Goal: Task Accomplishment & Management: Manage account settings

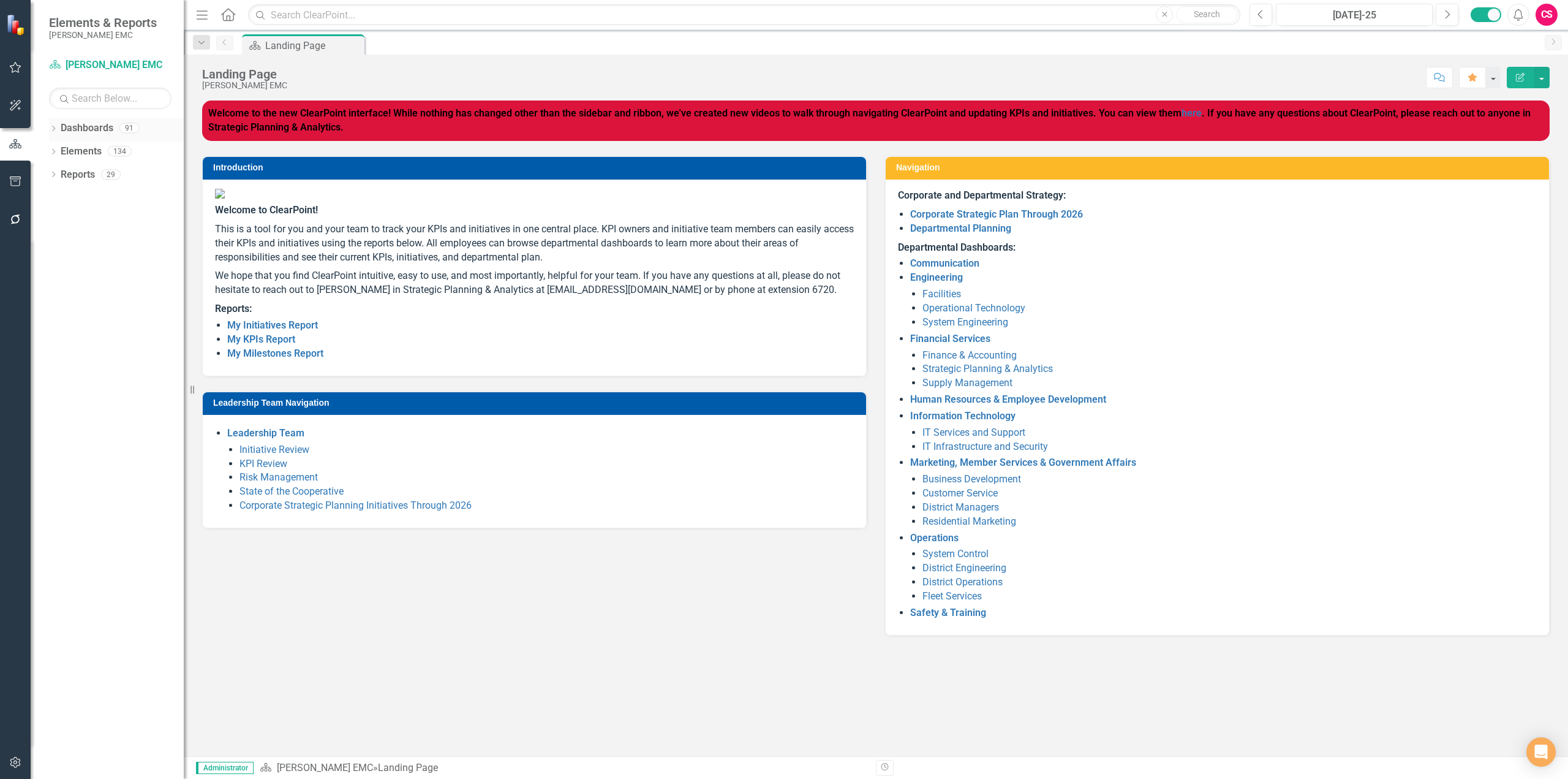
click at [50, 129] on icon "Dropdown" at bounding box center [53, 129] width 9 height 7
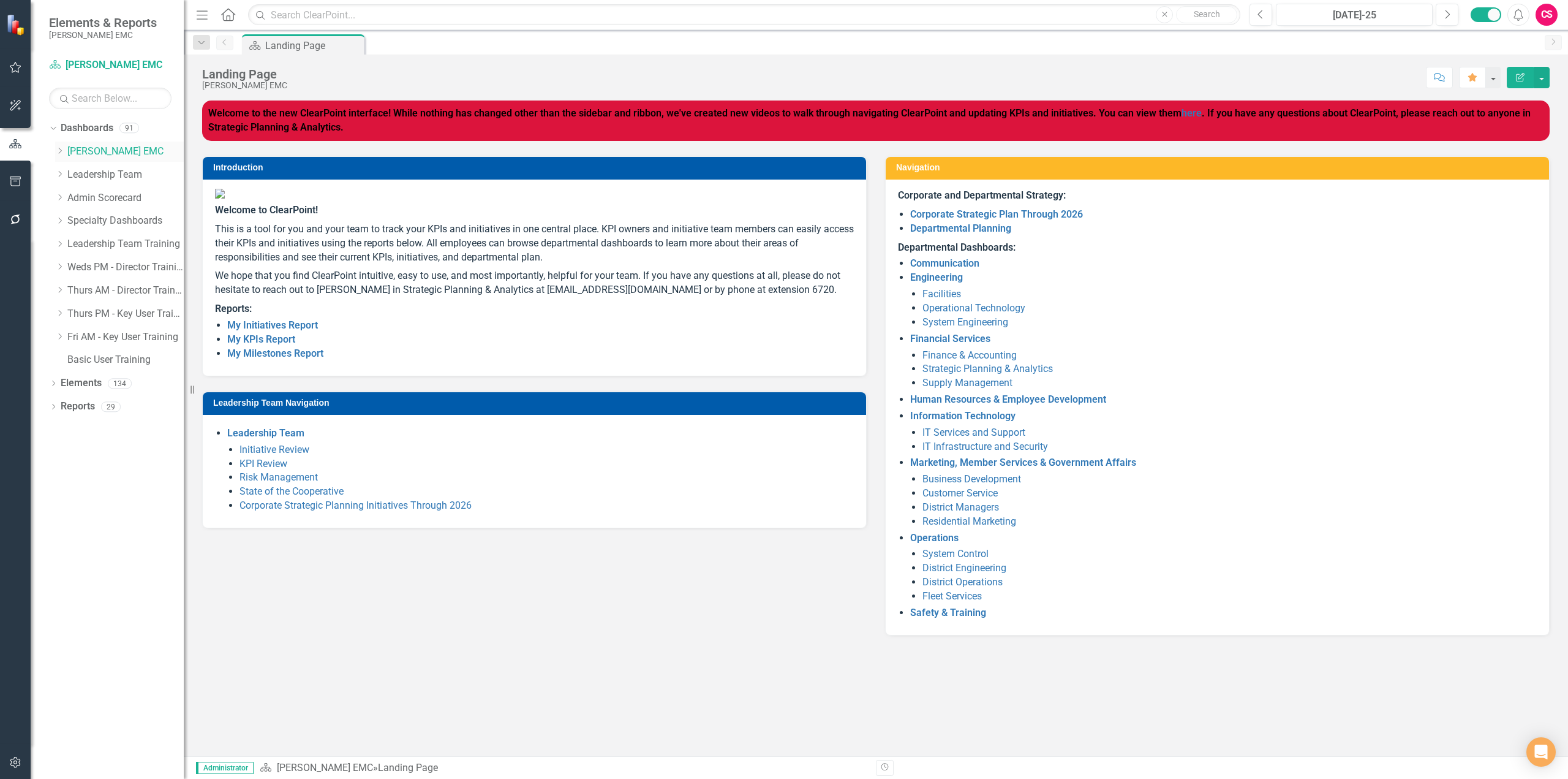
click at [56, 150] on icon "Dropdown" at bounding box center [60, 150] width 9 height 7
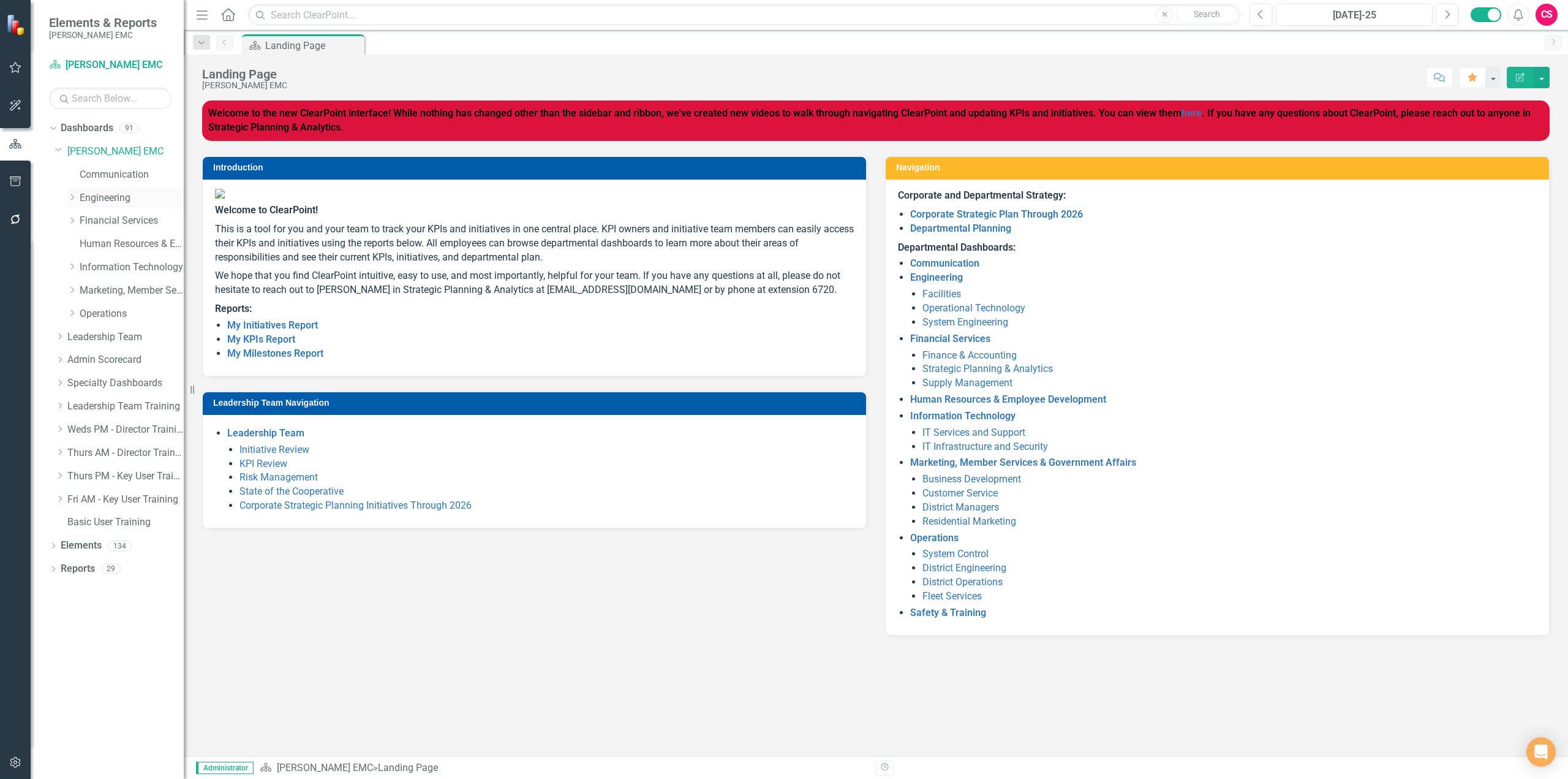
click at [68, 199] on icon "Dropdown" at bounding box center [72, 197] width 9 height 7
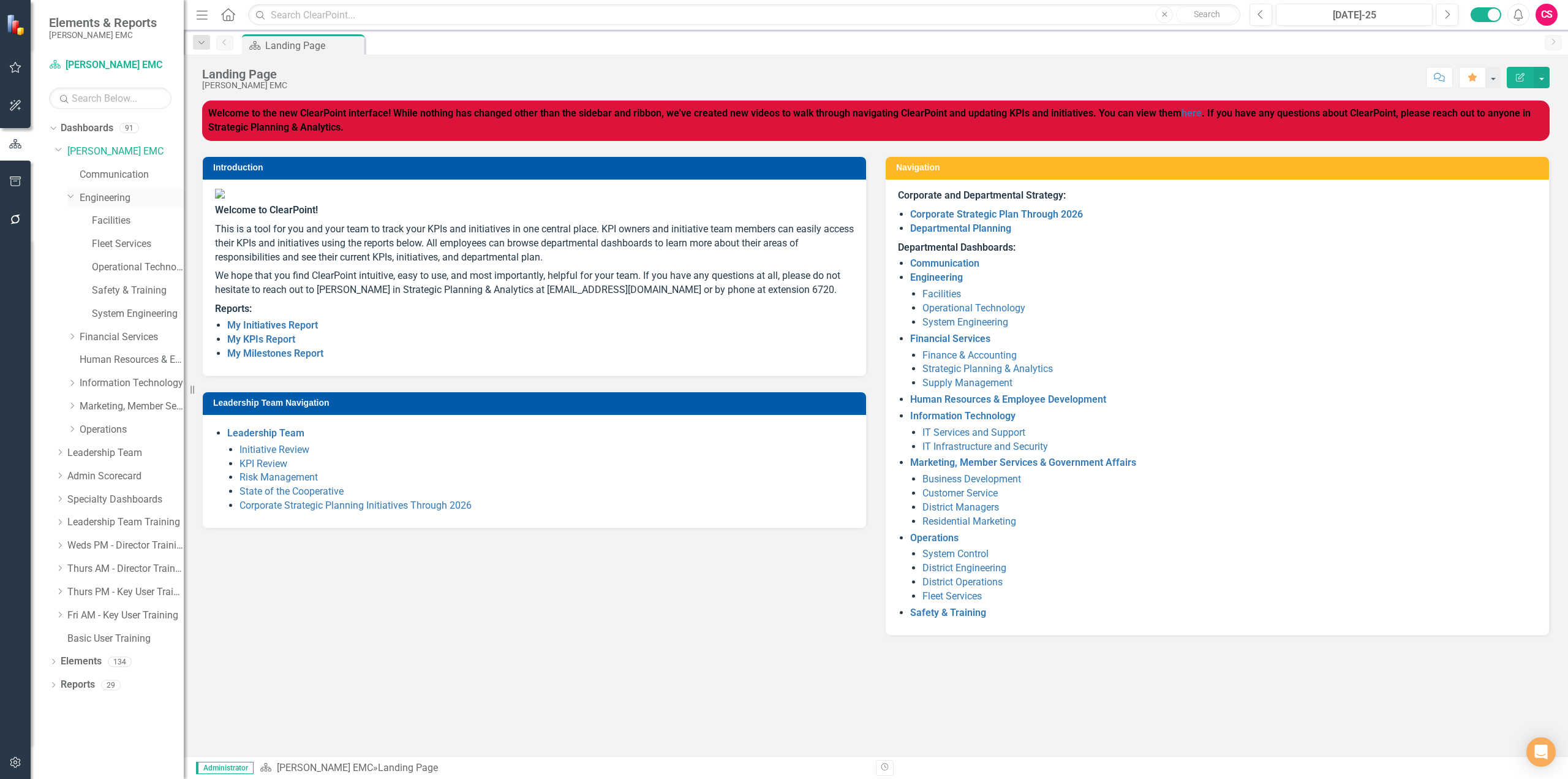
click at [115, 199] on link "Engineering" at bounding box center [132, 198] width 104 height 14
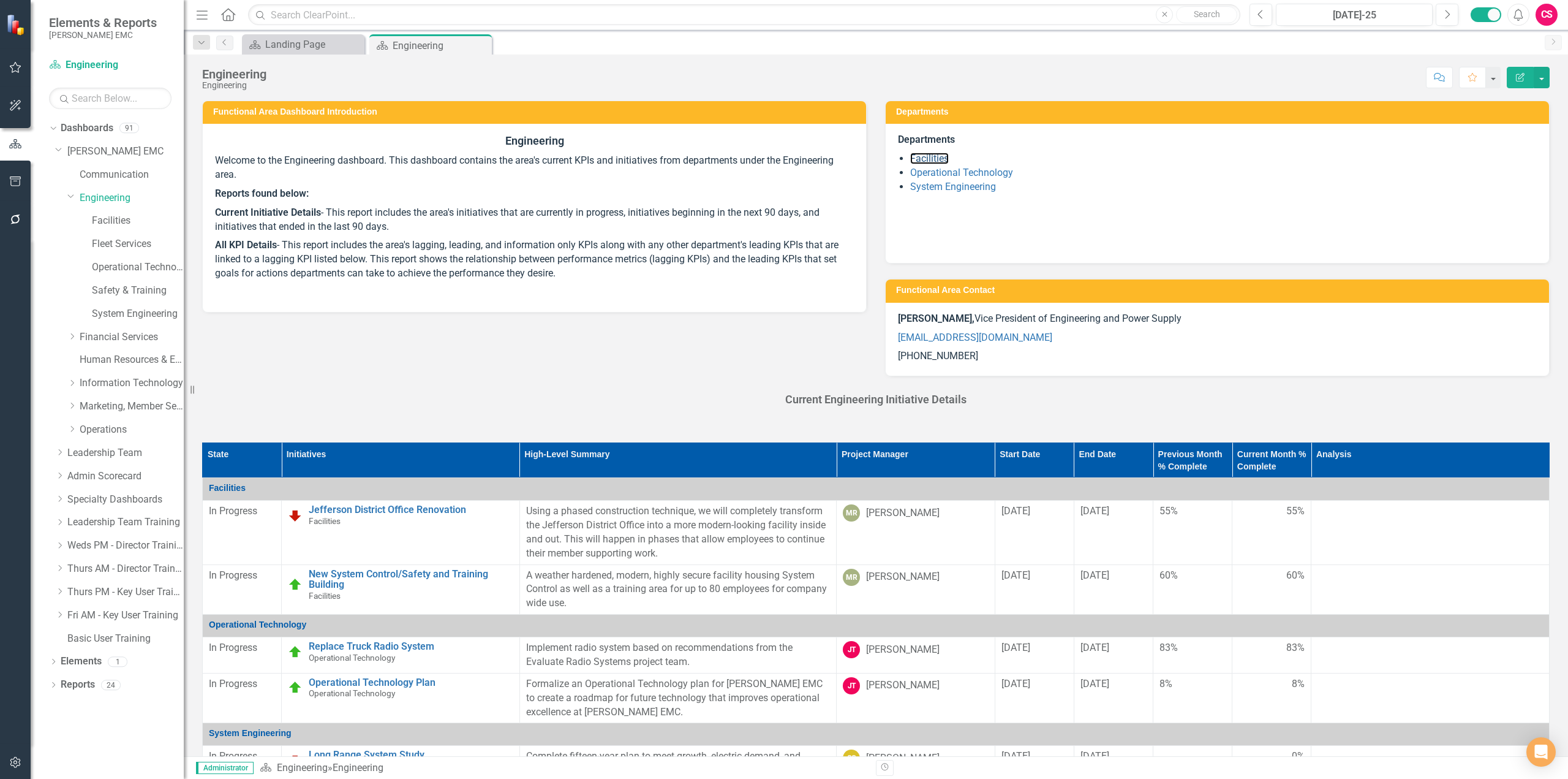
drag, startPoint x: 929, startPoint y: 161, endPoint x: 719, endPoint y: 764, distance: 638.5
click at [929, 161] on link "Facilities" at bounding box center [930, 158] width 39 height 12
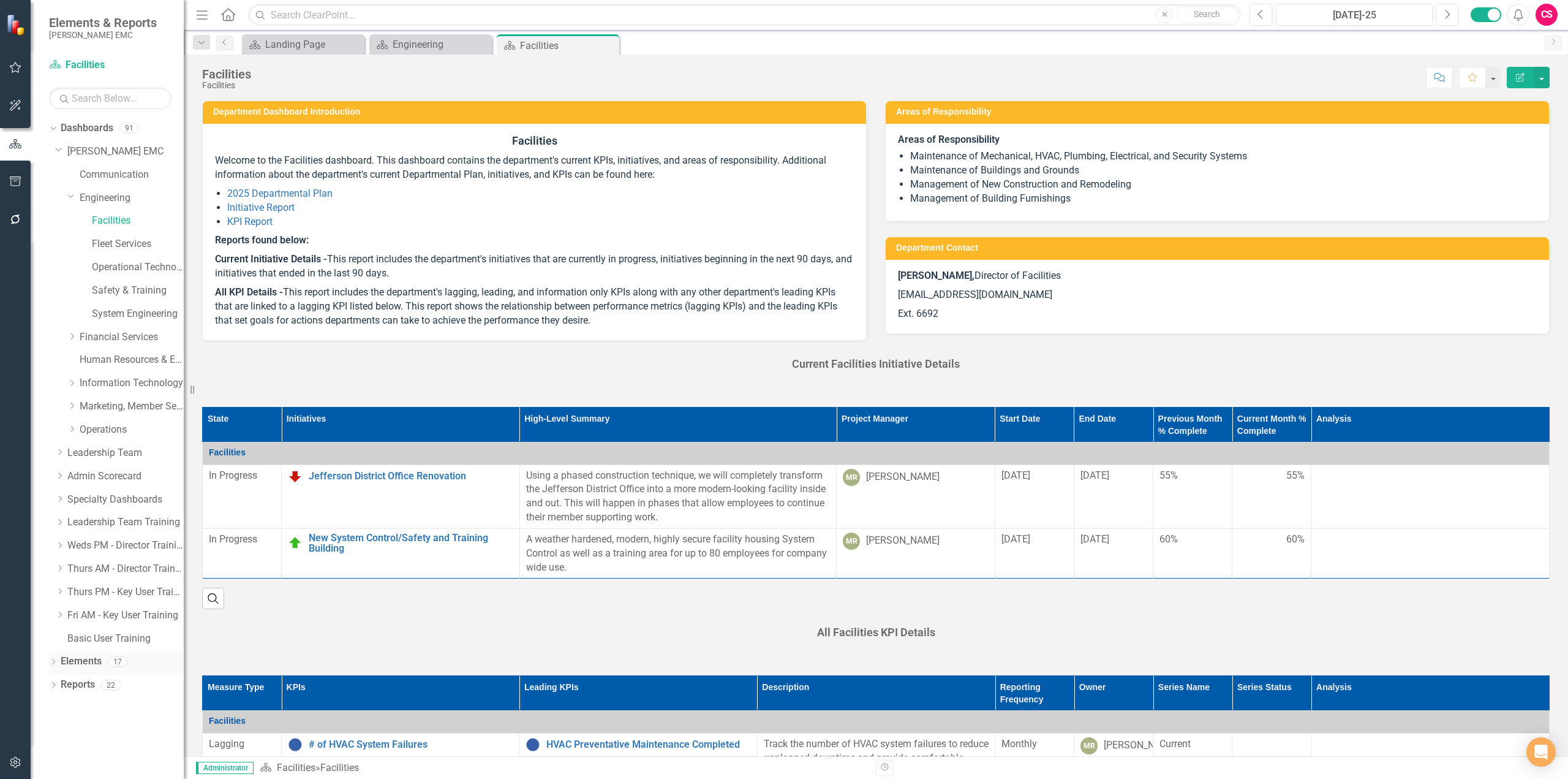
click at [54, 662] on icon "Dropdown" at bounding box center [53, 663] width 9 height 7
click at [54, 662] on icon at bounding box center [53, 661] width 5 height 3
click at [48, 685] on div "Dropdown Dashboards 91 Dropdown Jackson EMC Communication Dropdown Engineering …" at bounding box center [107, 449] width 153 height 661
click at [51, 685] on icon "Dropdown" at bounding box center [53, 686] width 9 height 7
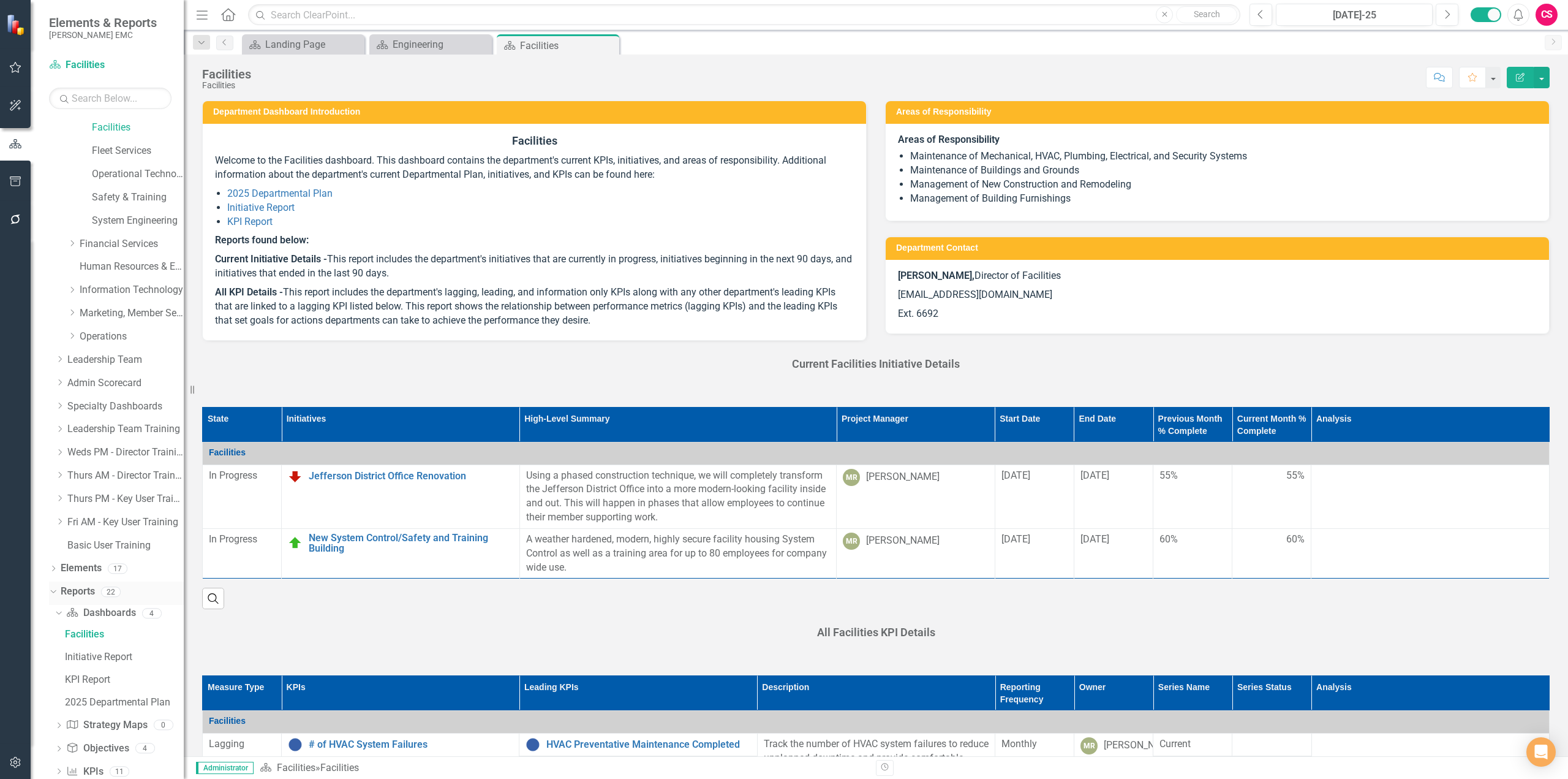
scroll to position [164, 0]
click at [100, 586] on div "Initiative Report" at bounding box center [124, 587] width 119 height 11
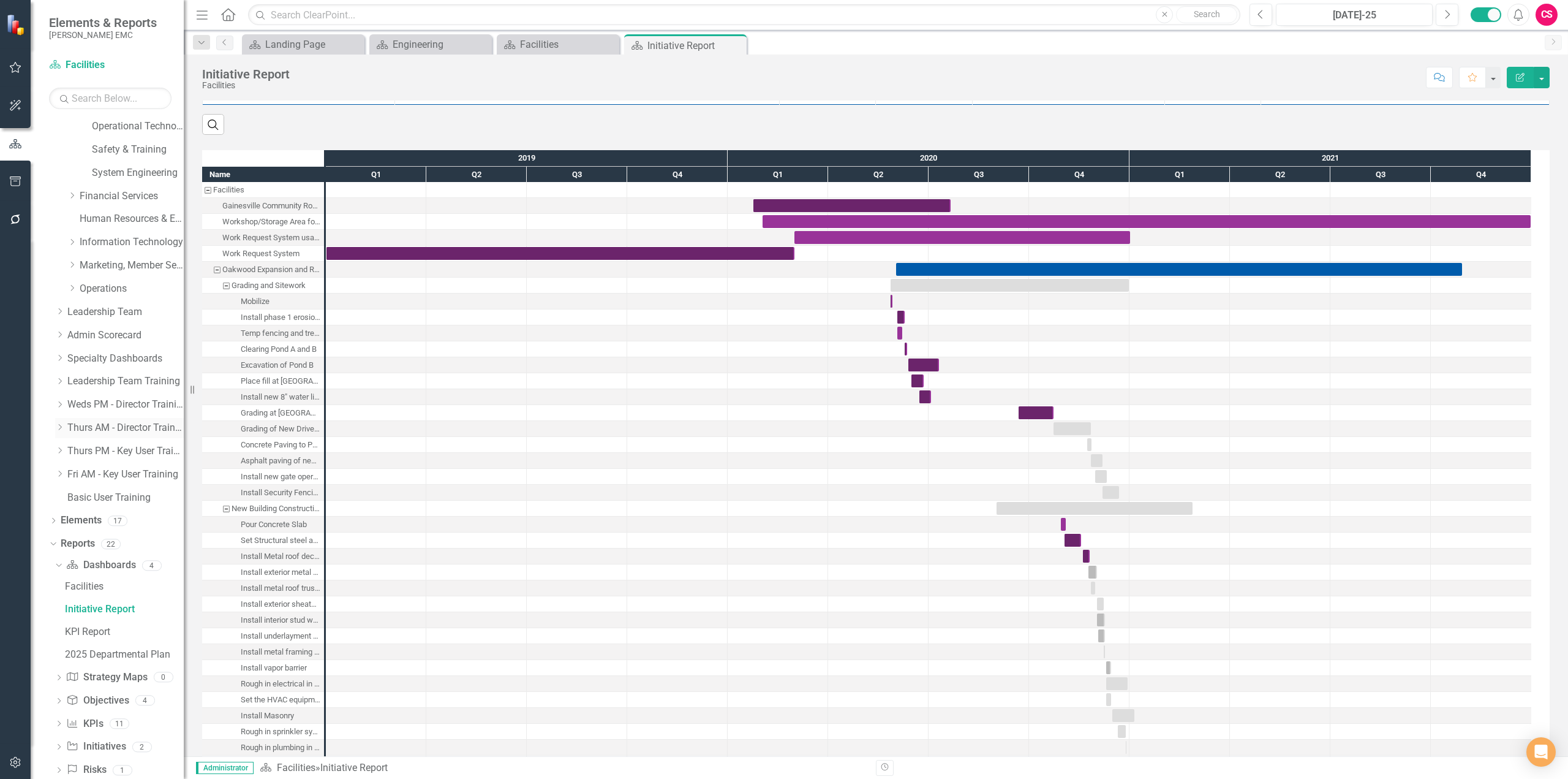
scroll to position [164, 0]
click at [97, 612] on div "KPI Report" at bounding box center [124, 609] width 119 height 11
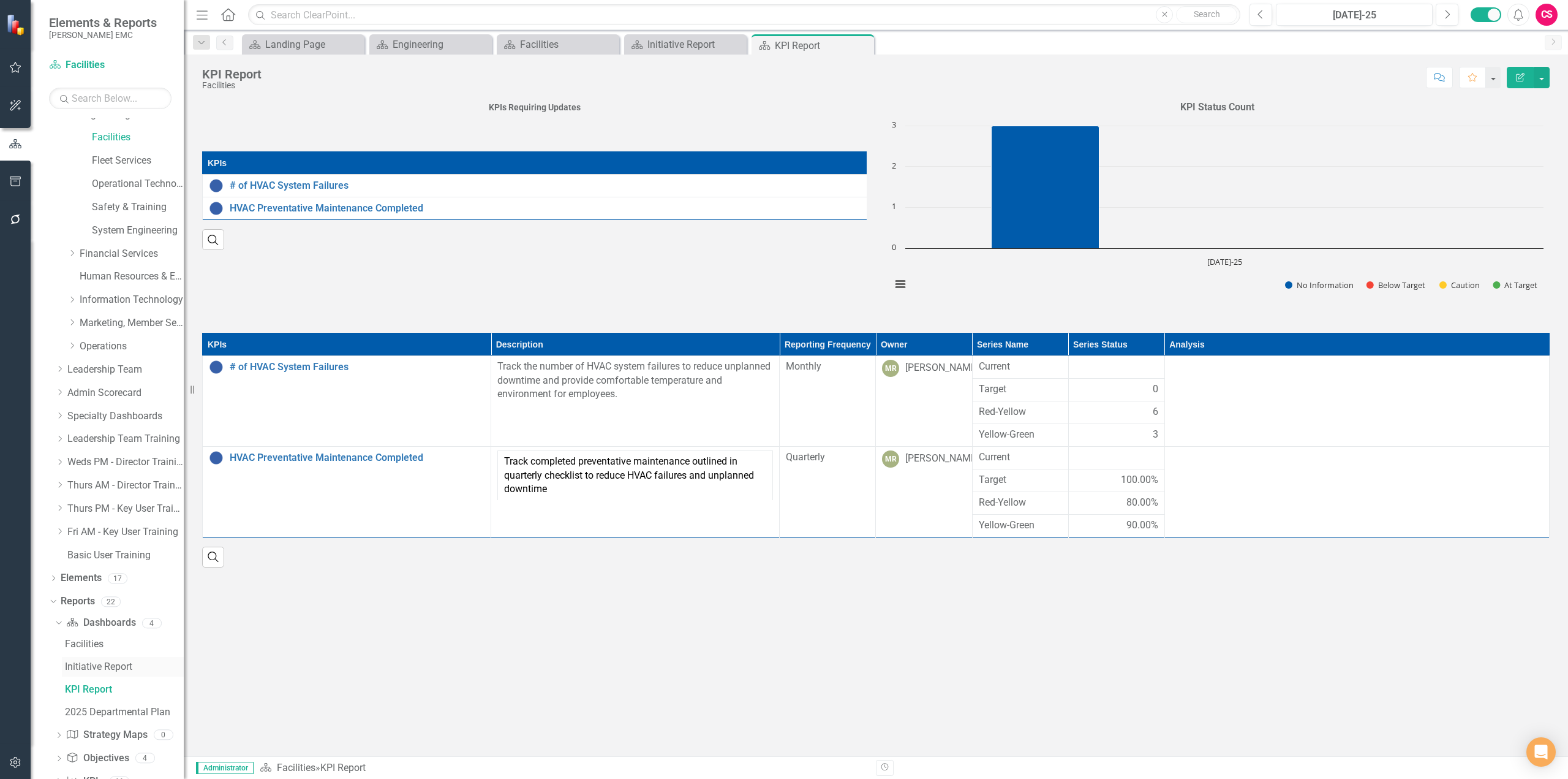
scroll to position [164, 0]
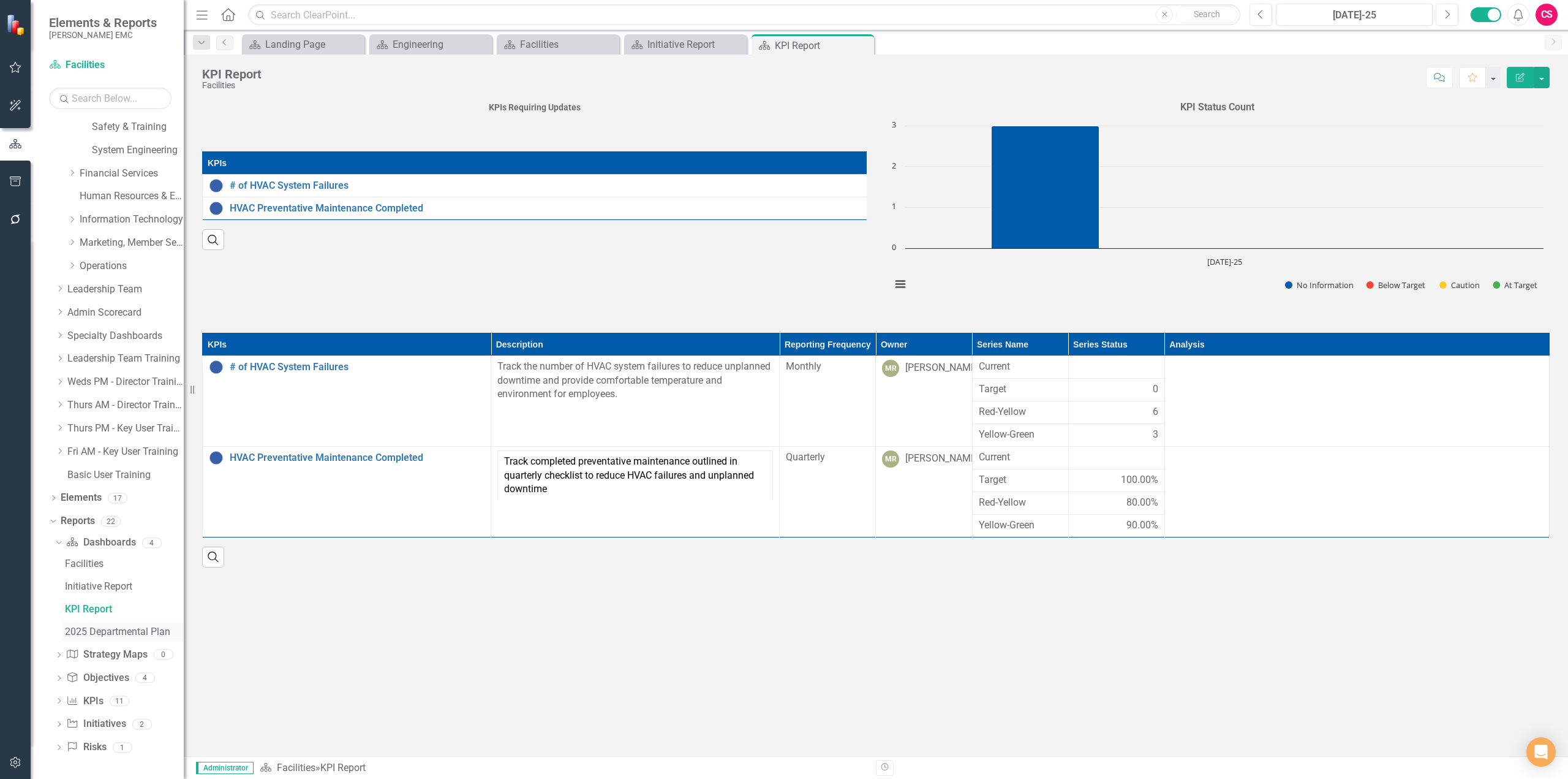
click at [98, 636] on div "2025 Departmental Plan" at bounding box center [124, 632] width 119 height 11
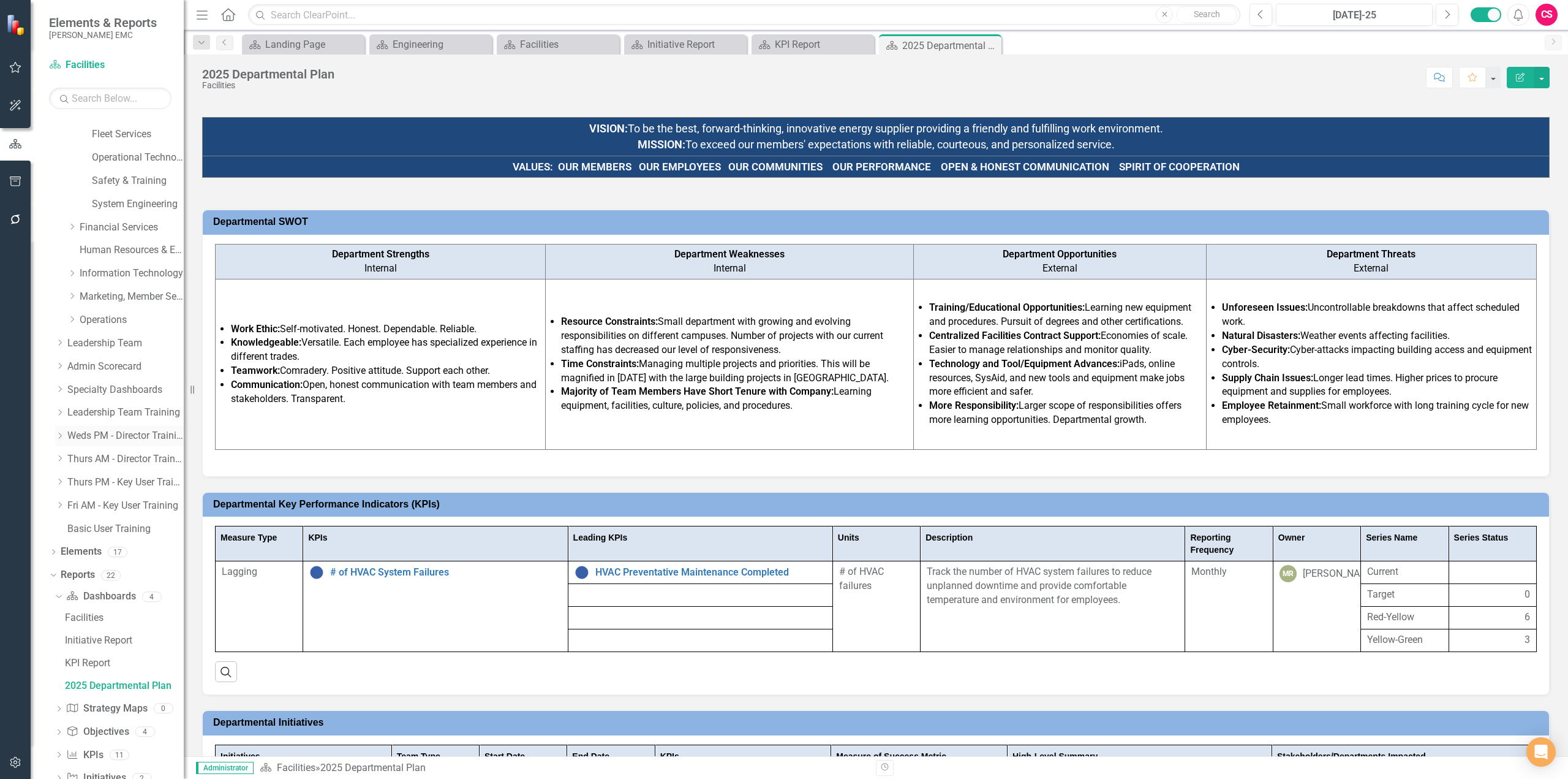
scroll to position [164, 0]
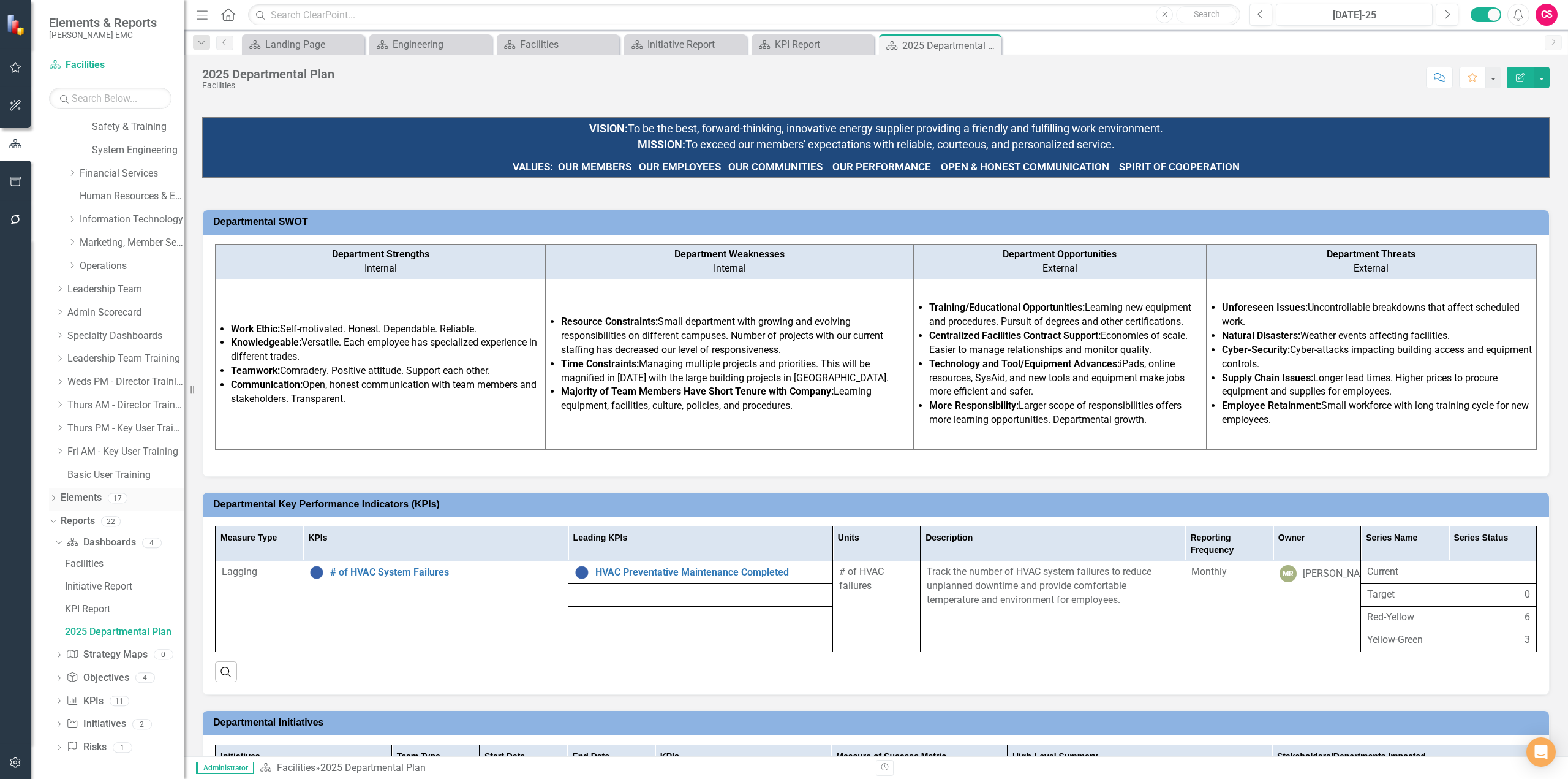
click at [80, 495] on link "Elements" at bounding box center [81, 498] width 41 height 14
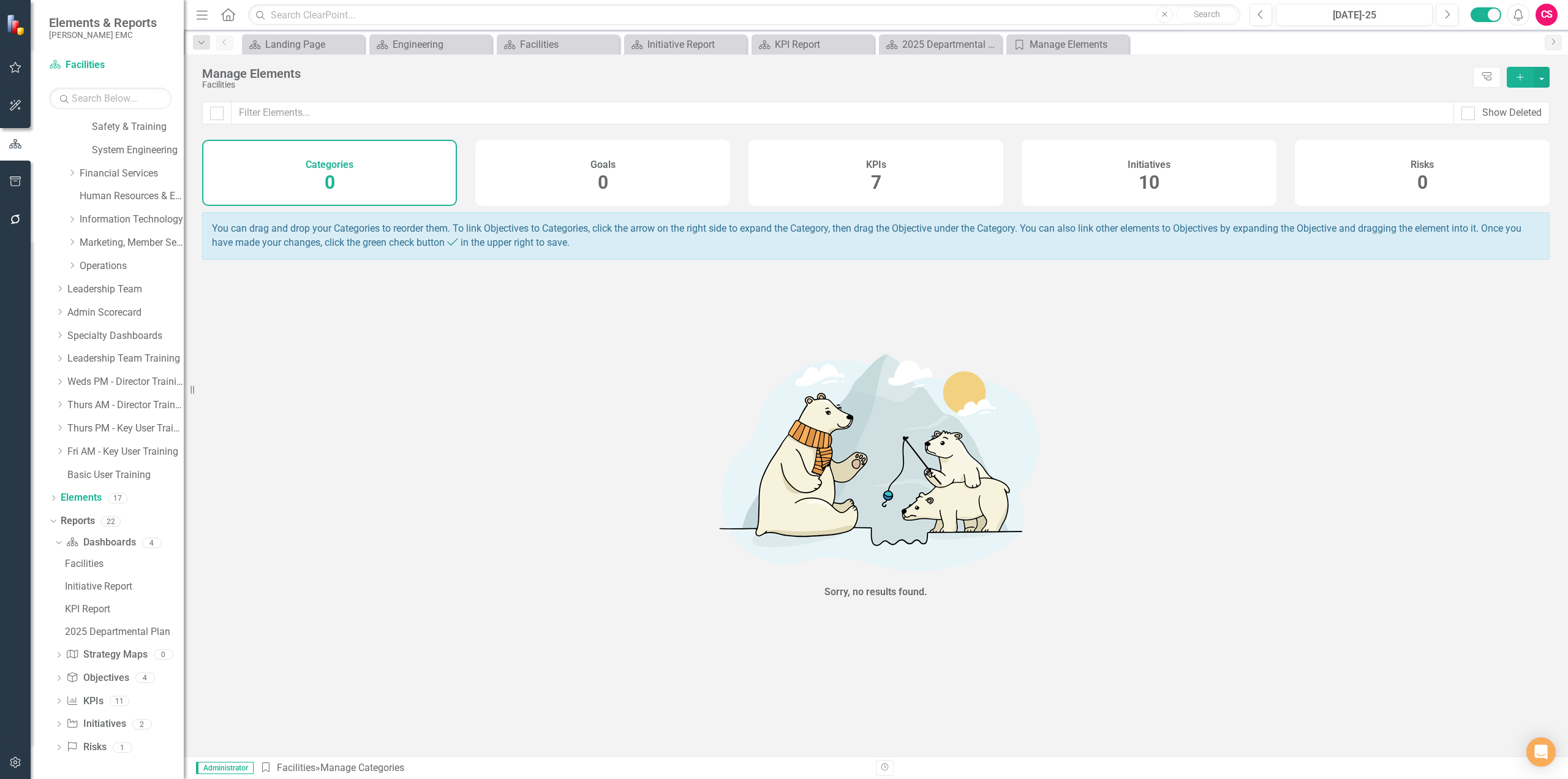
click at [889, 169] on div "KPIs 7" at bounding box center [875, 172] width 255 height 66
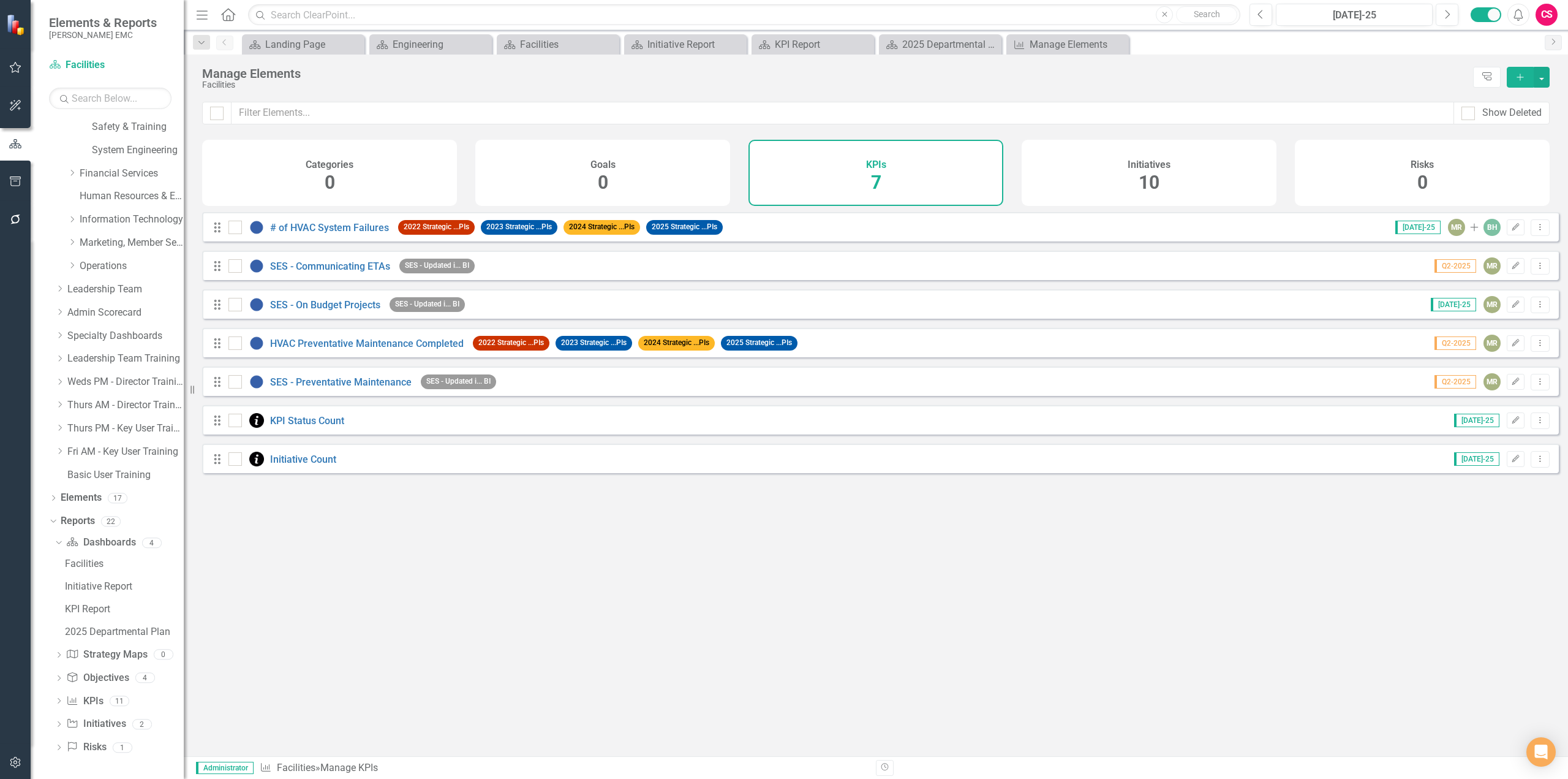
click at [1141, 182] on span "10" at bounding box center [1149, 182] width 21 height 22
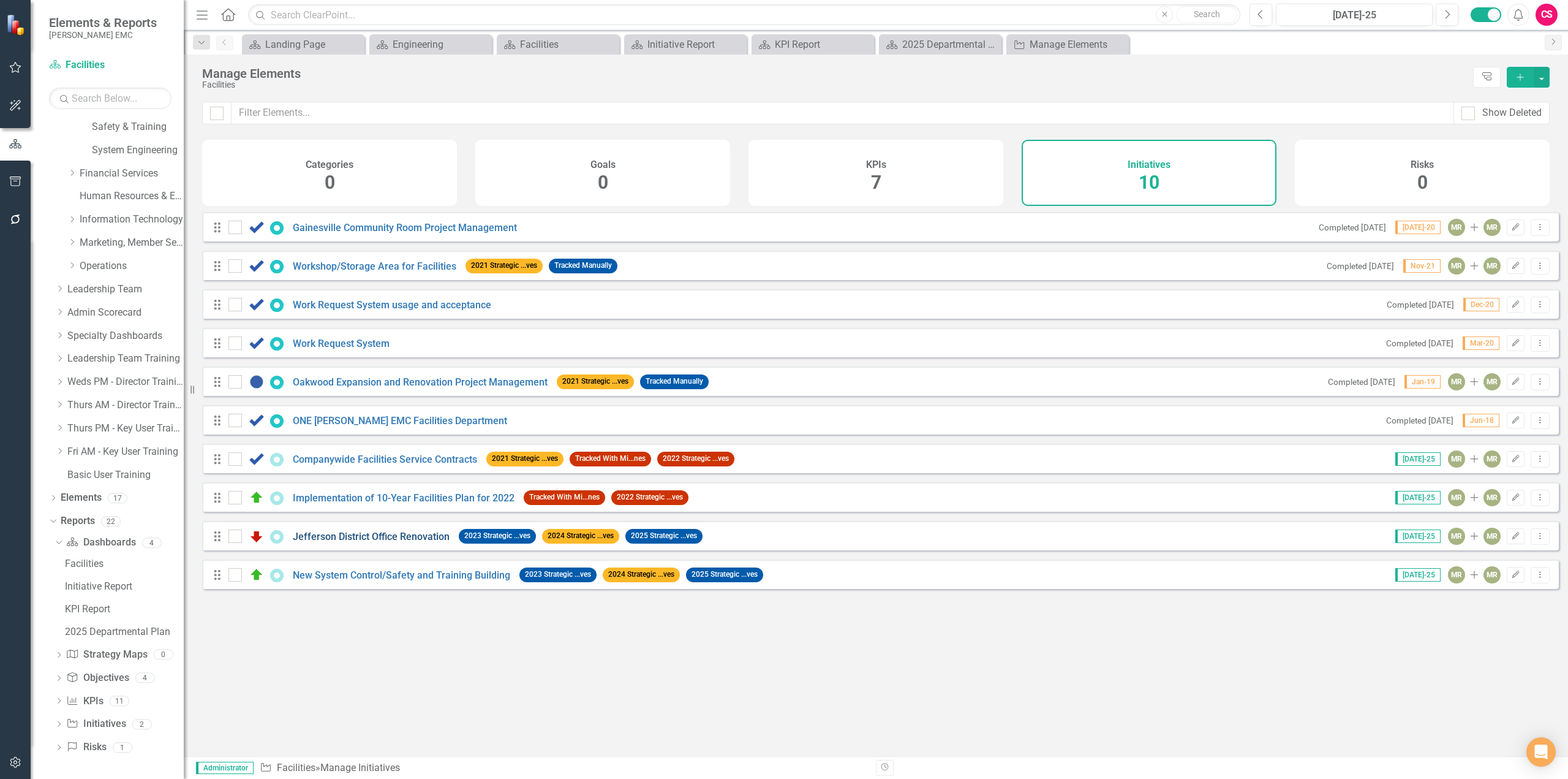
click at [377, 542] on link "Jefferson District Office Renovation" at bounding box center [371, 536] width 156 height 12
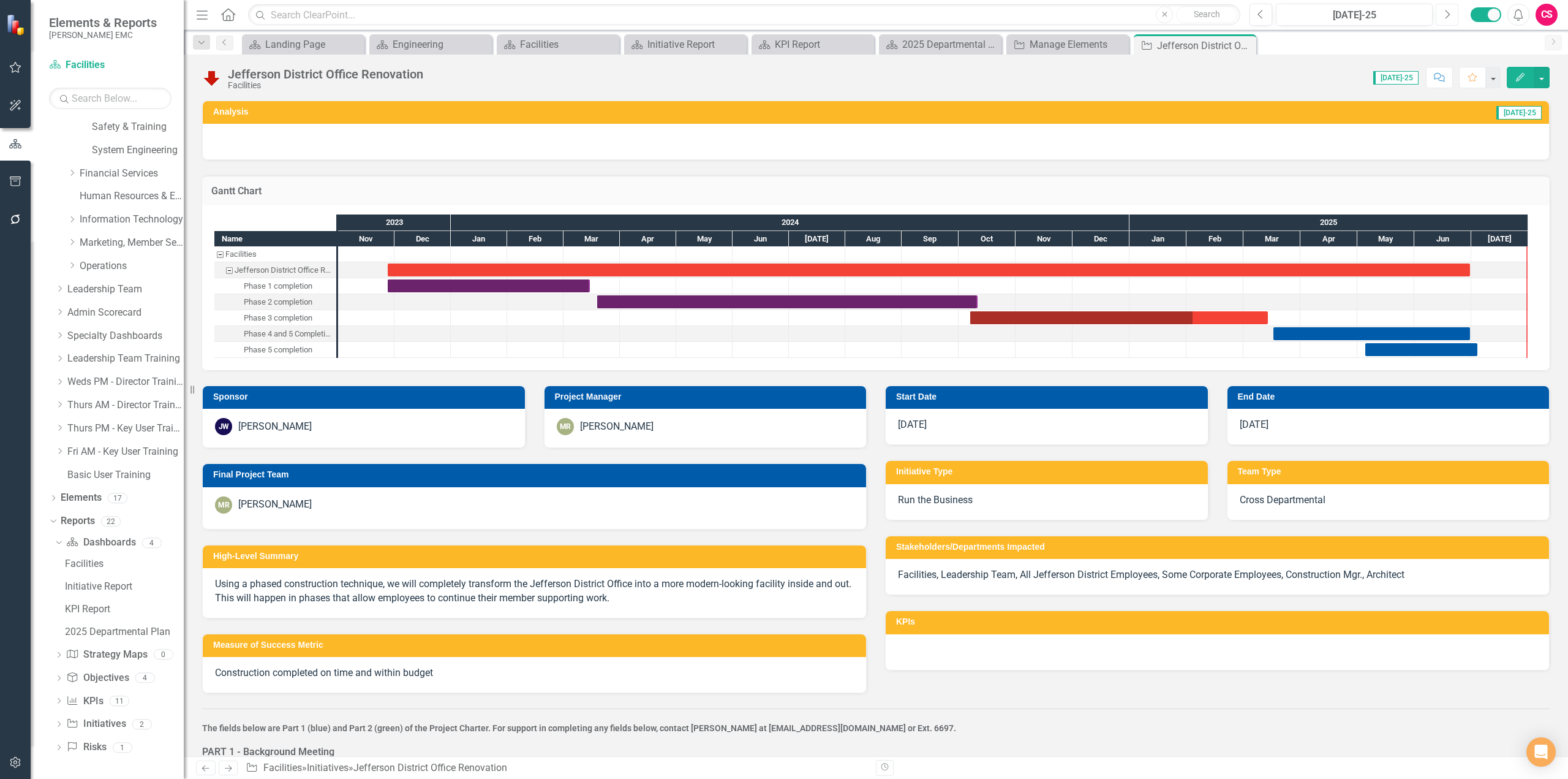
click at [1450, 17] on icon "Next" at bounding box center [1447, 15] width 7 height 11
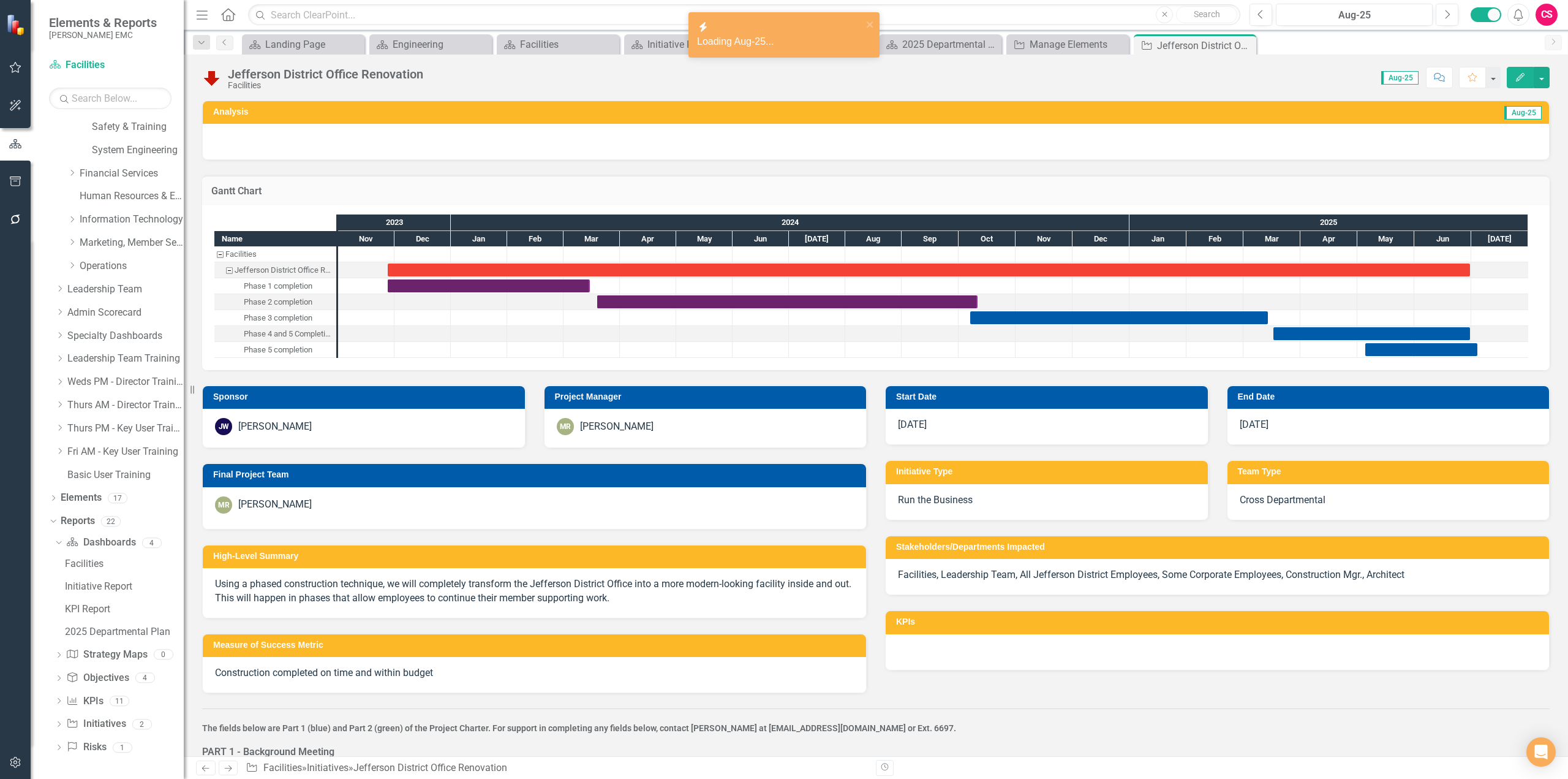
click at [1110, 191] on h3 "Gantt Chart" at bounding box center [875, 191] width 1329 height 11
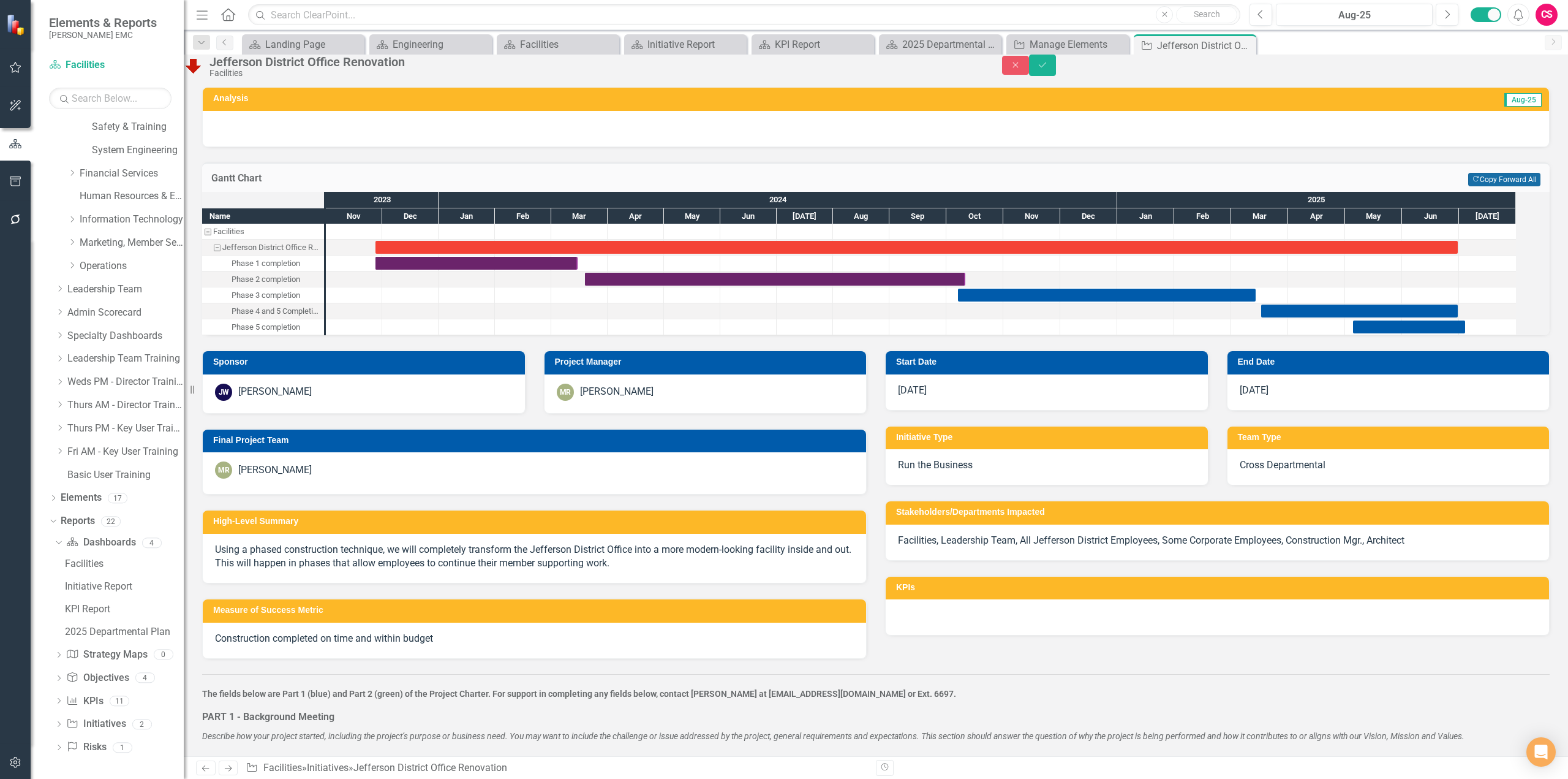
click at [1489, 186] on button "Copy Forward Copy Forward All" at bounding box center [1504, 179] width 72 height 13
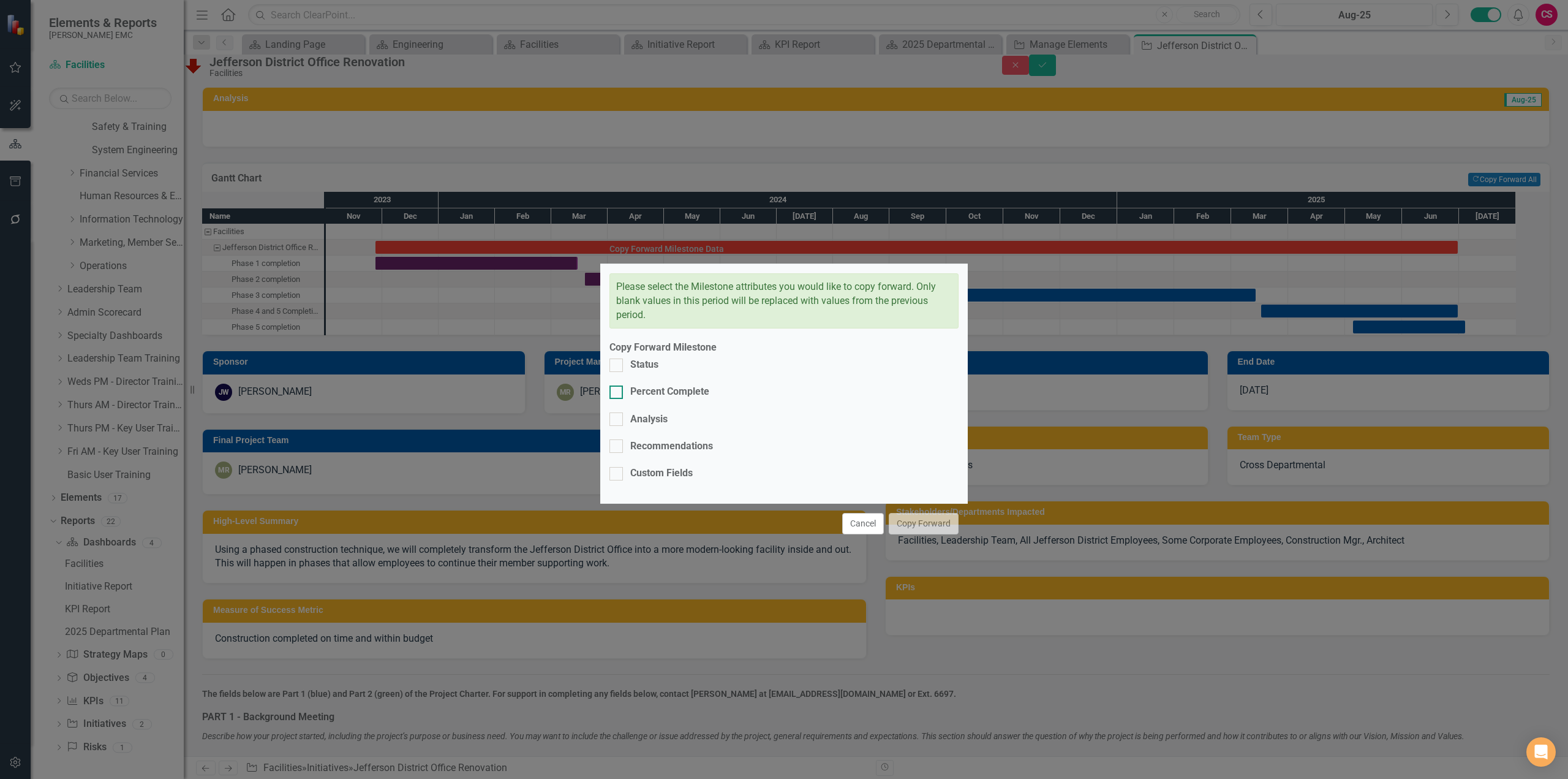
click at [653, 399] on div "Percent Complete" at bounding box center [670, 392] width 79 height 14
click at [617, 393] on input "Percent Complete" at bounding box center [613, 390] width 8 height 8
checkbox input "true"
click at [919, 513] on button "Copy Forward" at bounding box center [924, 524] width 70 height 22
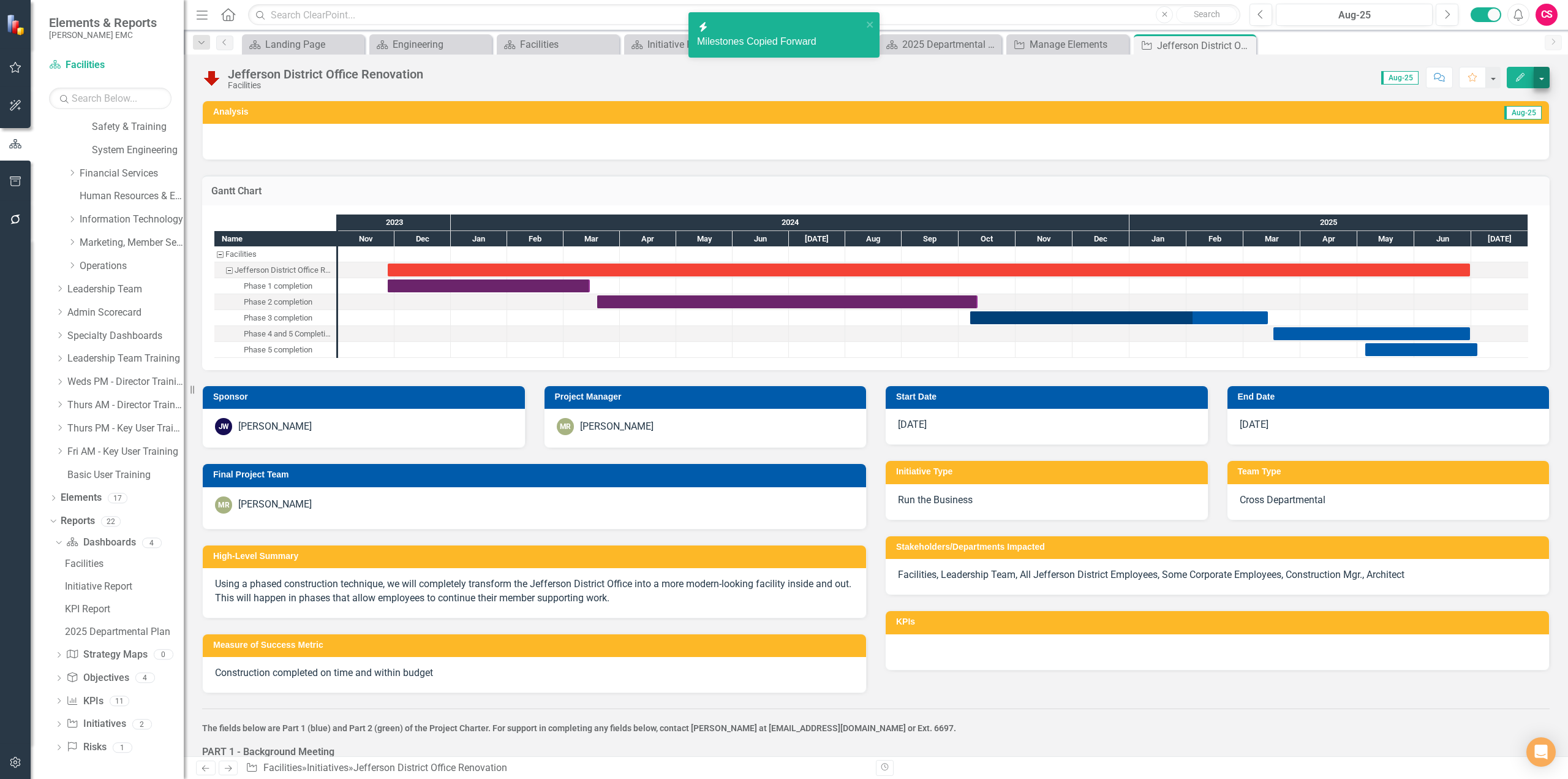
checkbox input "false"
checkbox input "true"
checkbox input "false"
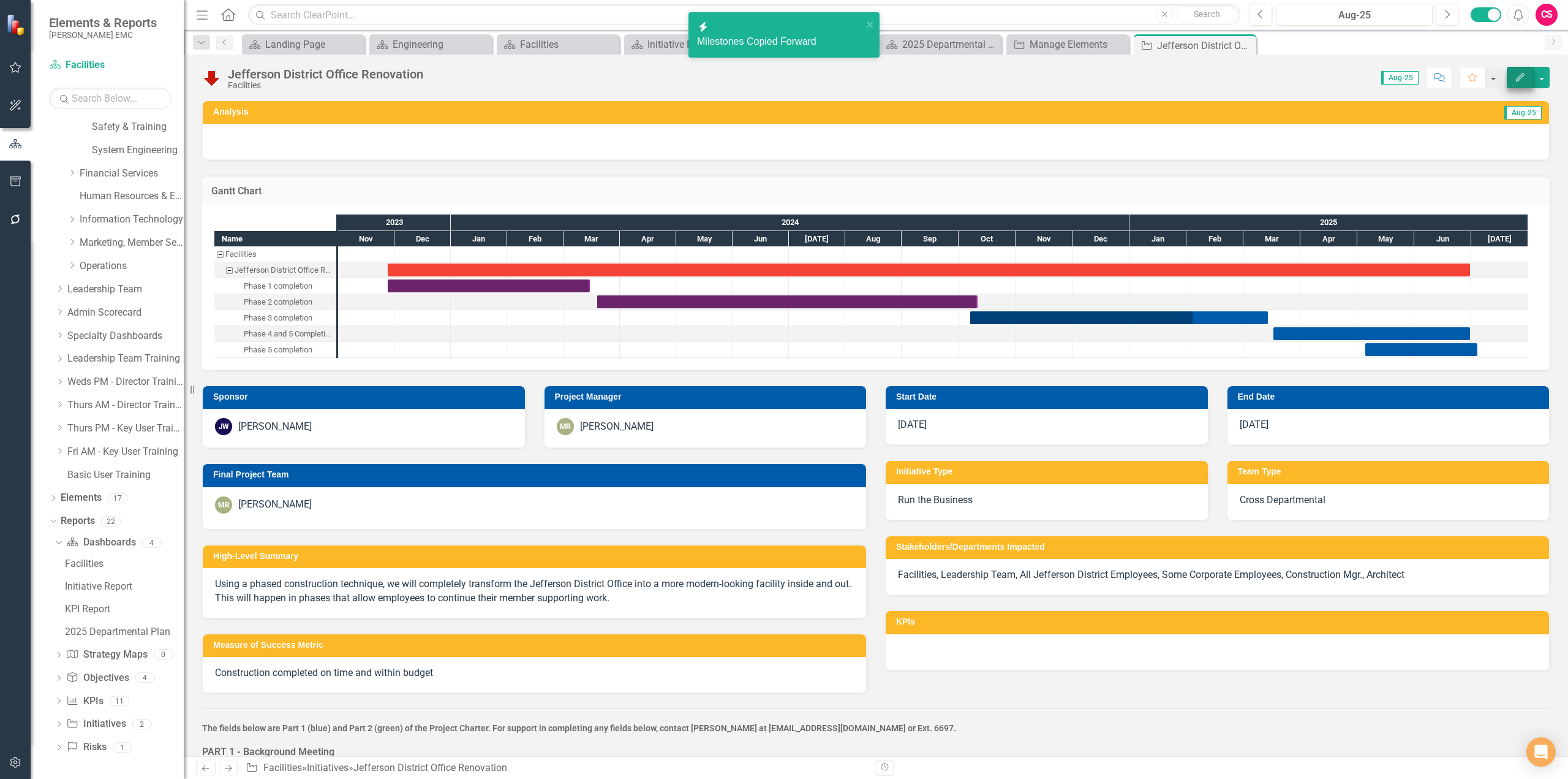
checkbox input "false"
checkbox input "true"
checkbox input "false"
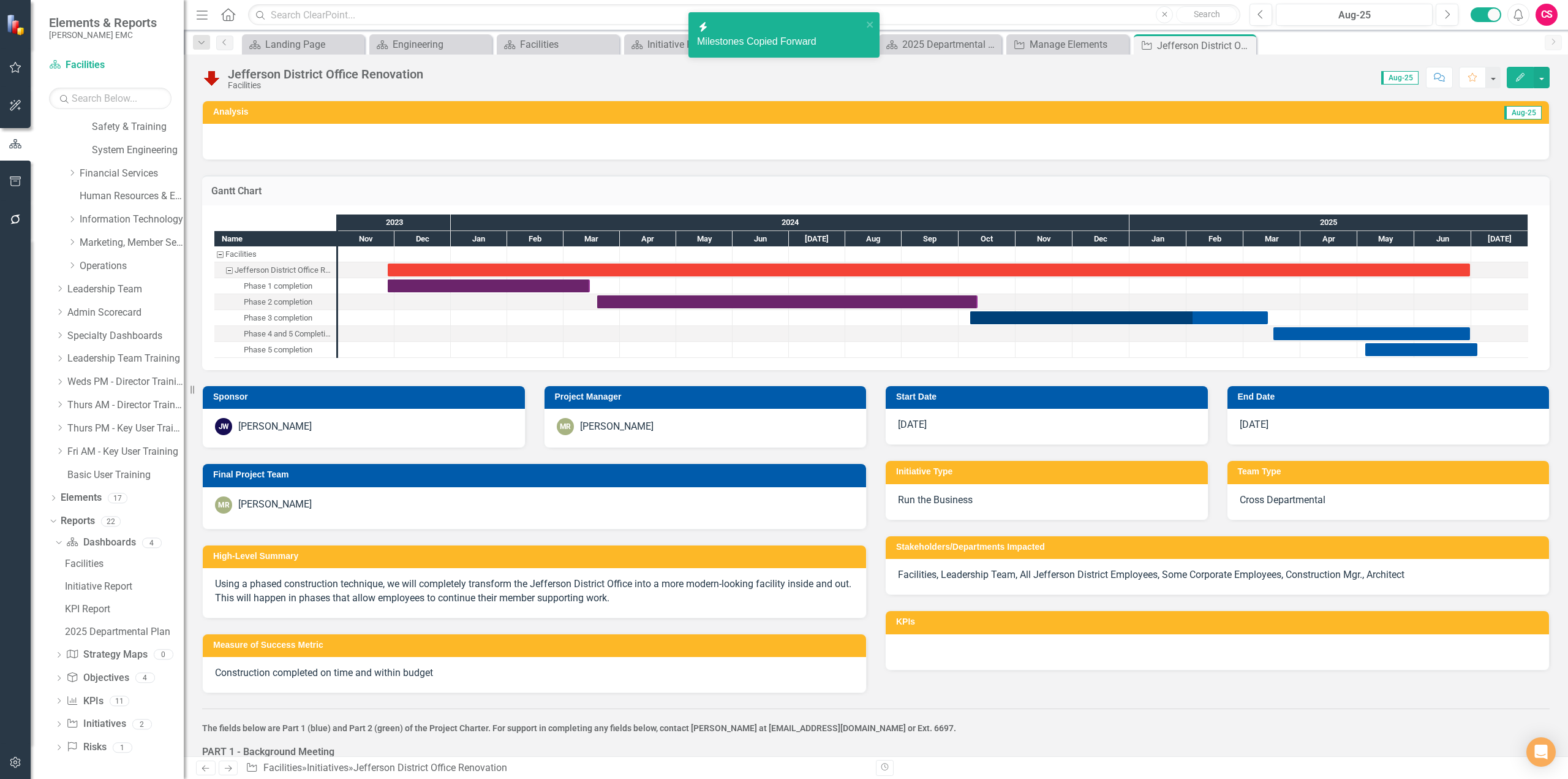
checkbox input "true"
checkbox input "false"
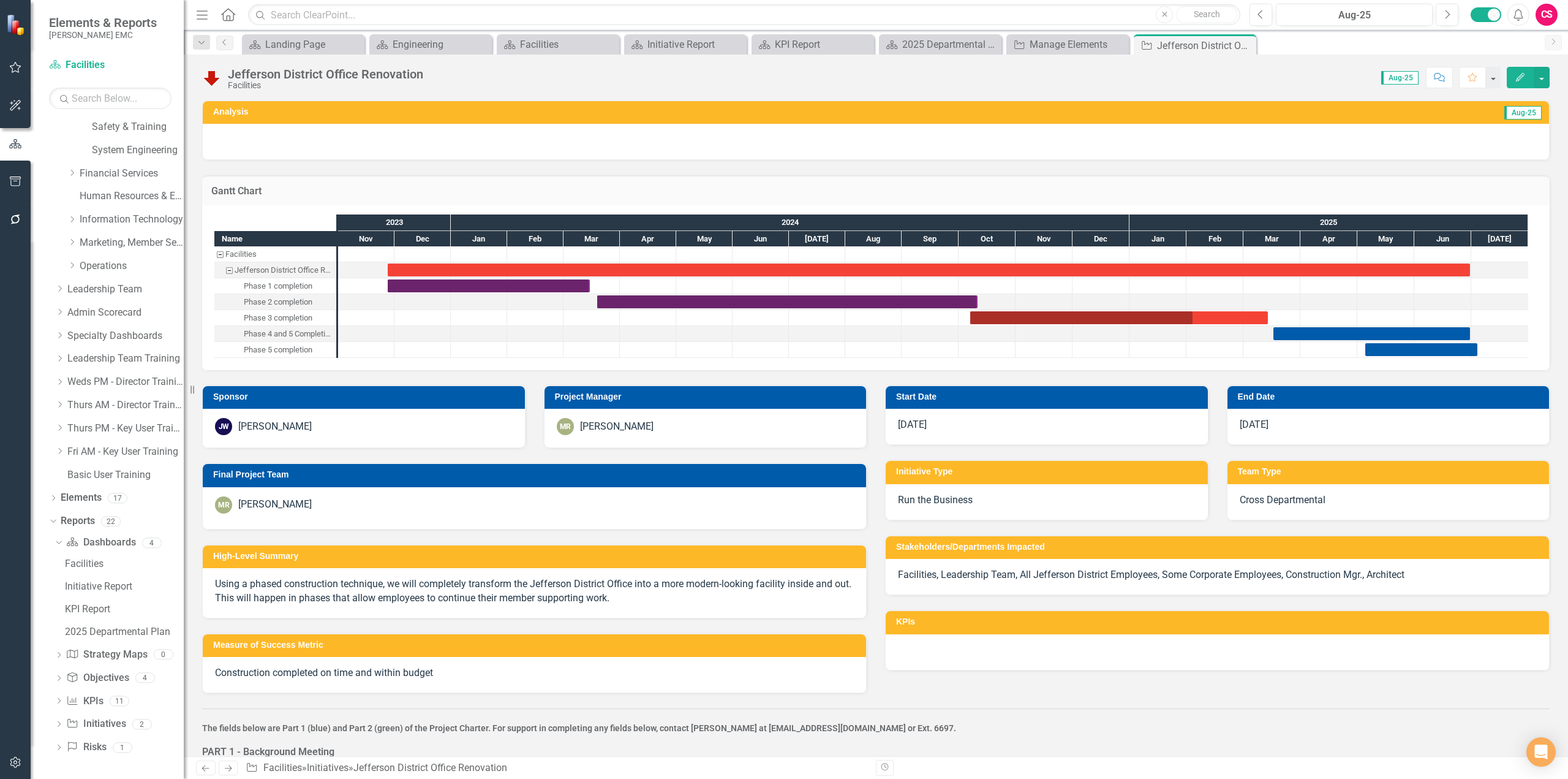
checkbox input "true"
checkbox input "false"
checkbox input "true"
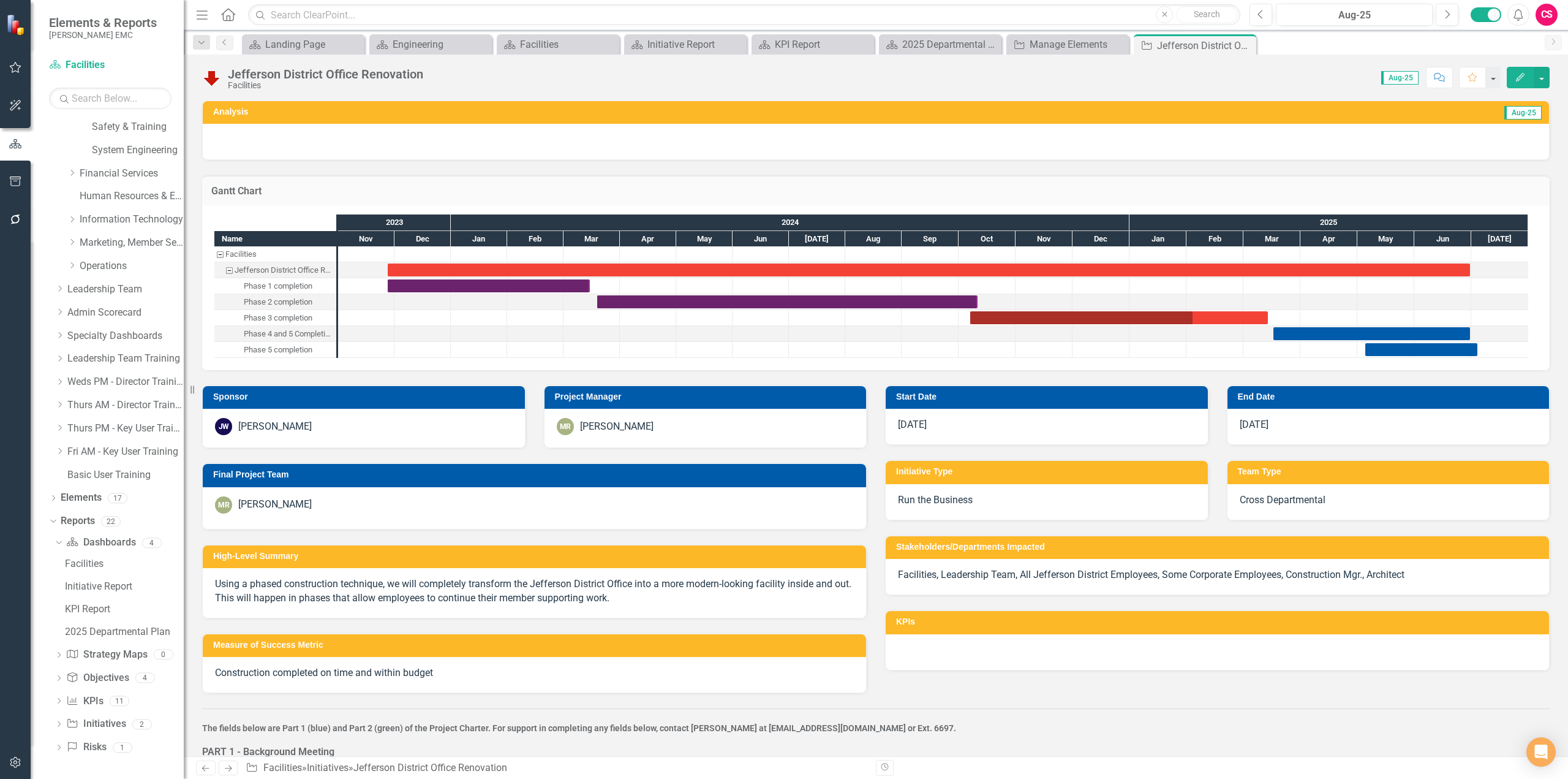
checkbox input "true"
click at [1211, 196] on h3 "Gantt Chart" at bounding box center [875, 191] width 1329 height 11
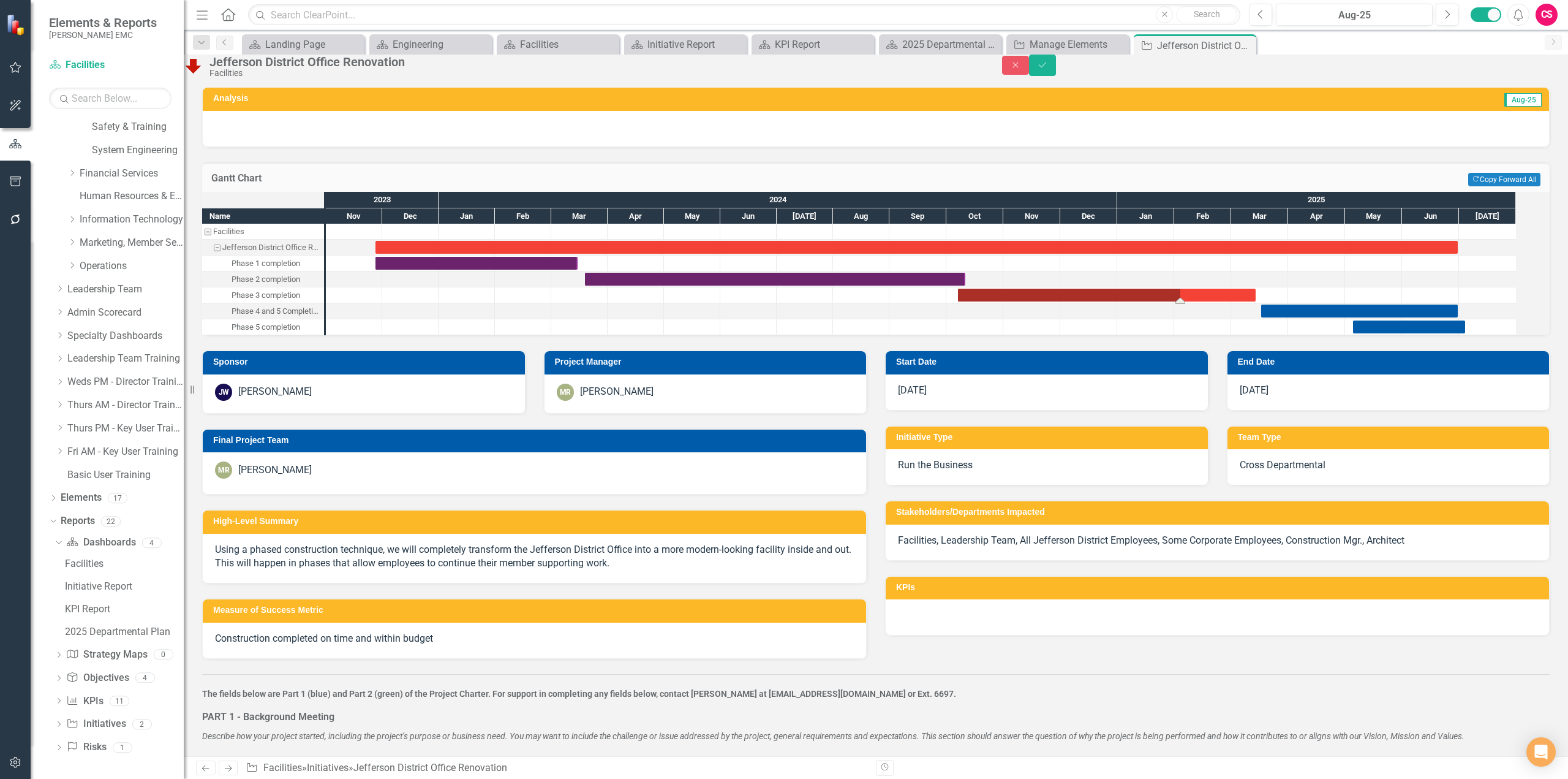
click at [1180, 301] on div "Task: Start date: 2024-10-07 End date: 2025-03-14" at bounding box center [1107, 295] width 297 height 13
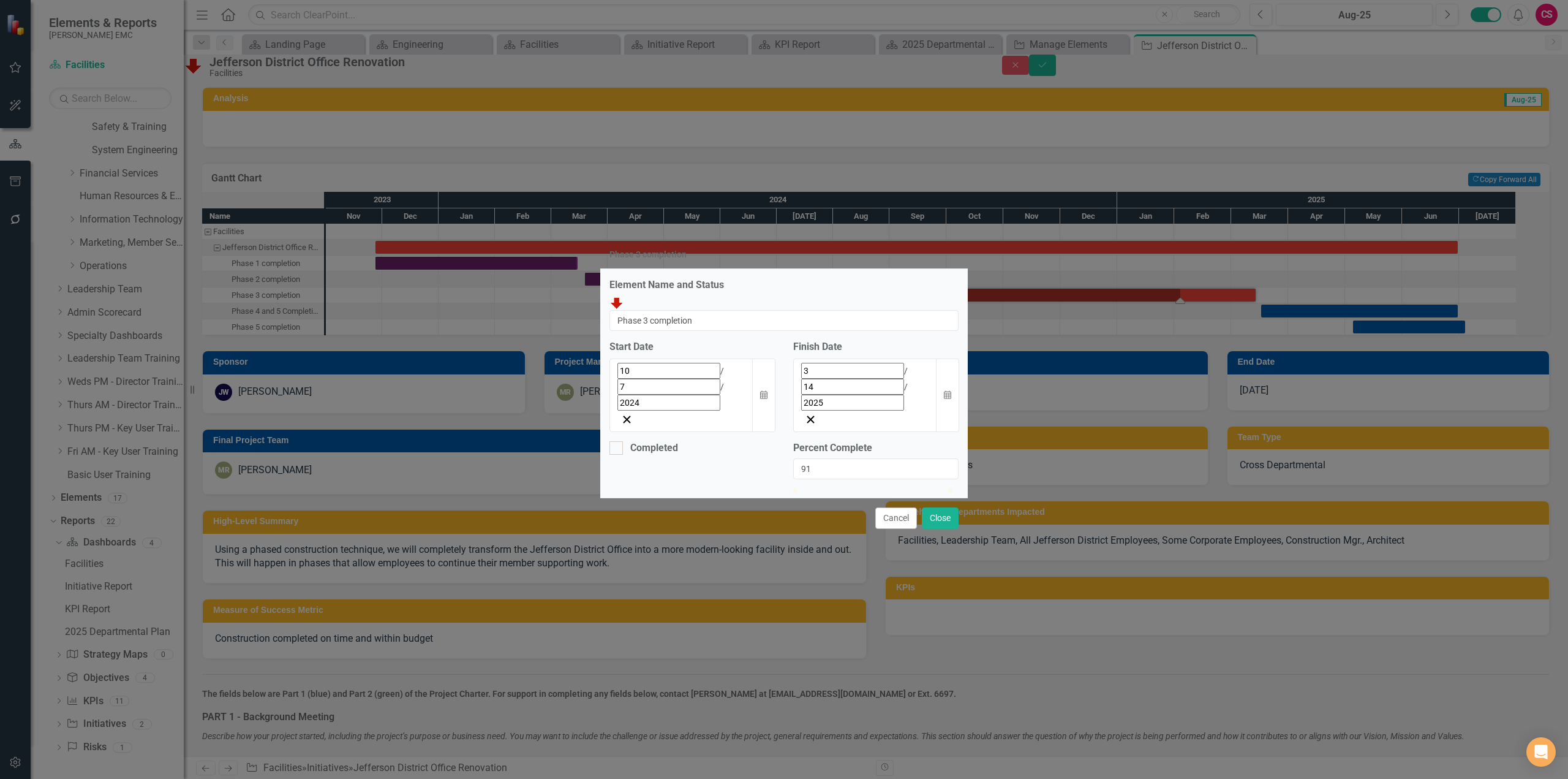
type input "100"
drag, startPoint x: 917, startPoint y: 453, endPoint x: 964, endPoint y: 453, distance: 47.0
click at [964, 453] on div "Percent Complete 100" at bounding box center [876, 464] width 184 height 48
click at [940, 507] on button "Close" at bounding box center [940, 518] width 37 height 22
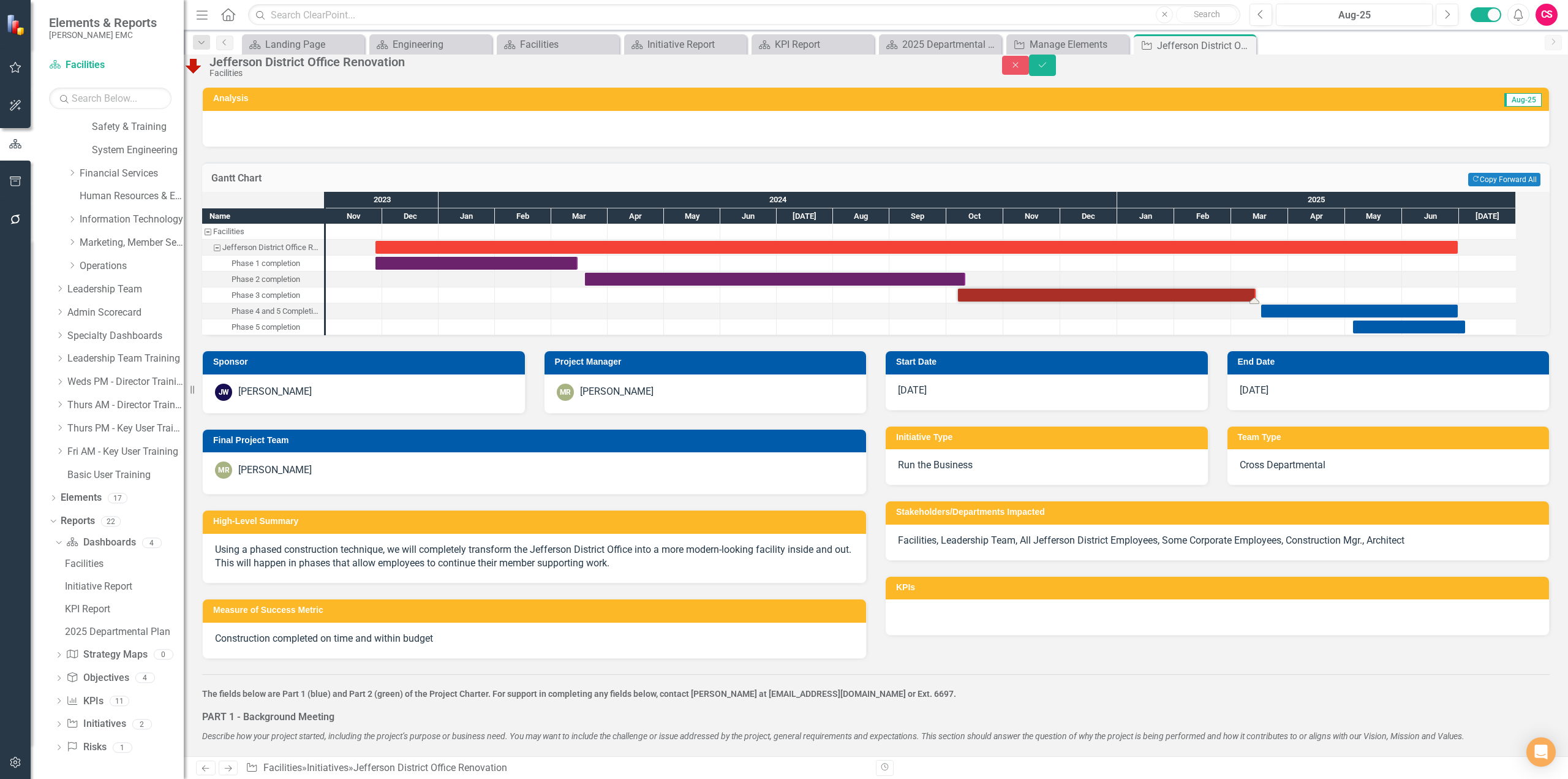
click at [1215, 301] on div "Task: Start date: 2024-10-07 End date: 2025-03-14" at bounding box center [1107, 295] width 297 height 13
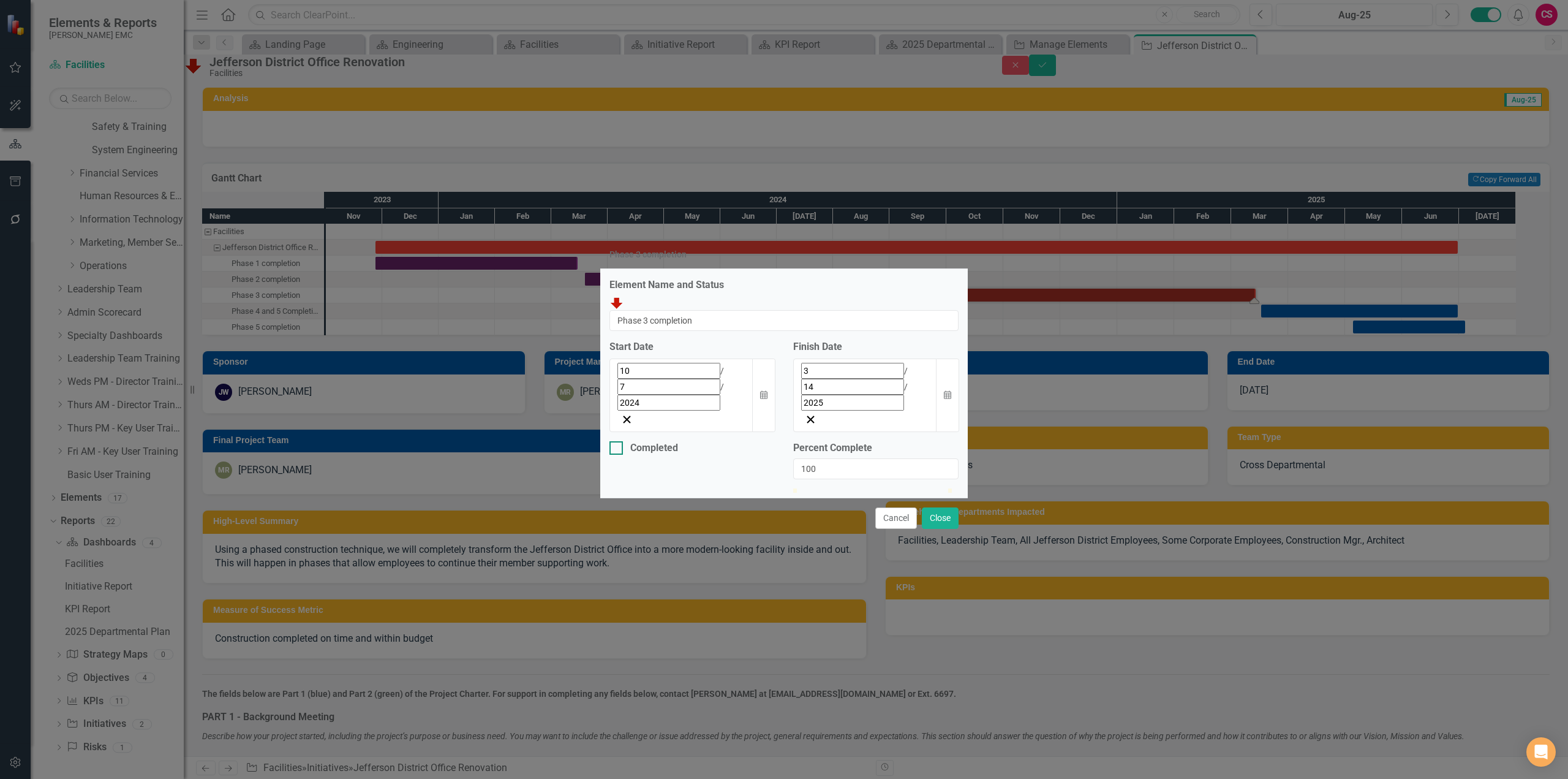
click at [619, 441] on div at bounding box center [616, 447] width 13 height 13
click at [617, 441] on input "Completed" at bounding box center [613, 445] width 8 height 8
checkbox input "true"
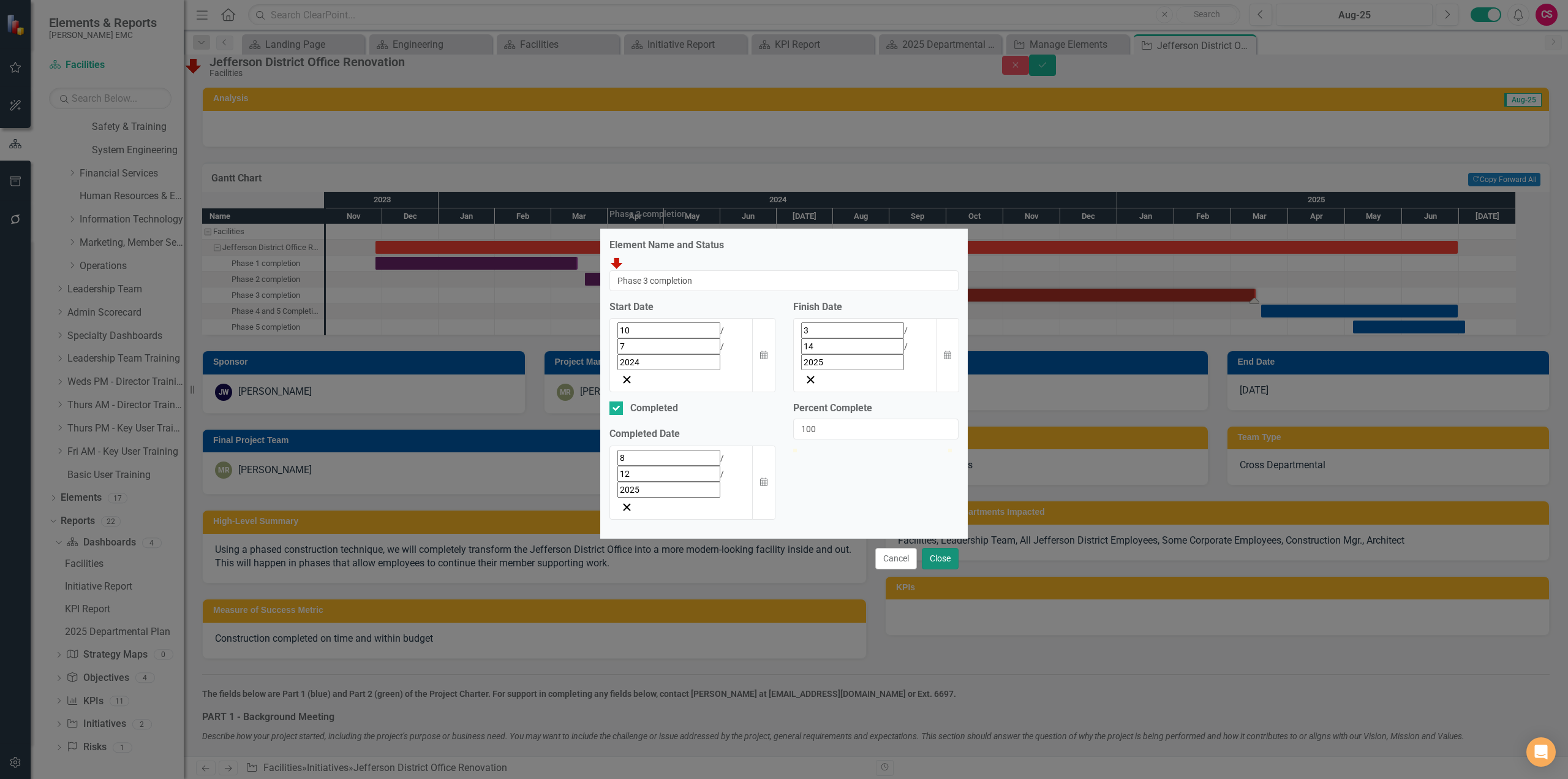
click at [941, 548] on button "Close" at bounding box center [940, 559] width 37 height 22
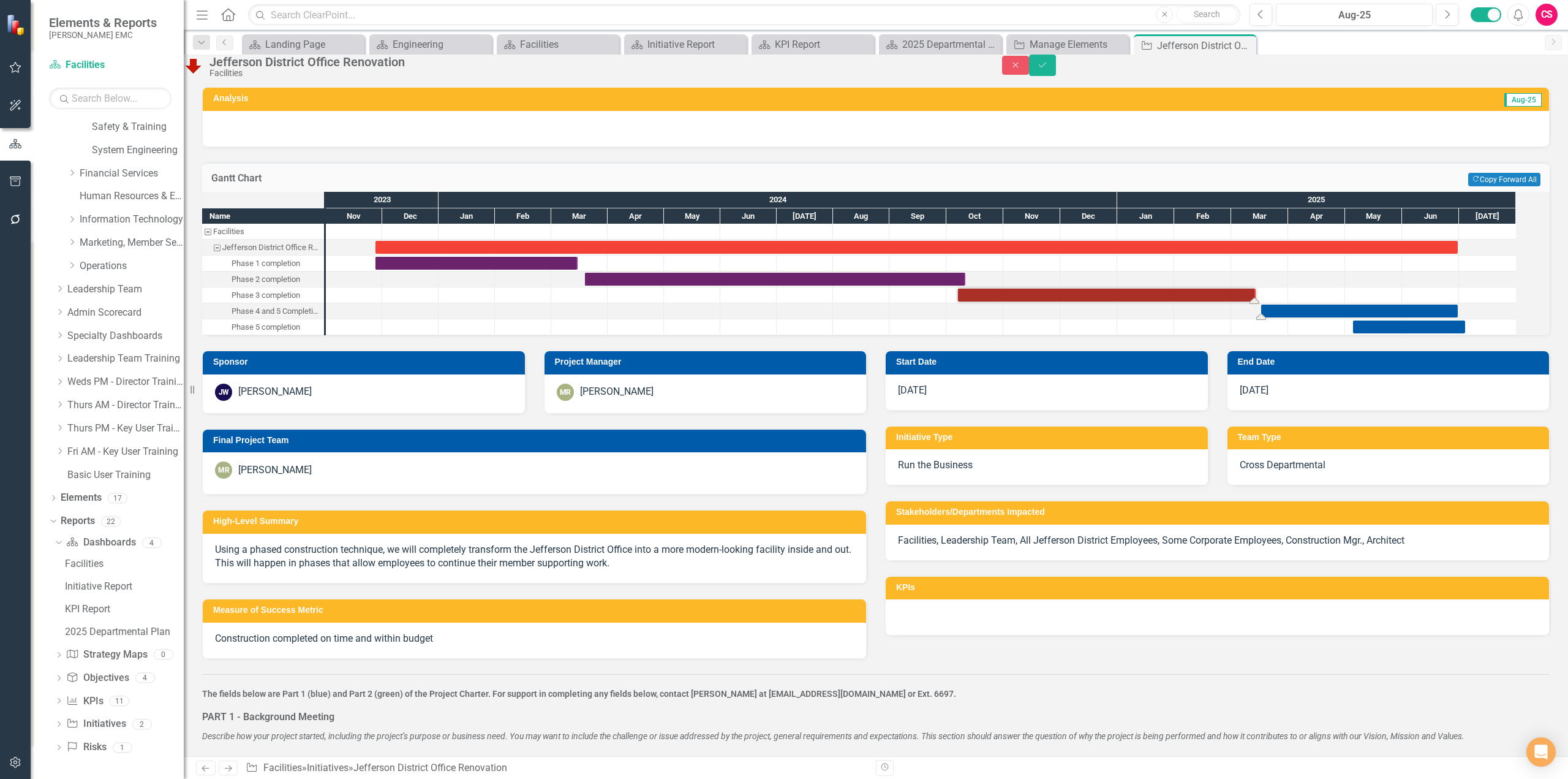
click at [1307, 318] on div "Task: Start date: 2025-03-17 End date: 2025-06-30" at bounding box center [1359, 311] width 197 height 13
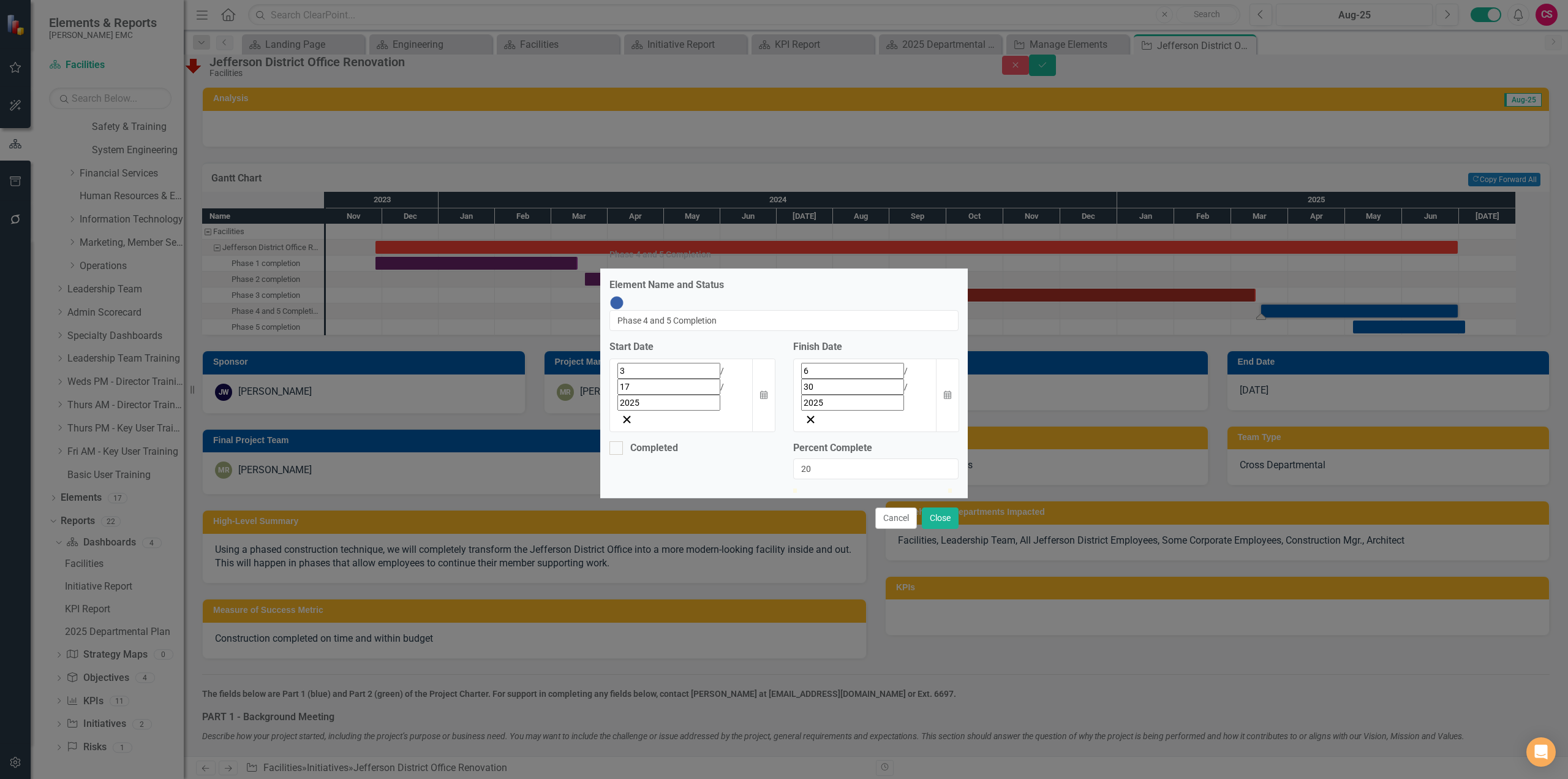
type input "25"
drag, startPoint x: 797, startPoint y: 454, endPoint x: 835, endPoint y: 452, distance: 38.1
click at [831, 488] on div at bounding box center [831, 488] width 0 height 0
click at [937, 507] on button "Close" at bounding box center [940, 518] width 37 height 22
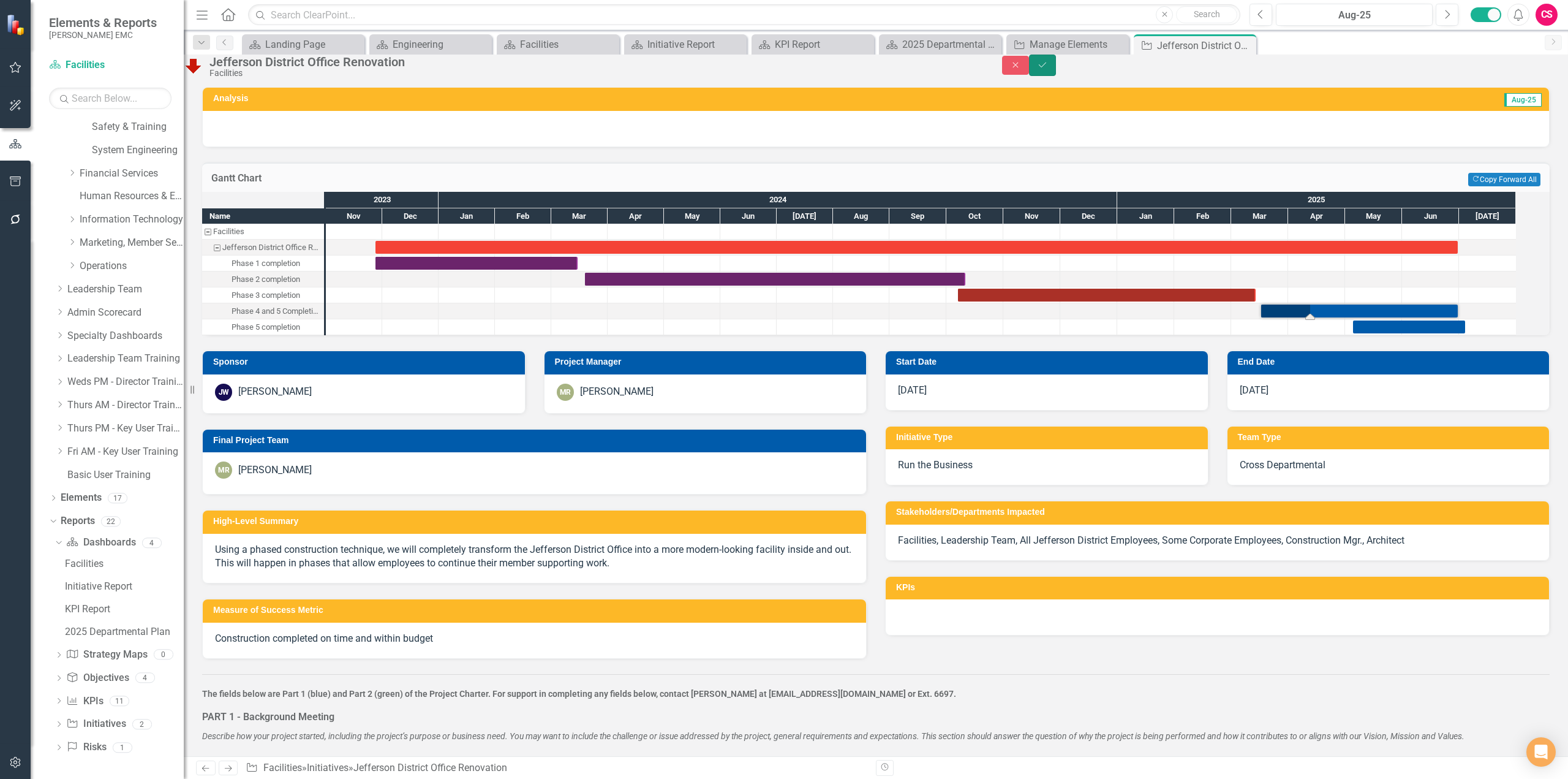
click at [1056, 68] on button "Save" at bounding box center [1042, 65] width 27 height 22
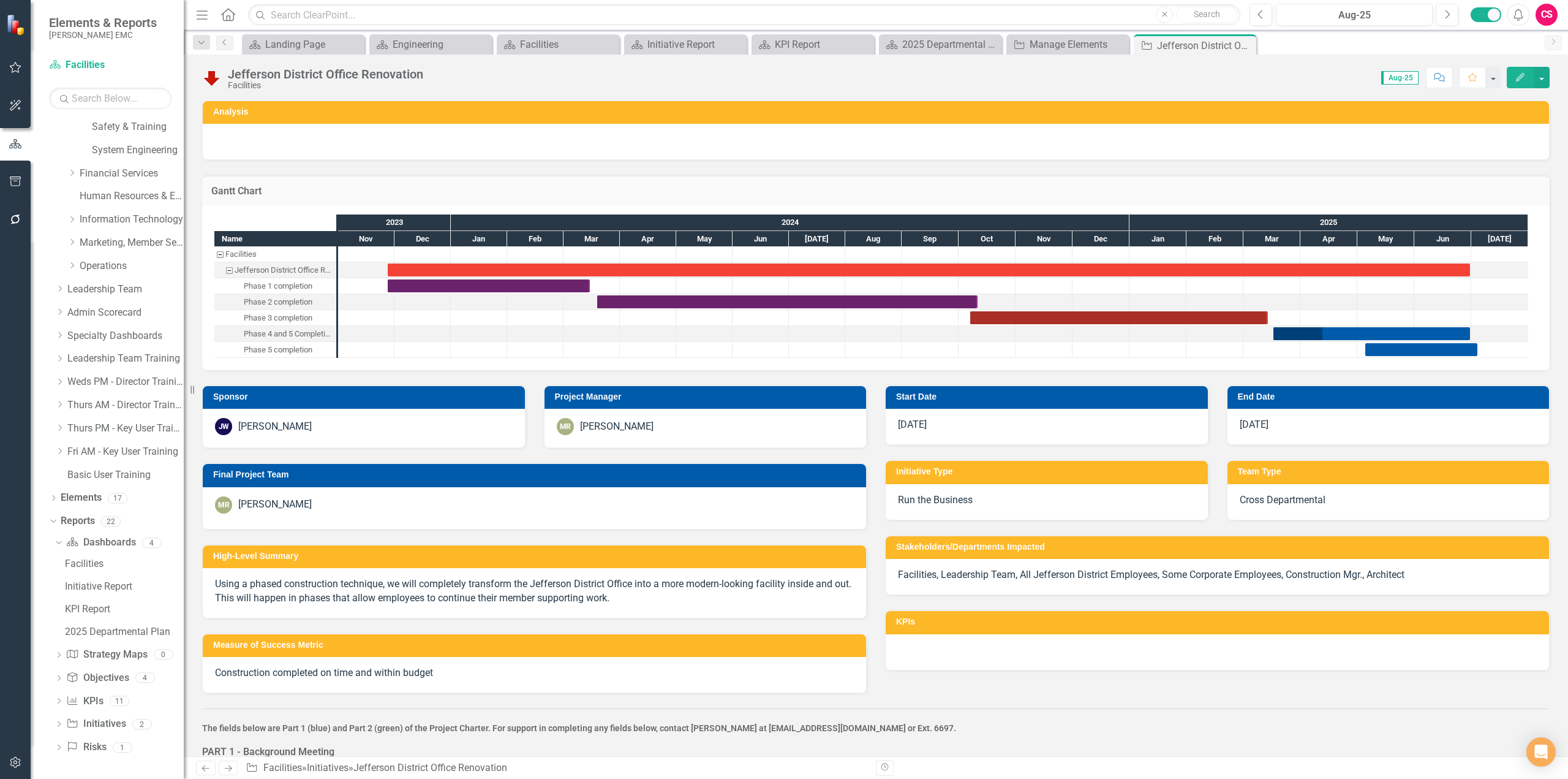
checkbox input "false"
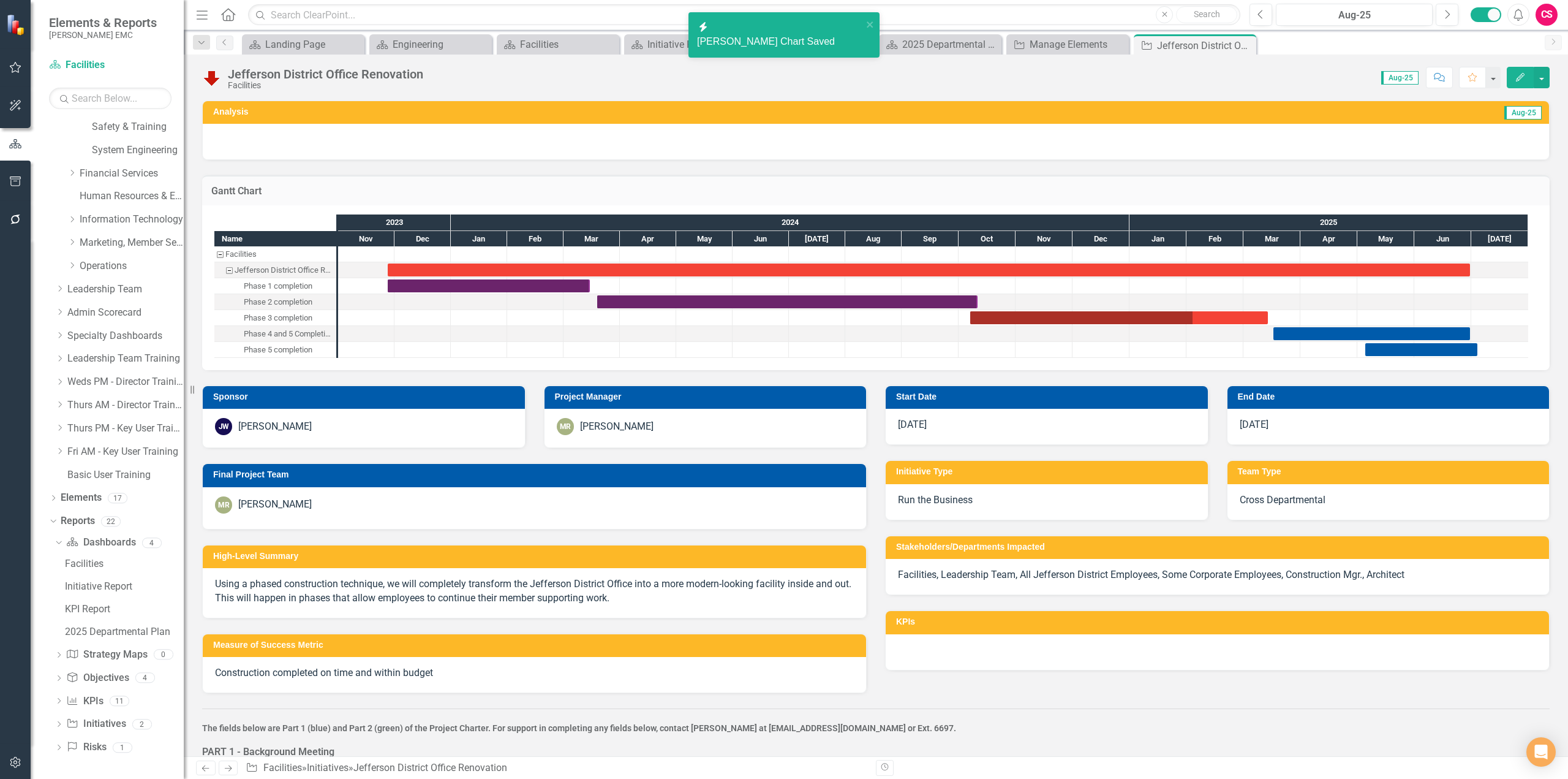
checkbox input "true"
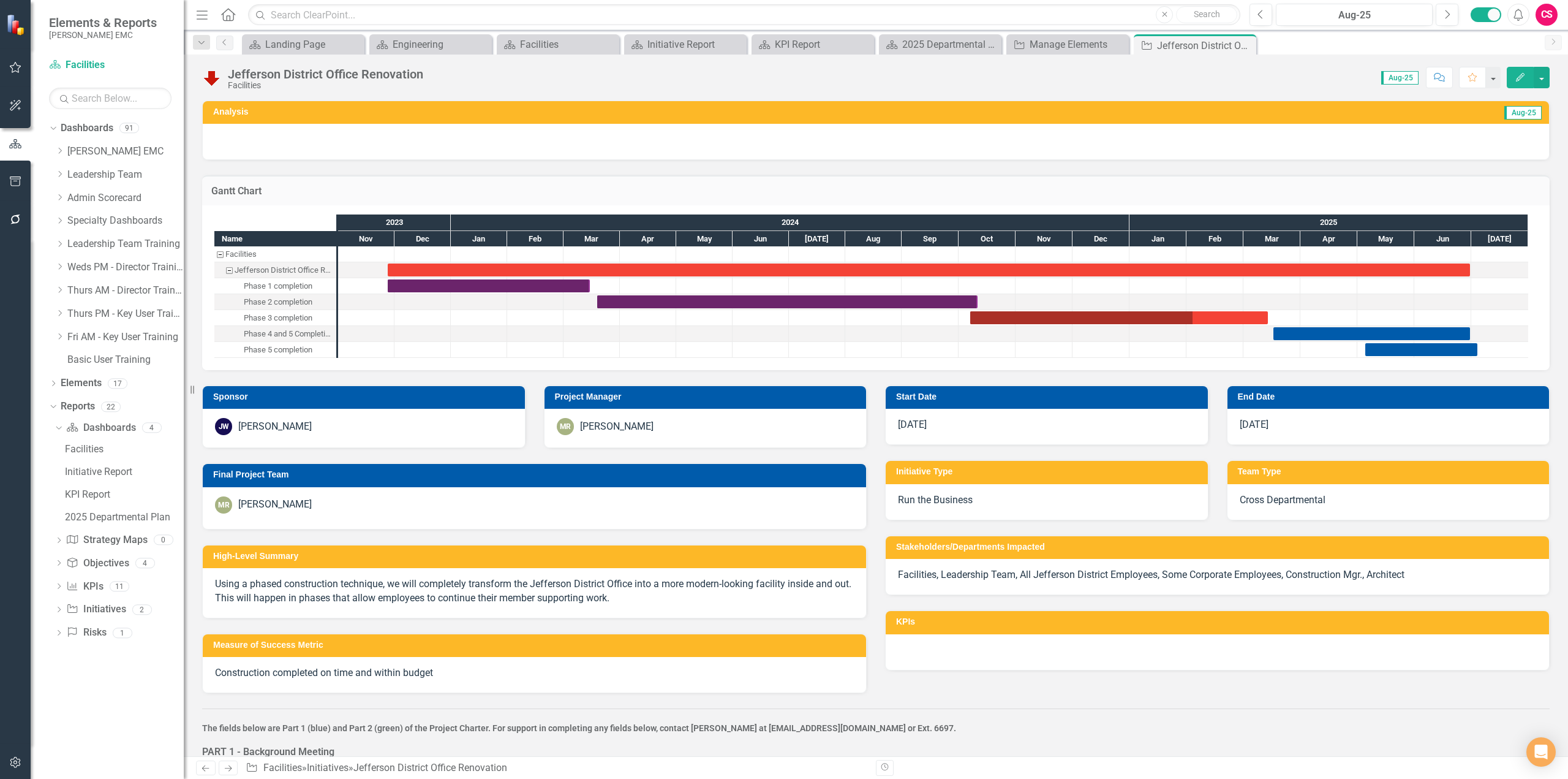
checkbox input "false"
checkbox input "true"
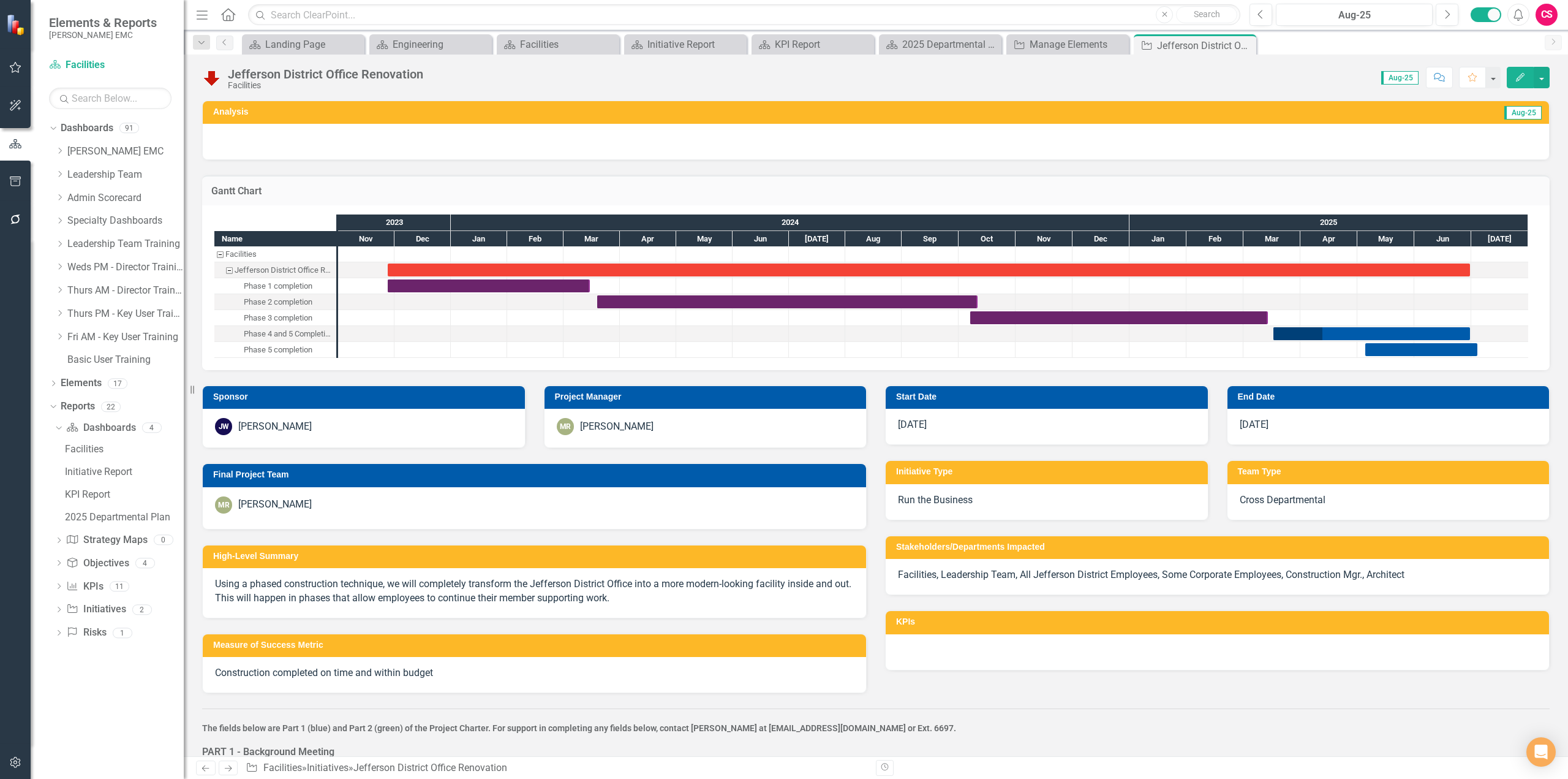
checkbox input "true"
checkbox input "false"
checkbox input "true"
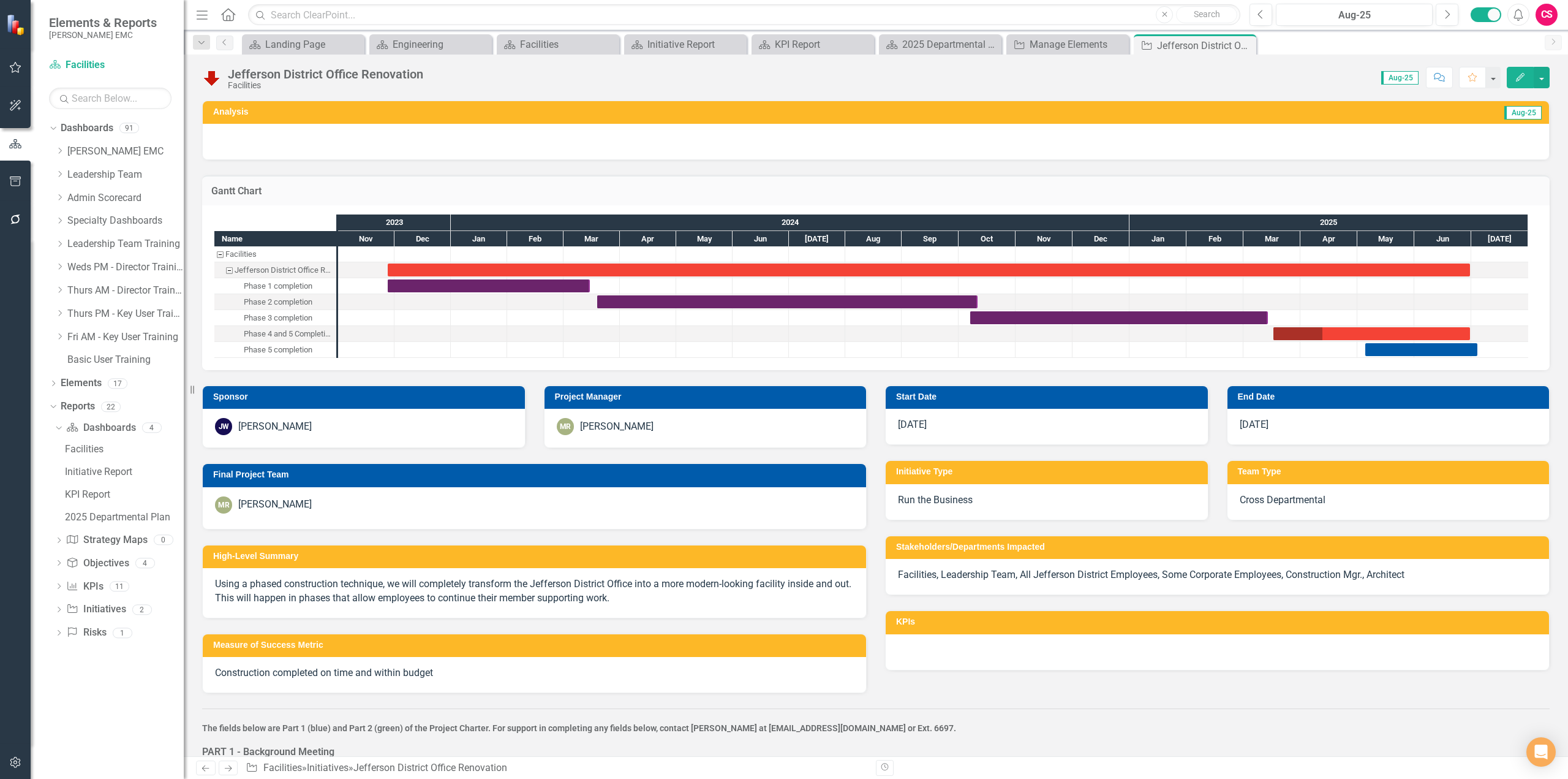
checkbox input "true"
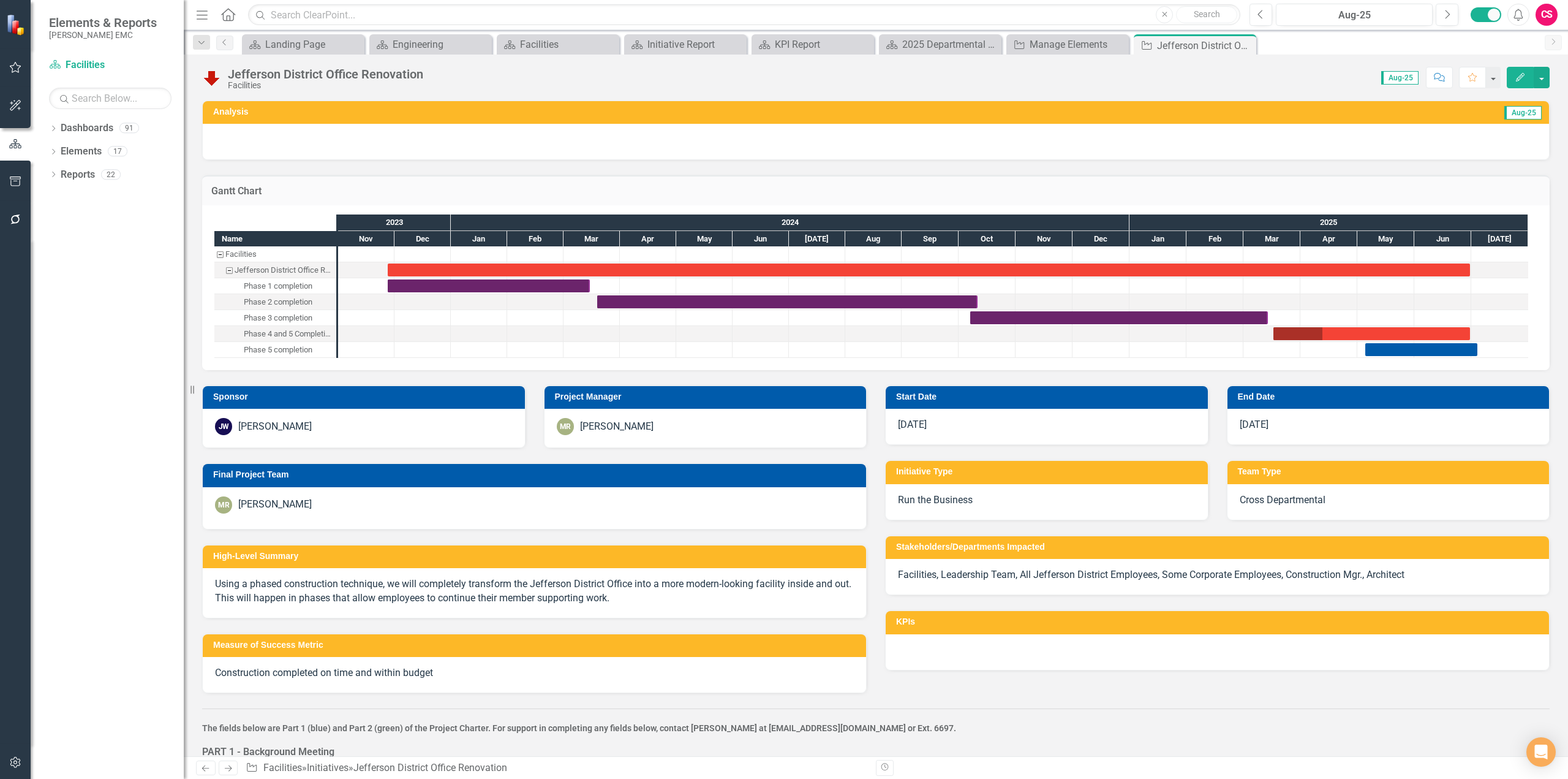
checkbox input "true"
click at [1447, 19] on icon "Next" at bounding box center [1447, 15] width 7 height 11
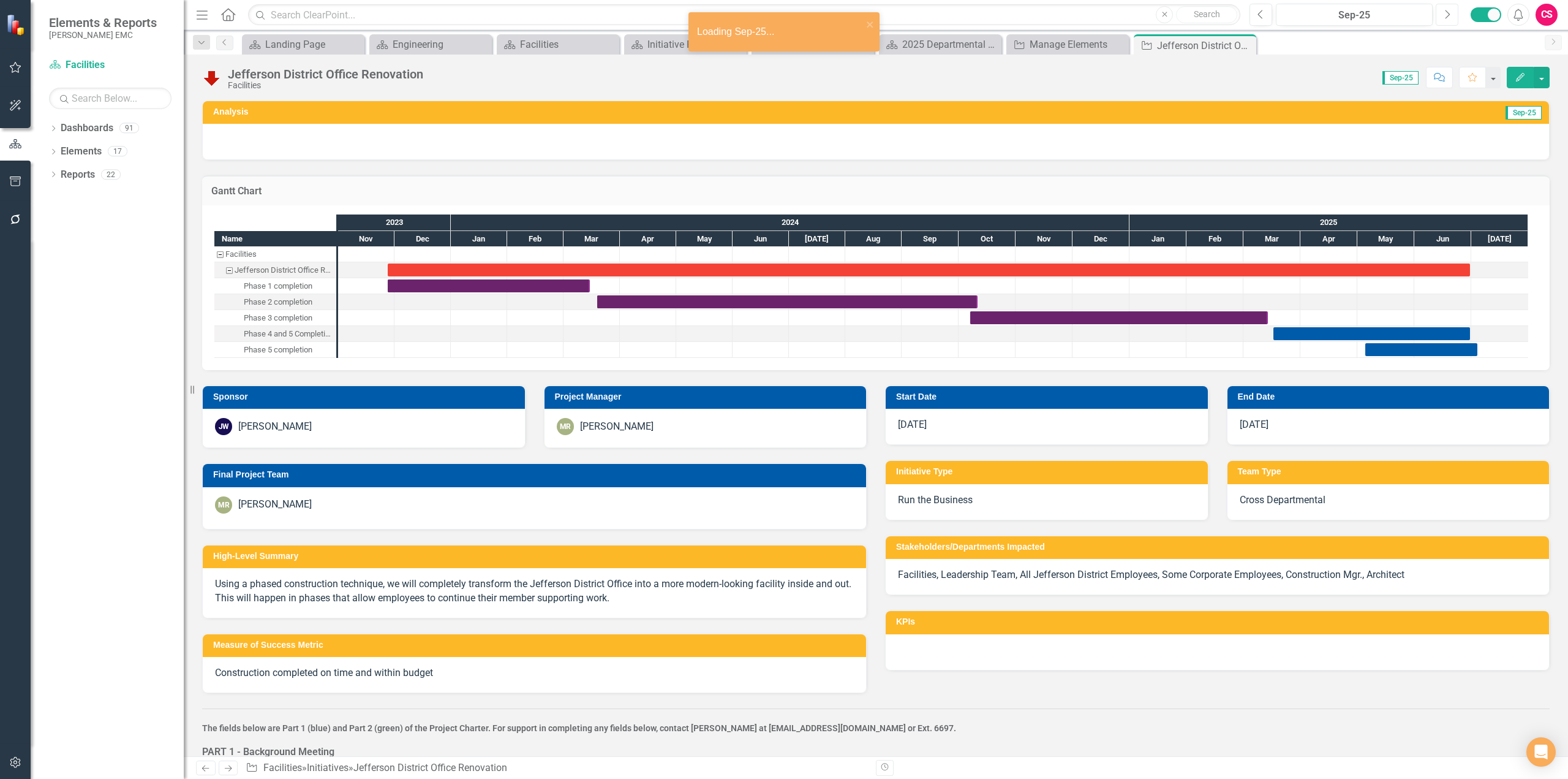
checkbox input "true"
click at [1253, 198] on td "Gantt Chart" at bounding box center [875, 192] width 1329 height 16
click at [1253, 197] on td "Gantt Chart" at bounding box center [875, 192] width 1329 height 16
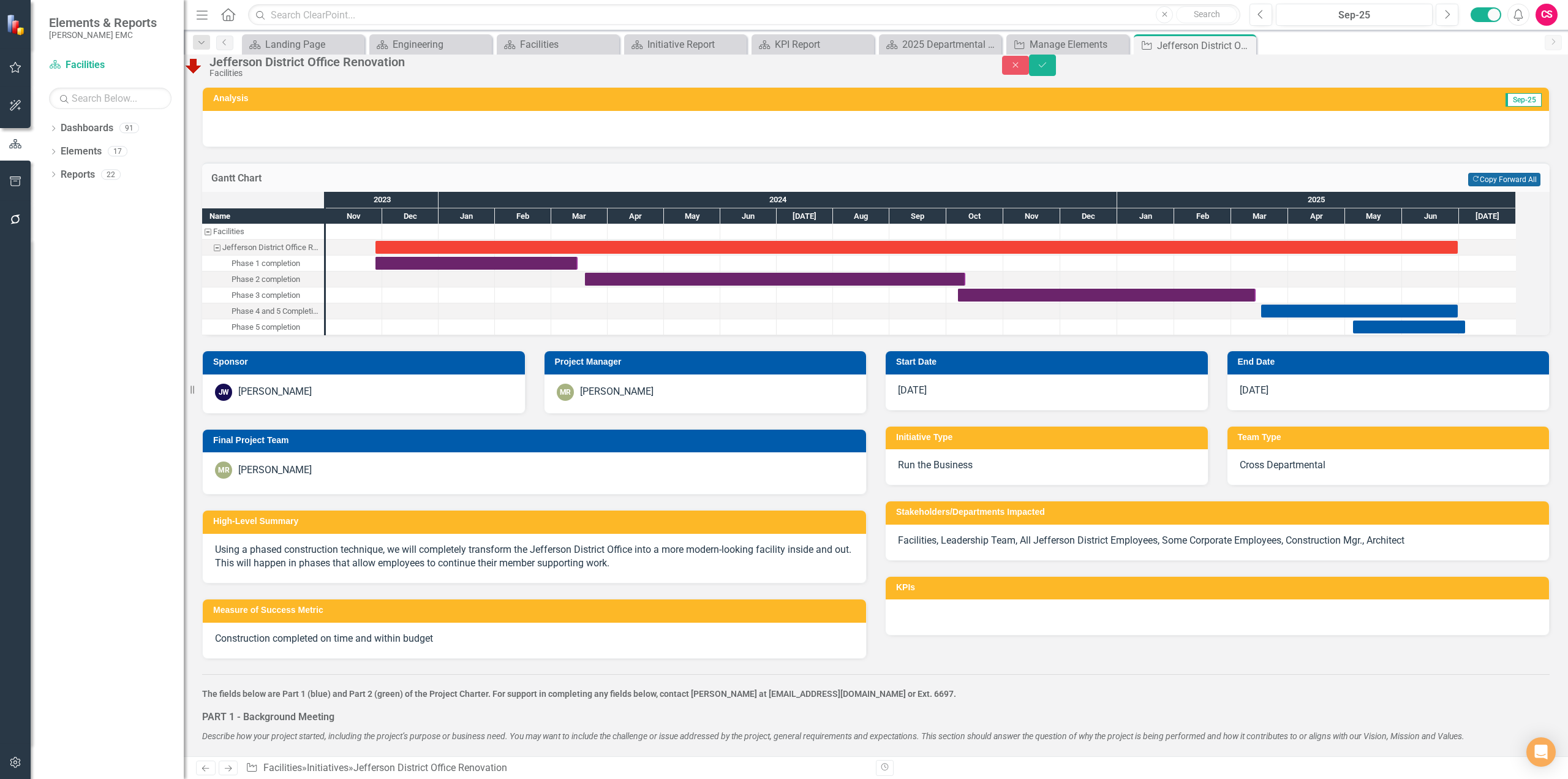
click at [1484, 186] on button "Copy Forward Copy Forward All" at bounding box center [1504, 179] width 72 height 13
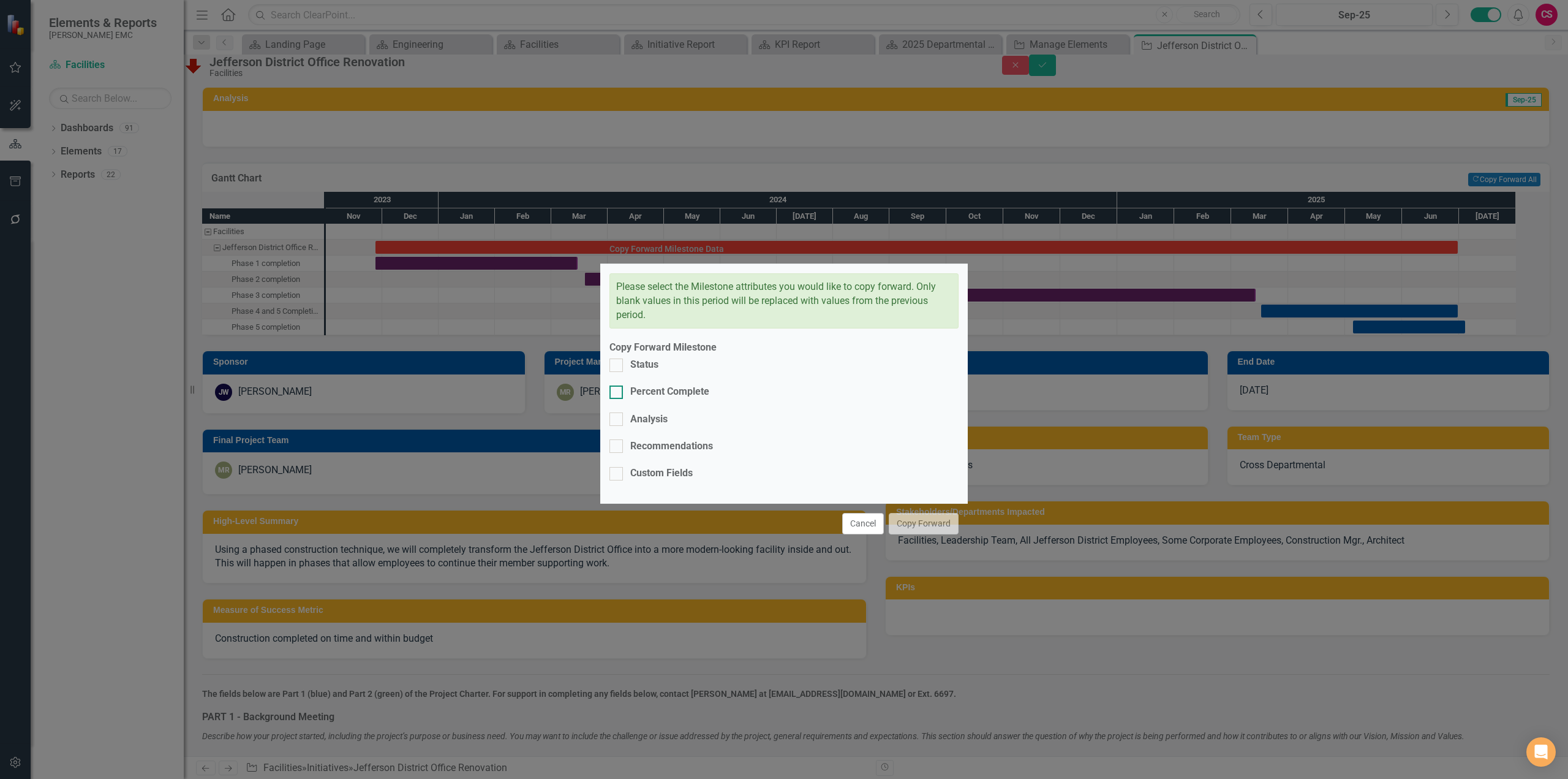
click at [643, 399] on div "Percent Complete" at bounding box center [670, 392] width 79 height 14
click at [617, 393] on input "Percent Complete" at bounding box center [613, 390] width 8 height 8
checkbox input "true"
click at [932, 513] on button "Copy Forward" at bounding box center [924, 524] width 70 height 22
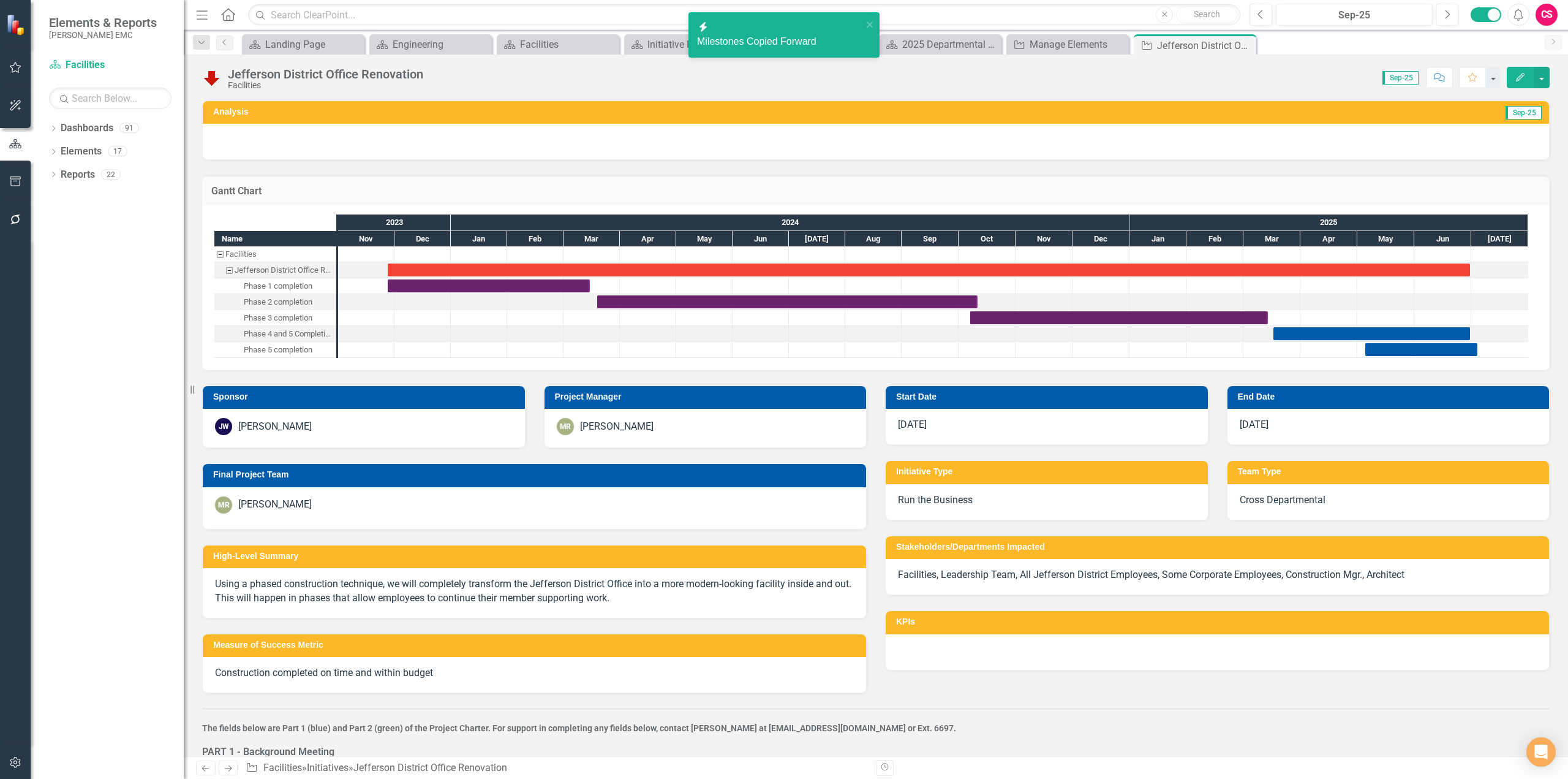
checkbox input "false"
checkbox input "true"
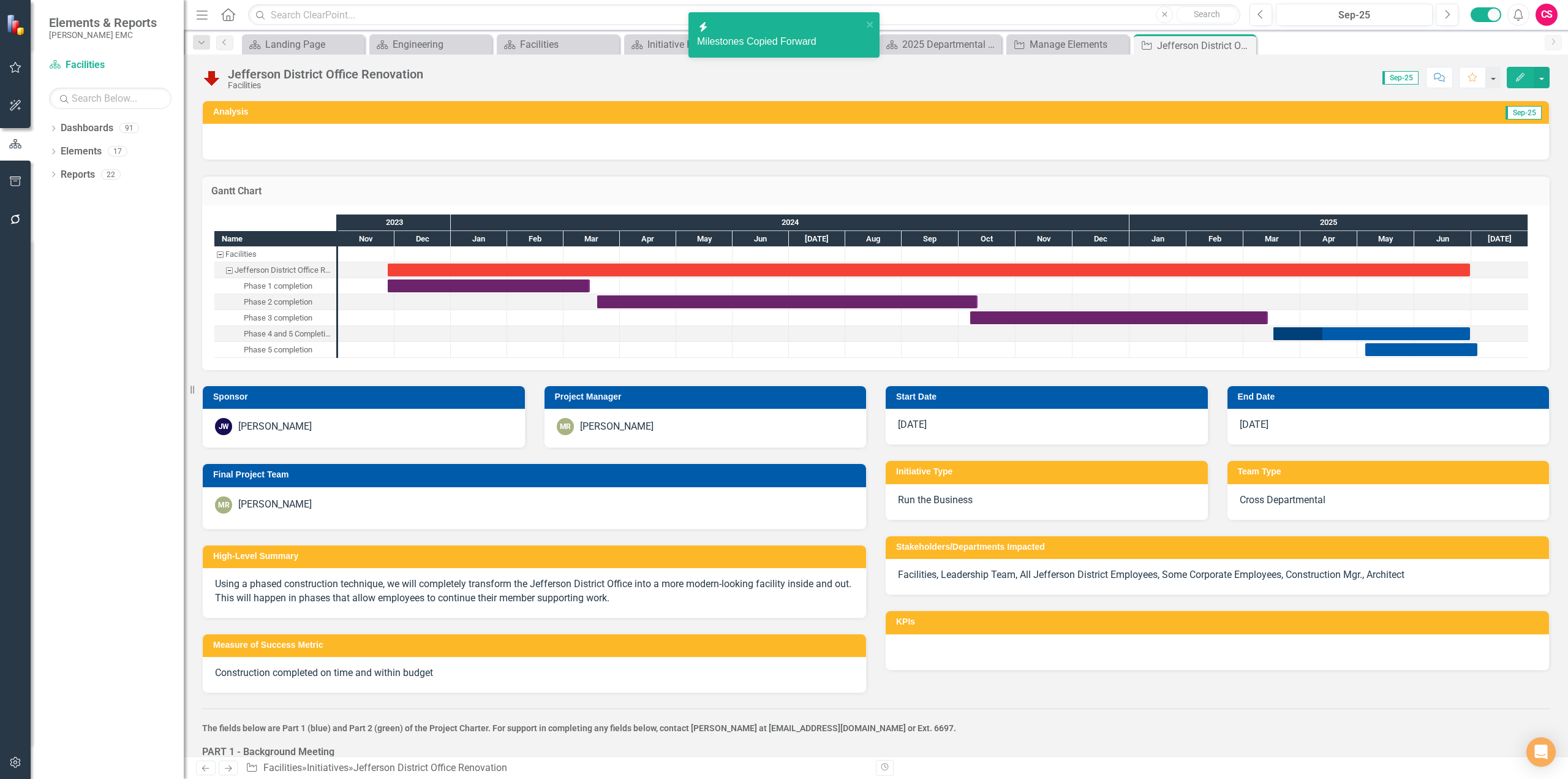
checkbox input "true"
checkbox input "false"
checkbox input "true"
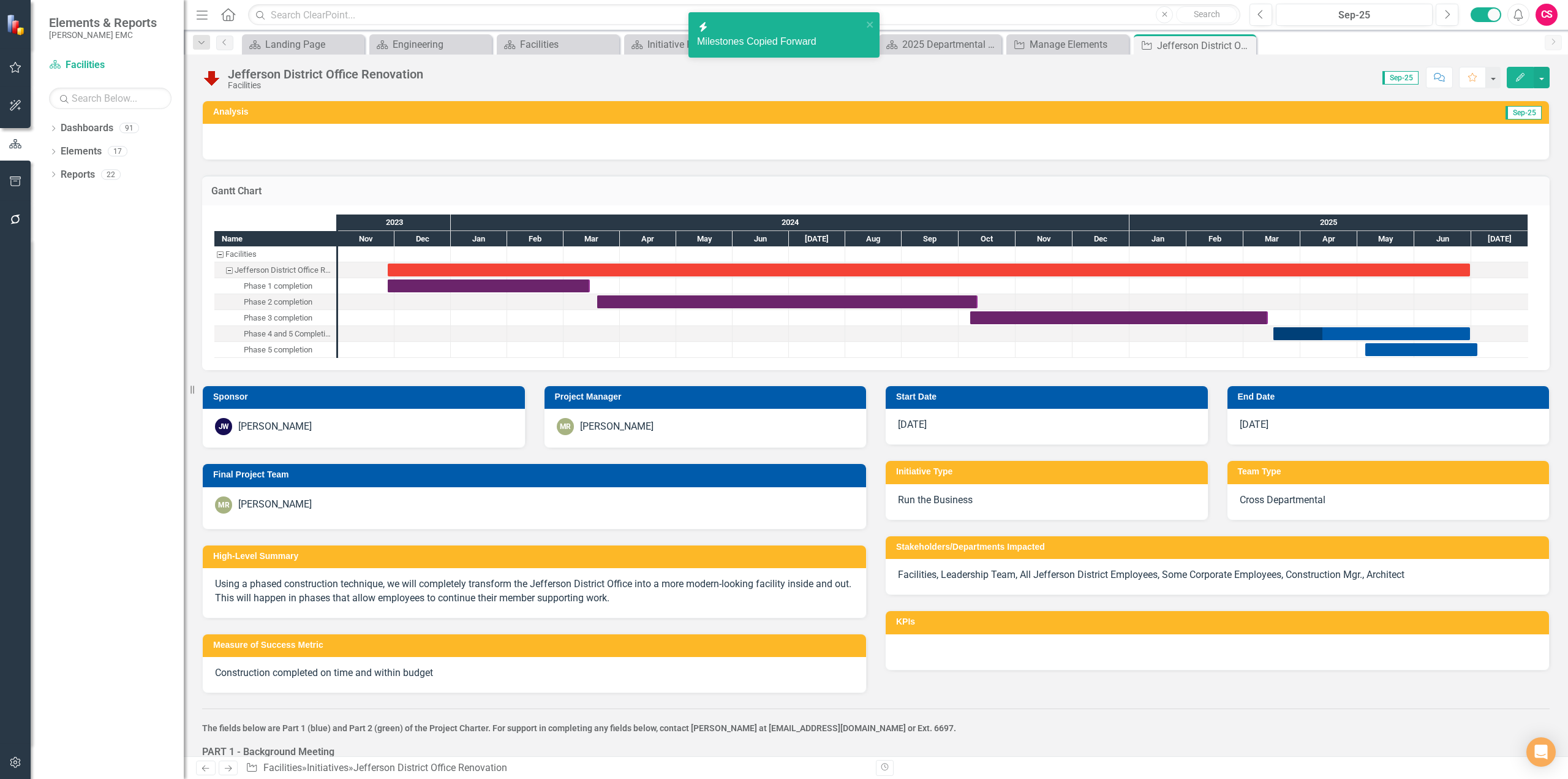
checkbox input "true"
checkbox input "false"
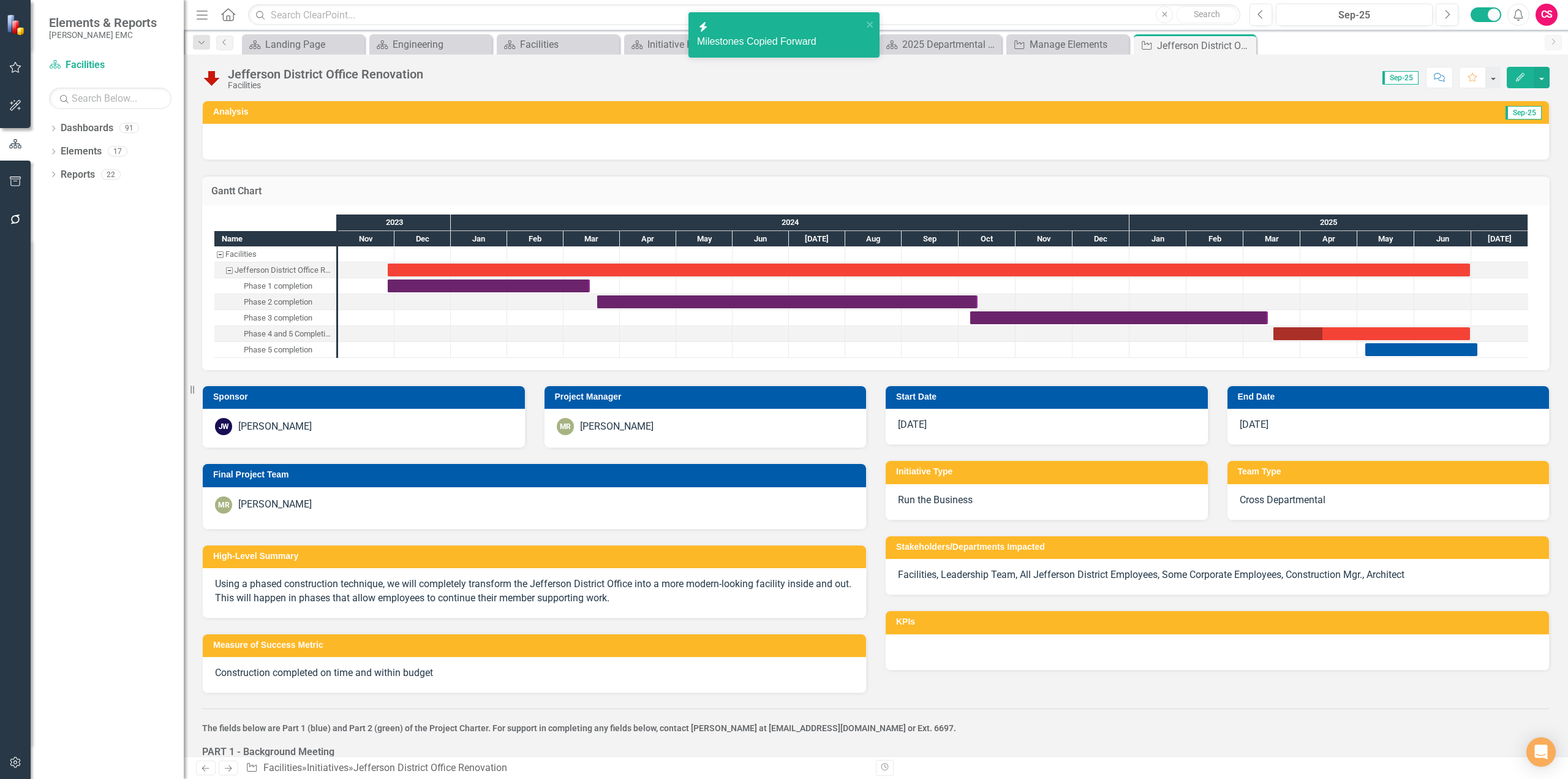
checkbox input "true"
checkbox input "false"
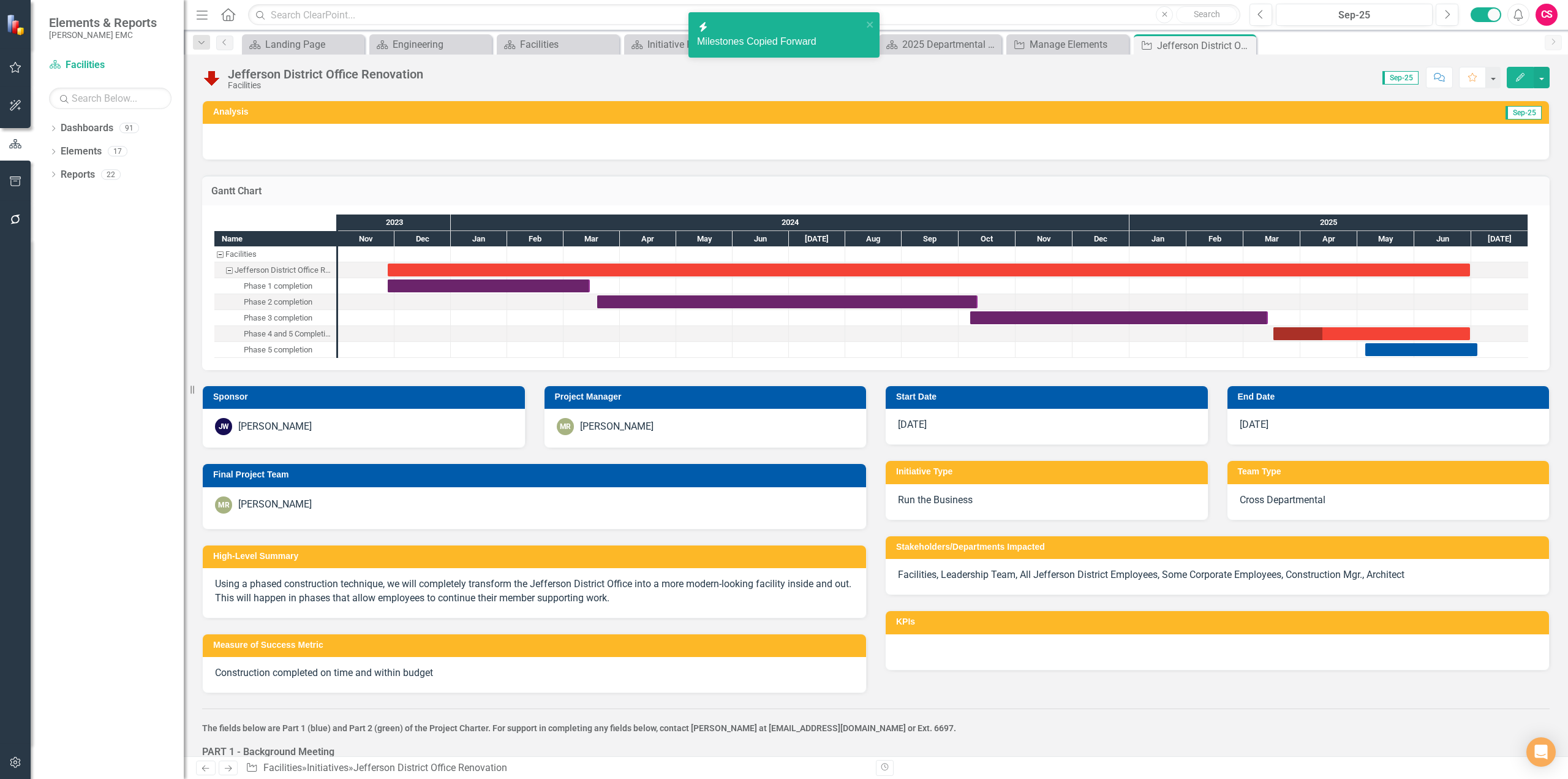
checkbox input "false"
checkbox input "true"
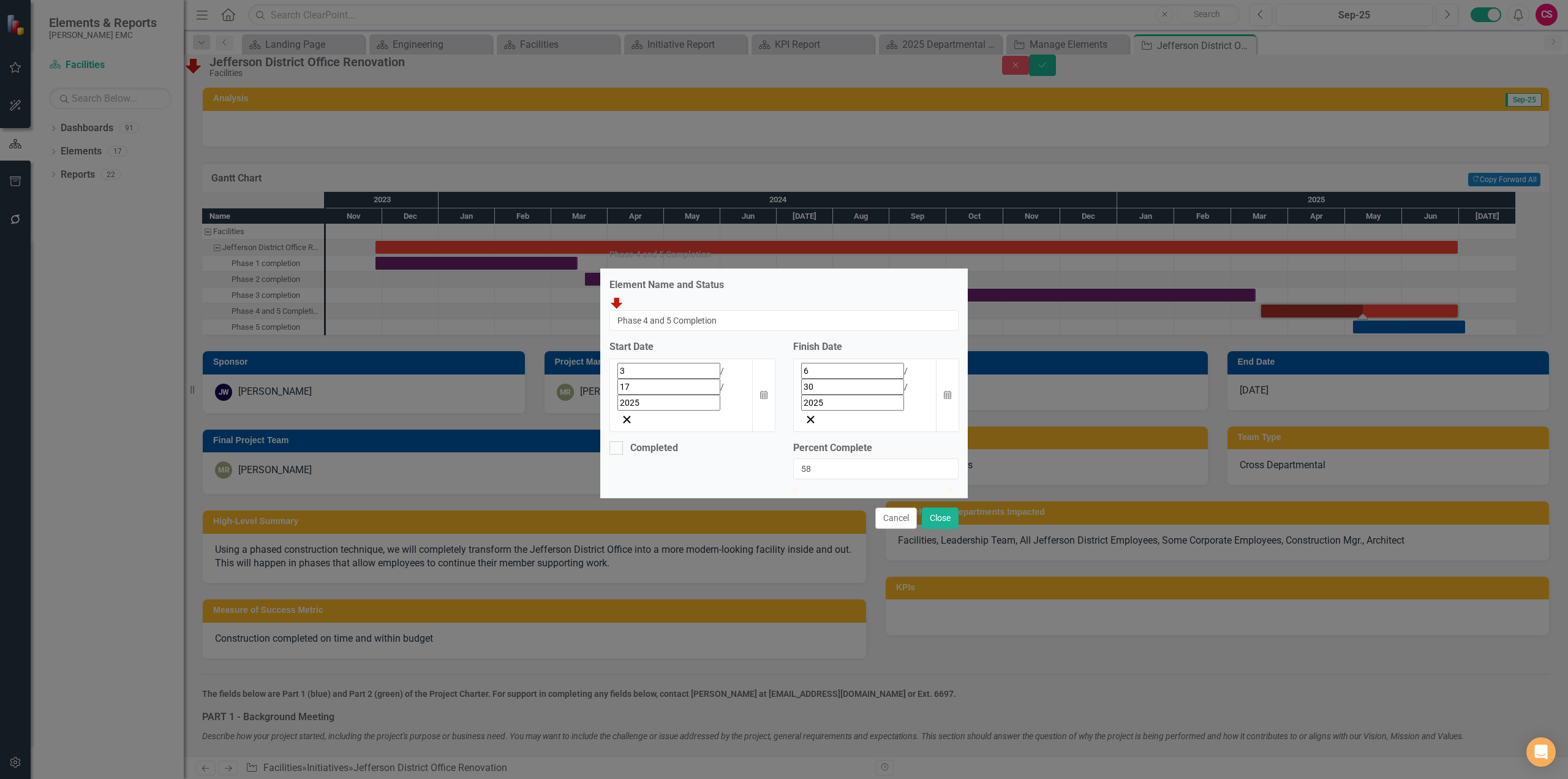
type input "59"
drag, startPoint x: 799, startPoint y: 444, endPoint x: 891, endPoint y: 453, distance: 92.4
click at [891, 488] on div at bounding box center [876, 488] width 165 height 0
click at [946, 507] on button "Close" at bounding box center [940, 518] width 37 height 22
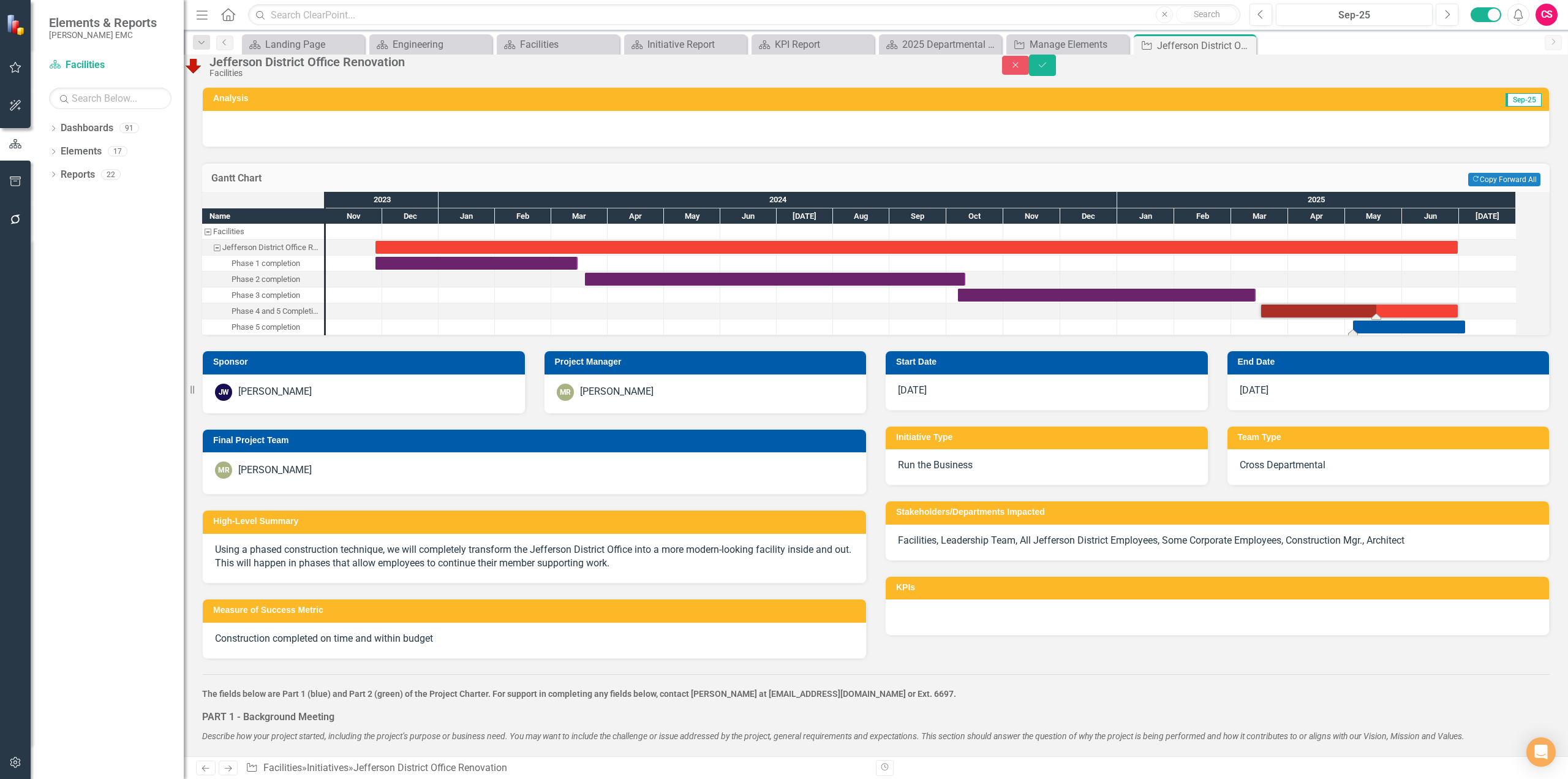
click at [1429, 333] on div "Task: Start date: 2025-05-05 End date: 2025-07-04" at bounding box center [1409, 326] width 112 height 13
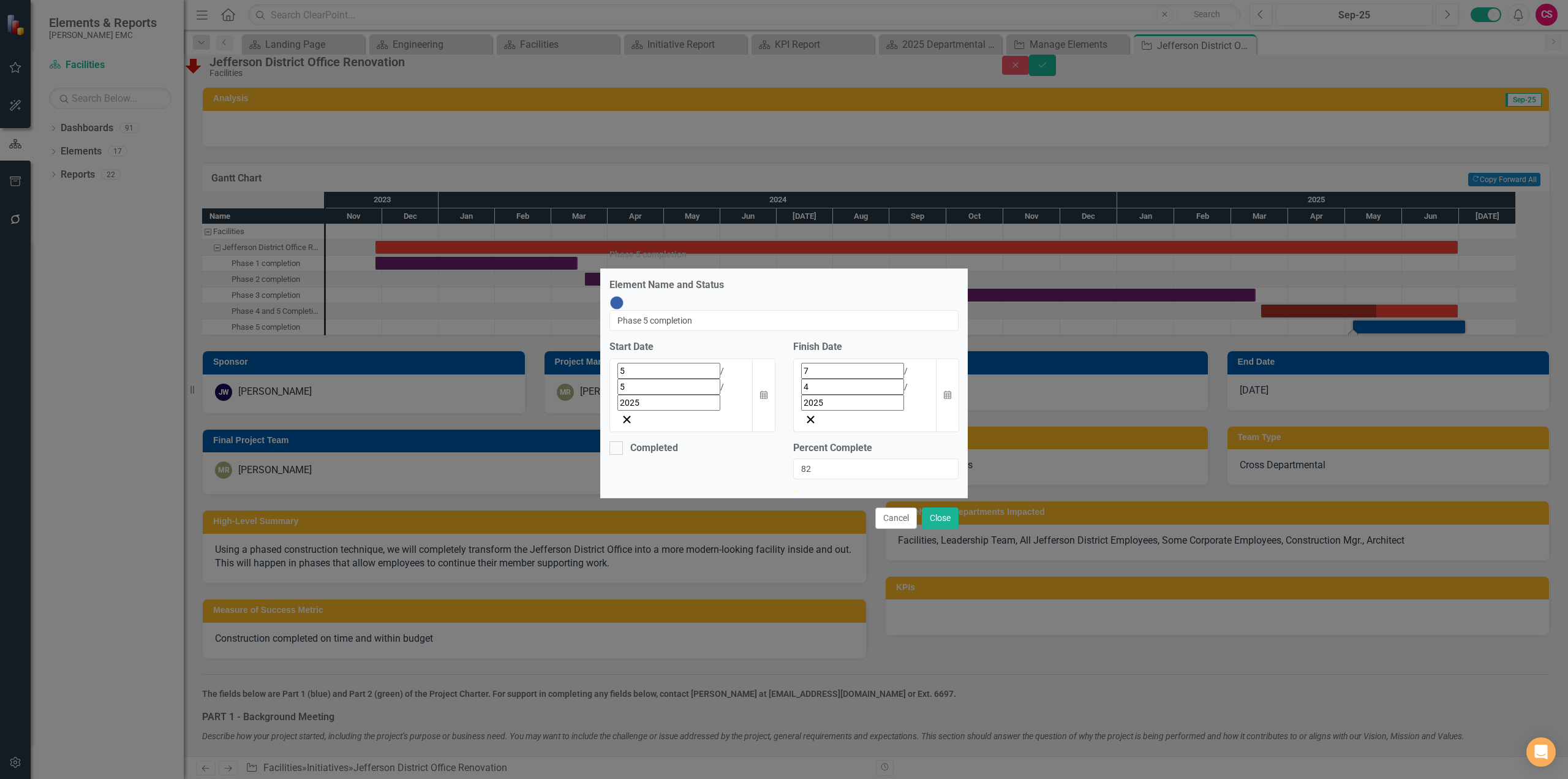
type input "85"
drag, startPoint x: 794, startPoint y: 453, endPoint x: 926, endPoint y: 456, distance: 132.0
click at [925, 488] on div at bounding box center [925, 488] width 0 height 0
click at [943, 507] on button "Close" at bounding box center [940, 518] width 37 height 22
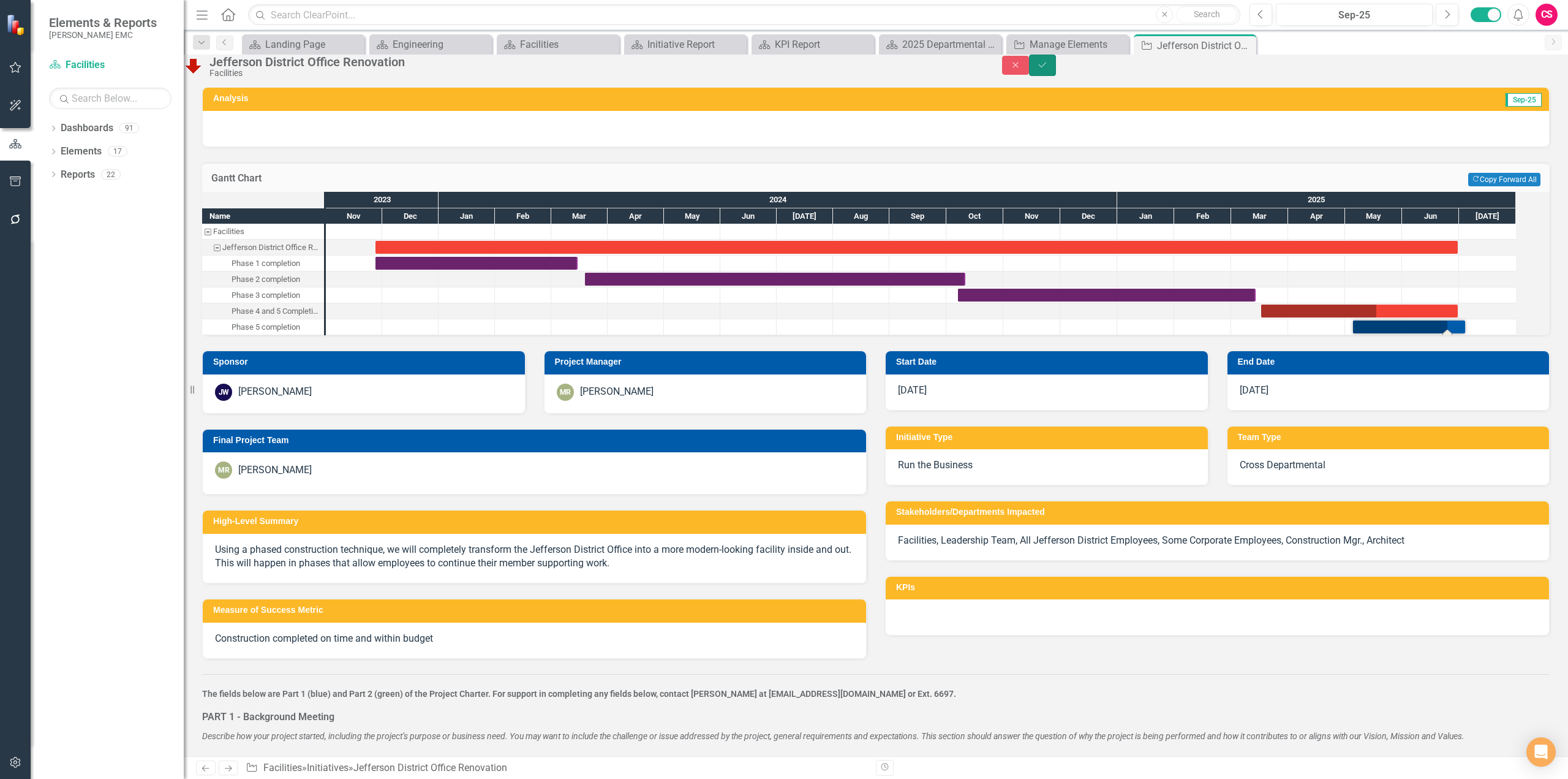
click at [1056, 76] on button "Save" at bounding box center [1042, 65] width 27 height 22
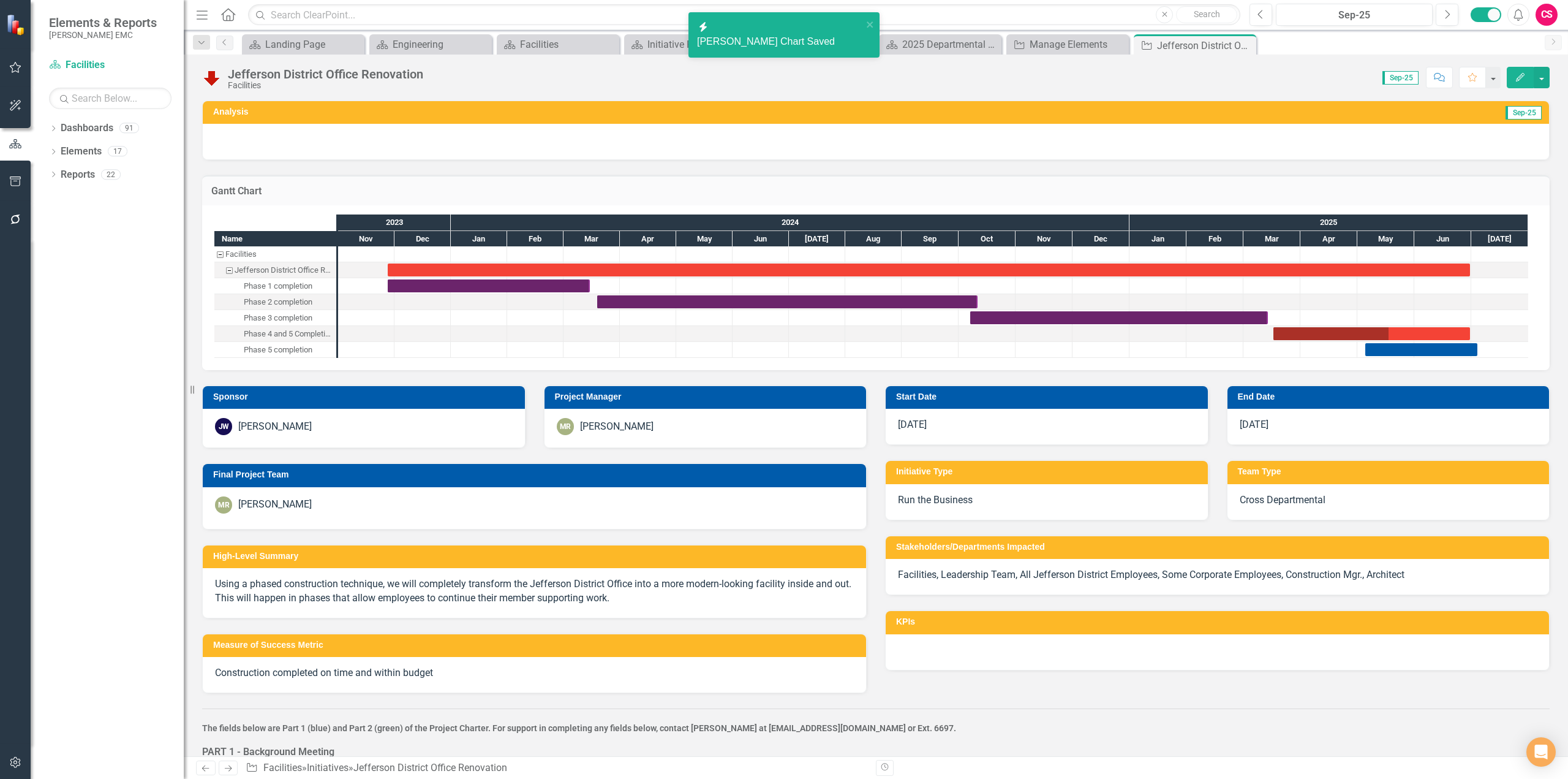
checkbox input "false"
checkbox input "true"
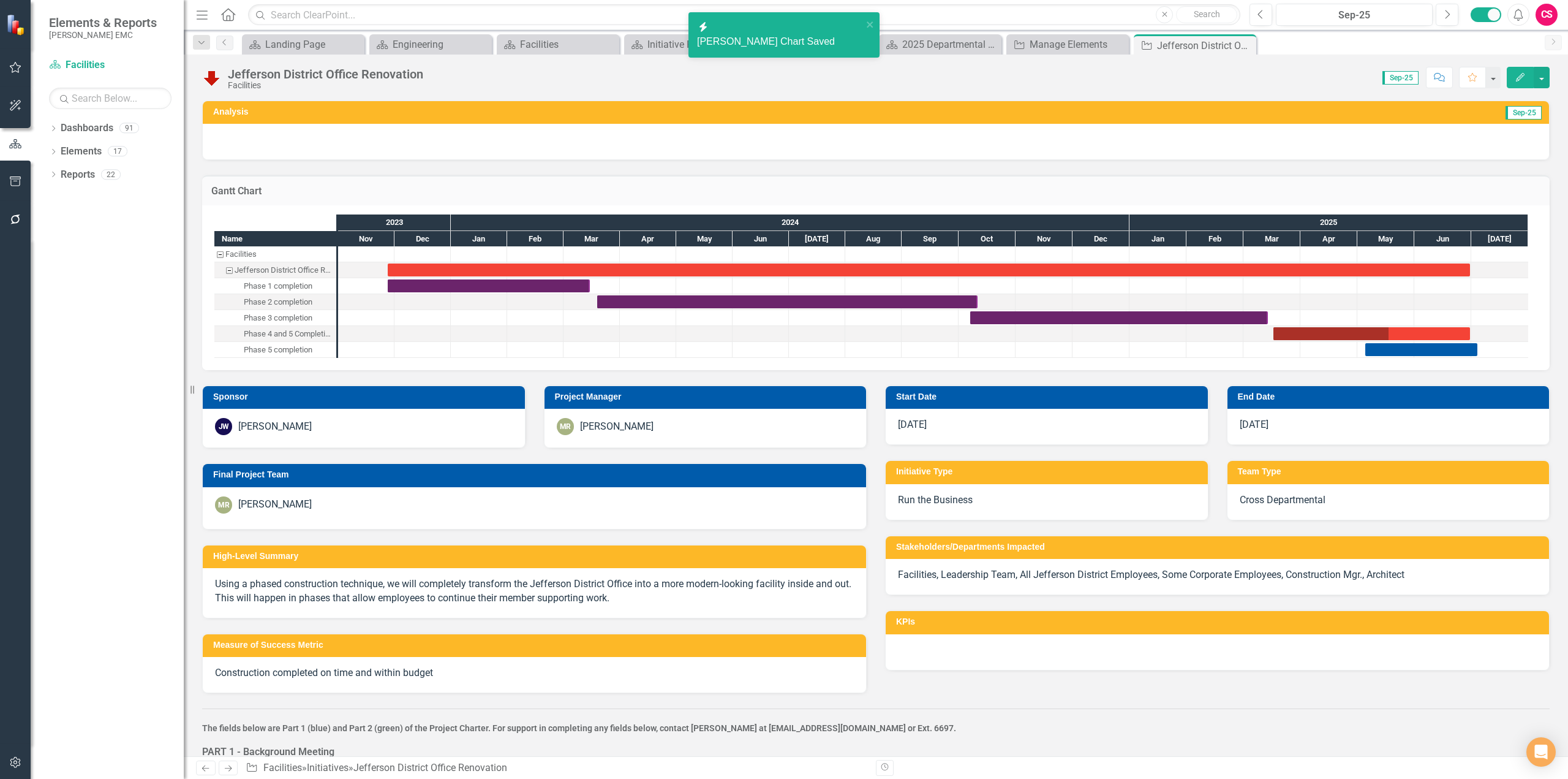
checkbox input "true"
checkbox input "false"
checkbox input "true"
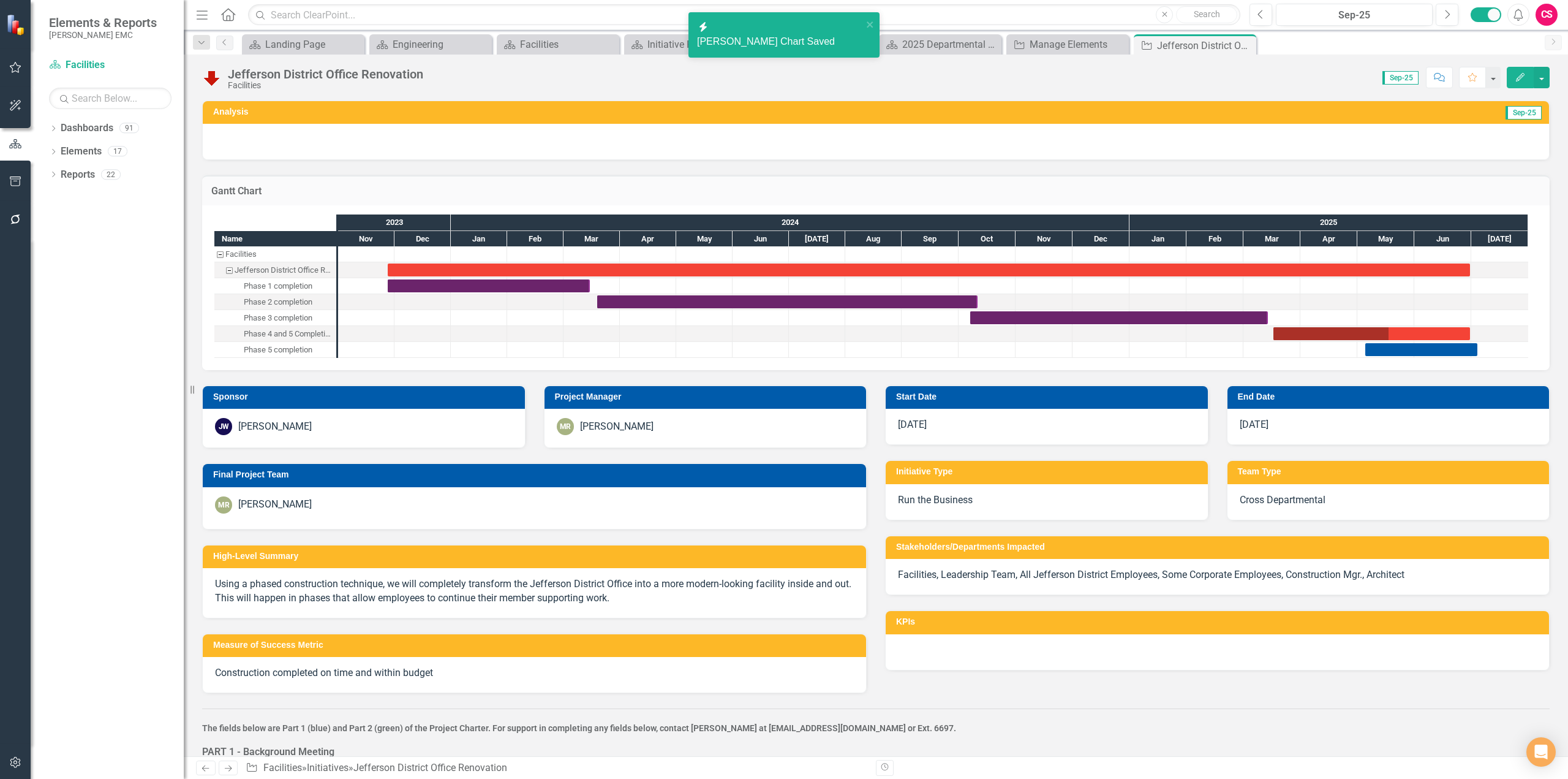
checkbox input "true"
checkbox input "false"
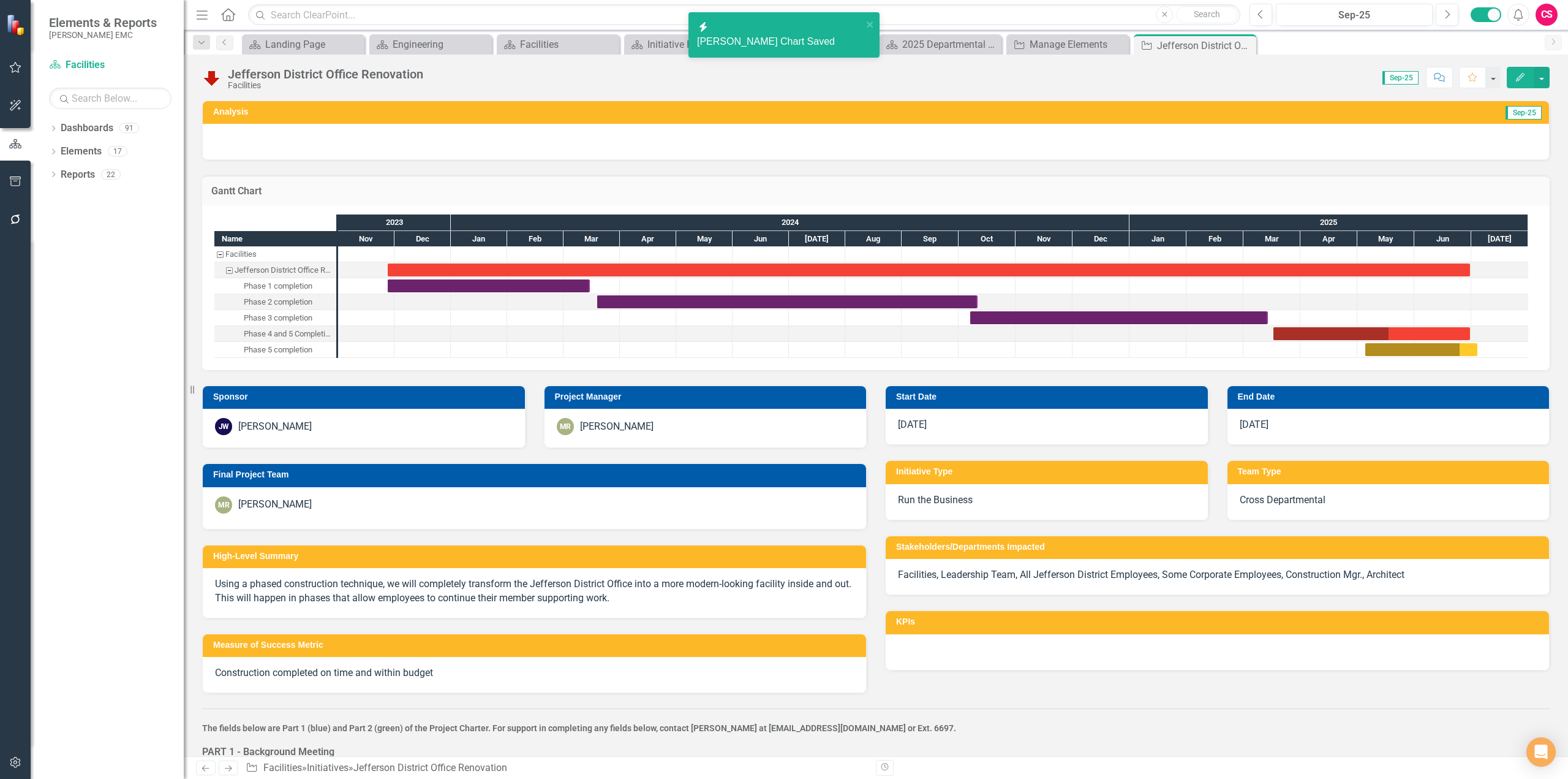
checkbox input "true"
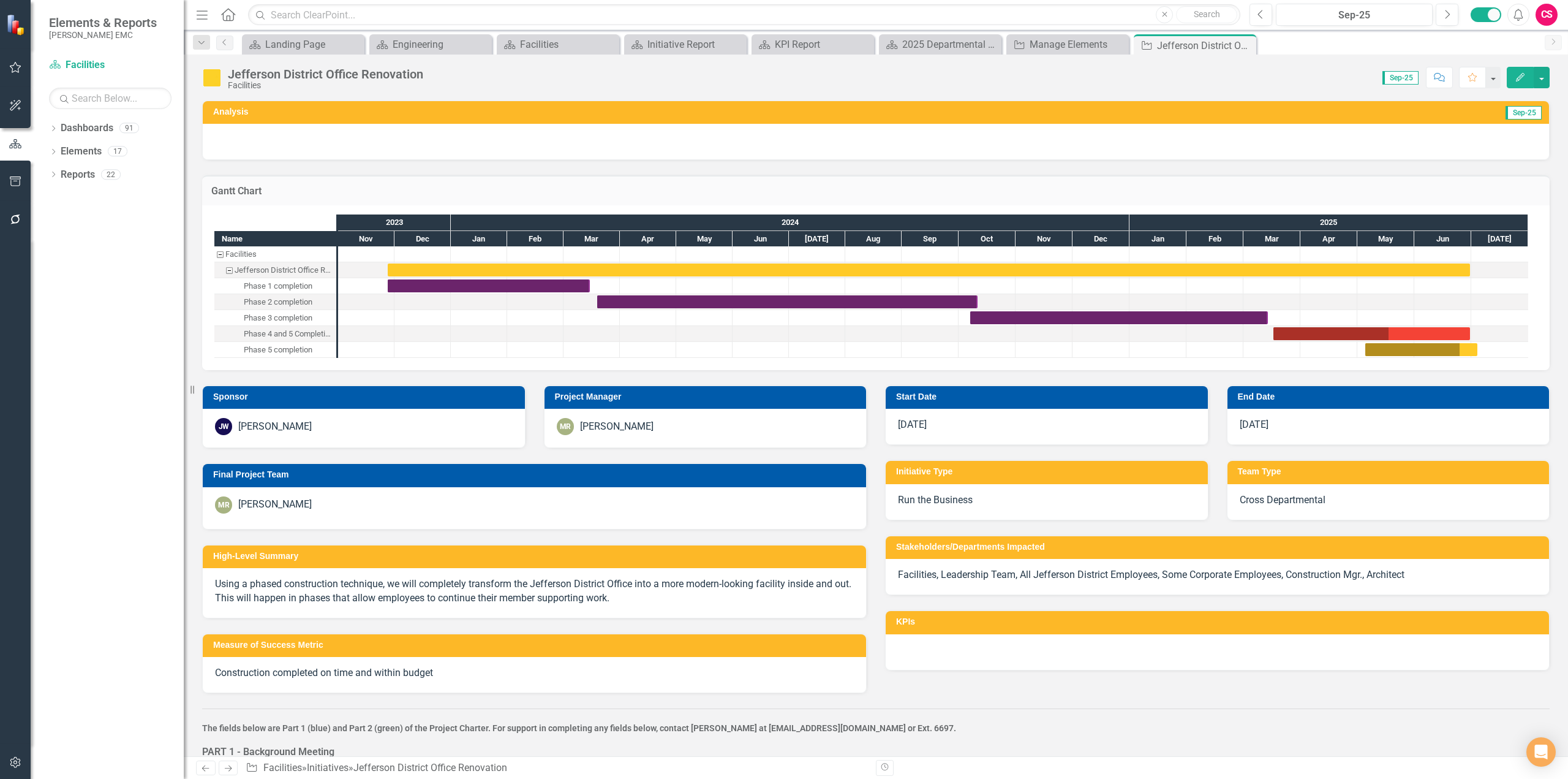
checkbox input "true"
click at [1408, 332] on div "Task: Start date: 2025-03-17 End date: 2025-06-30" at bounding box center [1372, 333] width 197 height 13
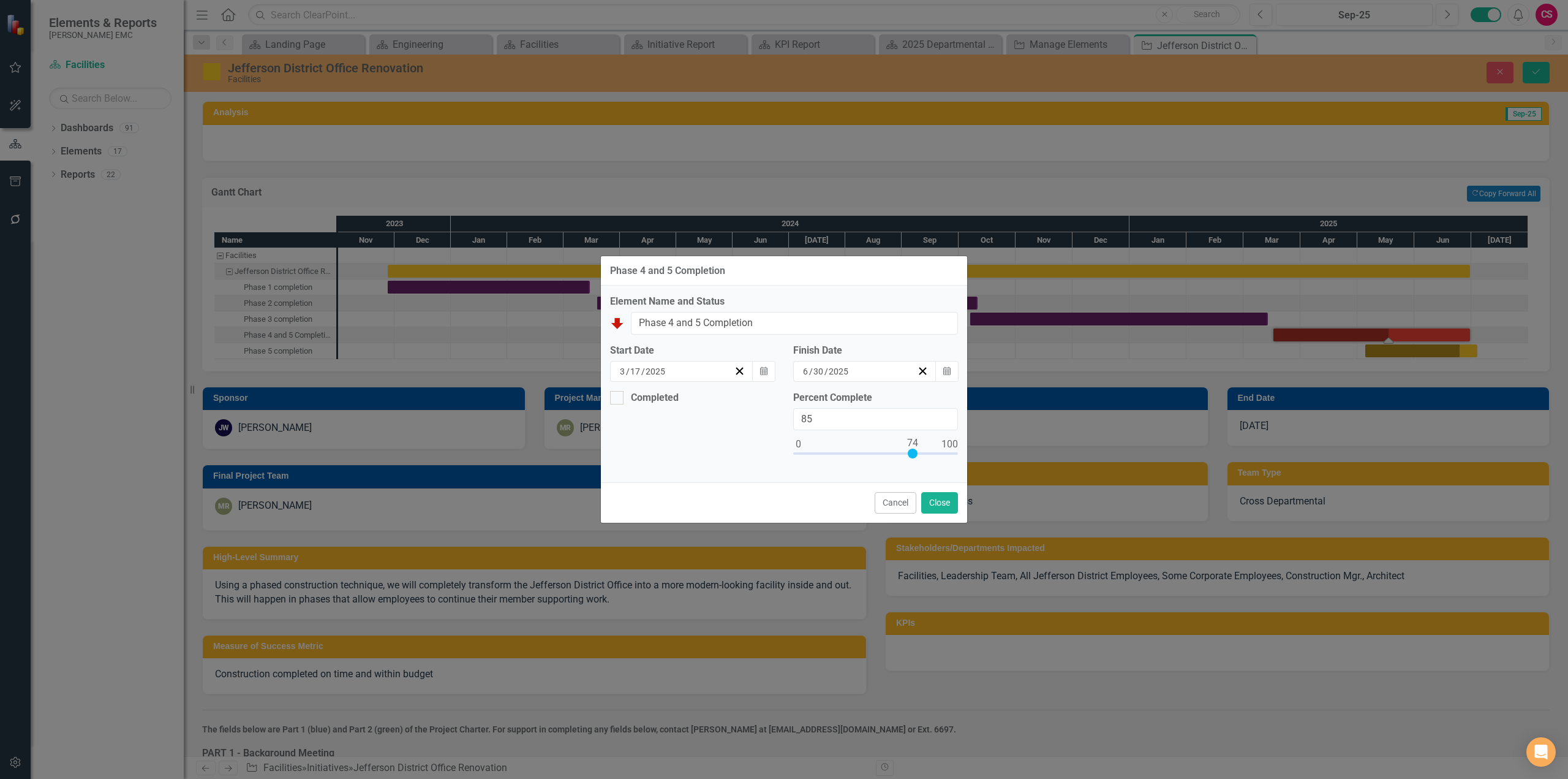
type input "89"
drag, startPoint x: 891, startPoint y: 453, endPoint x: 938, endPoint y: 453, distance: 47.0
click at [938, 453] on div at bounding box center [936, 453] width 10 height 10
click at [940, 499] on button "Close" at bounding box center [939, 503] width 37 height 22
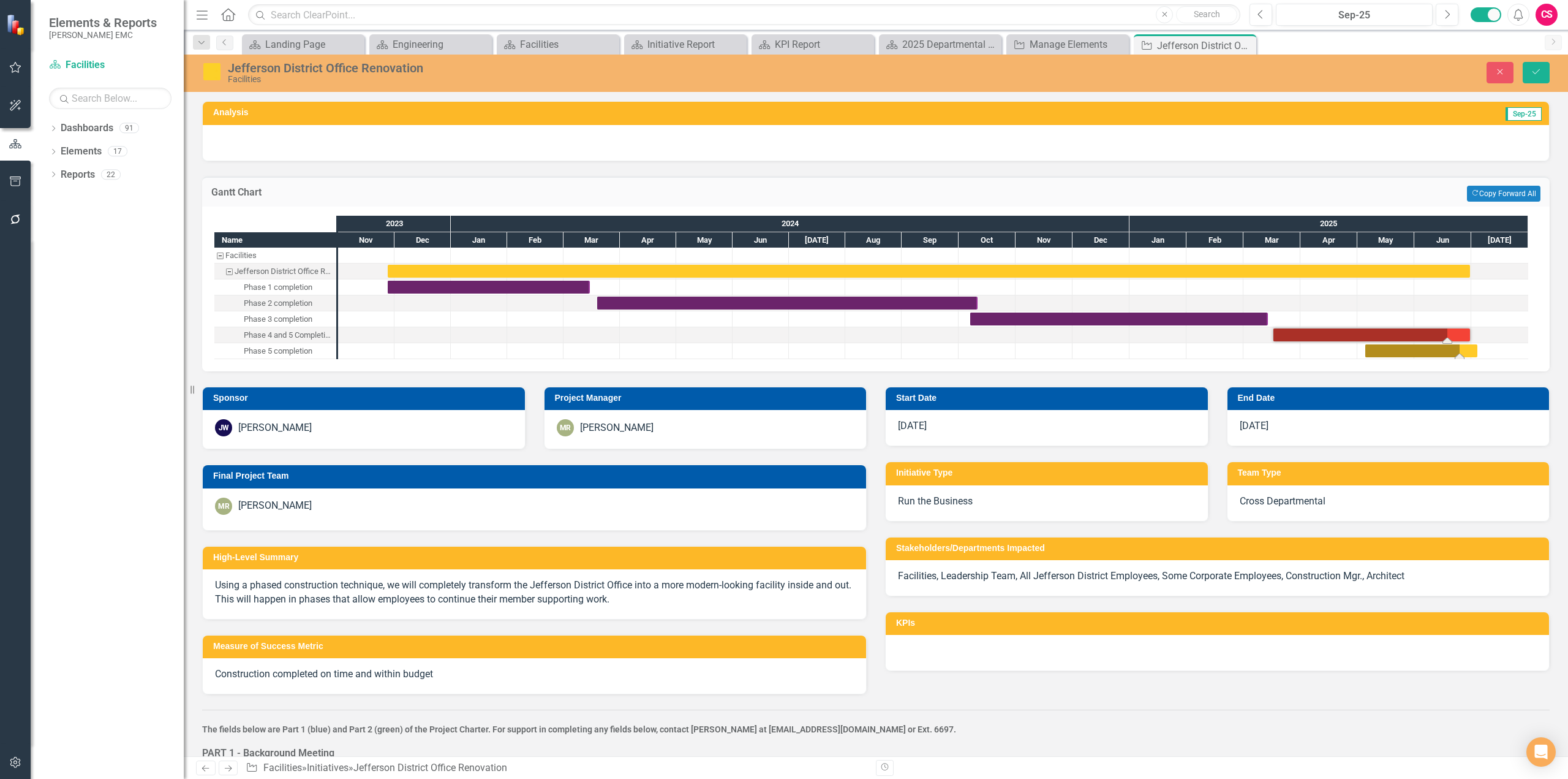
click at [1409, 354] on div "Task: Start date: 2025-05-05 End date: 2025-07-04" at bounding box center [1422, 351] width 112 height 13
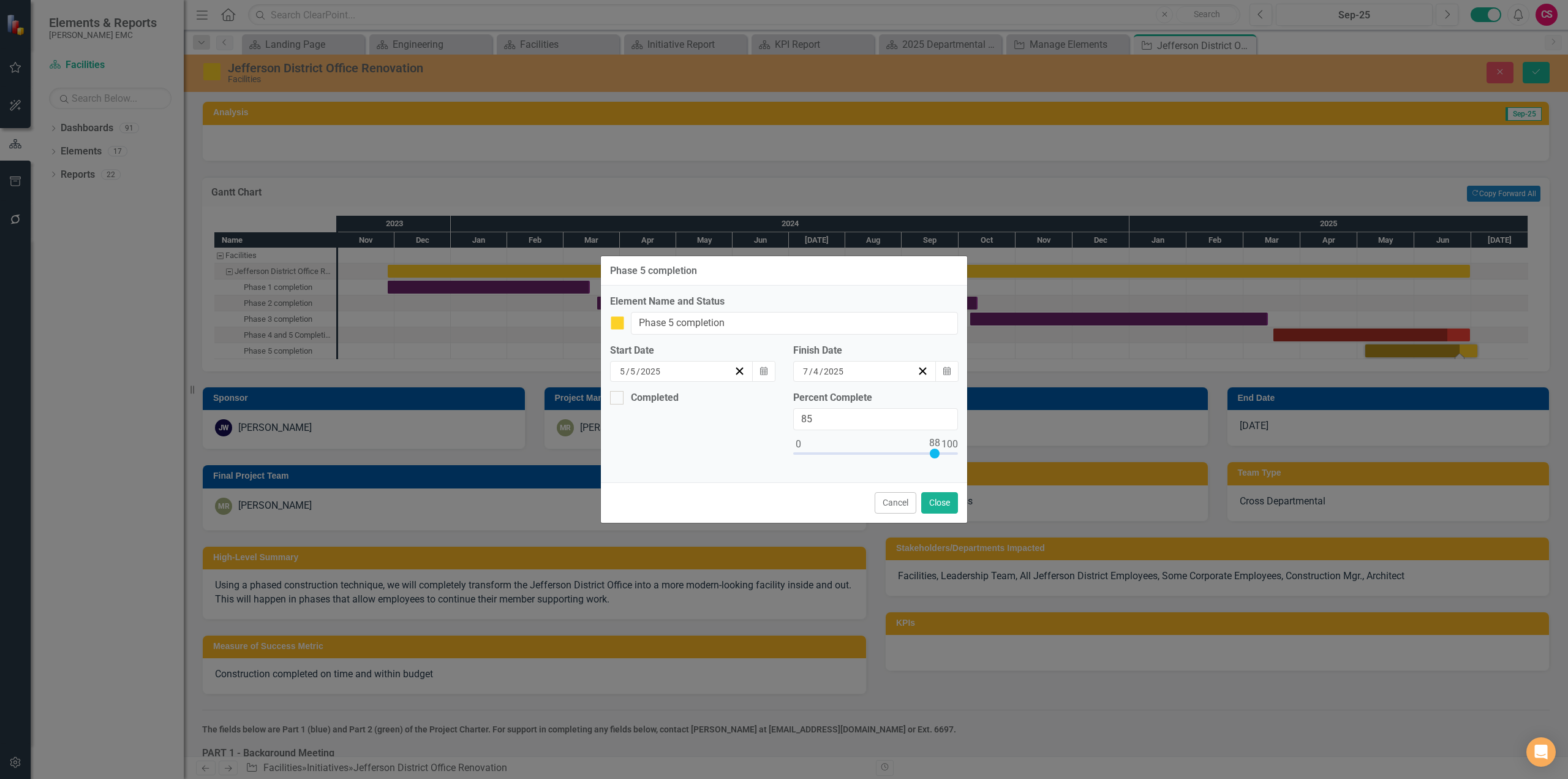
type input "88"
drag, startPoint x: 935, startPoint y: 452, endPoint x: 947, endPoint y: 451, distance: 12.0
click at [947, 451] on div at bounding box center [876, 456] width 165 height 16
click at [927, 502] on button "Close" at bounding box center [939, 503] width 37 height 22
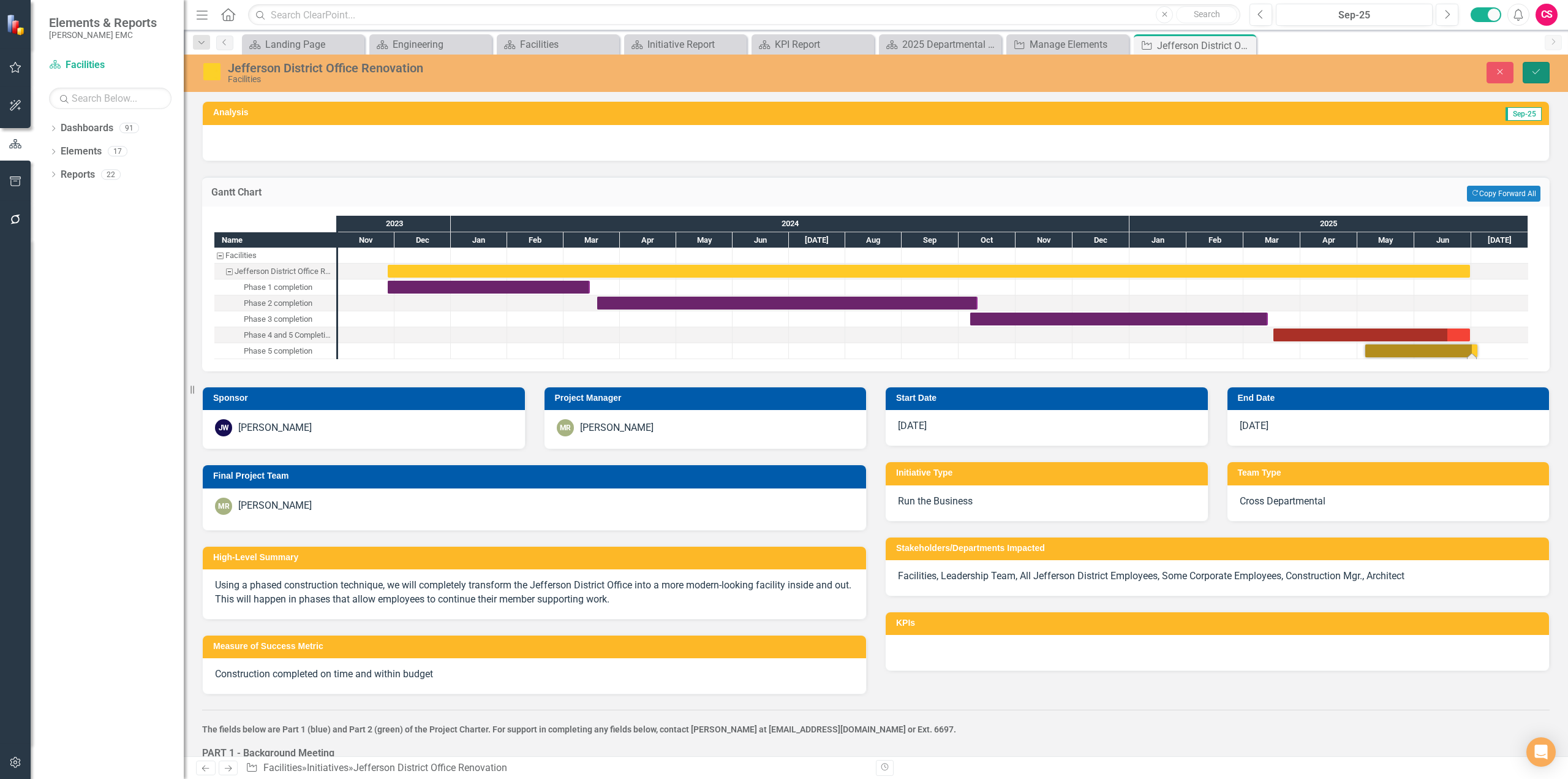
click at [1535, 79] on button "Save" at bounding box center [1536, 72] width 27 height 22
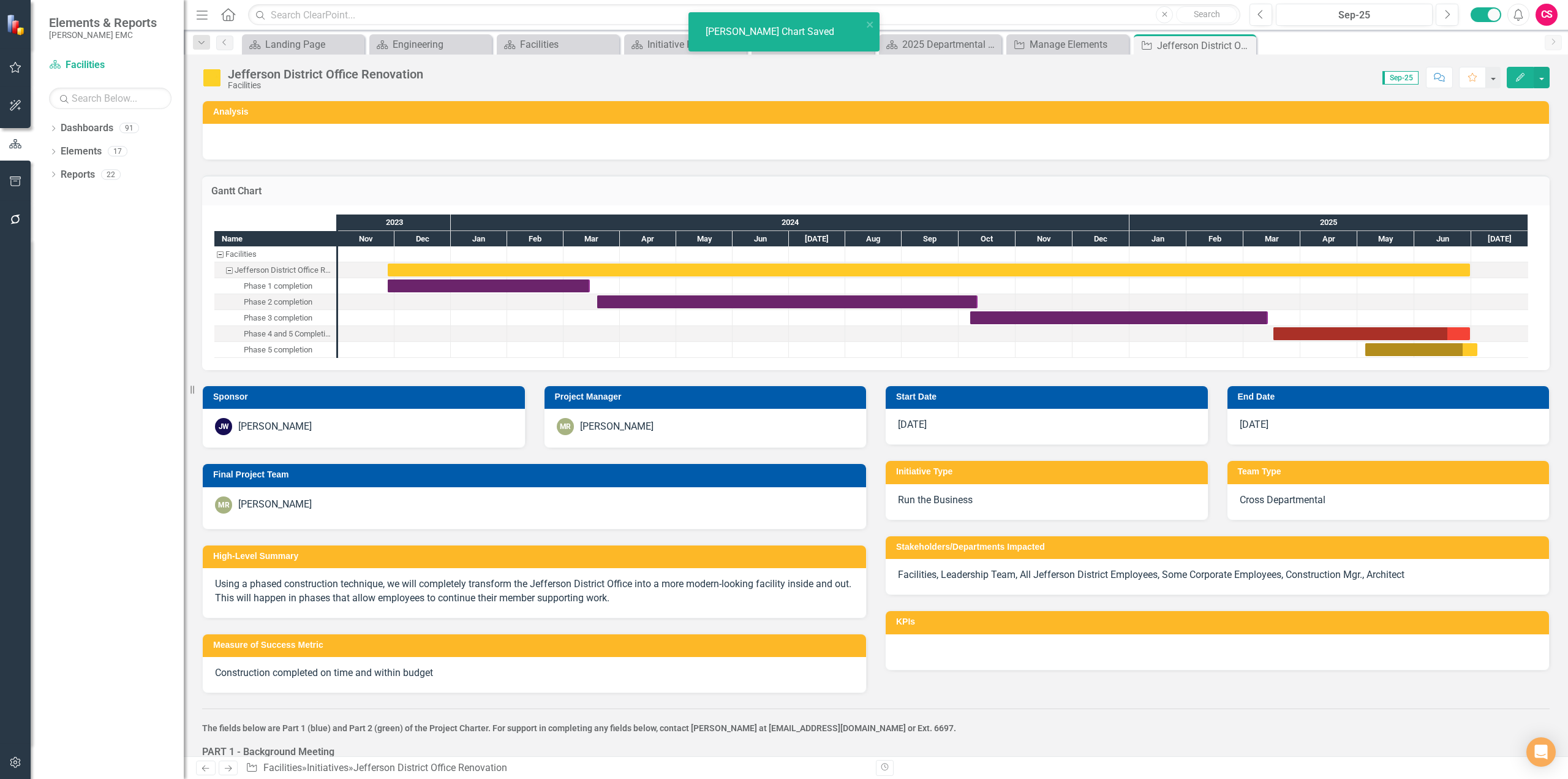
checkbox input "false"
checkbox input "true"
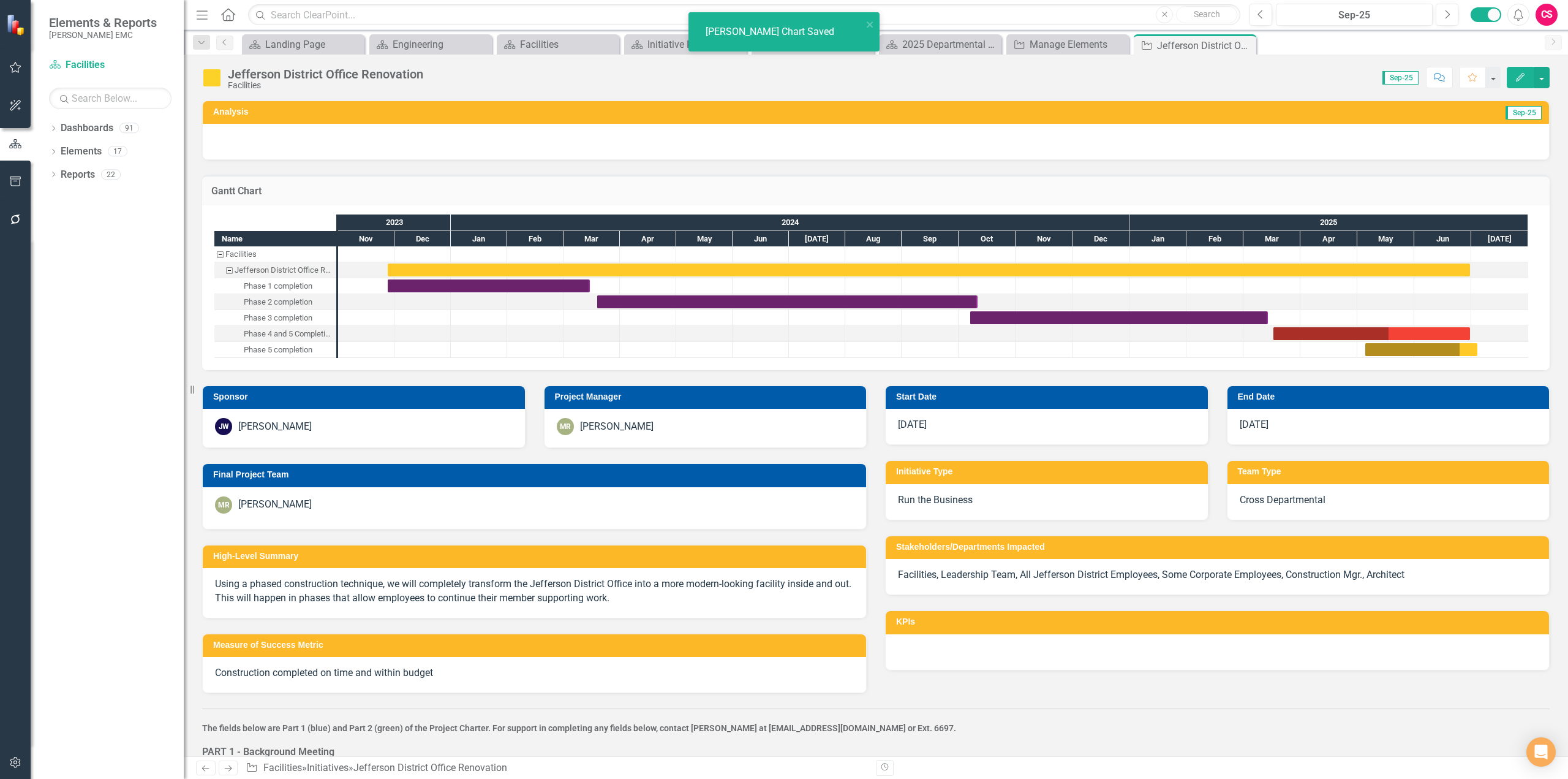
checkbox input "true"
checkbox input "false"
checkbox input "true"
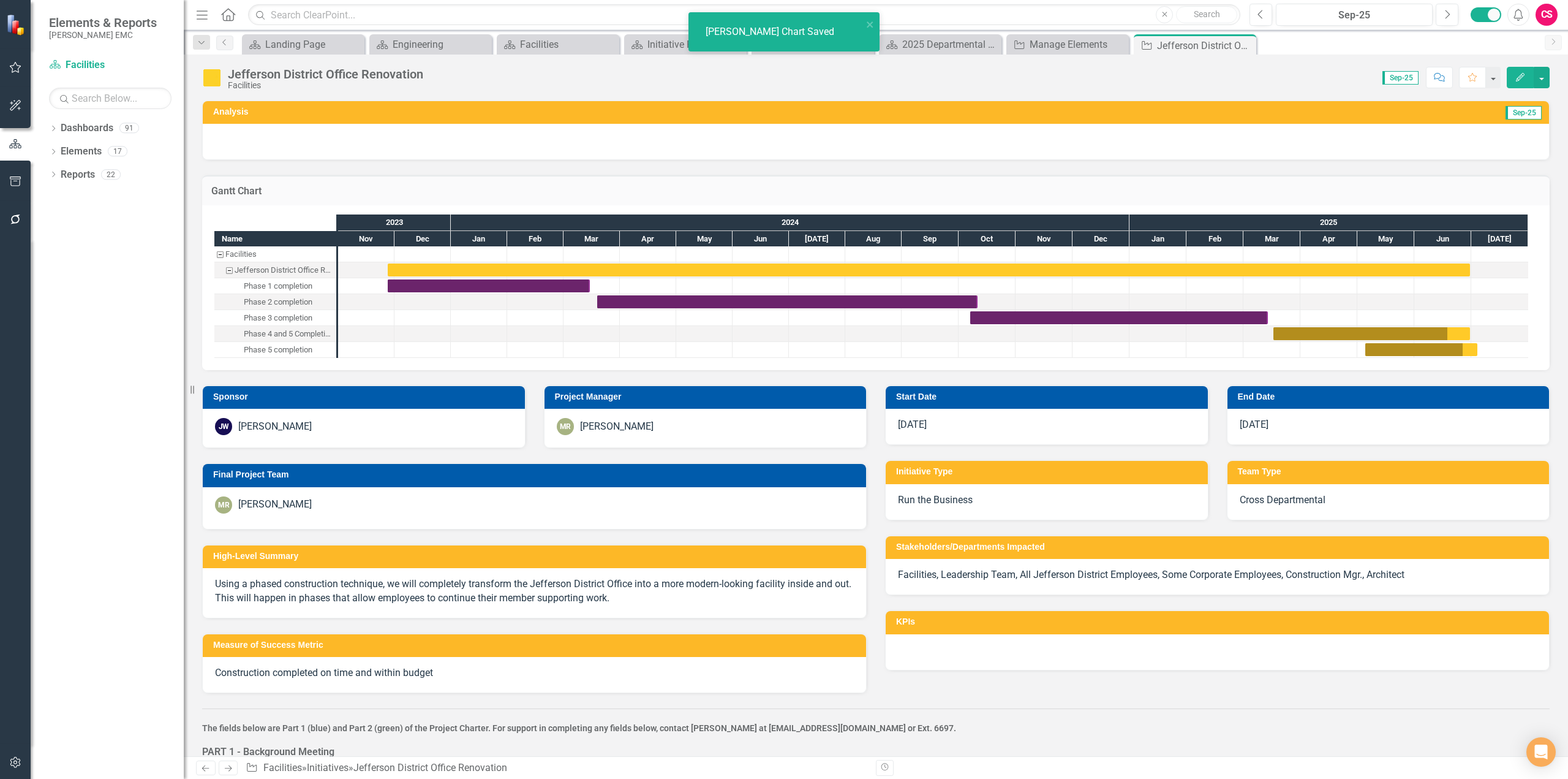
checkbox input "true"
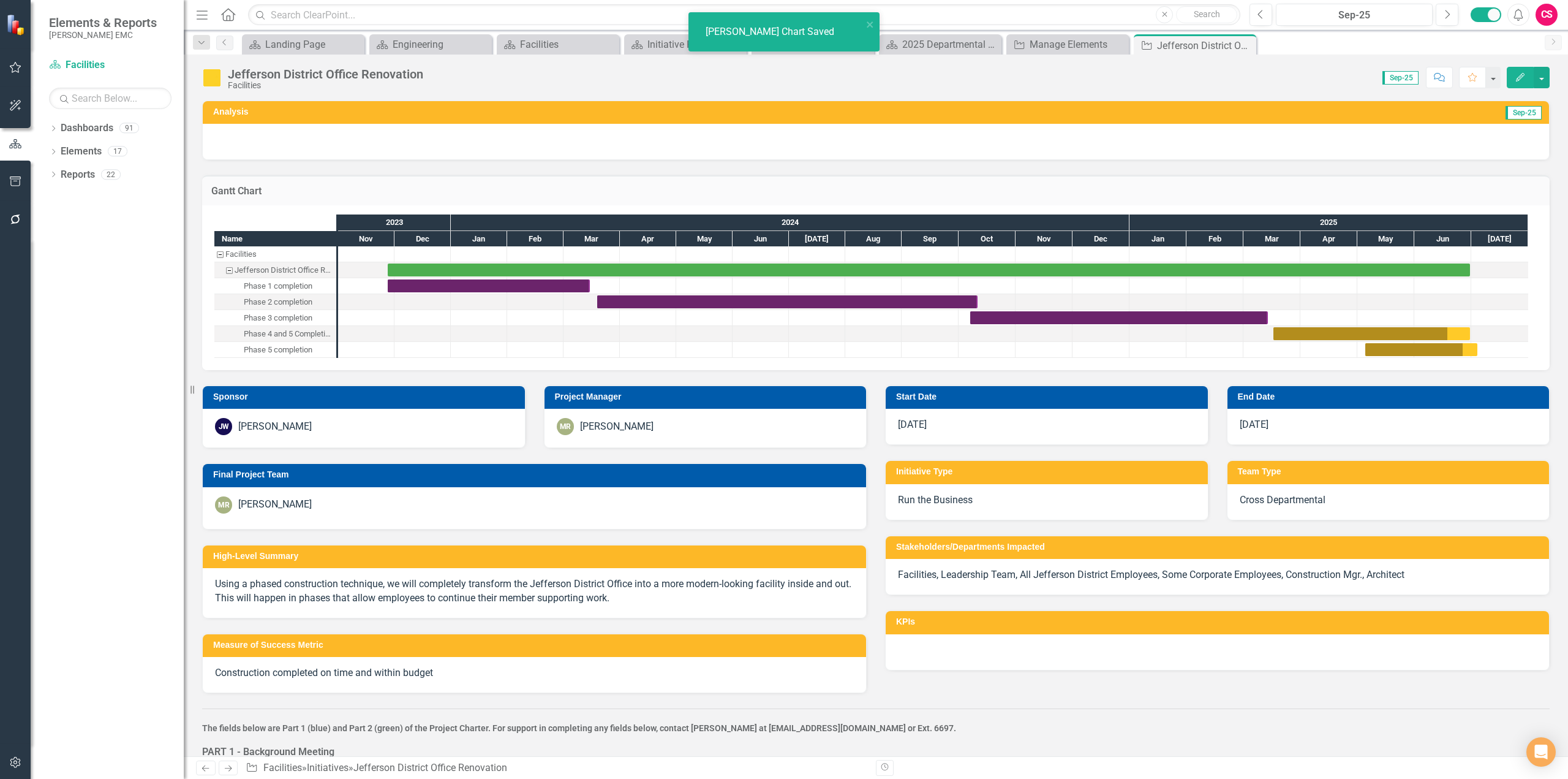
checkbox input "false"
checkbox input "true"
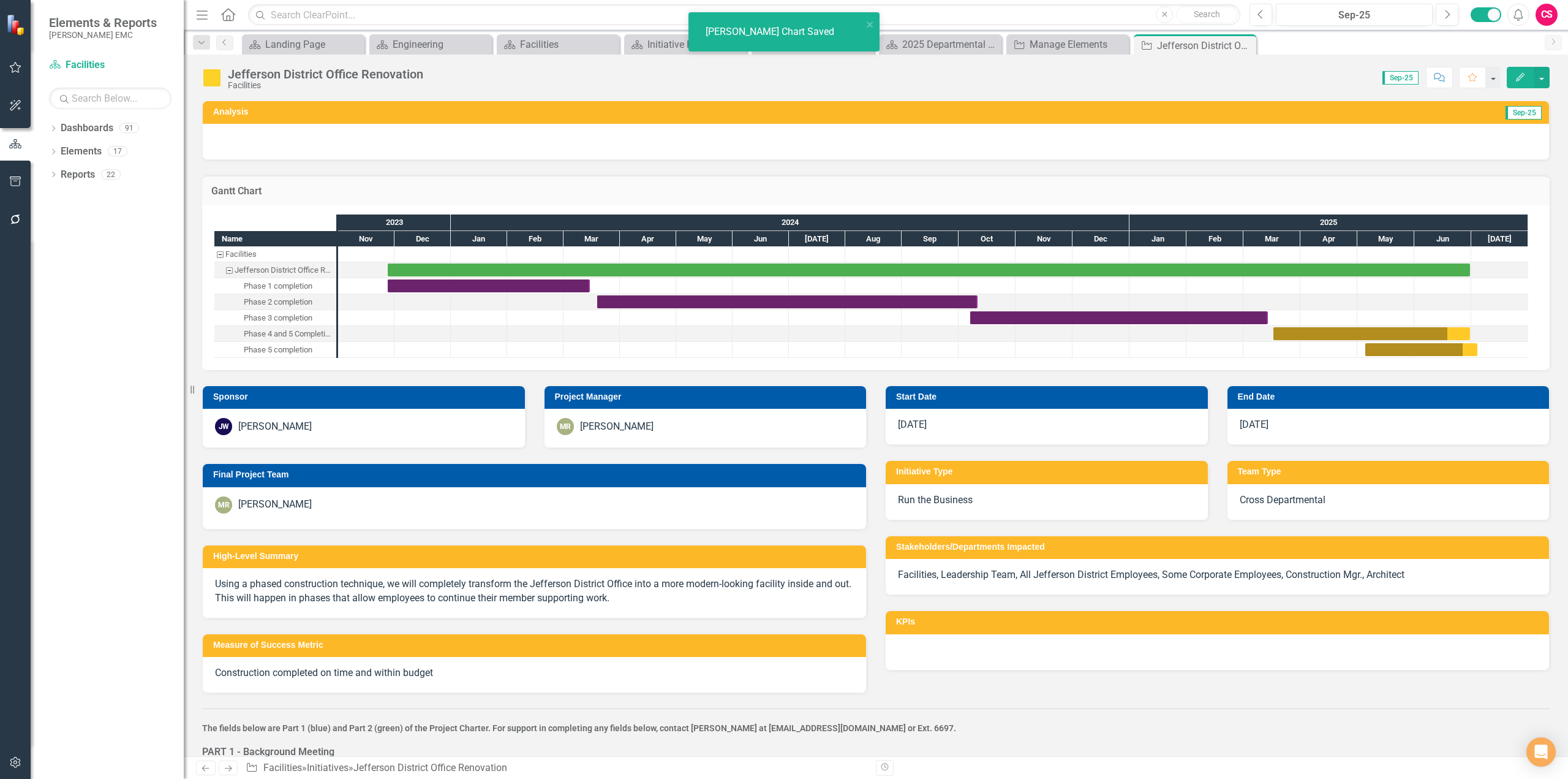
checkbox input "true"
checkbox input "false"
checkbox input "true"
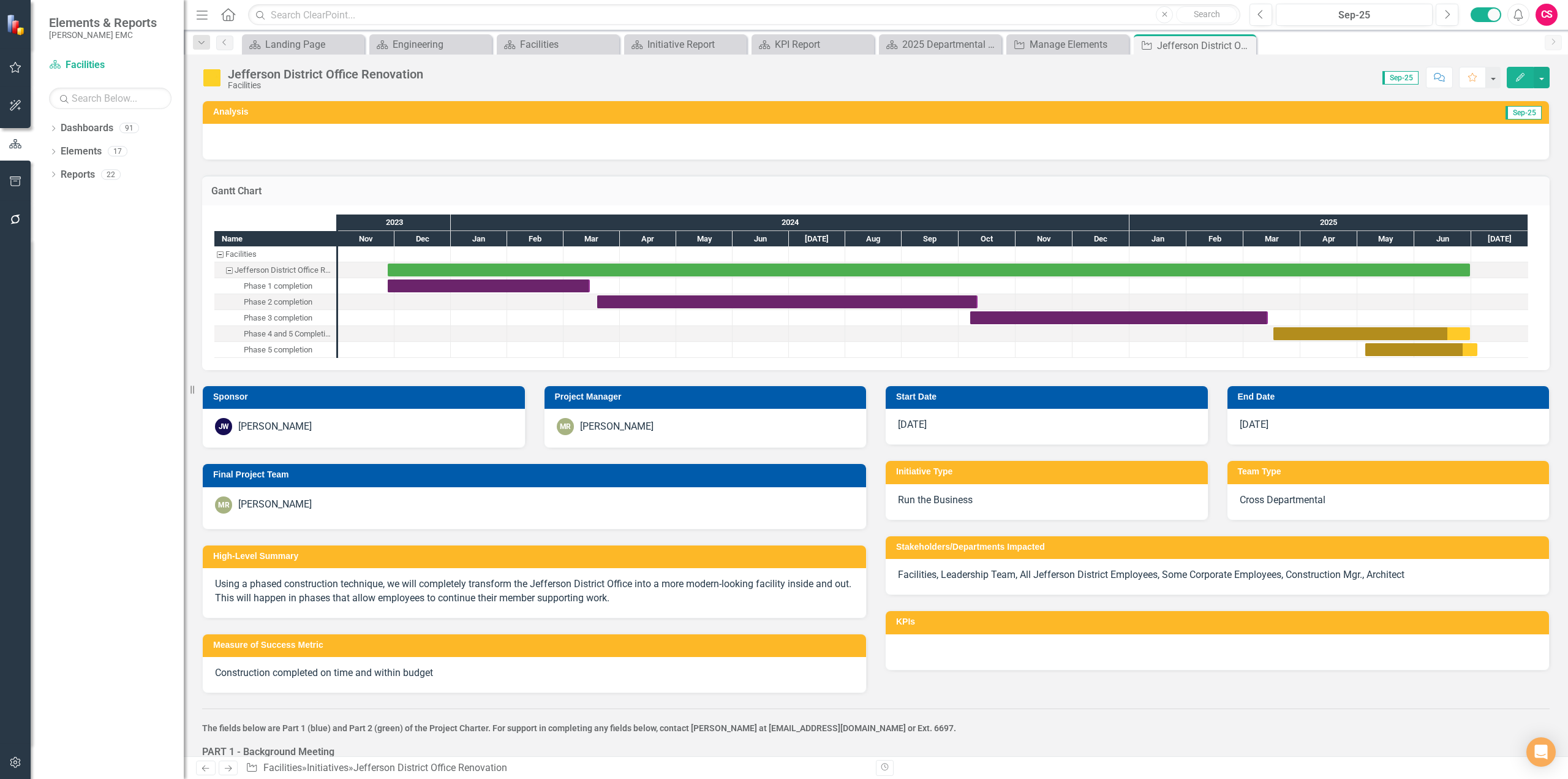
checkbox input "true"
click at [1449, 17] on icon "Next" at bounding box center [1447, 15] width 7 height 11
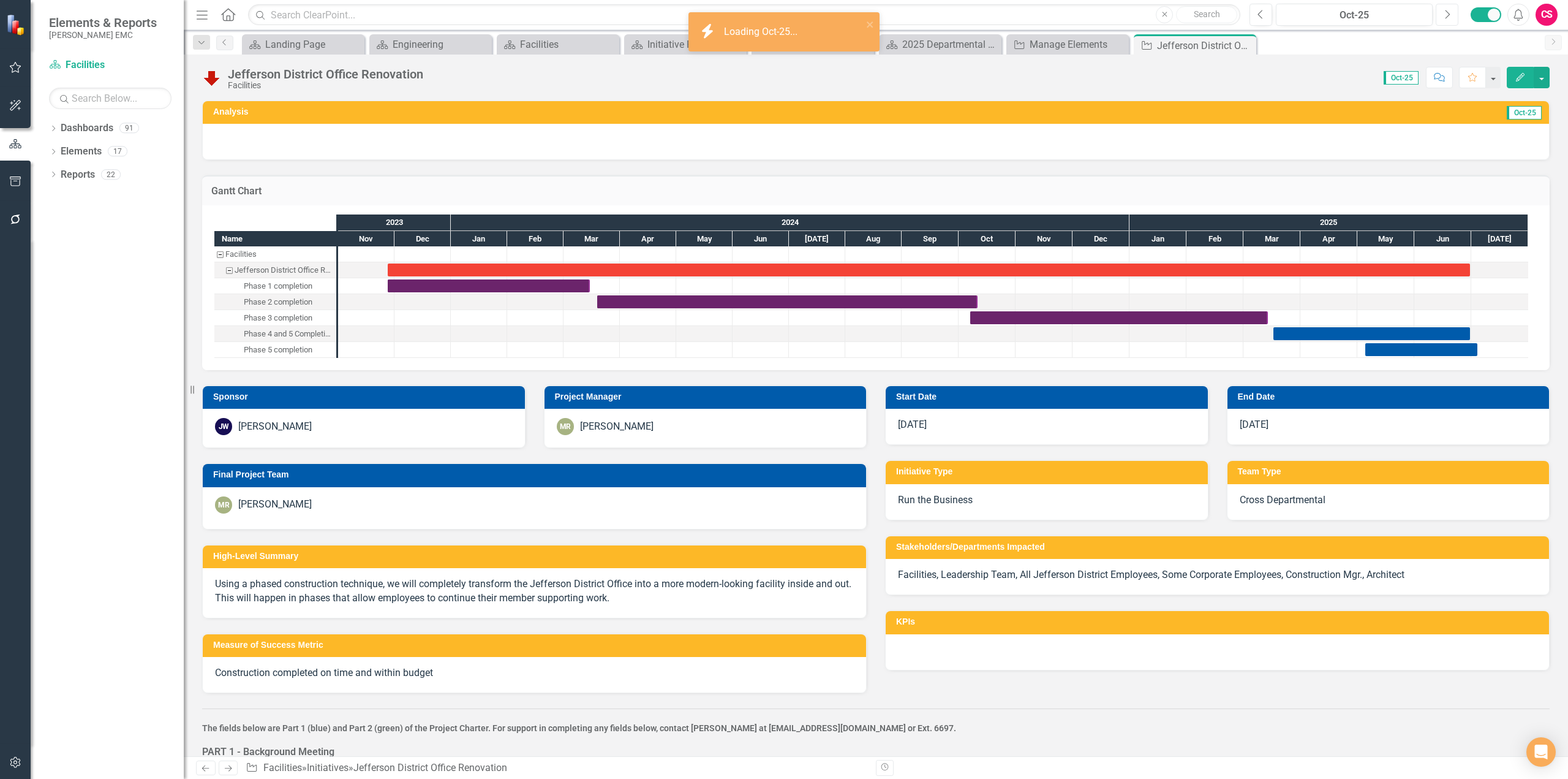
checkbox input "true"
click at [1285, 191] on h3 "Gantt Chart" at bounding box center [875, 191] width 1329 height 11
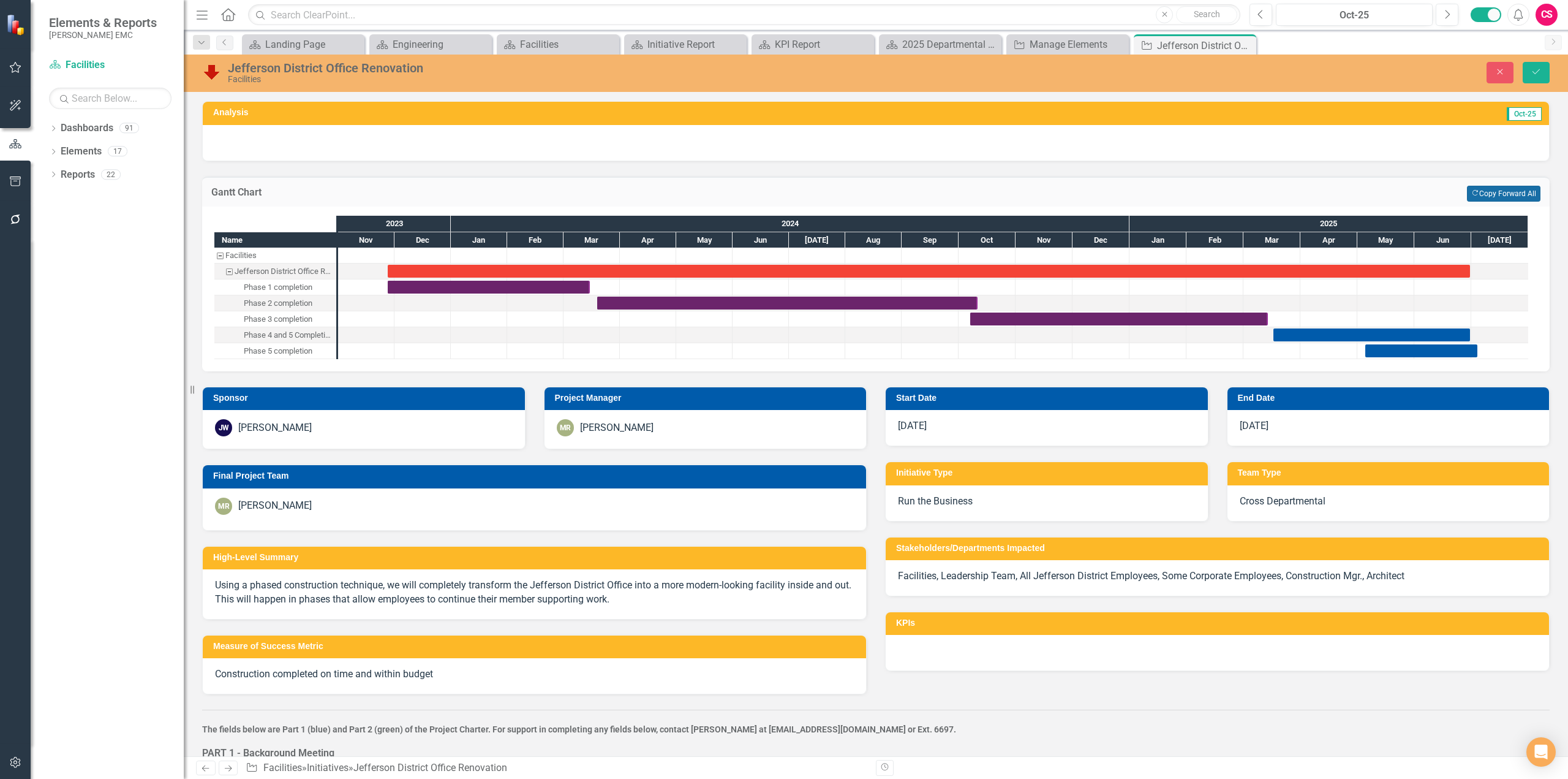
click at [1498, 193] on button "Copy Forward Copy Forward All" at bounding box center [1503, 193] width 73 height 16
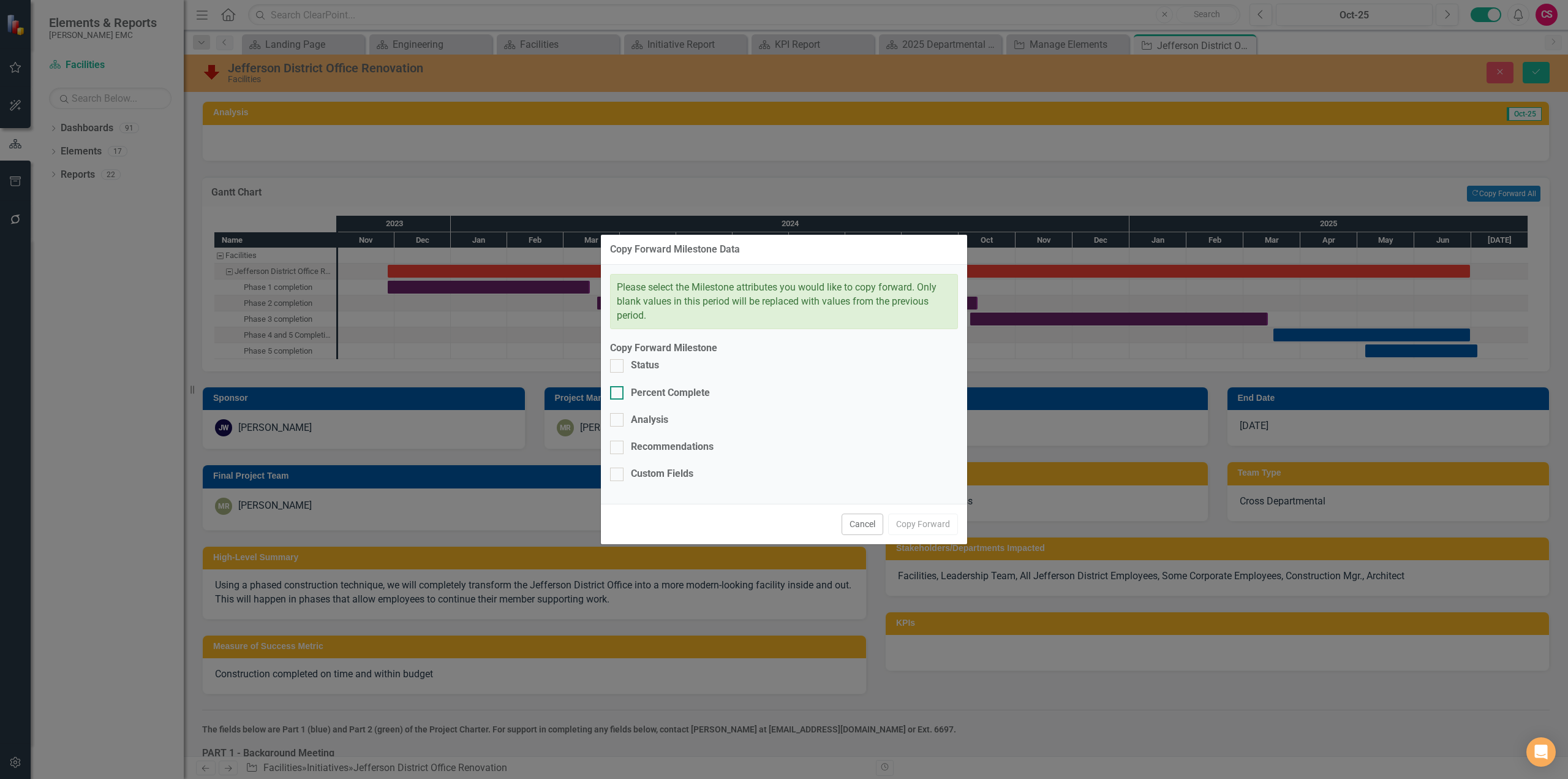
click at [687, 400] on div "Percent Complete" at bounding box center [670, 393] width 79 height 14
click at [618, 394] on input "Percent Complete" at bounding box center [614, 390] width 8 height 8
checkbox input "true"
click at [924, 513] on button "Copy Forward" at bounding box center [923, 524] width 70 height 22
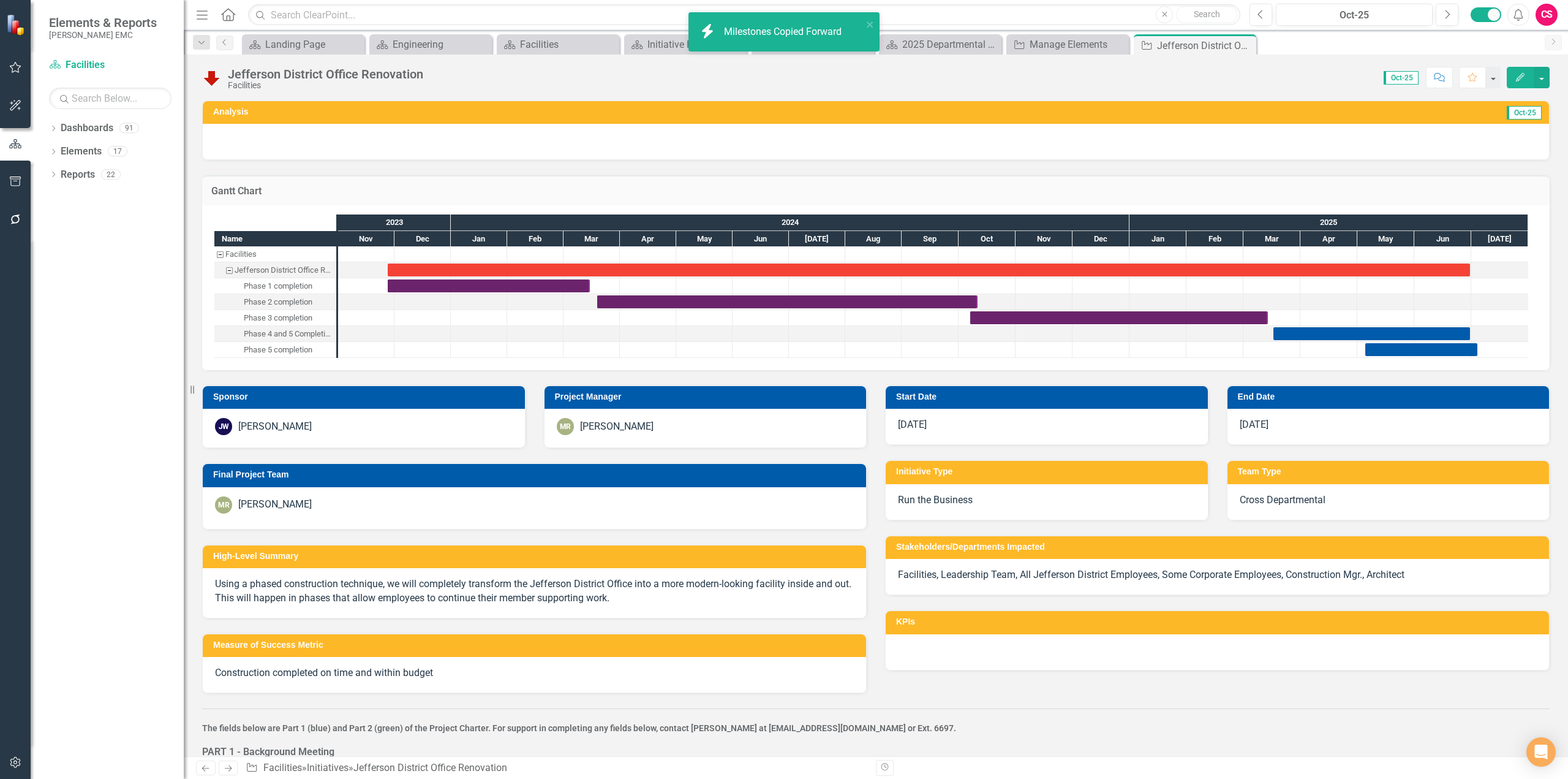
checkbox input "false"
checkbox input "true"
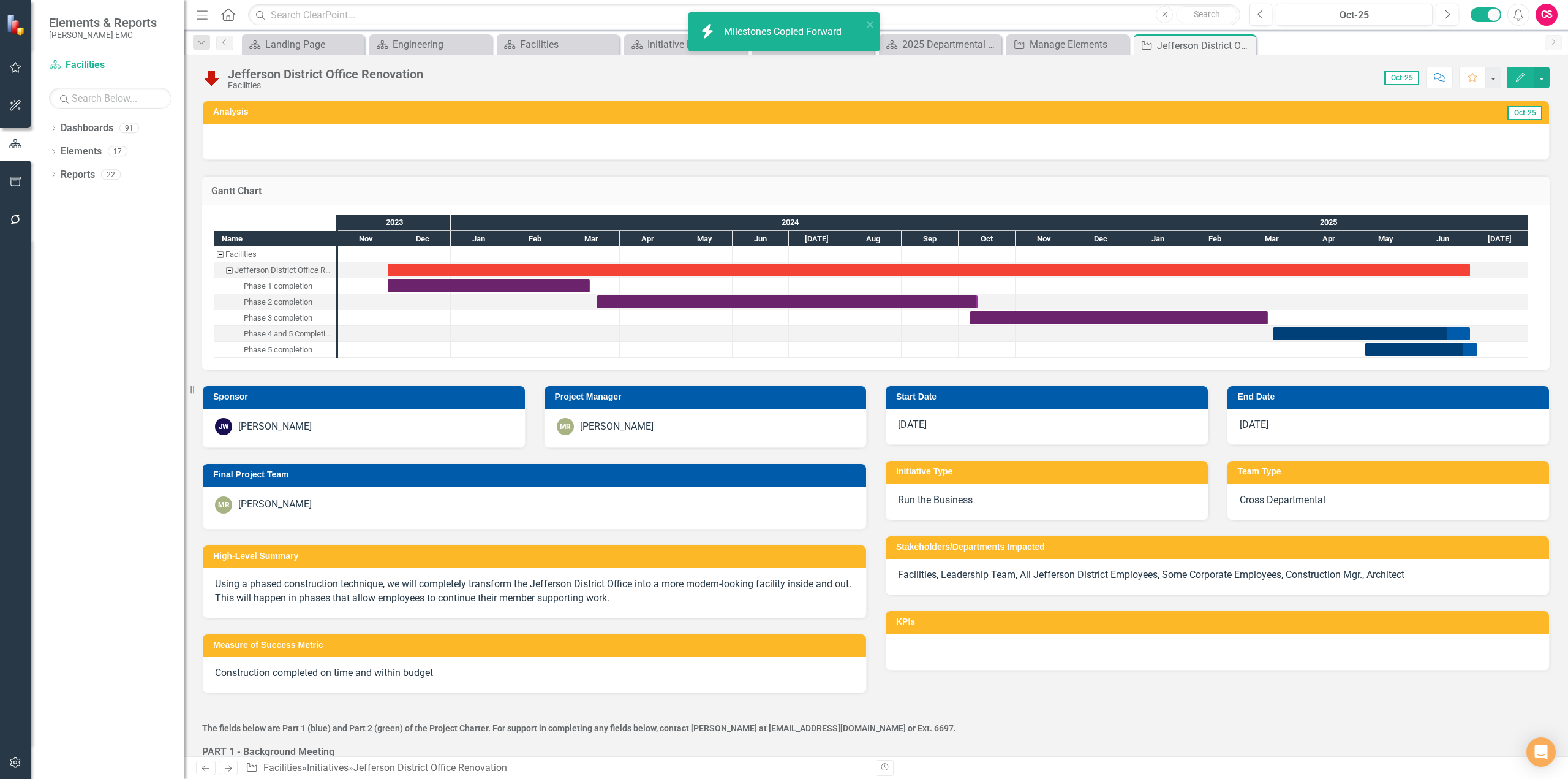
checkbox input "true"
checkbox input "false"
checkbox input "true"
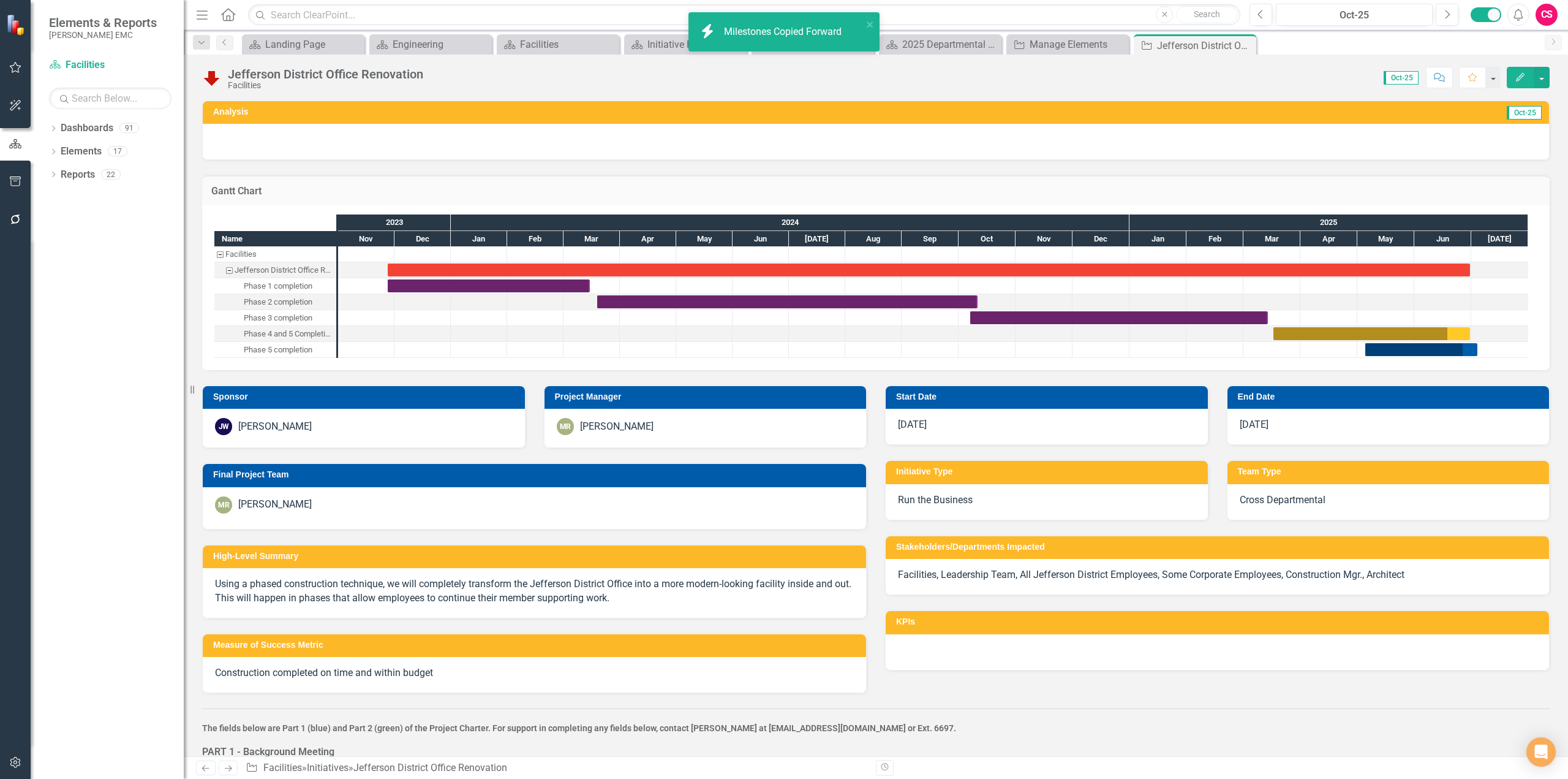
checkbox input "true"
checkbox input "false"
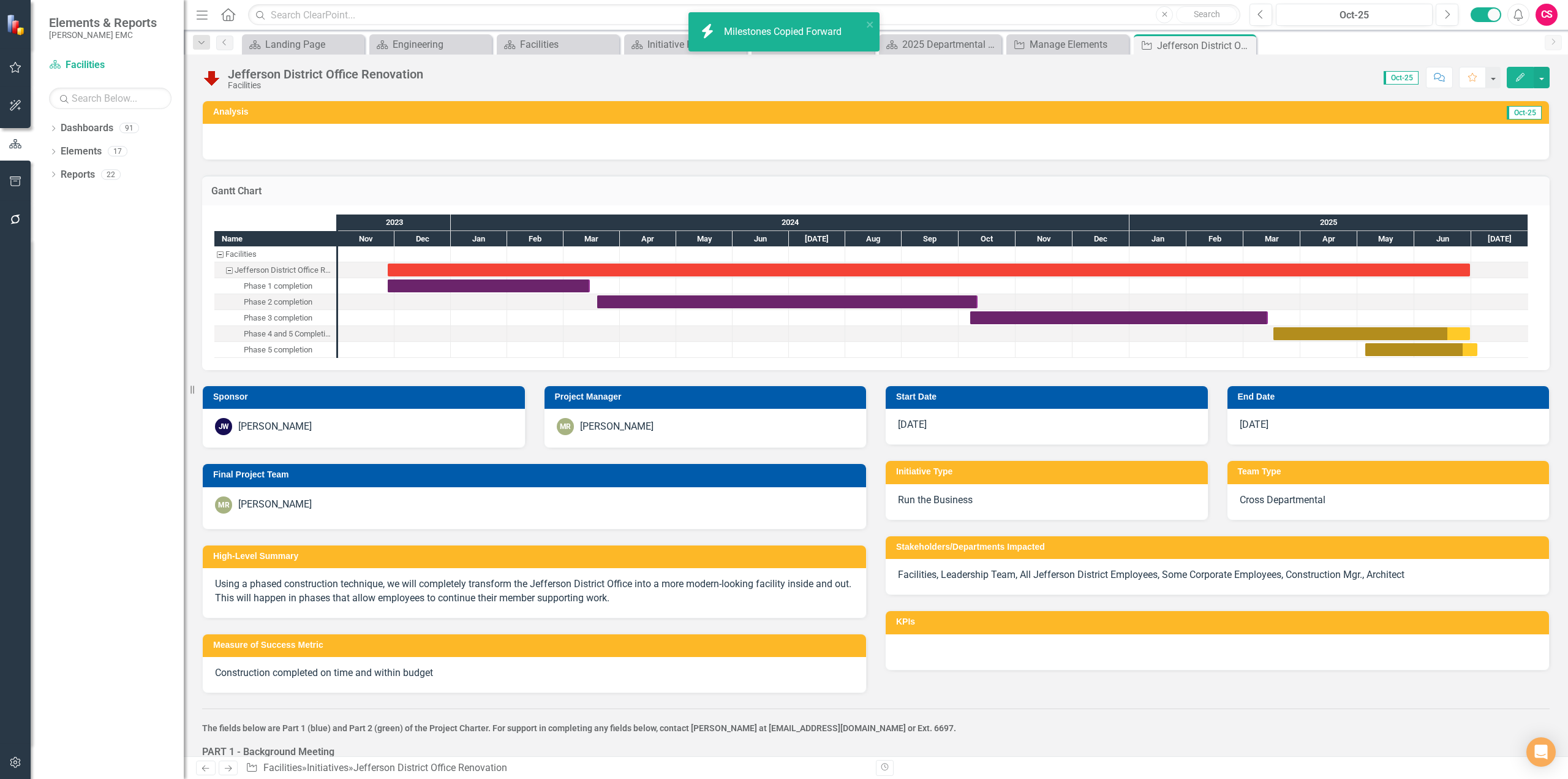
checkbox input "true"
checkbox input "false"
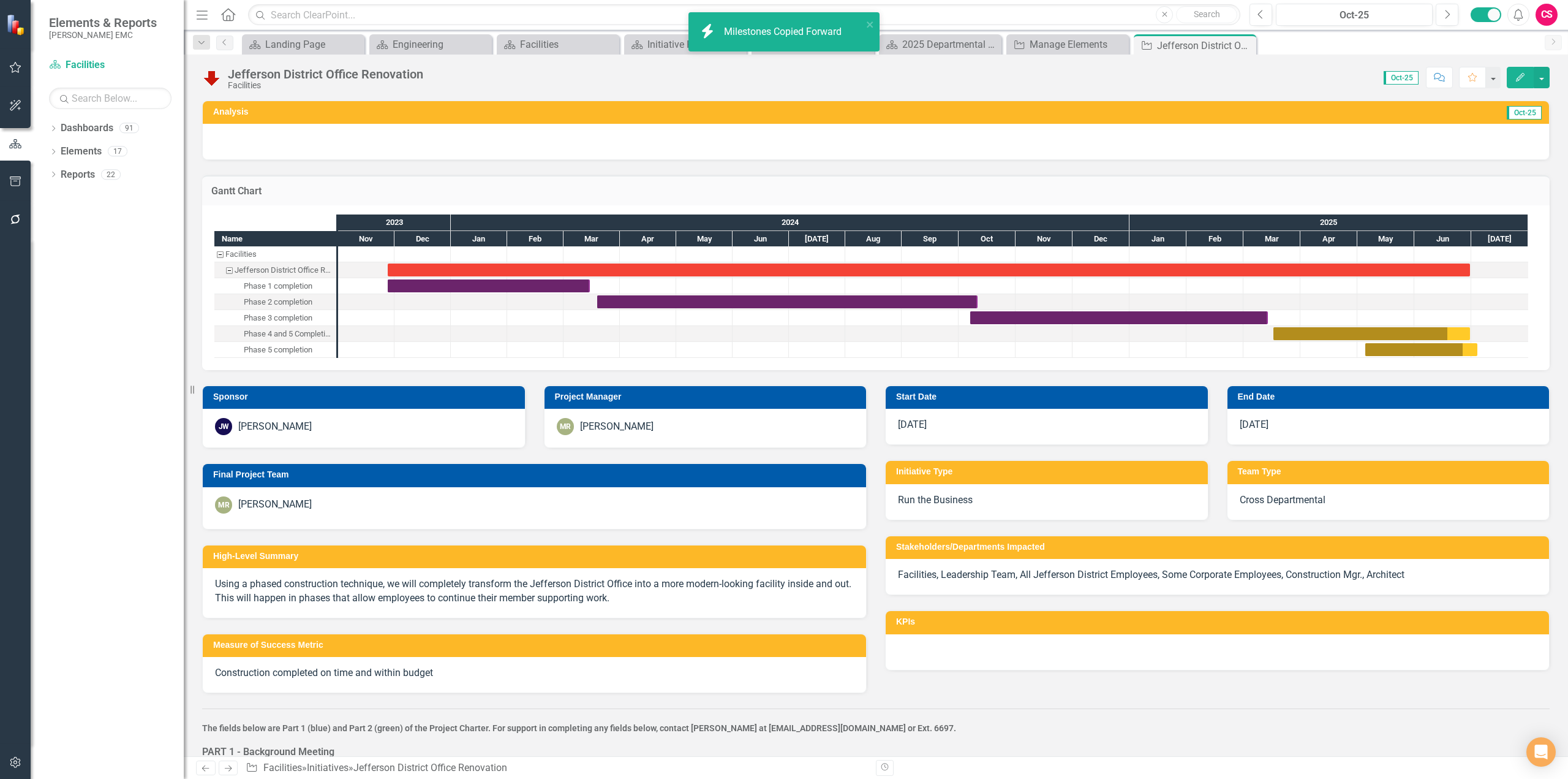
checkbox input "false"
checkbox input "true"
checkbox input "false"
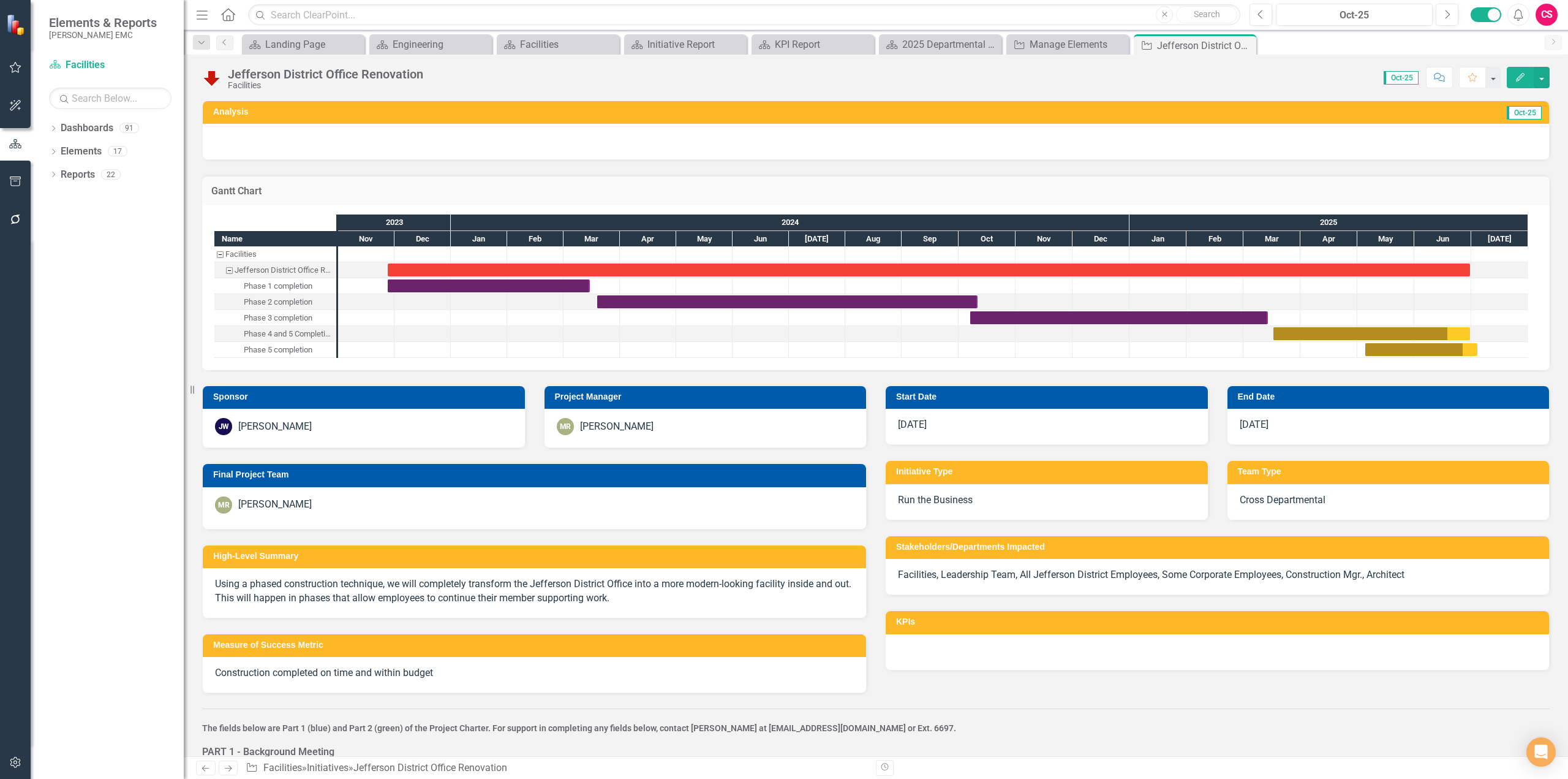
checkbox input "false"
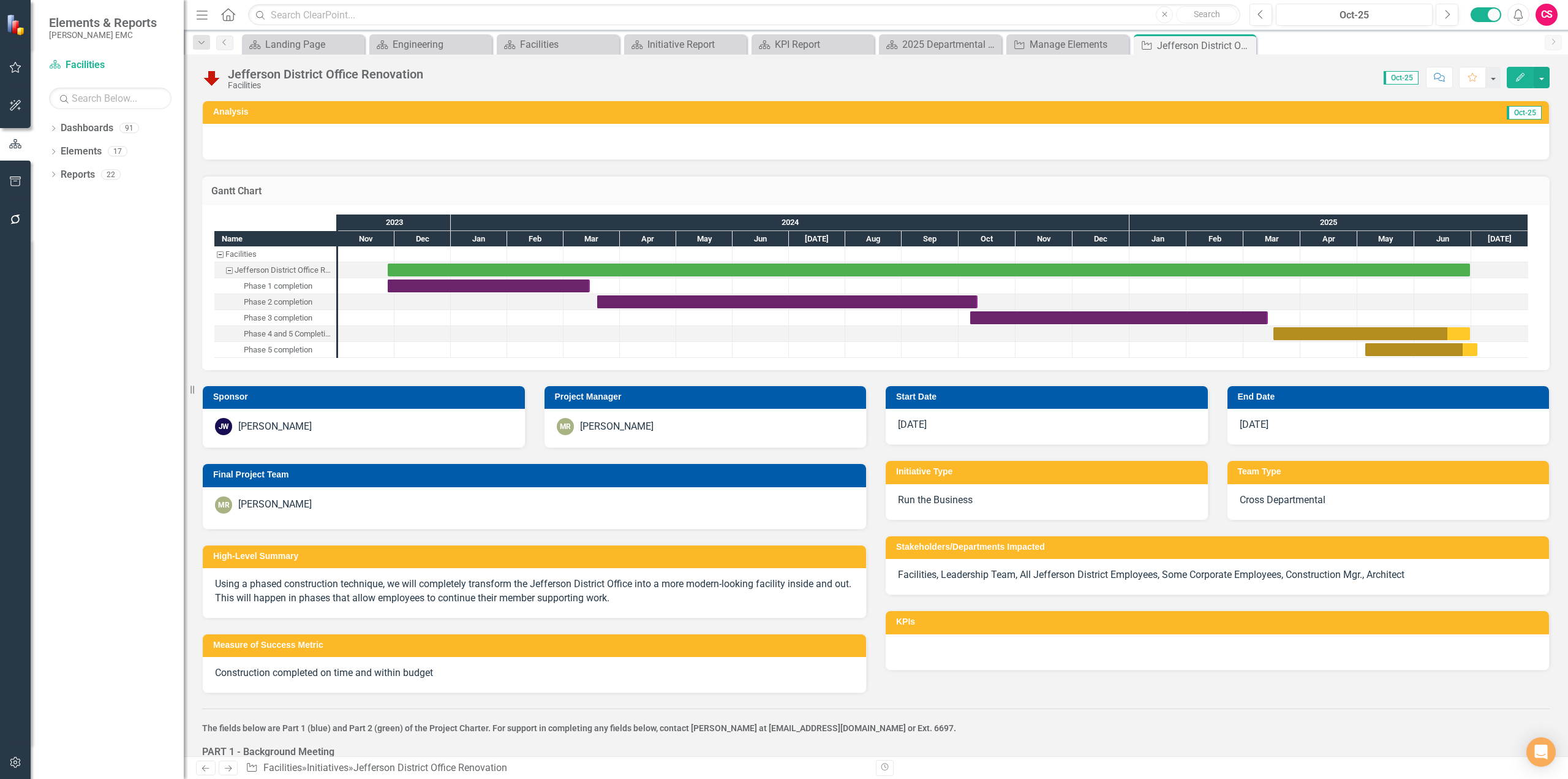
checkbox input "true"
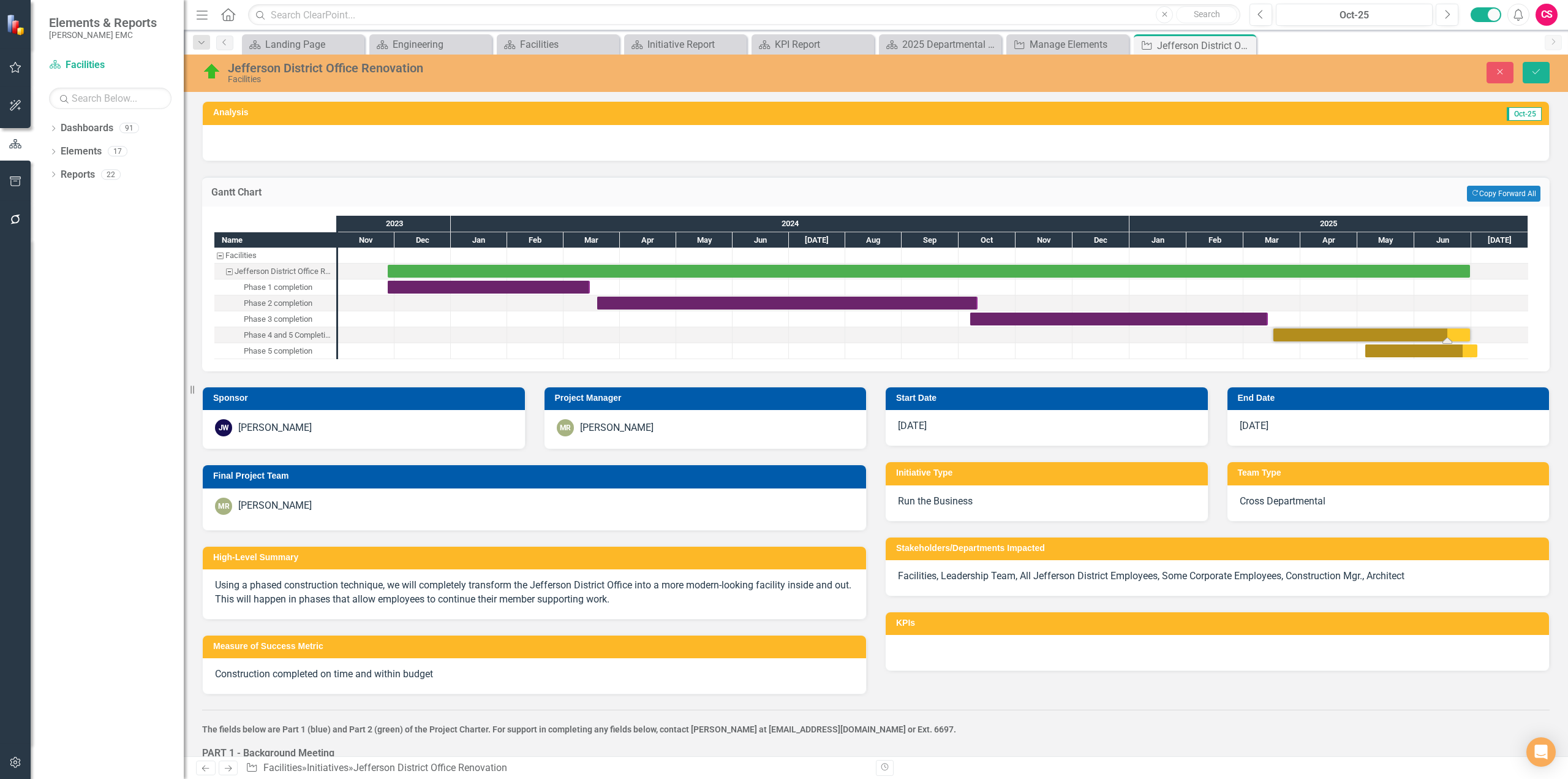
click at [1388, 333] on div "Task: Start date: 2025-03-17 End date: 2025-06-30" at bounding box center [1372, 335] width 197 height 13
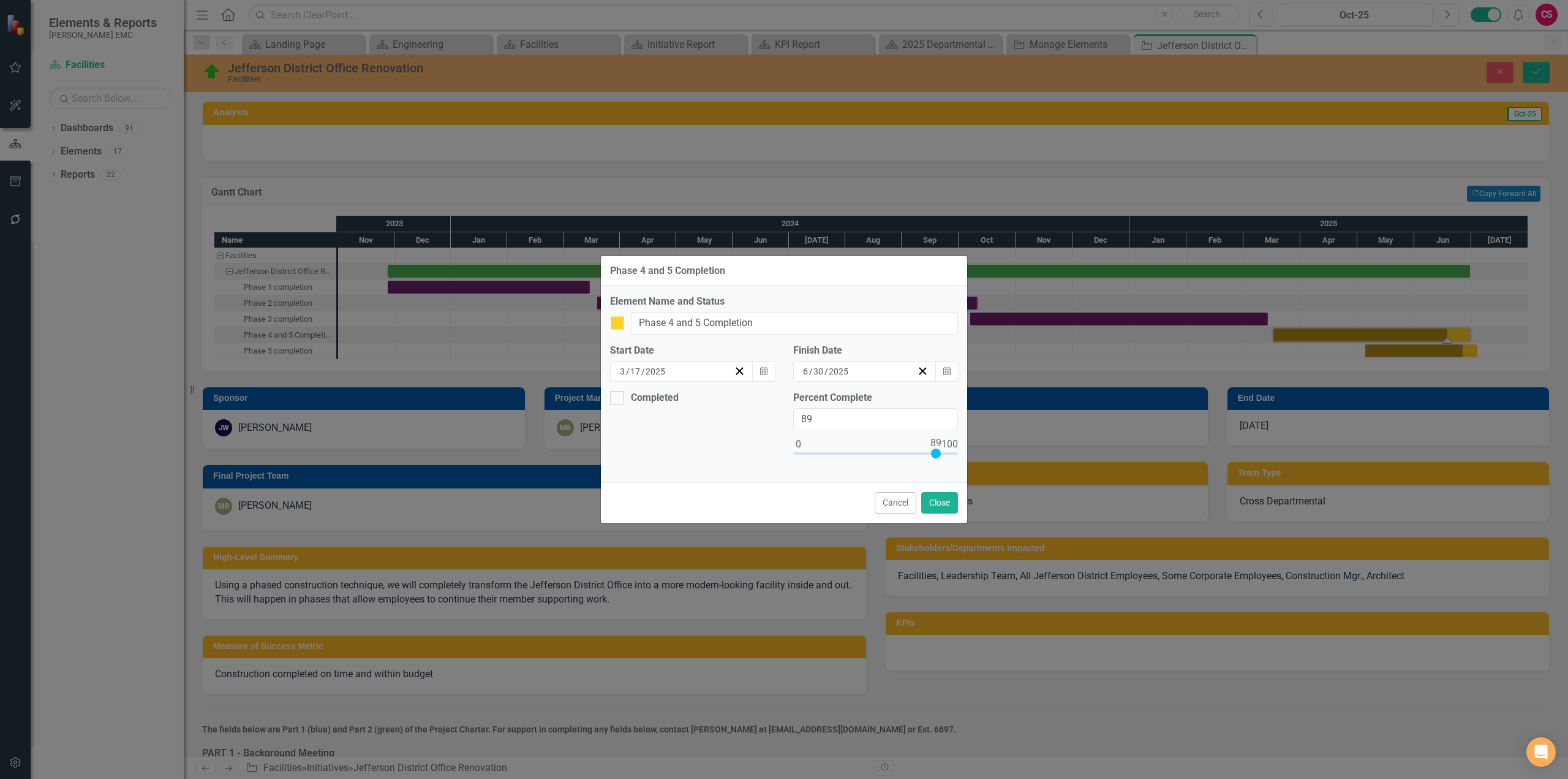
type input "100"
drag, startPoint x: 937, startPoint y: 454, endPoint x: 973, endPoint y: 456, distance: 36.1
click at [973, 456] on div "Phase 4 and 5 Completion Element Name and Status Jefferson District Office Reno…" at bounding box center [784, 390] width 1568 height 779
click at [945, 509] on button "Close" at bounding box center [939, 503] width 37 height 22
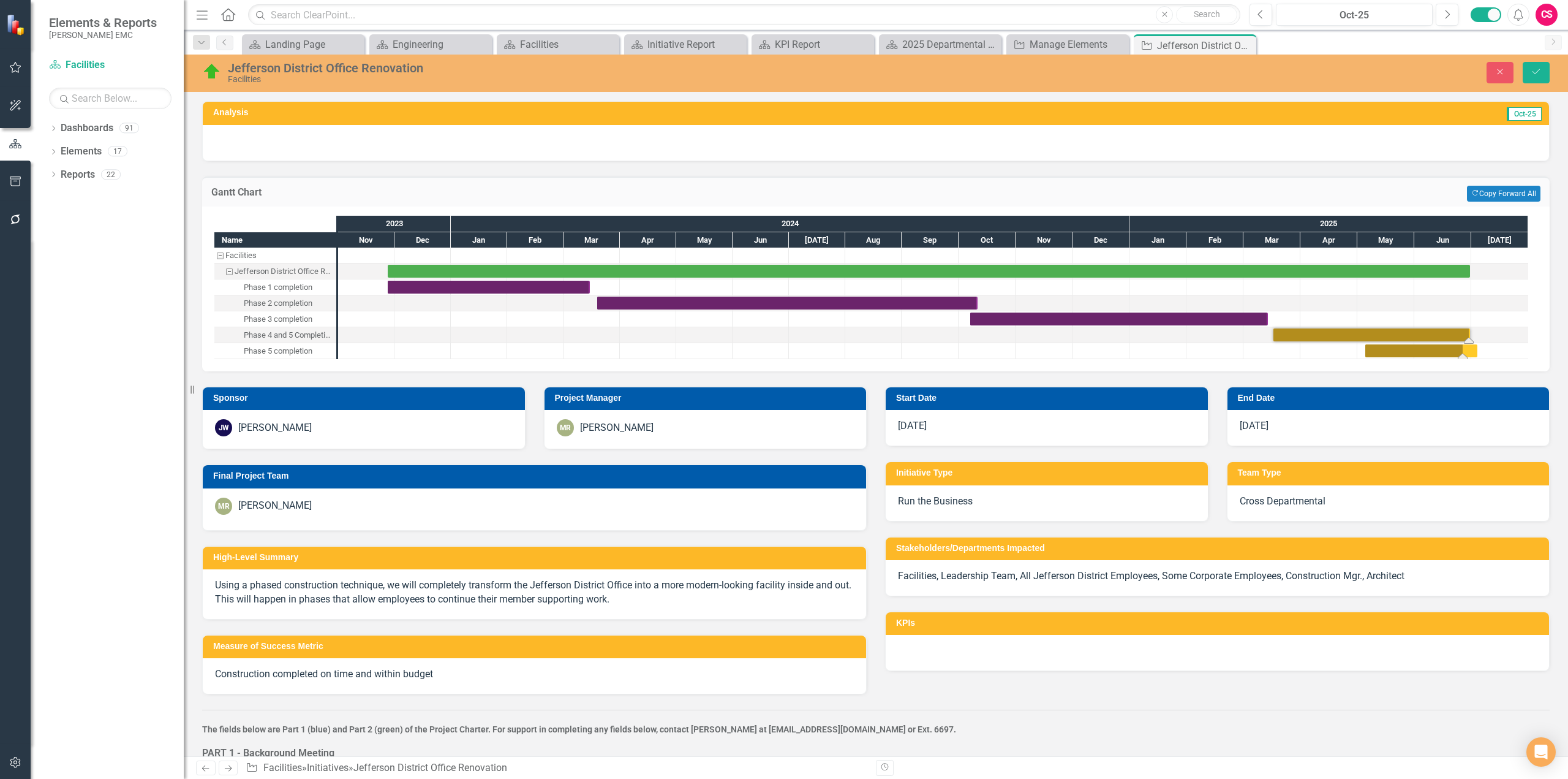
click at [1439, 352] on div "Task: Start date: 2025-05-05 End date: 2025-07-04" at bounding box center [1422, 351] width 112 height 13
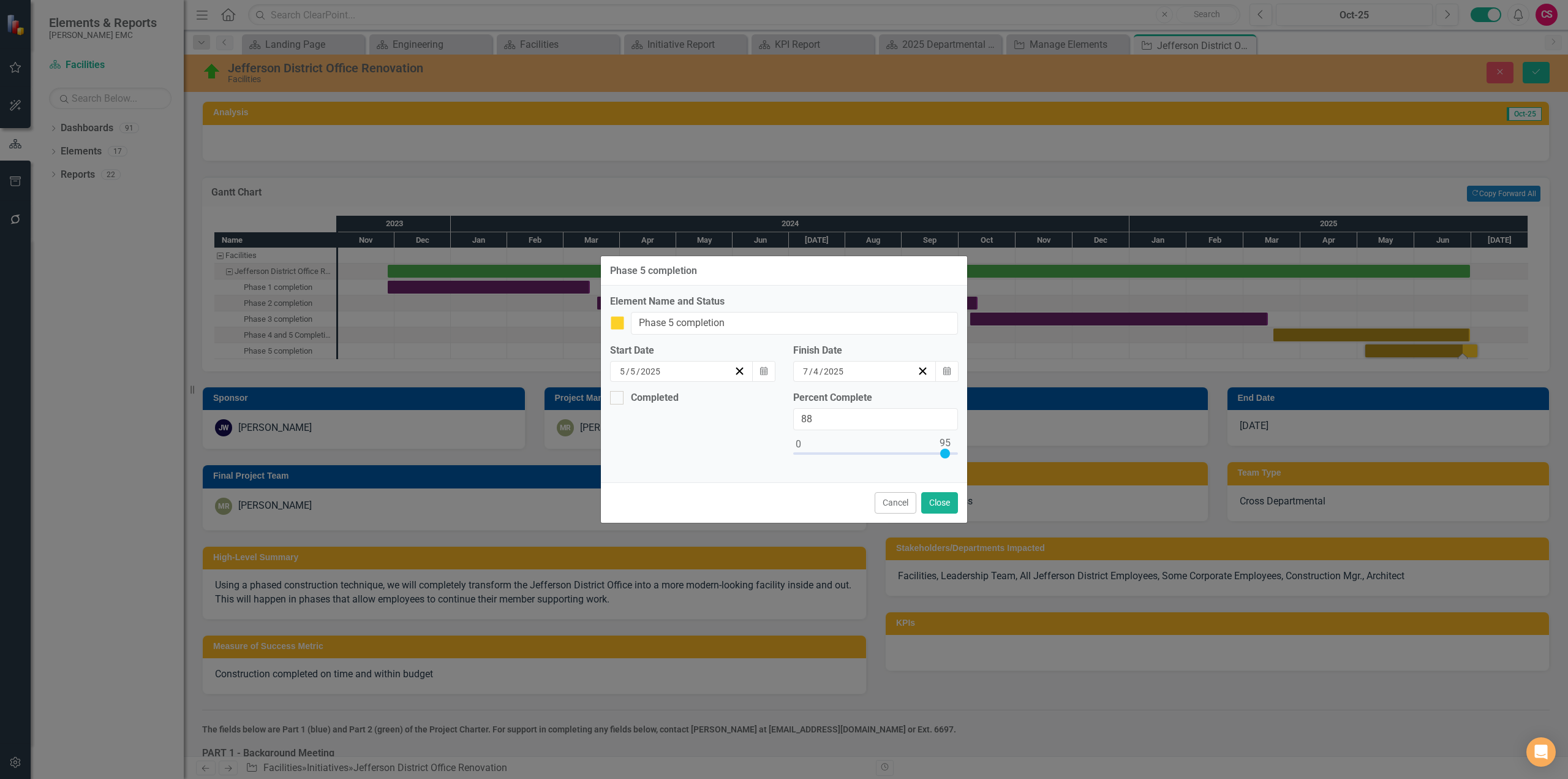
type input "100"
drag, startPoint x: 936, startPoint y: 451, endPoint x: 947, endPoint y: 480, distance: 31.0
click at [961, 455] on div "Percent Complete 100" at bounding box center [875, 432] width 183 height 83
click at [940, 501] on button "Close" at bounding box center [939, 503] width 37 height 22
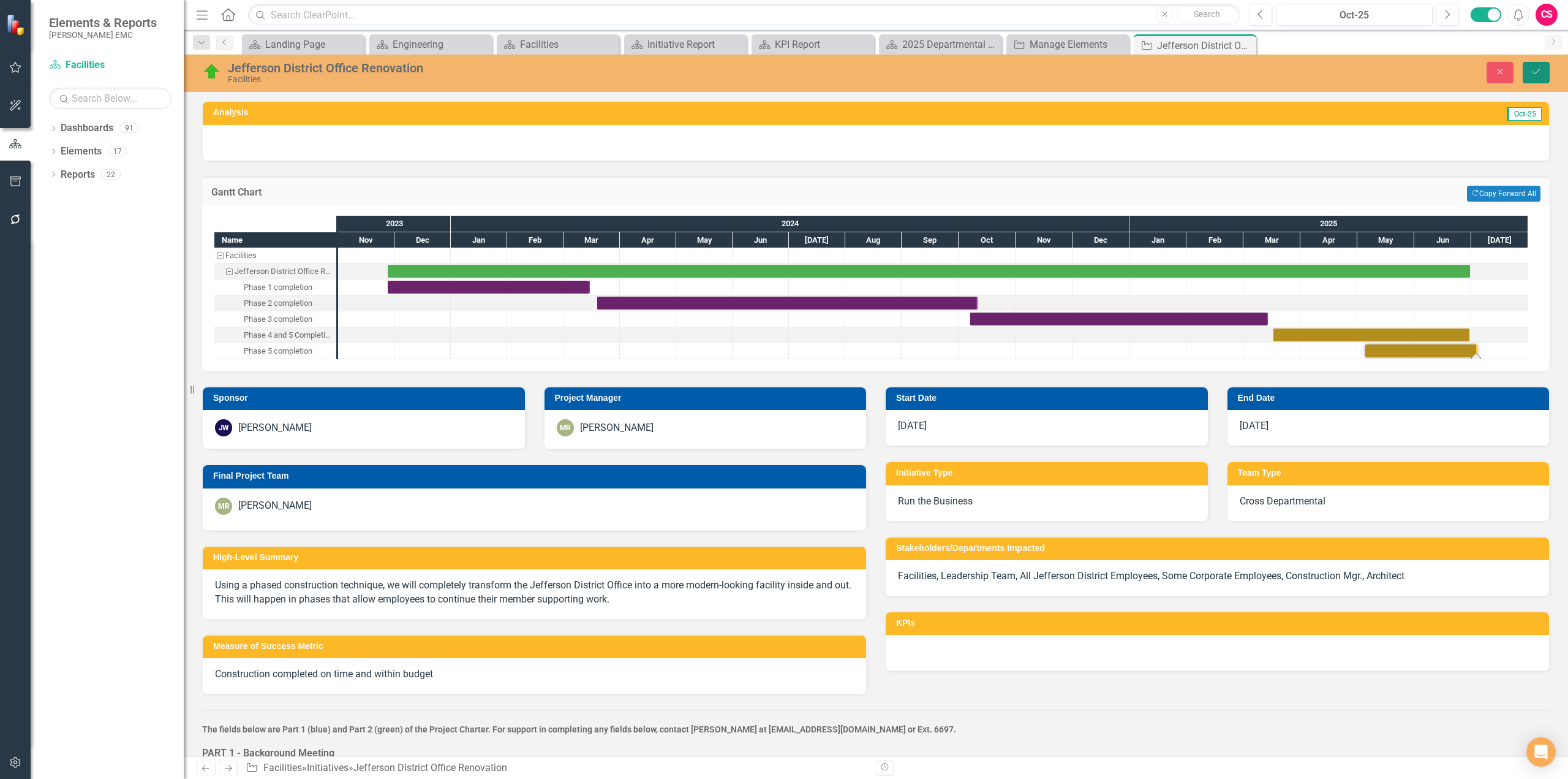
click at [1535, 70] on icon "Save" at bounding box center [1536, 72] width 11 height 9
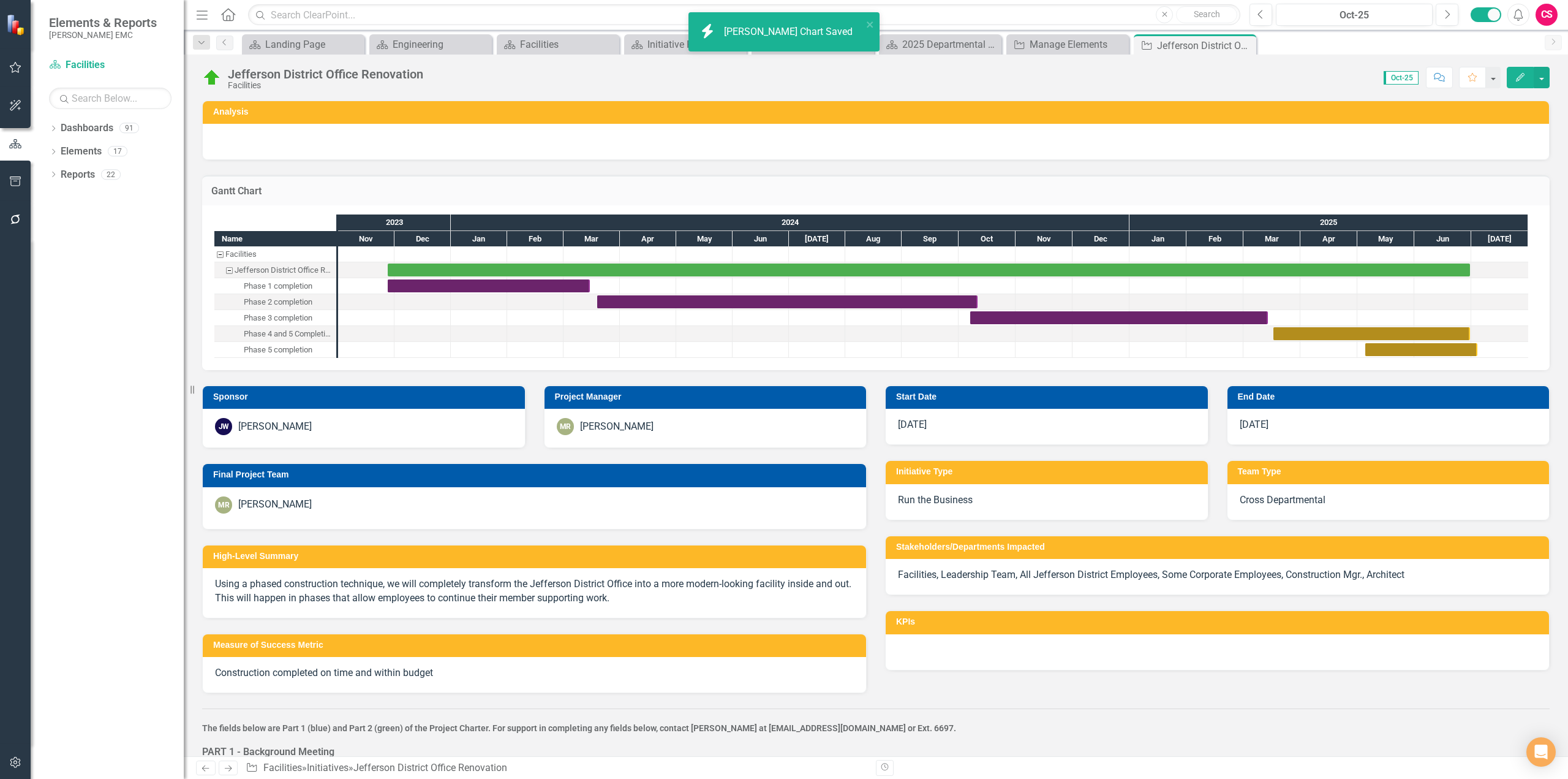
checkbox input "false"
checkbox input "true"
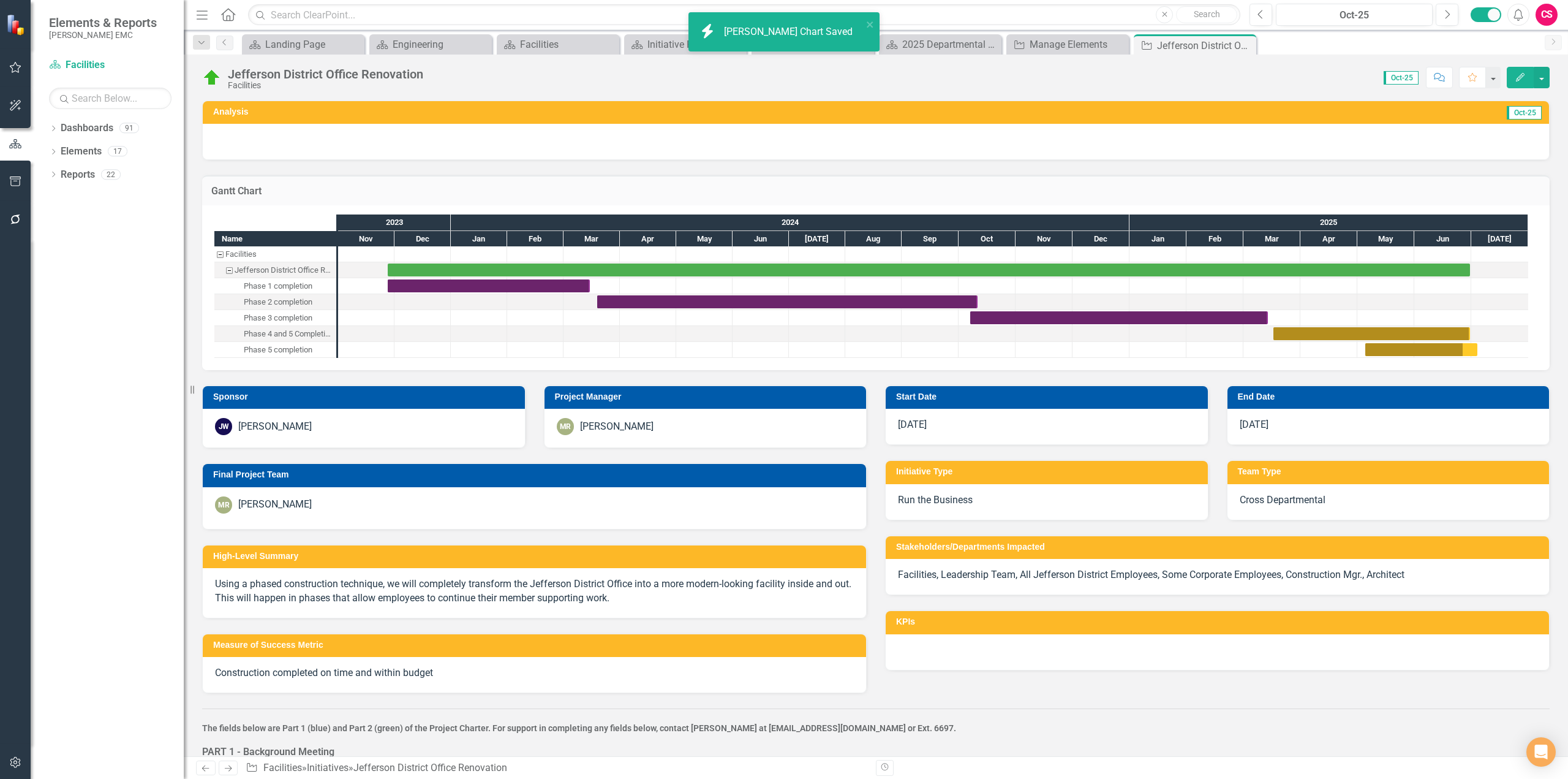
checkbox input "true"
checkbox input "false"
checkbox input "true"
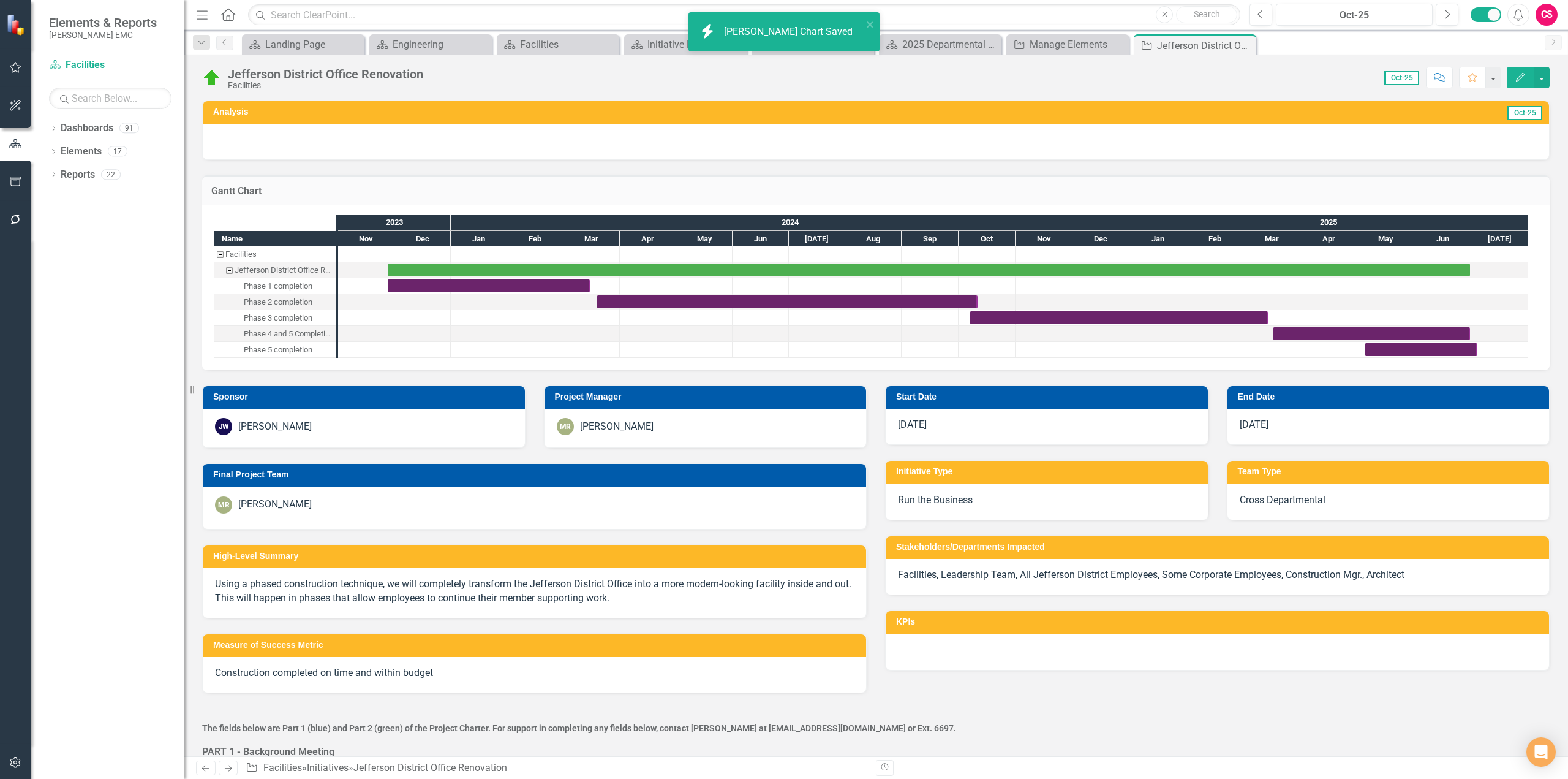
checkbox input "true"
checkbox input "false"
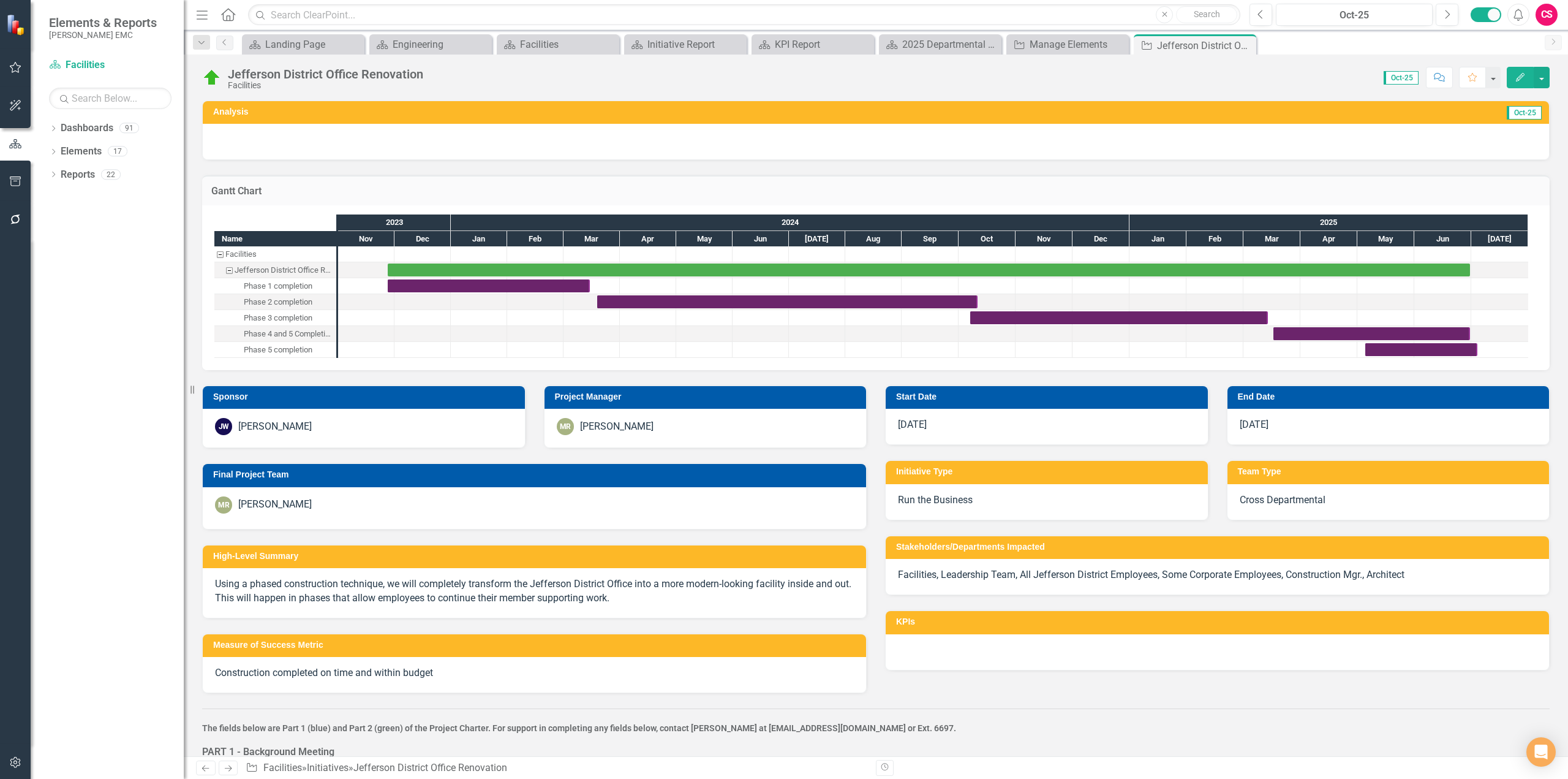
checkbox input "true"
drag, startPoint x: 1072, startPoint y: 156, endPoint x: 1440, endPoint y: 338, distance: 410.5
click at [1440, 338] on div "Task: Start date: 2025-03-17 End date: 2025-06-30" at bounding box center [1372, 333] width 197 height 13
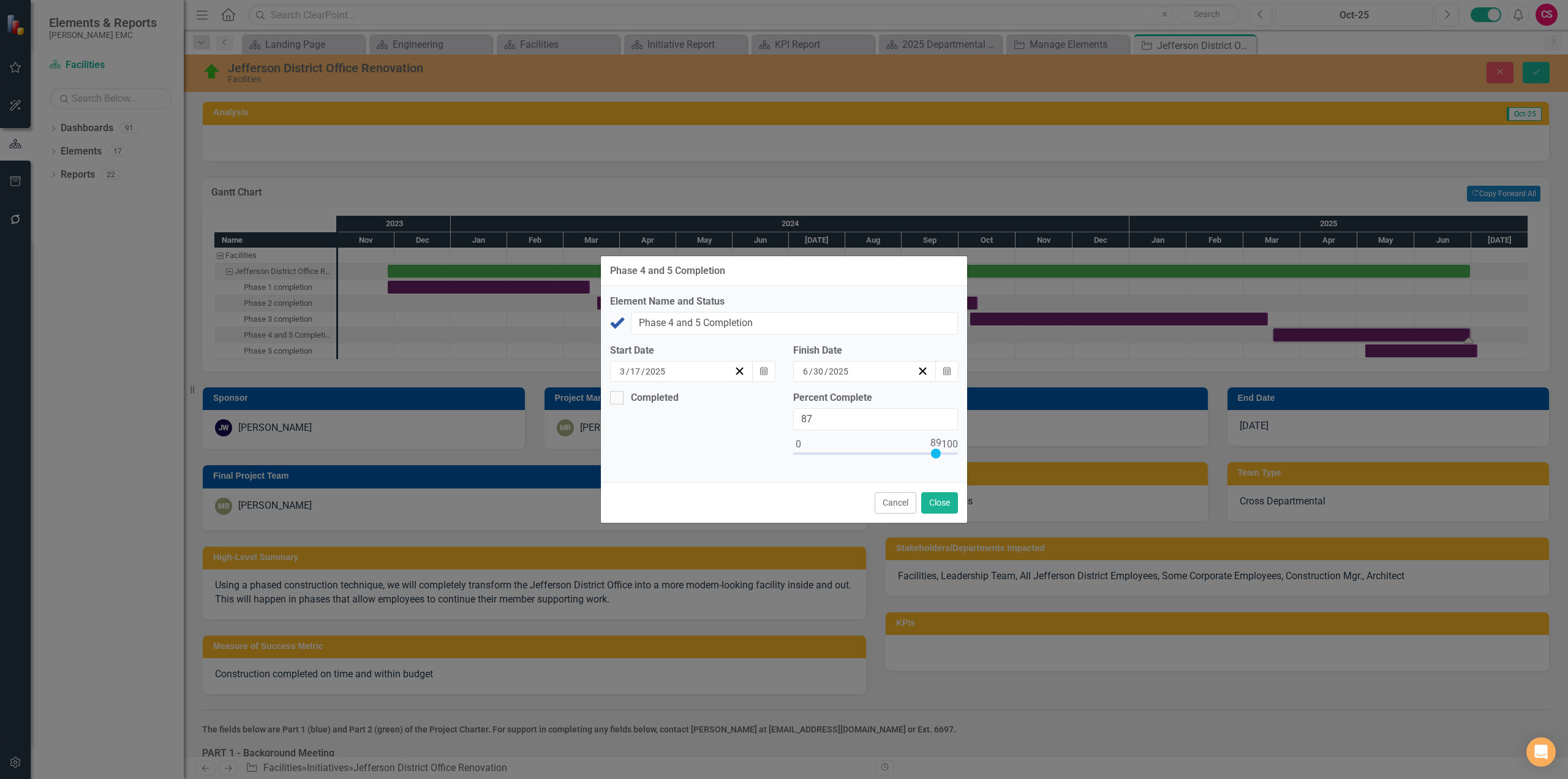
drag, startPoint x: 955, startPoint y: 455, endPoint x: 956, endPoint y: 489, distance: 34.0
click at [931, 457] on div at bounding box center [936, 453] width 10 height 10
type input "83"
click at [945, 499] on button "Close" at bounding box center [939, 503] width 37 height 22
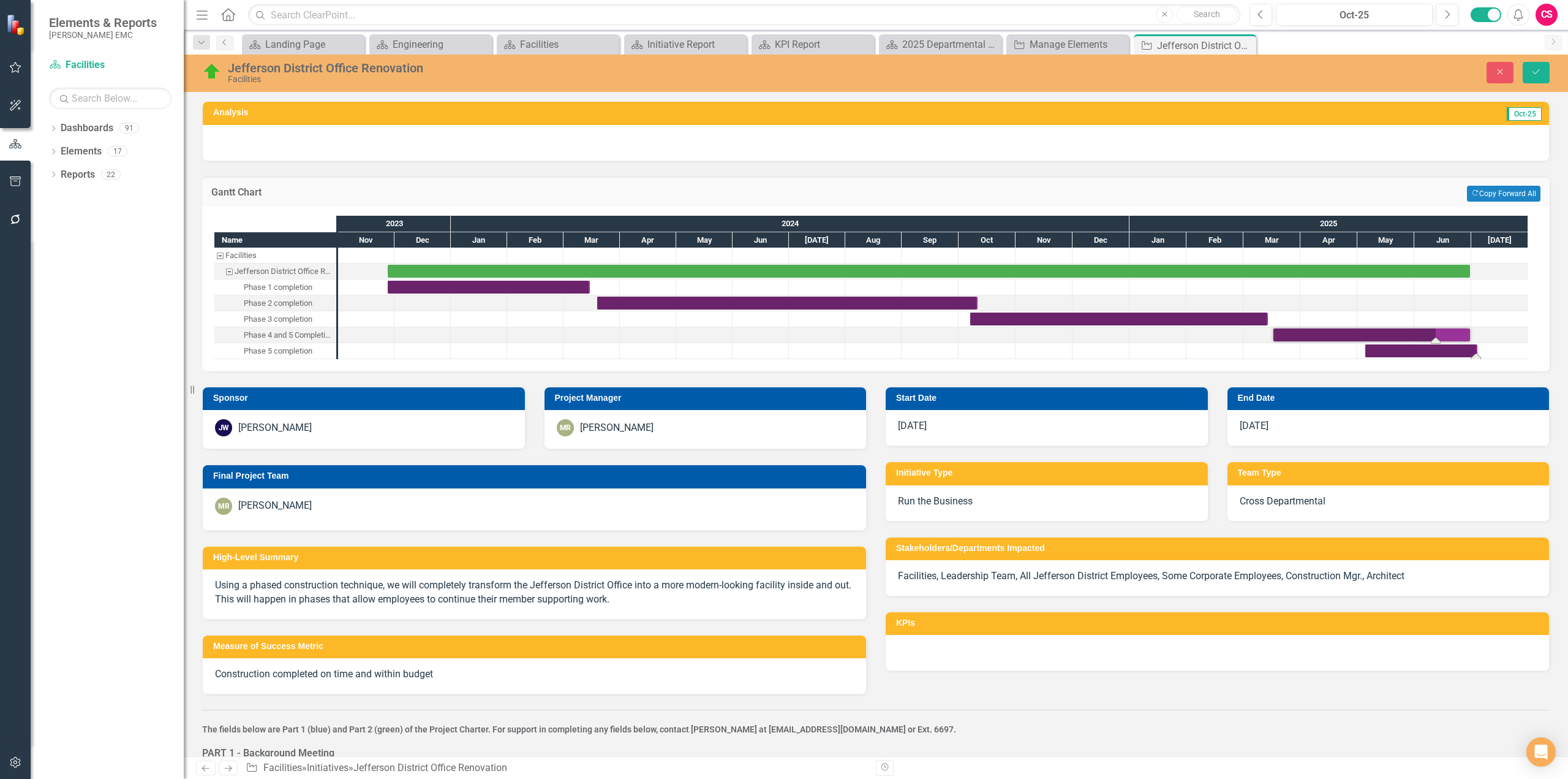
click at [1397, 352] on div "Task: Start date: 2025-05-05 End date: 2025-07-04" at bounding box center [1422, 351] width 112 height 13
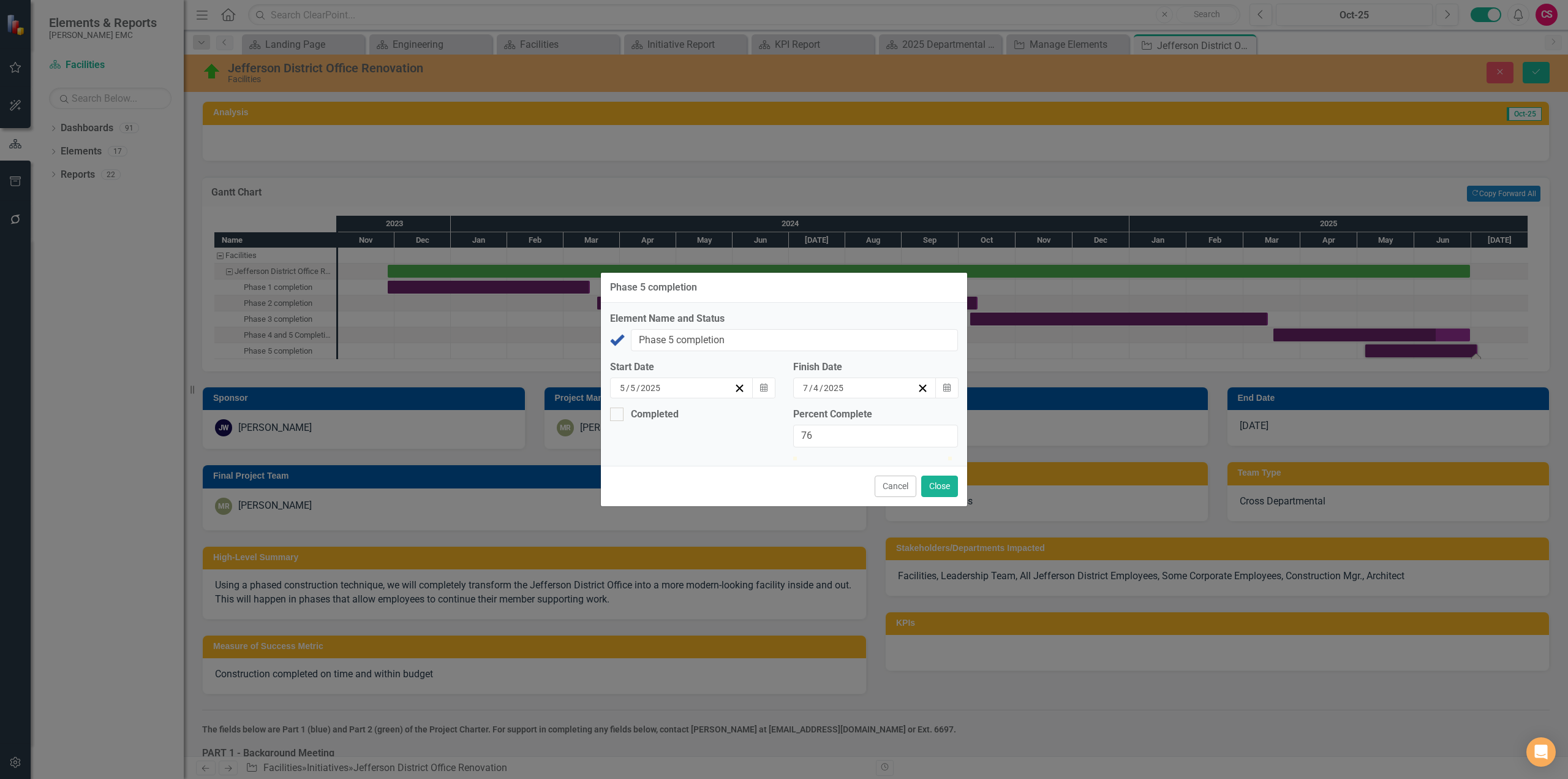
drag, startPoint x: 956, startPoint y: 456, endPoint x: 917, endPoint y: 459, distance: 39.1
click at [917, 456] on div at bounding box center [876, 456] width 165 height 0
type input "75"
click at [951, 497] on button "Close" at bounding box center [939, 487] width 37 height 22
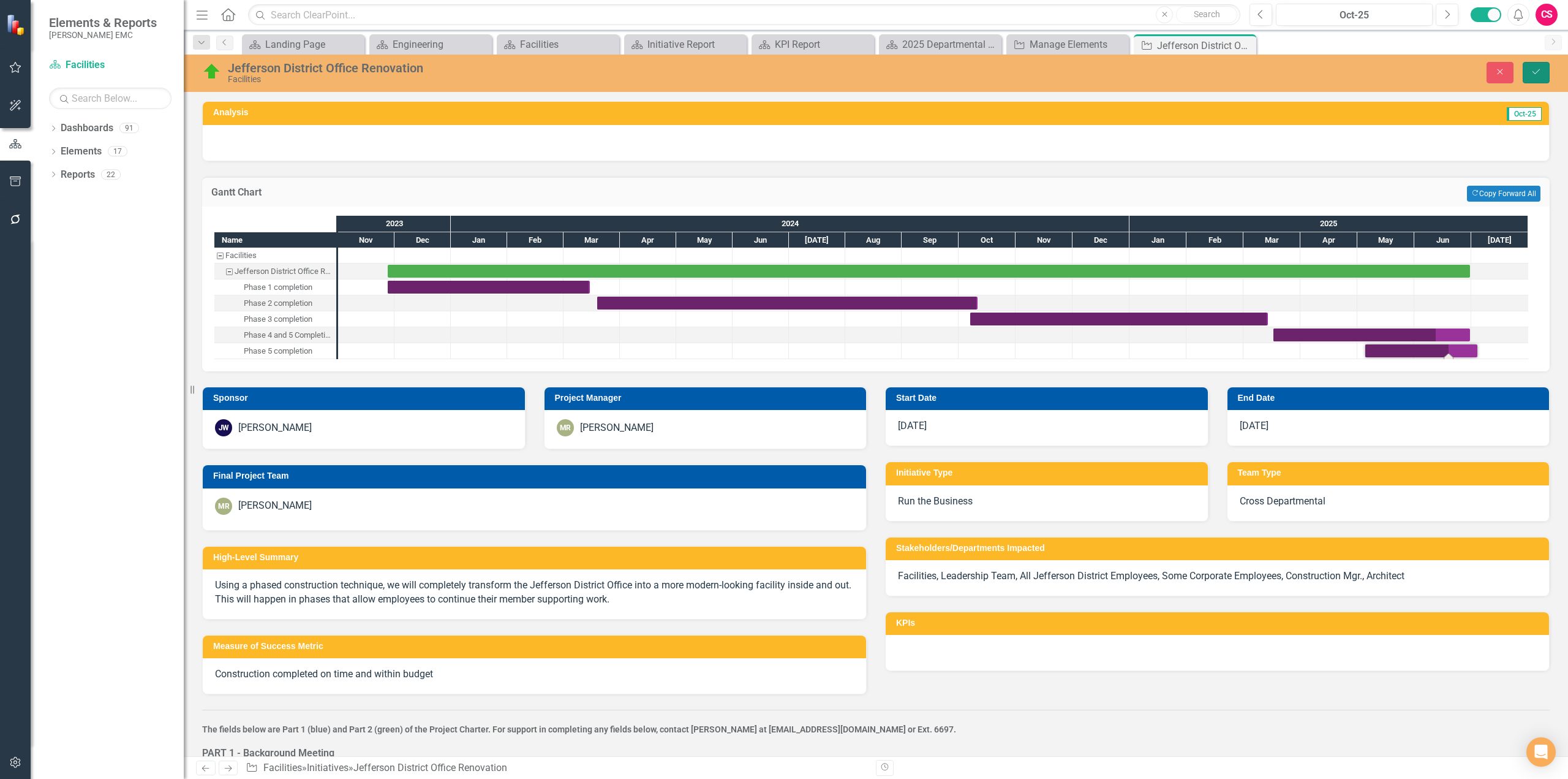
click at [1540, 73] on icon "Save" at bounding box center [1536, 72] width 11 height 9
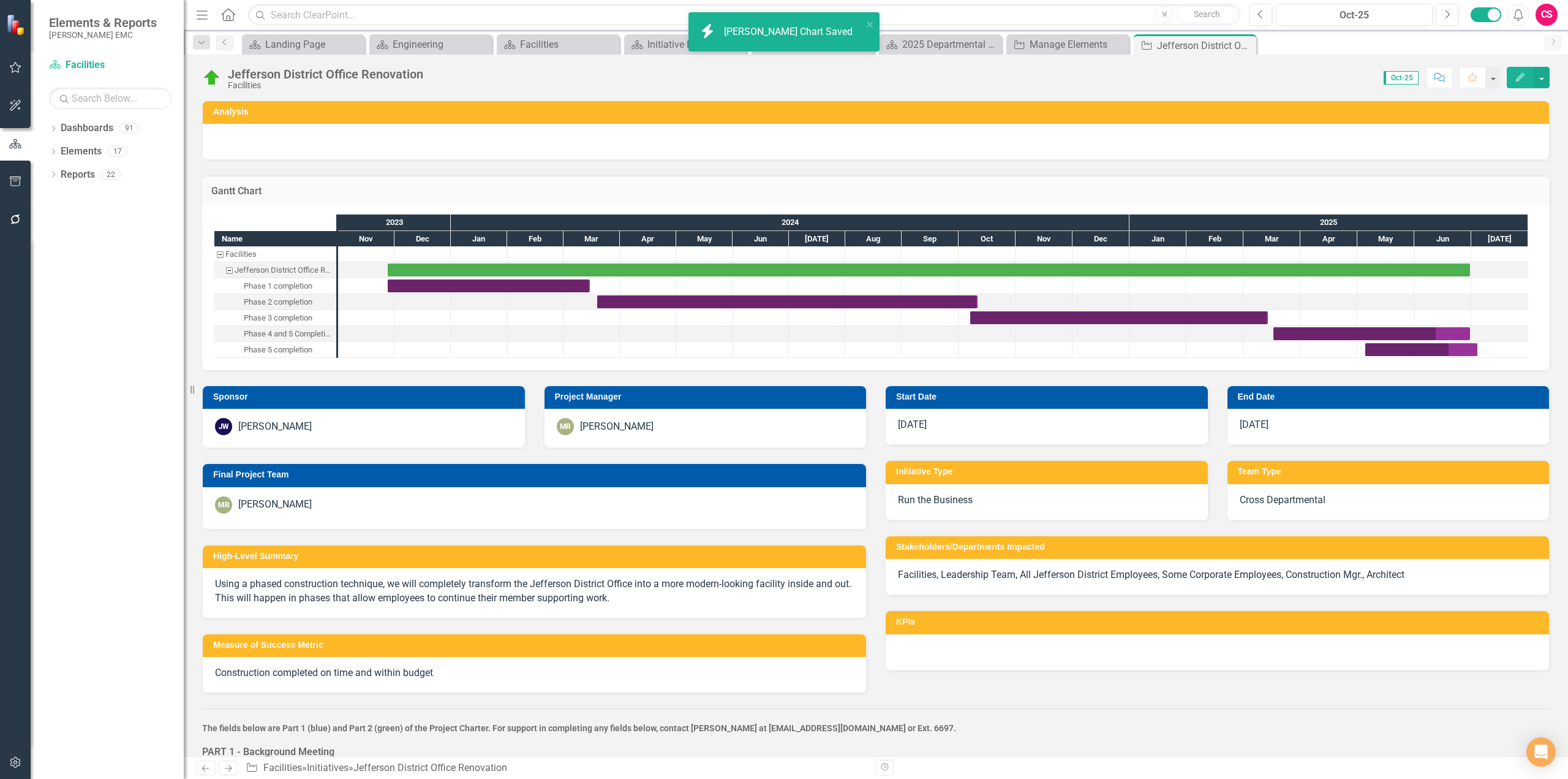
checkbox input "false"
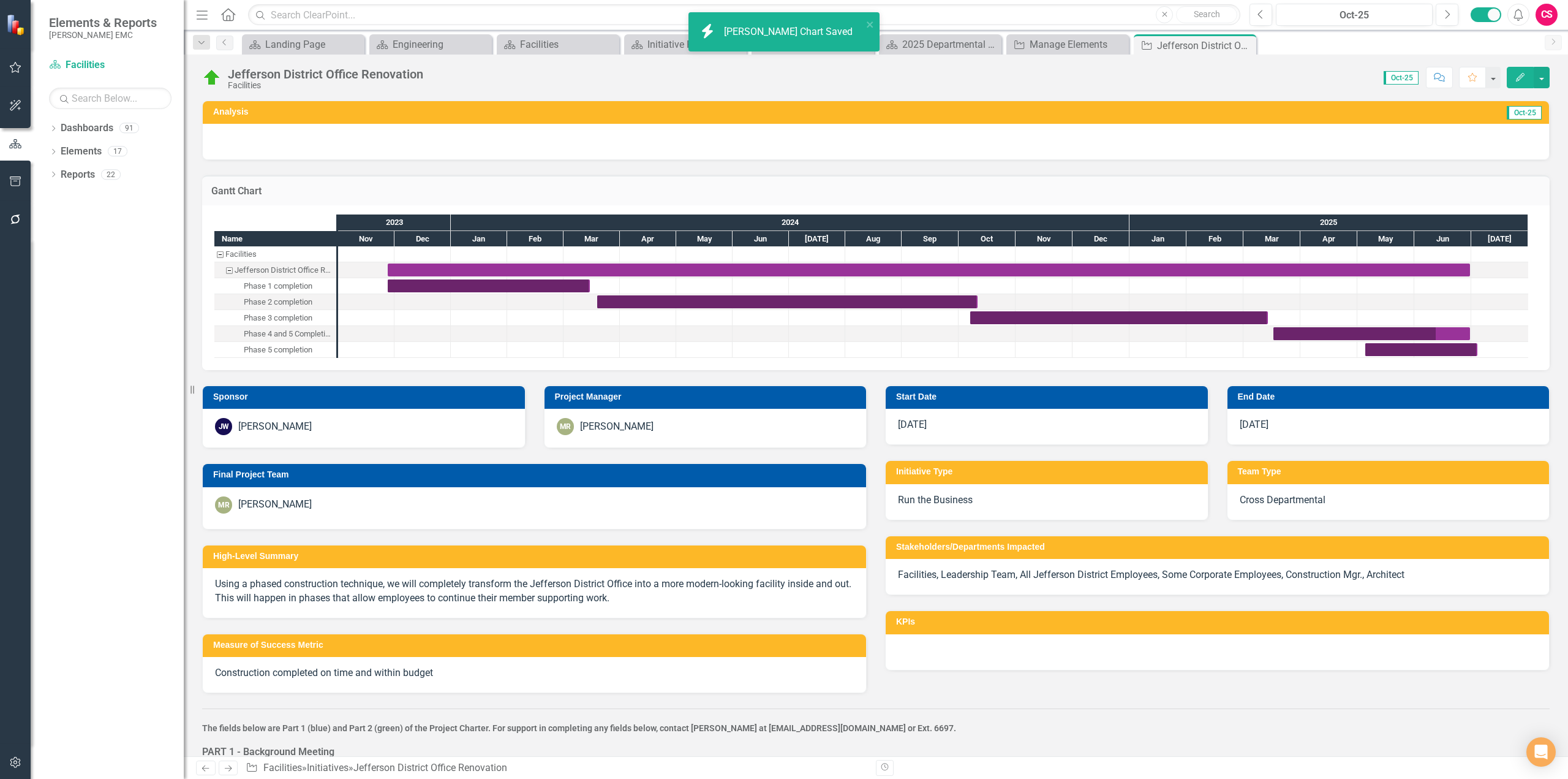
checkbox input "true"
checkbox input "false"
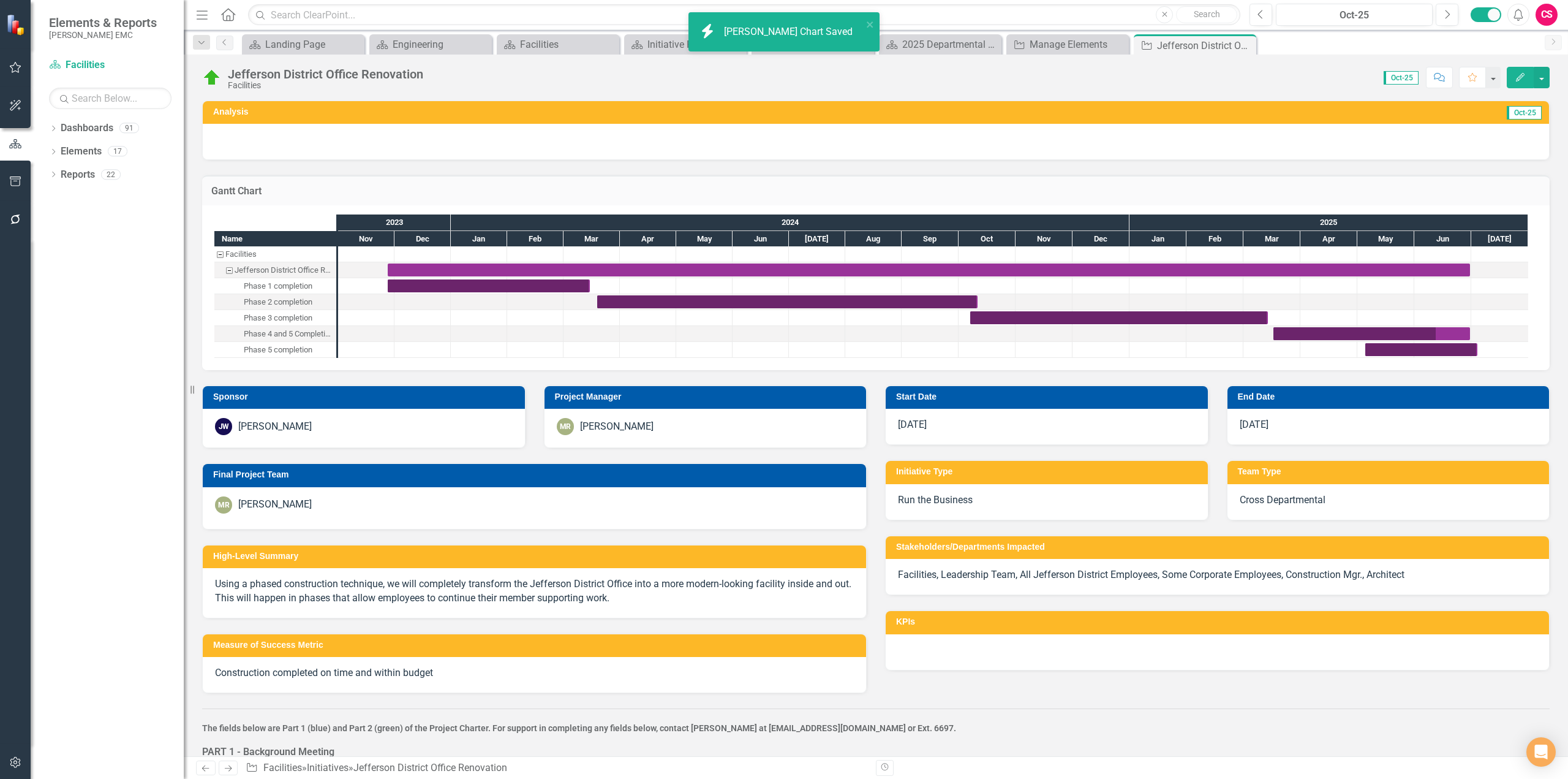
checkbox input "false"
checkbox input "true"
checkbox input "false"
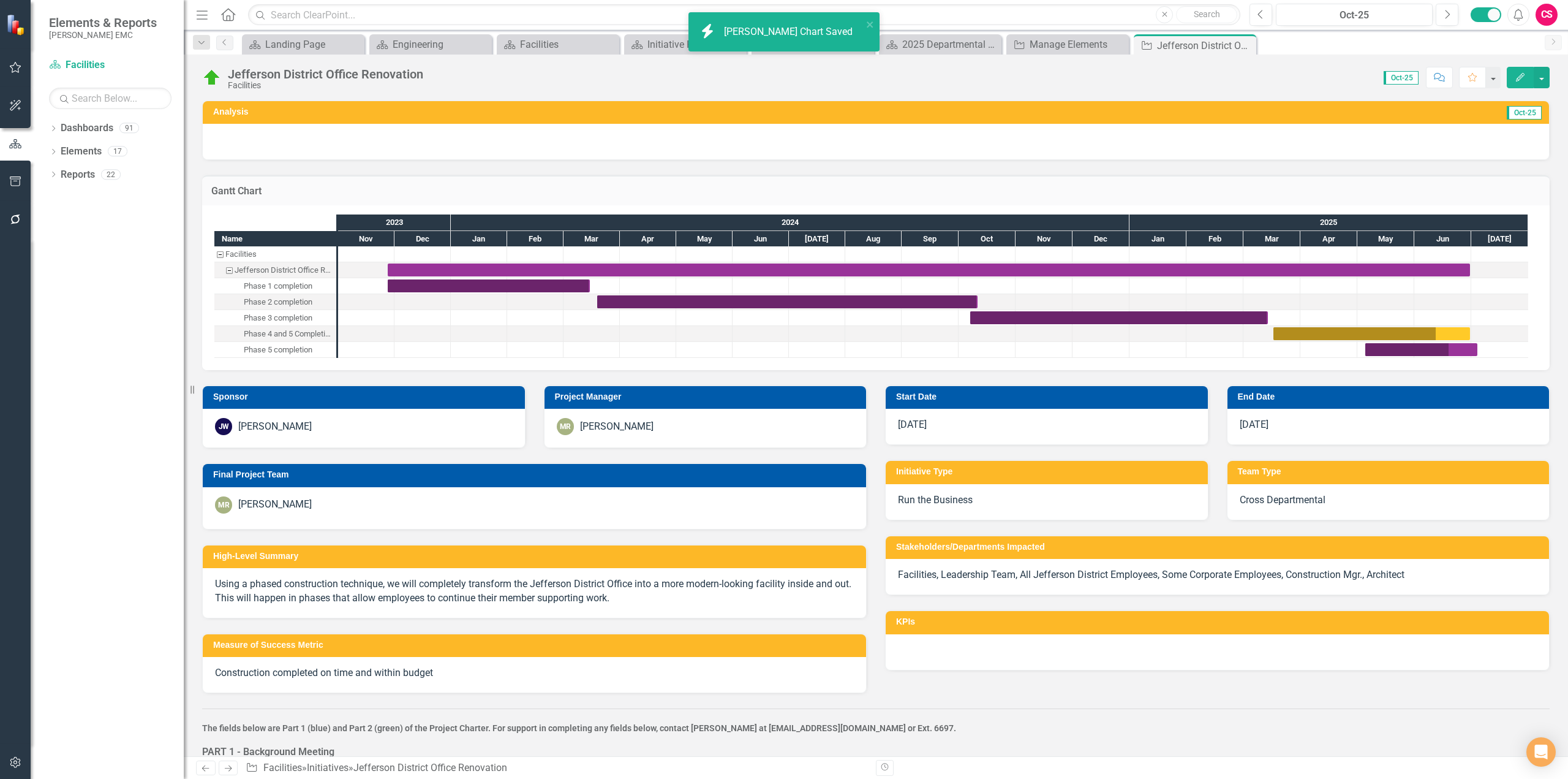
checkbox input "false"
checkbox input "true"
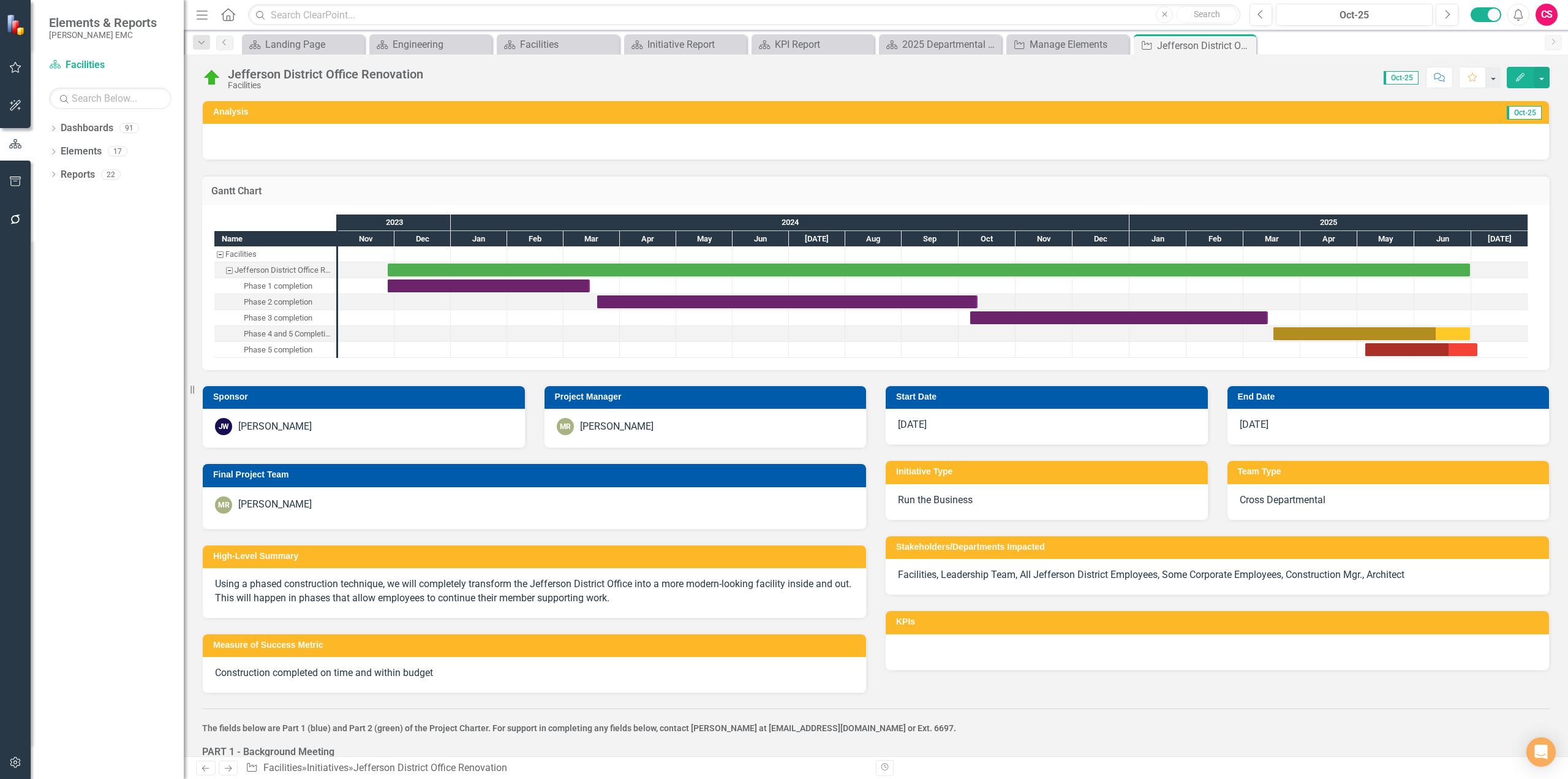
checkbox input "false"
checkbox input "true"
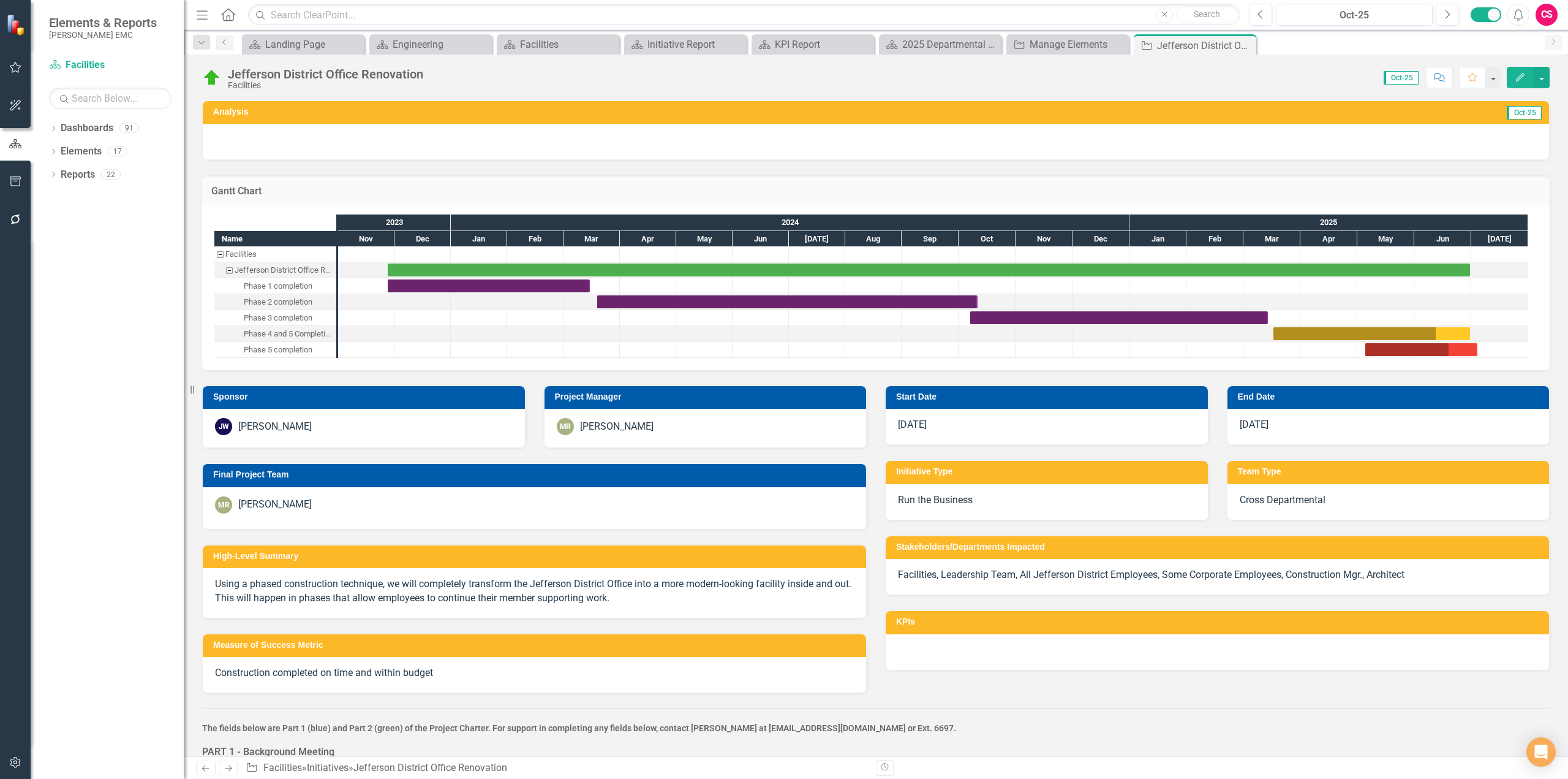
checkbox input "true"
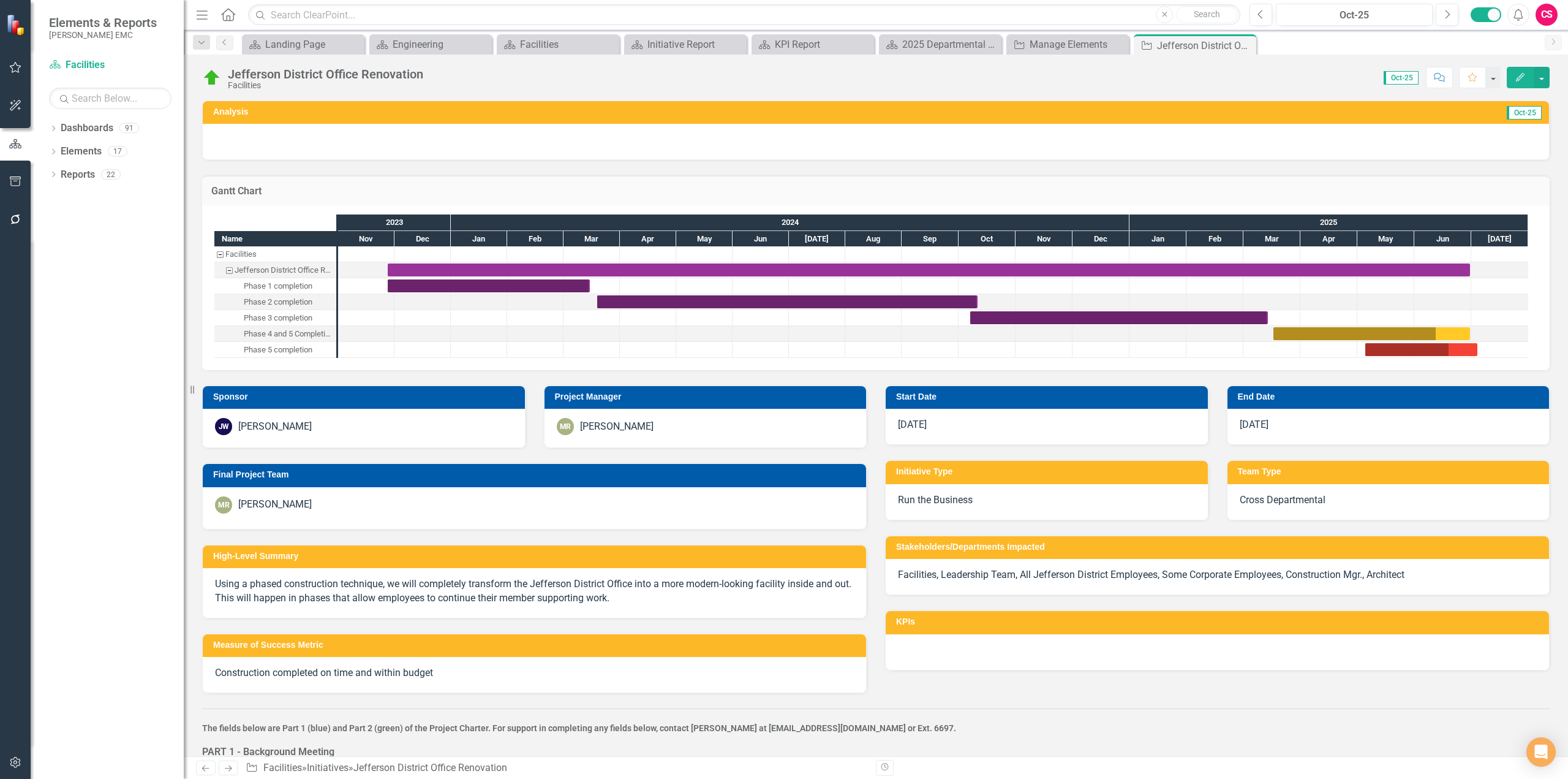
checkbox input "false"
checkbox input "true"
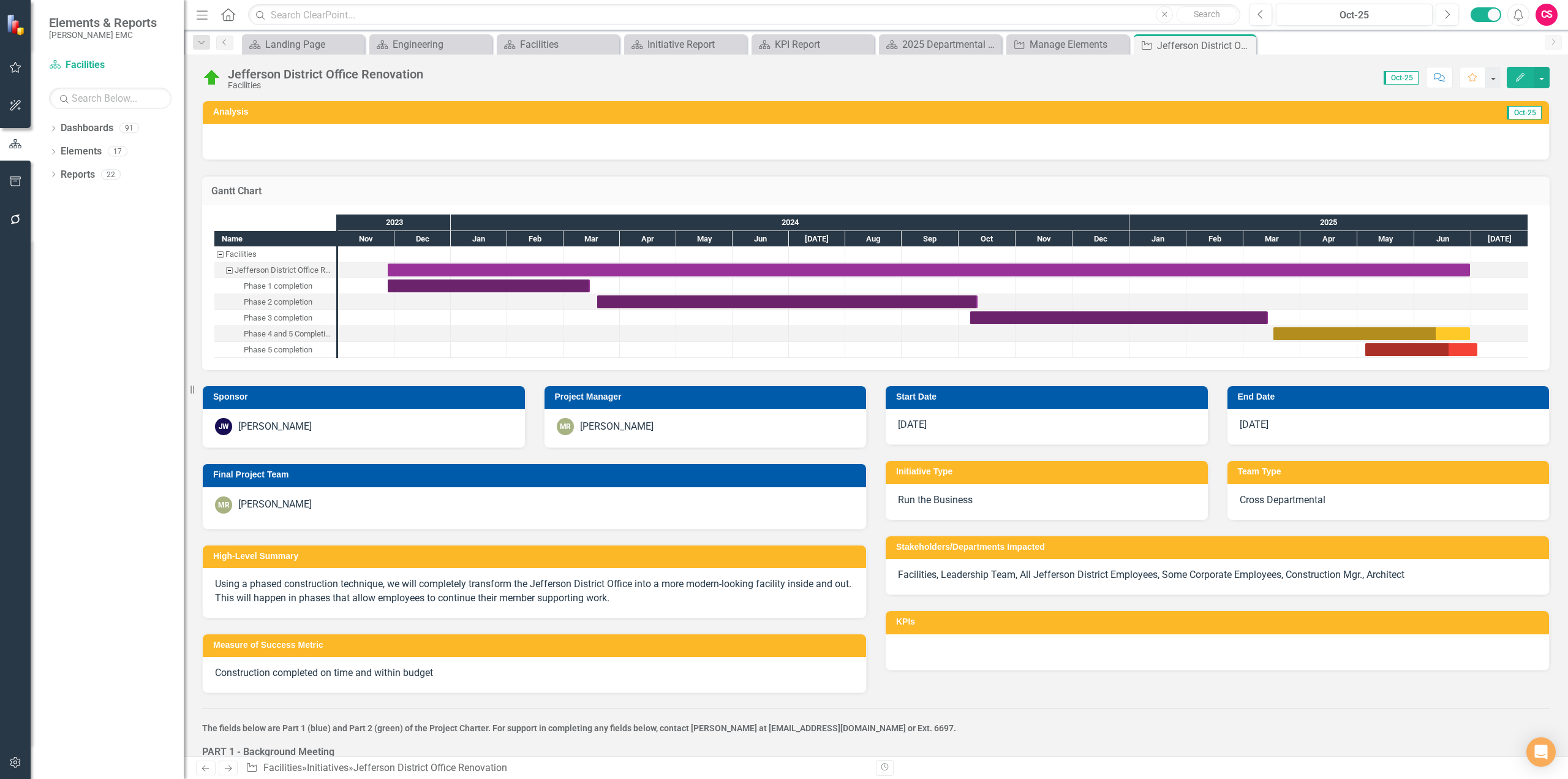
checkbox input "true"
click at [1116, 194] on h3 "Gantt Chart" at bounding box center [875, 191] width 1329 height 11
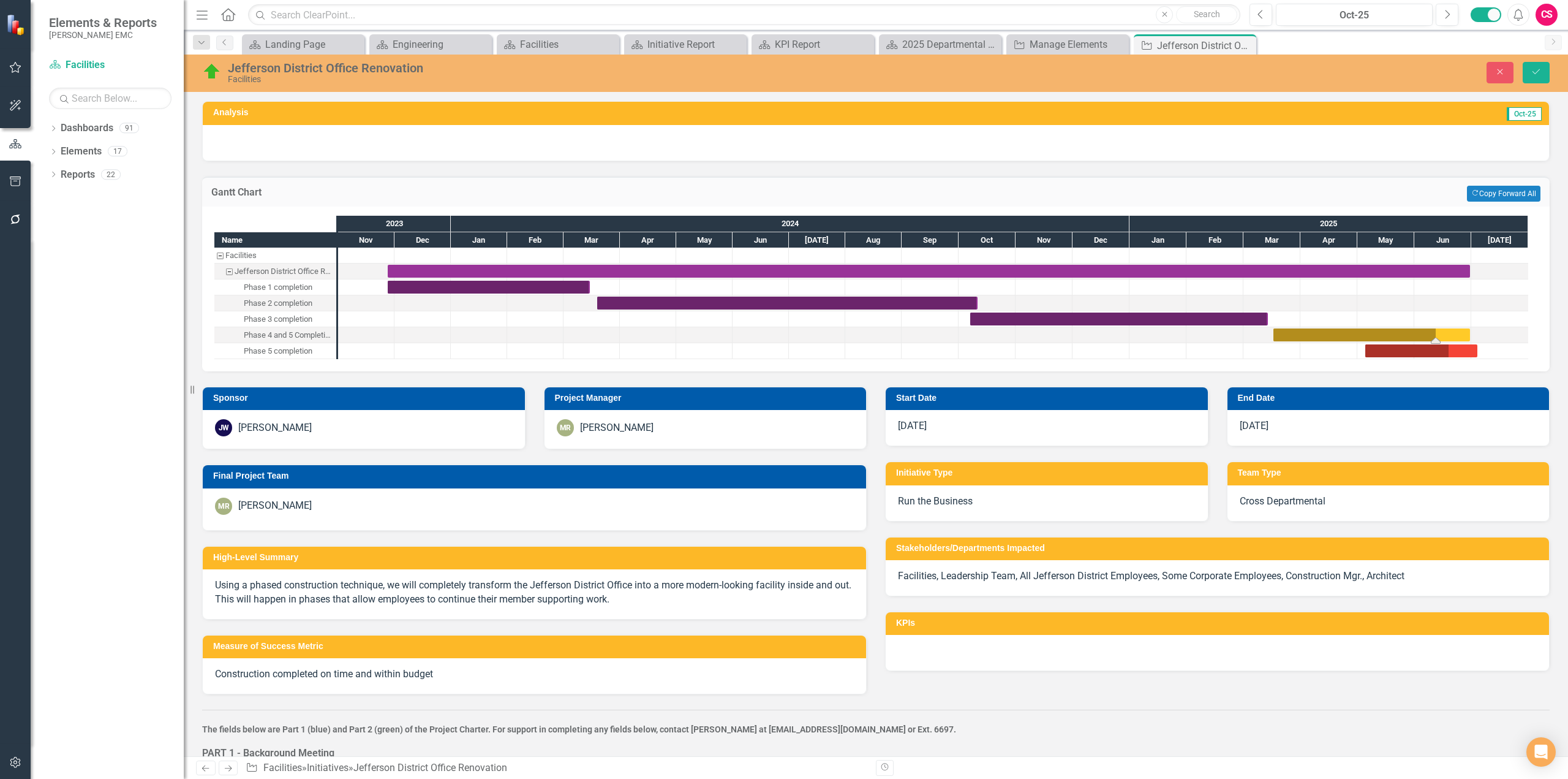
click at [1417, 335] on div "Task: Start date: 2025-03-17 End date: 2025-06-30" at bounding box center [1372, 335] width 197 height 13
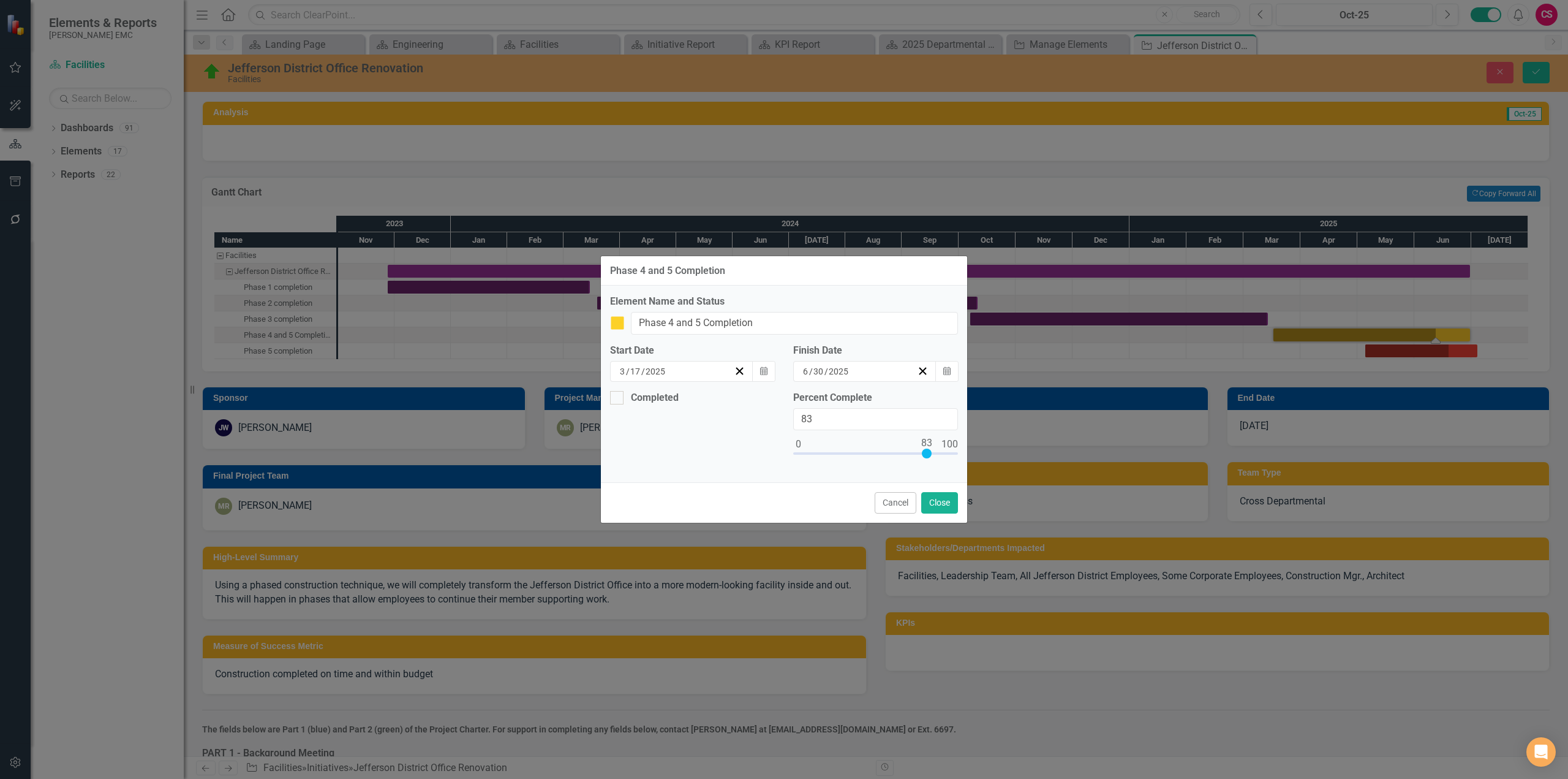
type input "100"
drag, startPoint x: 923, startPoint y: 451, endPoint x: 947, endPoint y: 471, distance: 31.2
click at [968, 449] on div "Phase 4 and 5 Completion Element Name and Status Jefferson District Office Reno…" at bounding box center [784, 390] width 1568 height 779
click at [939, 498] on button "Close" at bounding box center [939, 503] width 37 height 22
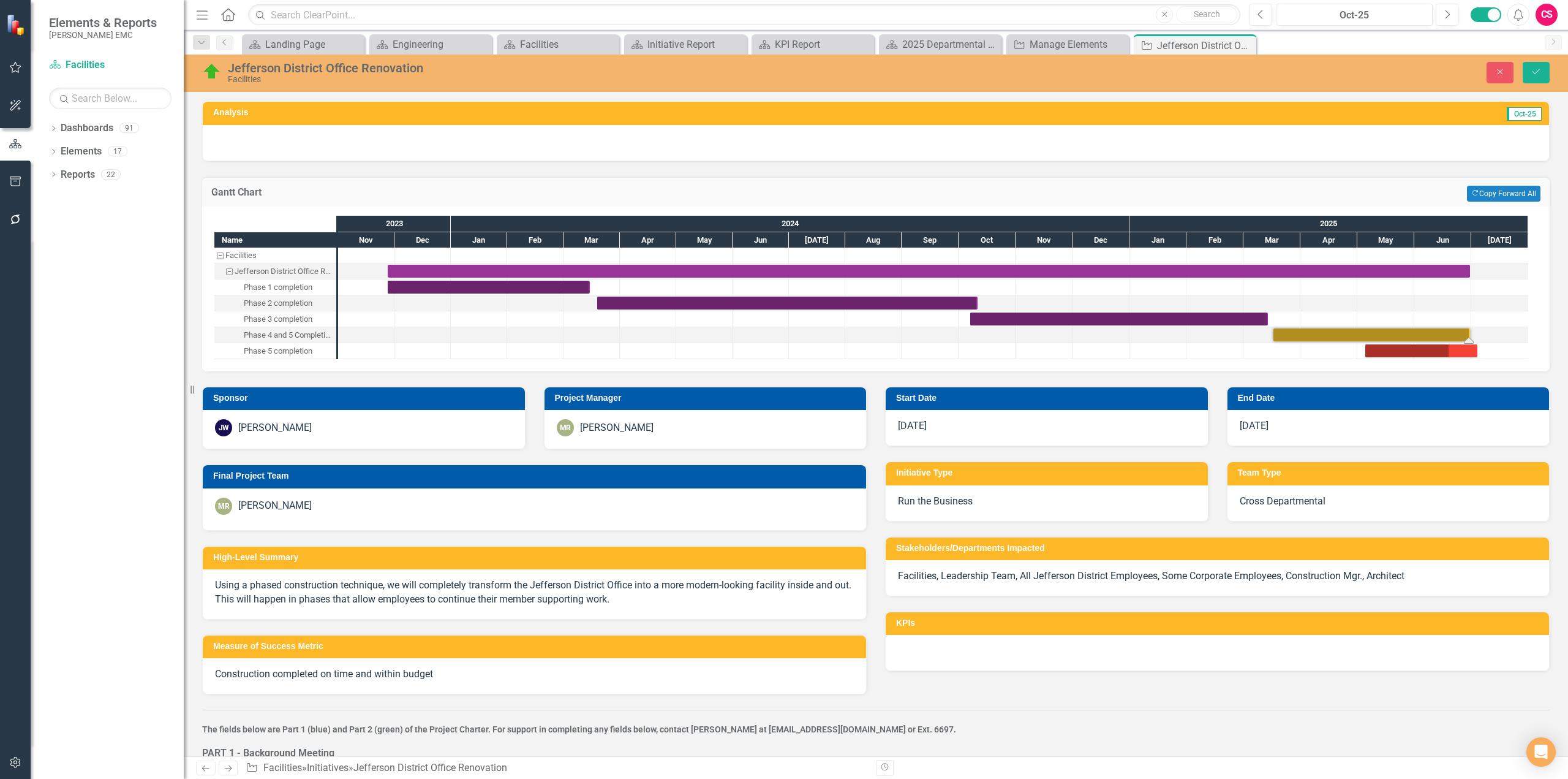
click at [1411, 333] on div "Task: Start date: 2025-03-17 End date: 2025-06-30" at bounding box center [1372, 335] width 197 height 13
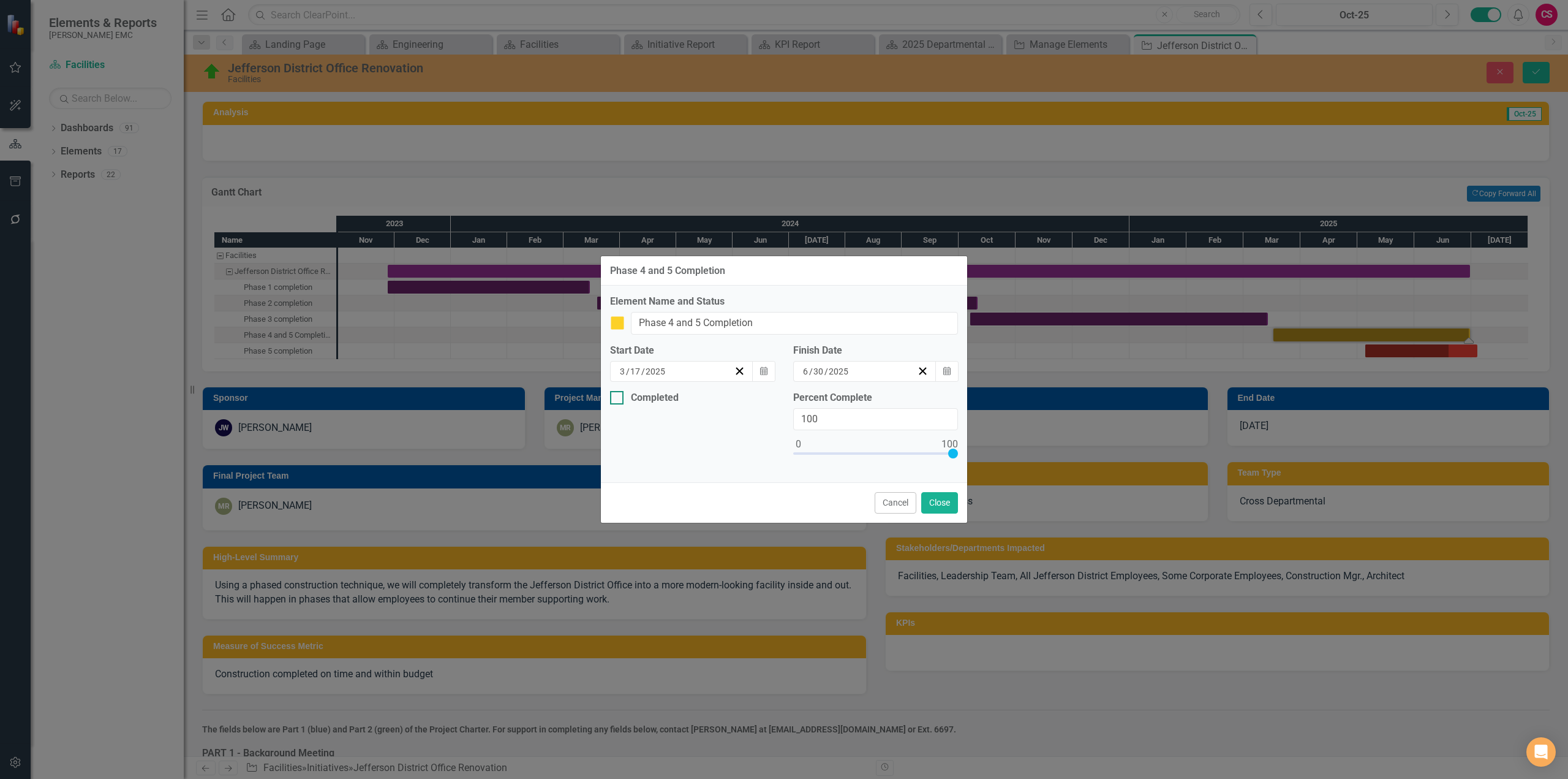
click at [646, 398] on div "Completed" at bounding box center [654, 398] width 47 height 0
click at [618, 398] on input "Completed" at bounding box center [614, 395] width 8 height 8
checkbox input "true"
click at [765, 445] on icon "Calendar" at bounding box center [763, 444] width 7 height 9
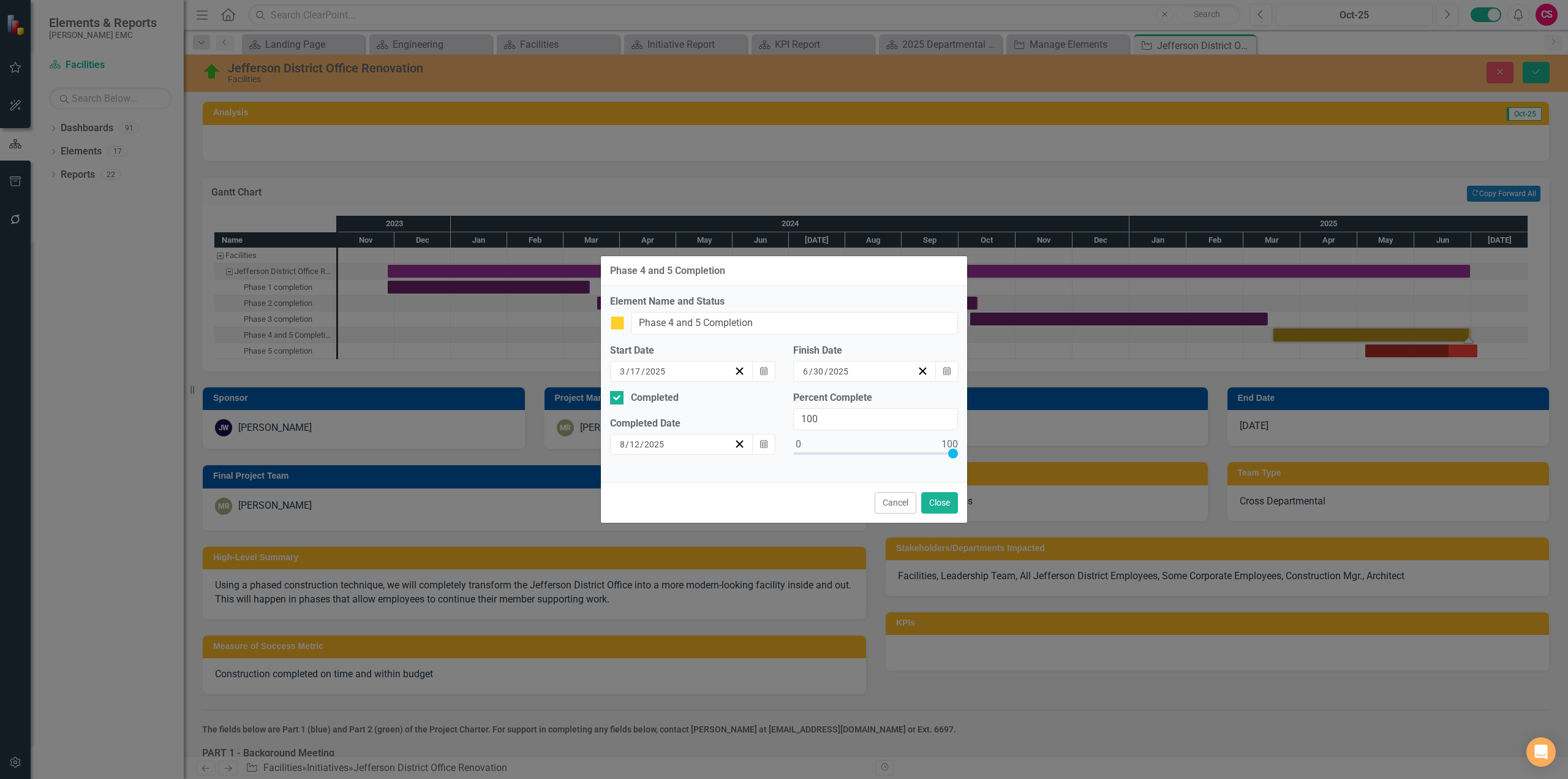
click at [771, 474] on button "›" at bounding box center [784, 468] width 27 height 27
click at [702, 538] on button "8" at bounding box center [717, 530] width 30 height 22
click at [940, 504] on button "Close" at bounding box center [939, 503] width 37 height 22
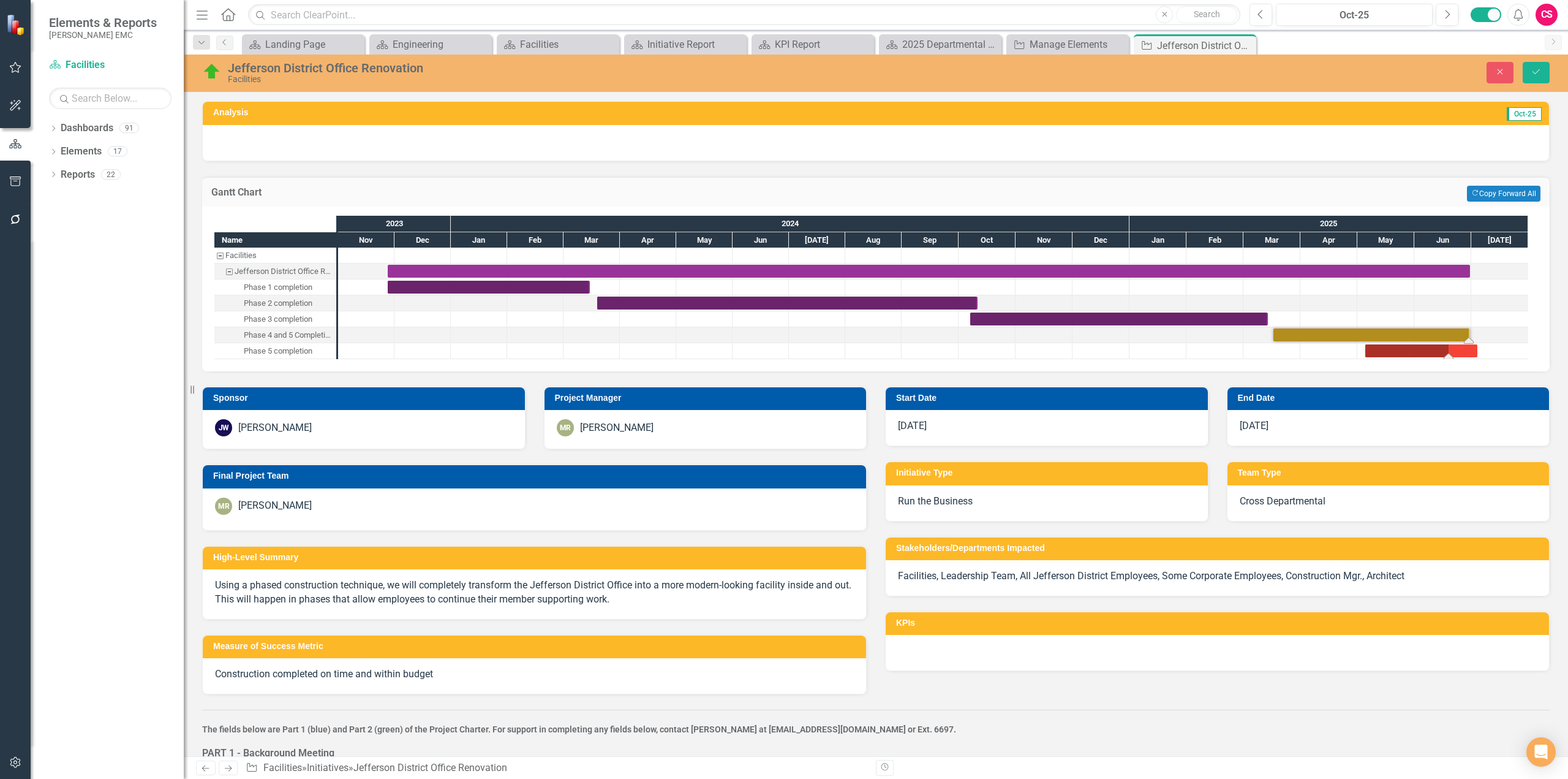
click at [1429, 352] on div "Task: Start date: 2025-05-05 End date: 2025-07-04" at bounding box center [1422, 351] width 112 height 13
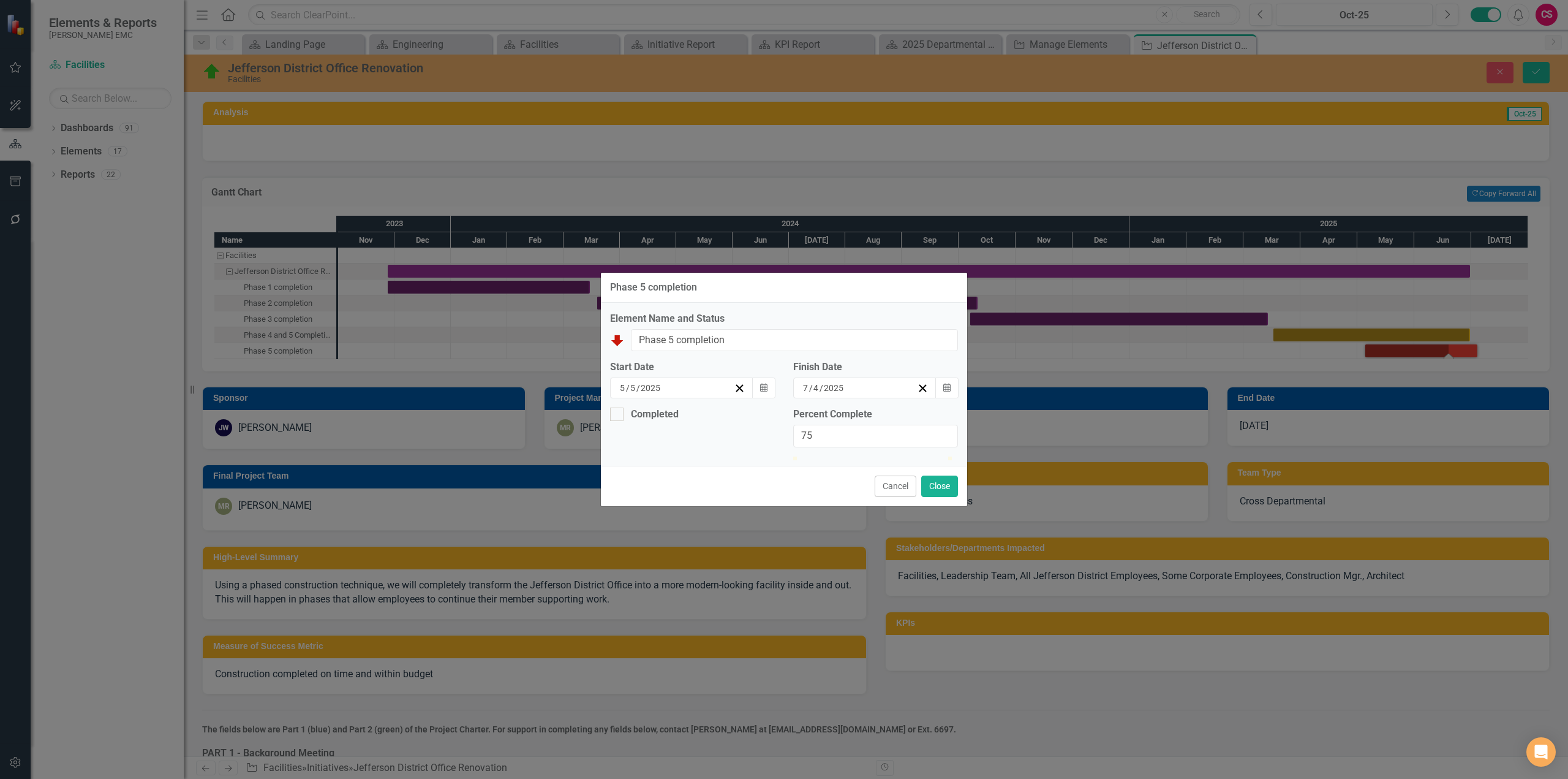
type input "100"
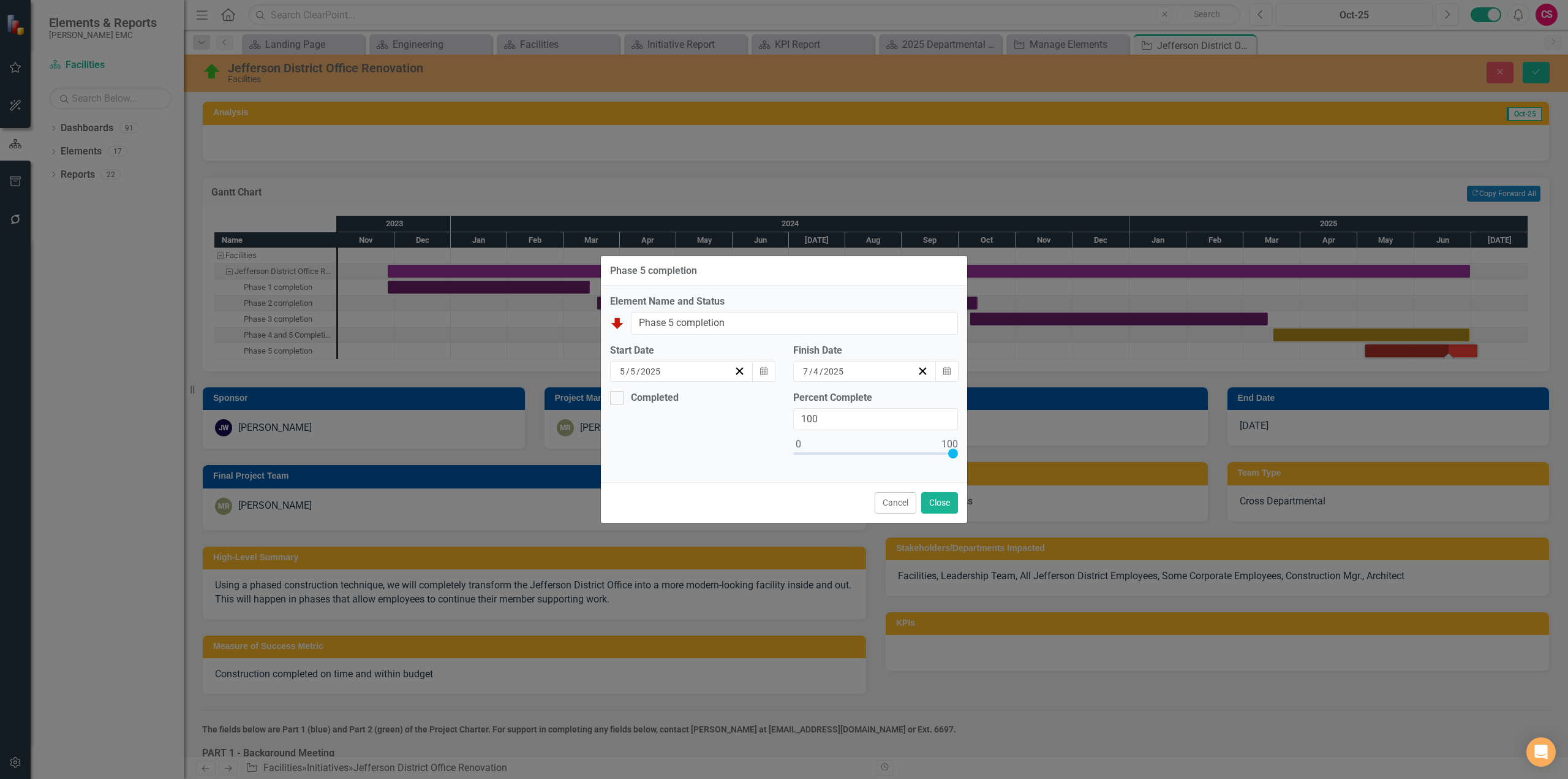
drag, startPoint x: 914, startPoint y: 456, endPoint x: 943, endPoint y: 449, distance: 29.8
click at [978, 453] on div "Phase 5 completion Element Name and Status Jefferson District Office Renovation…" at bounding box center [784, 390] width 1568 height 779
click at [639, 398] on div "Completed" at bounding box center [654, 398] width 47 height 0
click at [618, 399] on input "Completed" at bounding box center [614, 395] width 8 height 8
checkbox input "true"
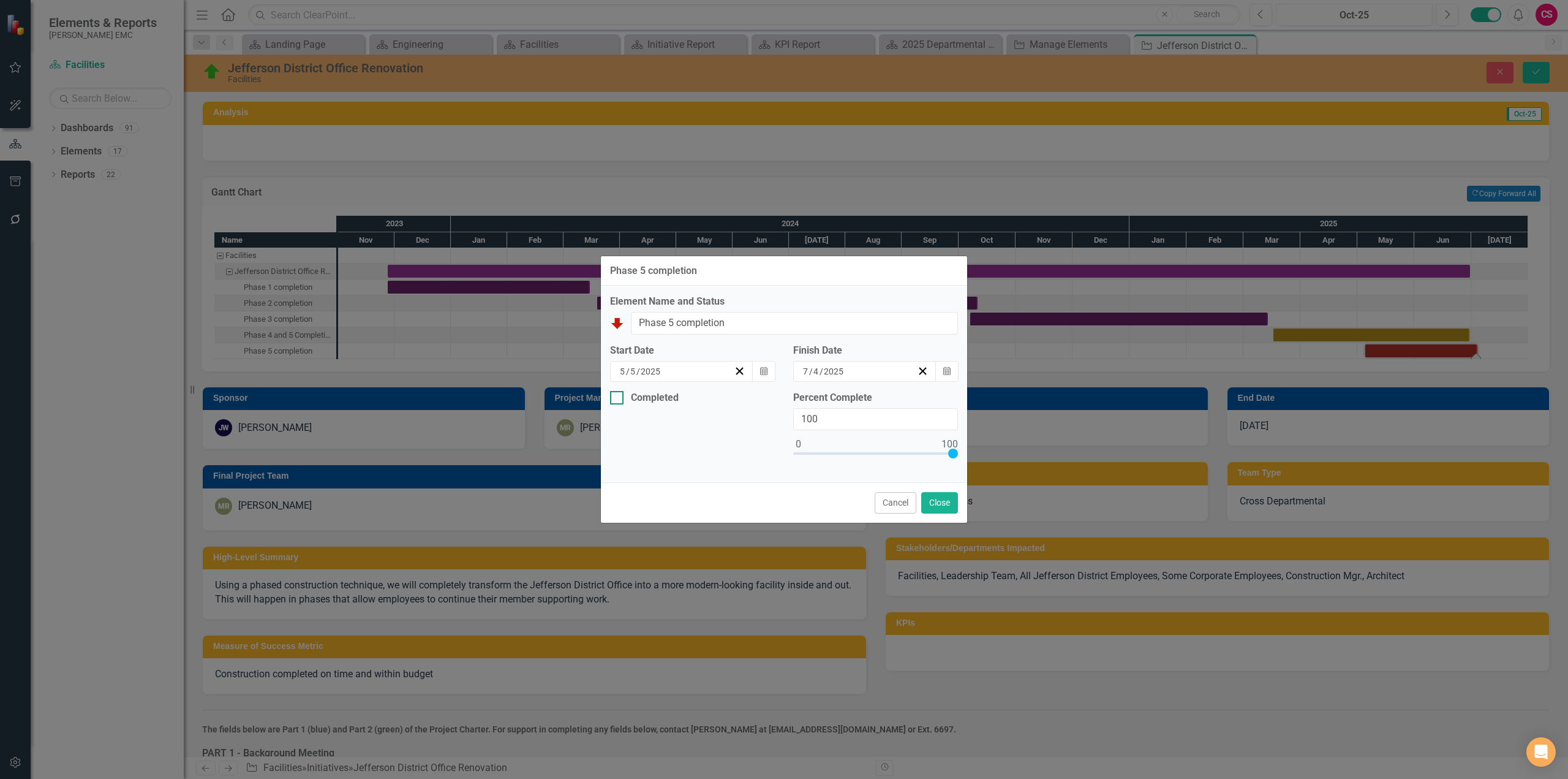
checkbox input "true"
click at [771, 446] on button "Calendar" at bounding box center [764, 444] width 23 height 21
click at [771, 475] on button "›" at bounding box center [784, 468] width 27 height 27
click at [713, 558] on abbr "15" at bounding box center [718, 552] width 10 height 10
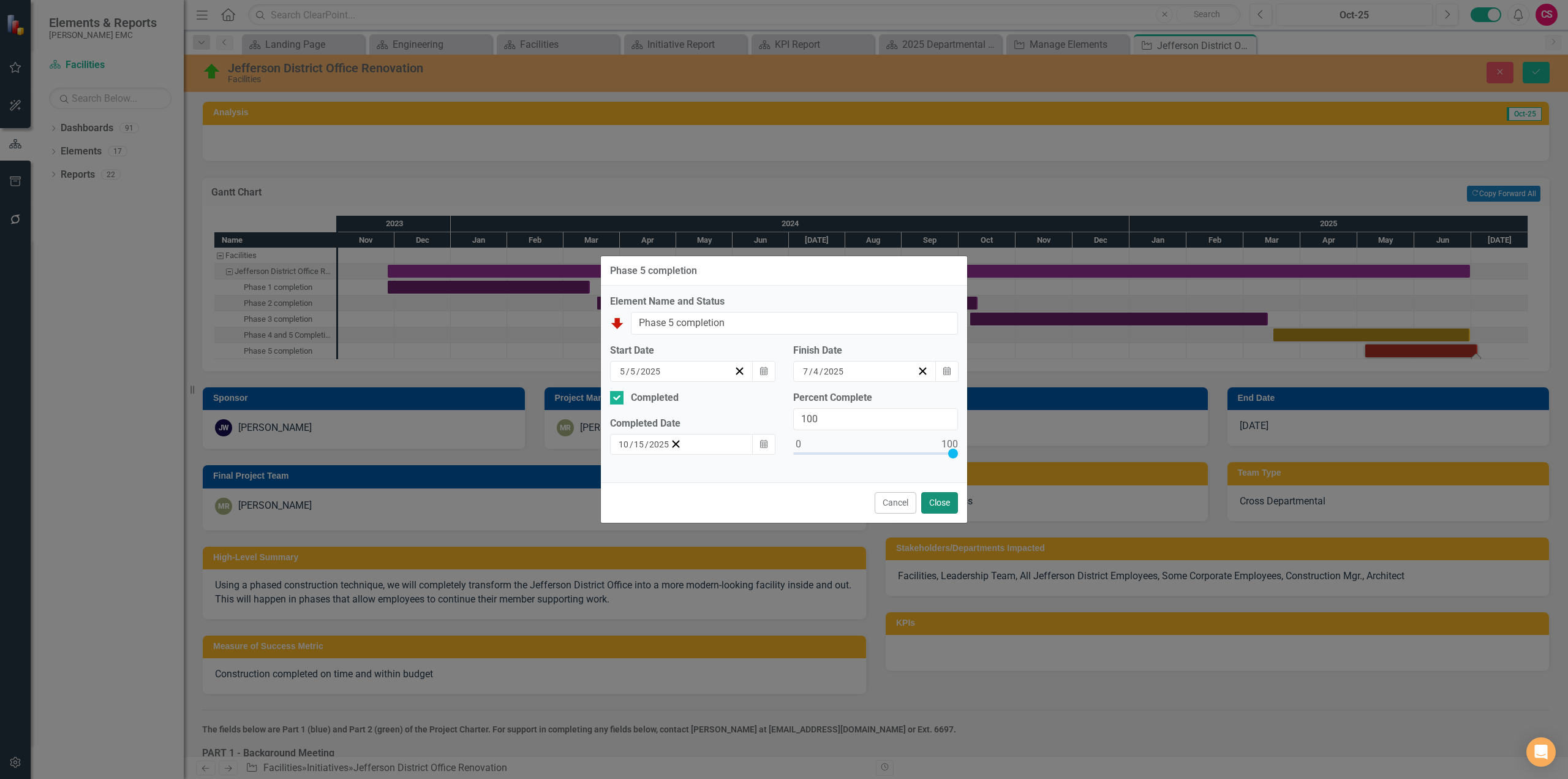
click at [940, 507] on button "Close" at bounding box center [939, 503] width 37 height 22
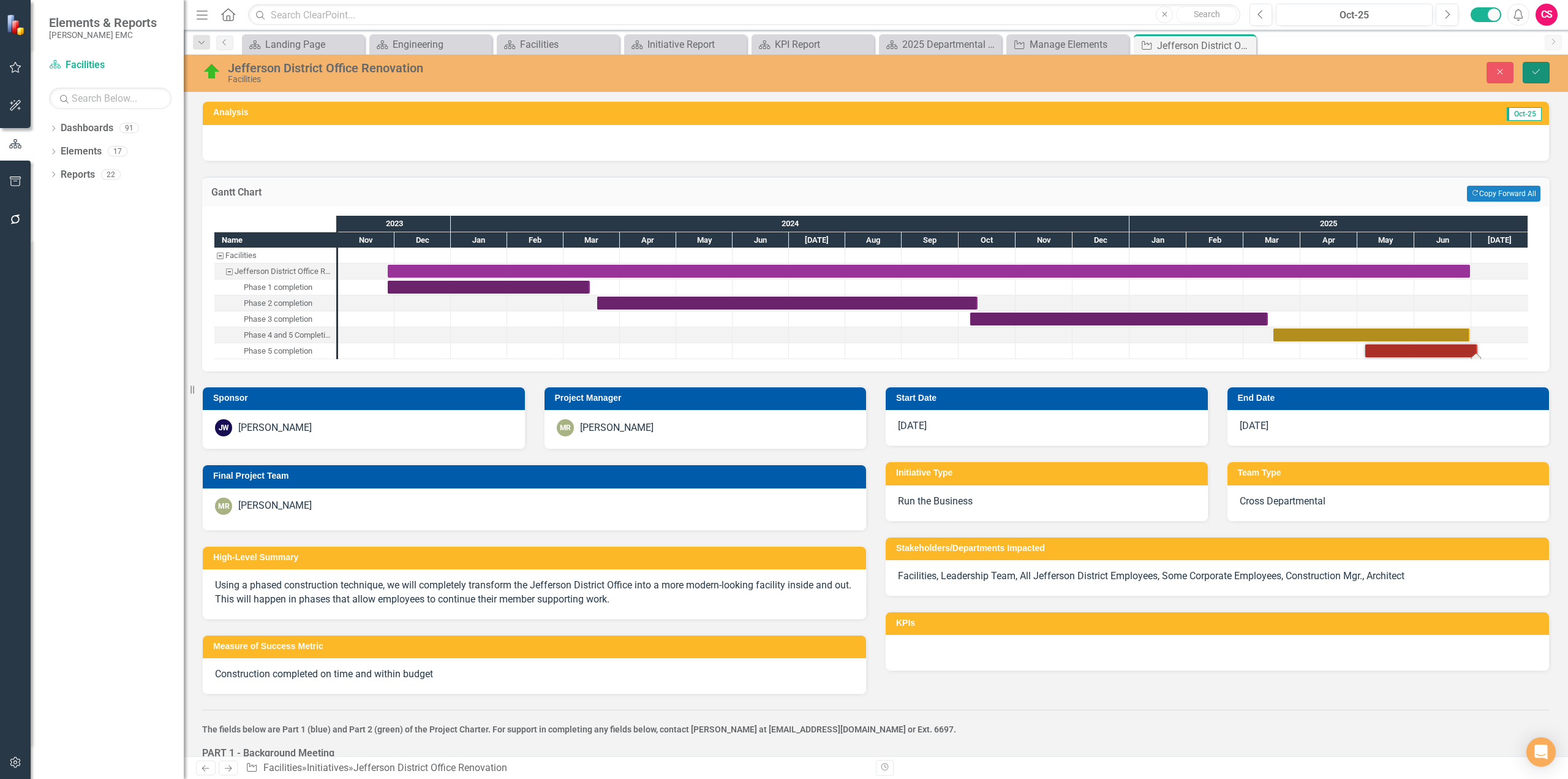
click at [1537, 72] on icon "submit" at bounding box center [1535, 72] width 7 height 5
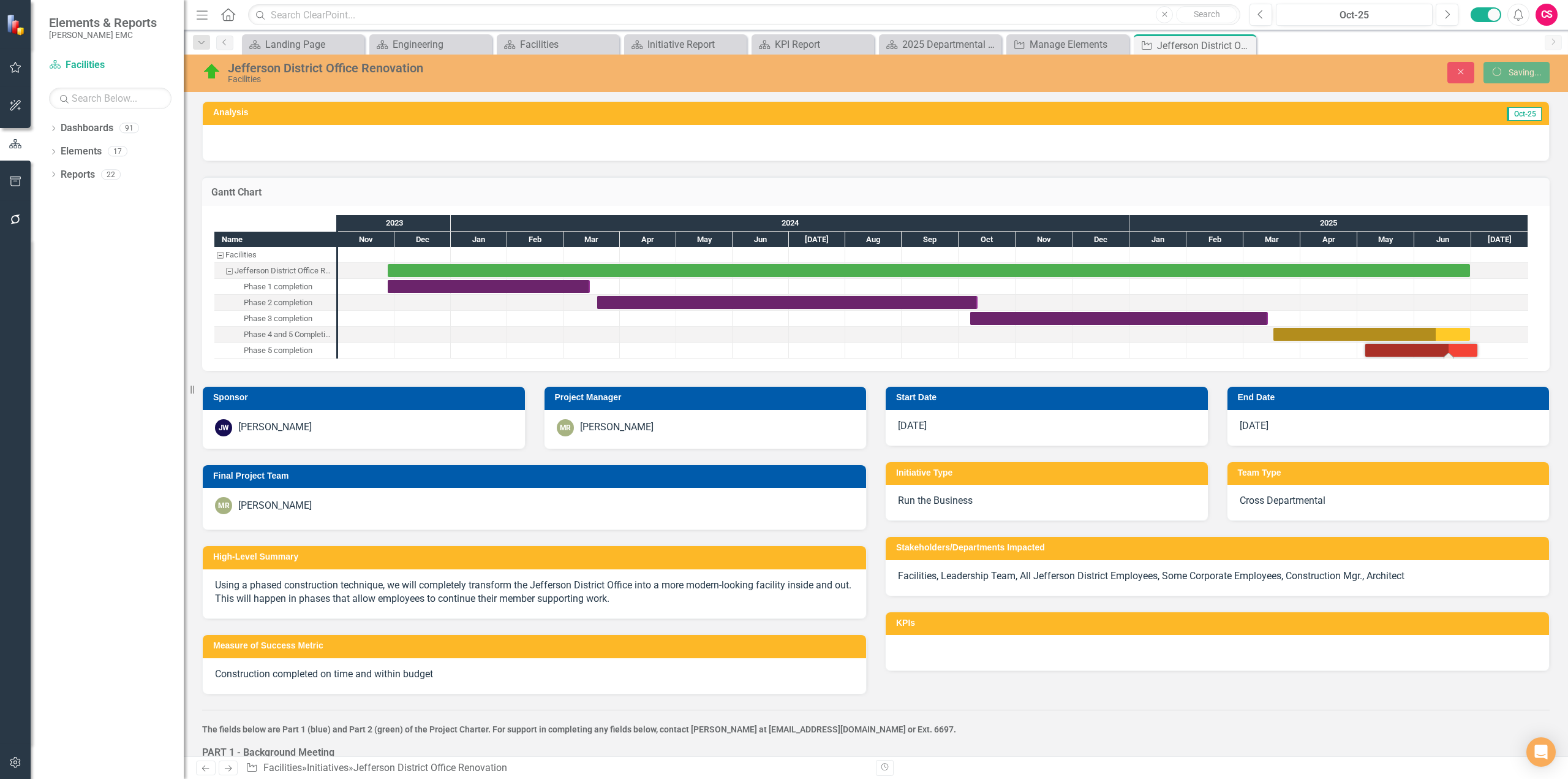
checkbox input "false"
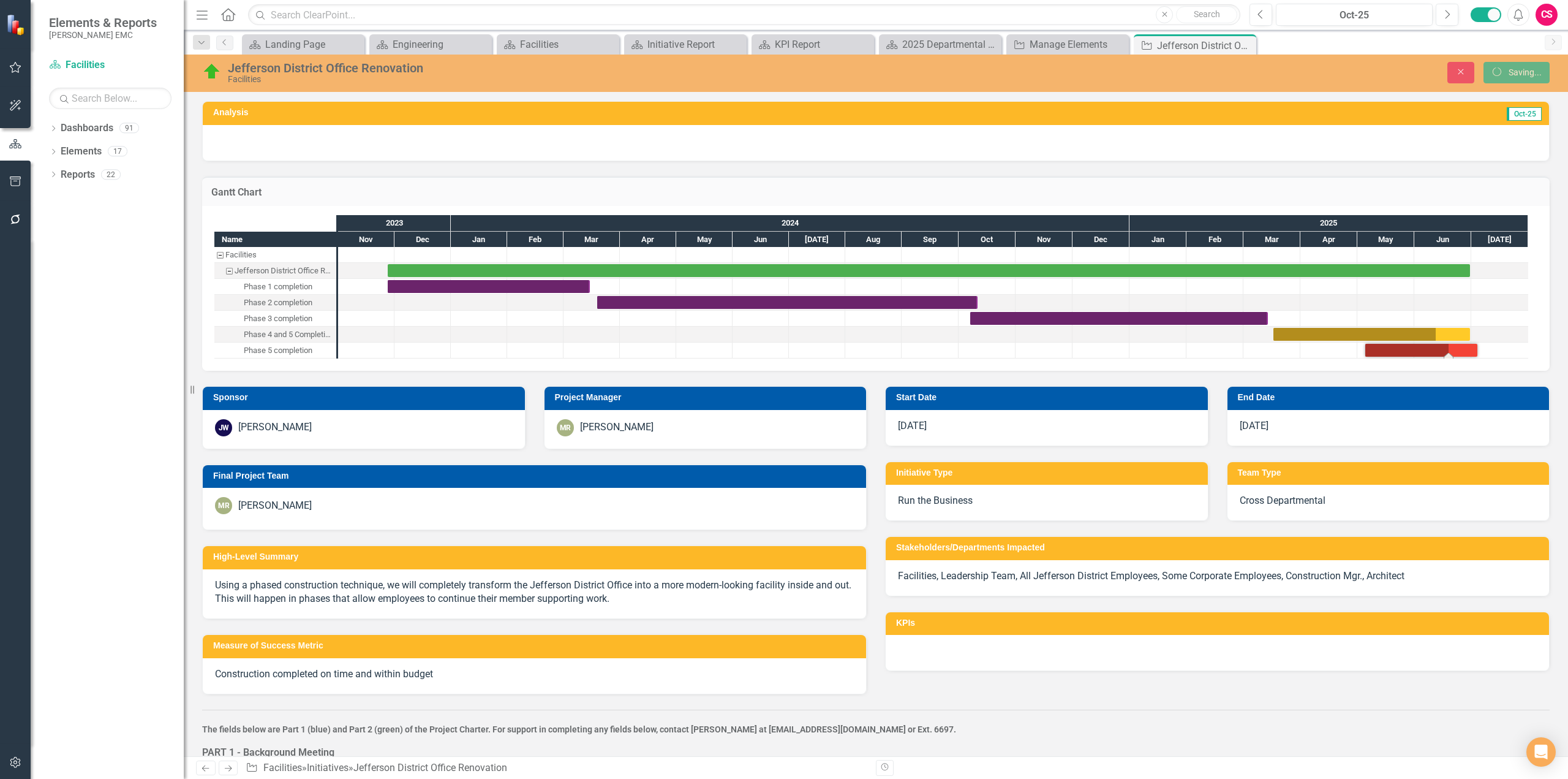
checkbox input "true"
checkbox input "false"
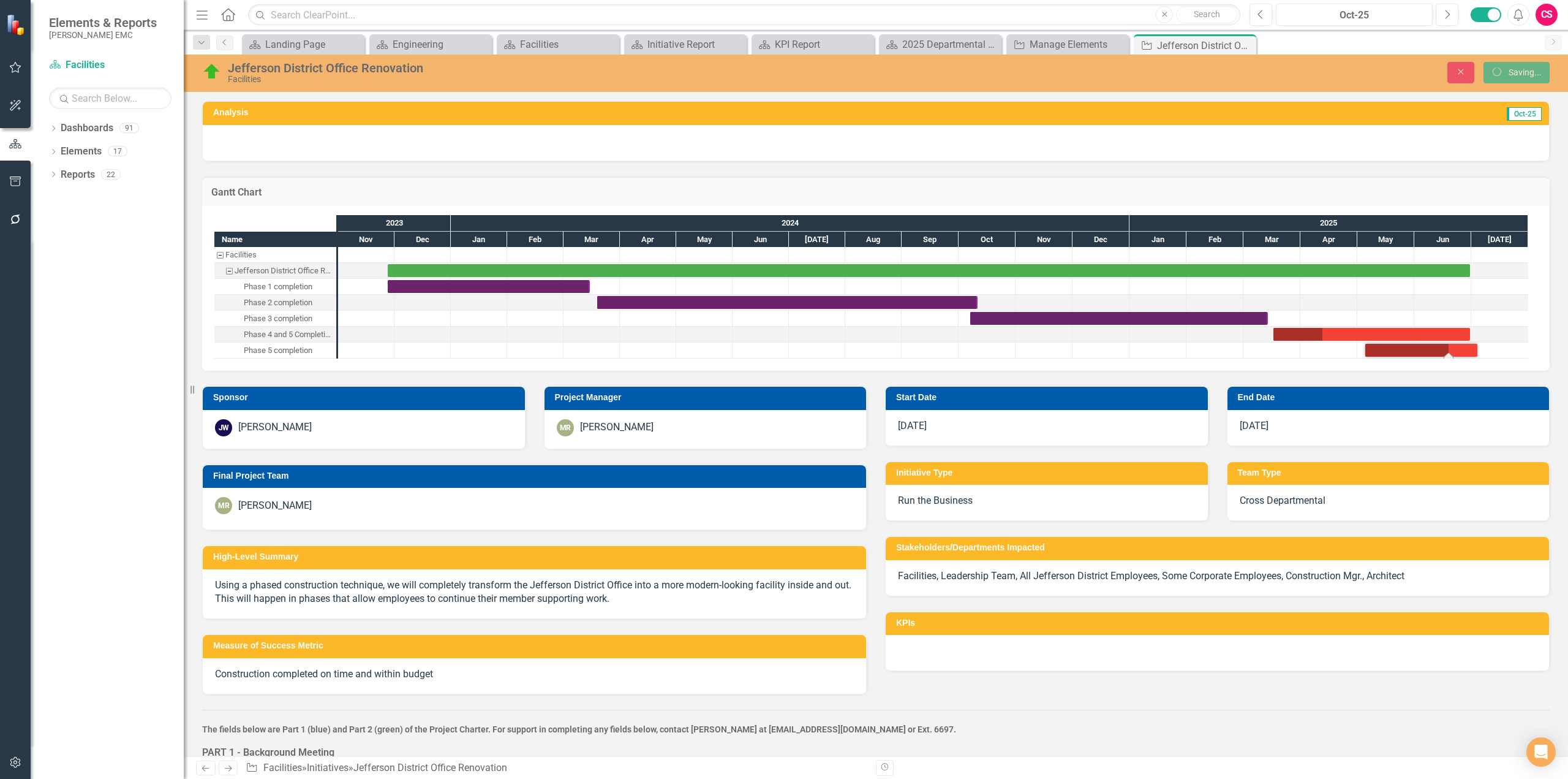
checkbox input "false"
checkbox input "true"
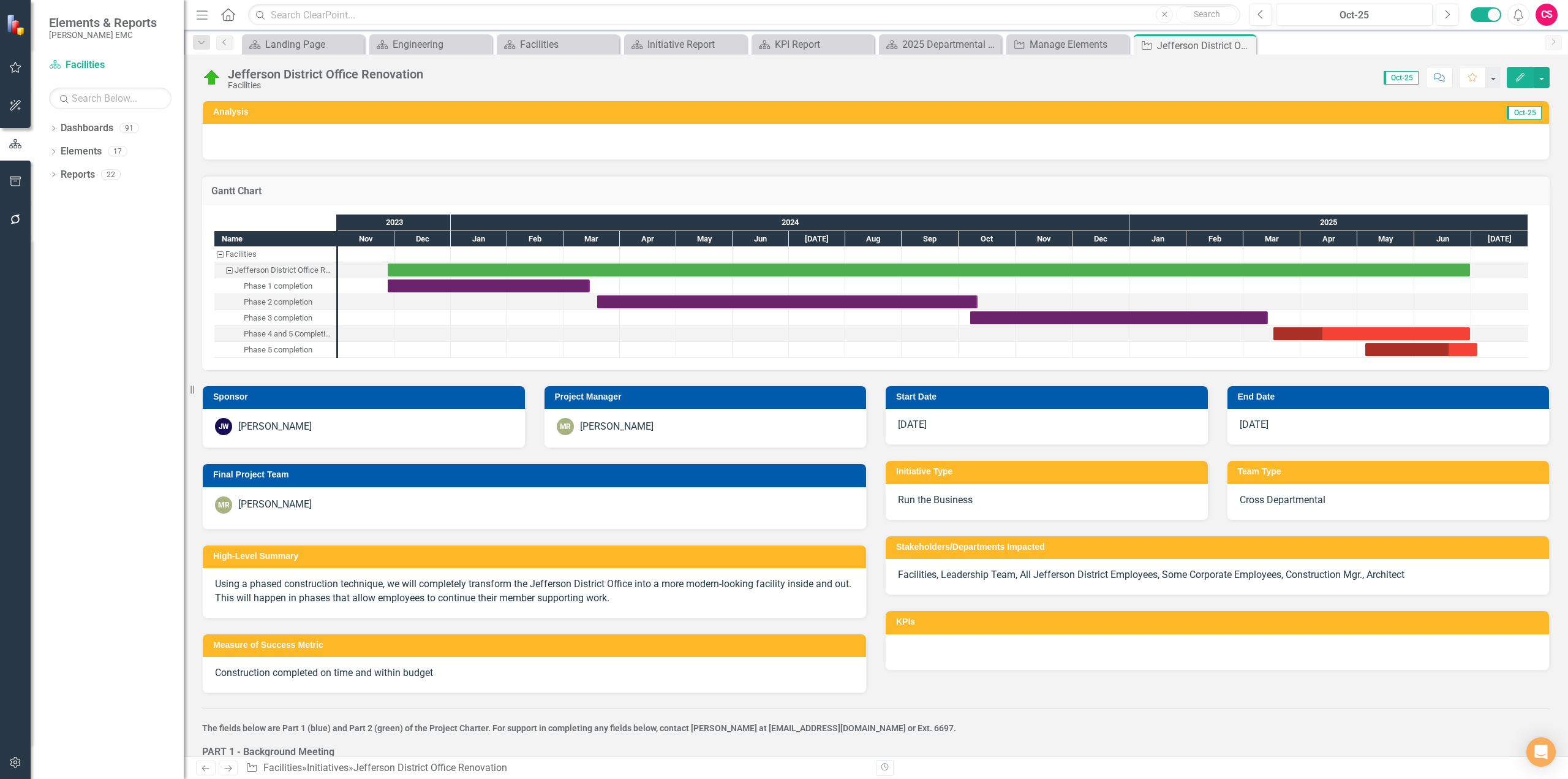
checkbox input "false"
checkbox input "true"
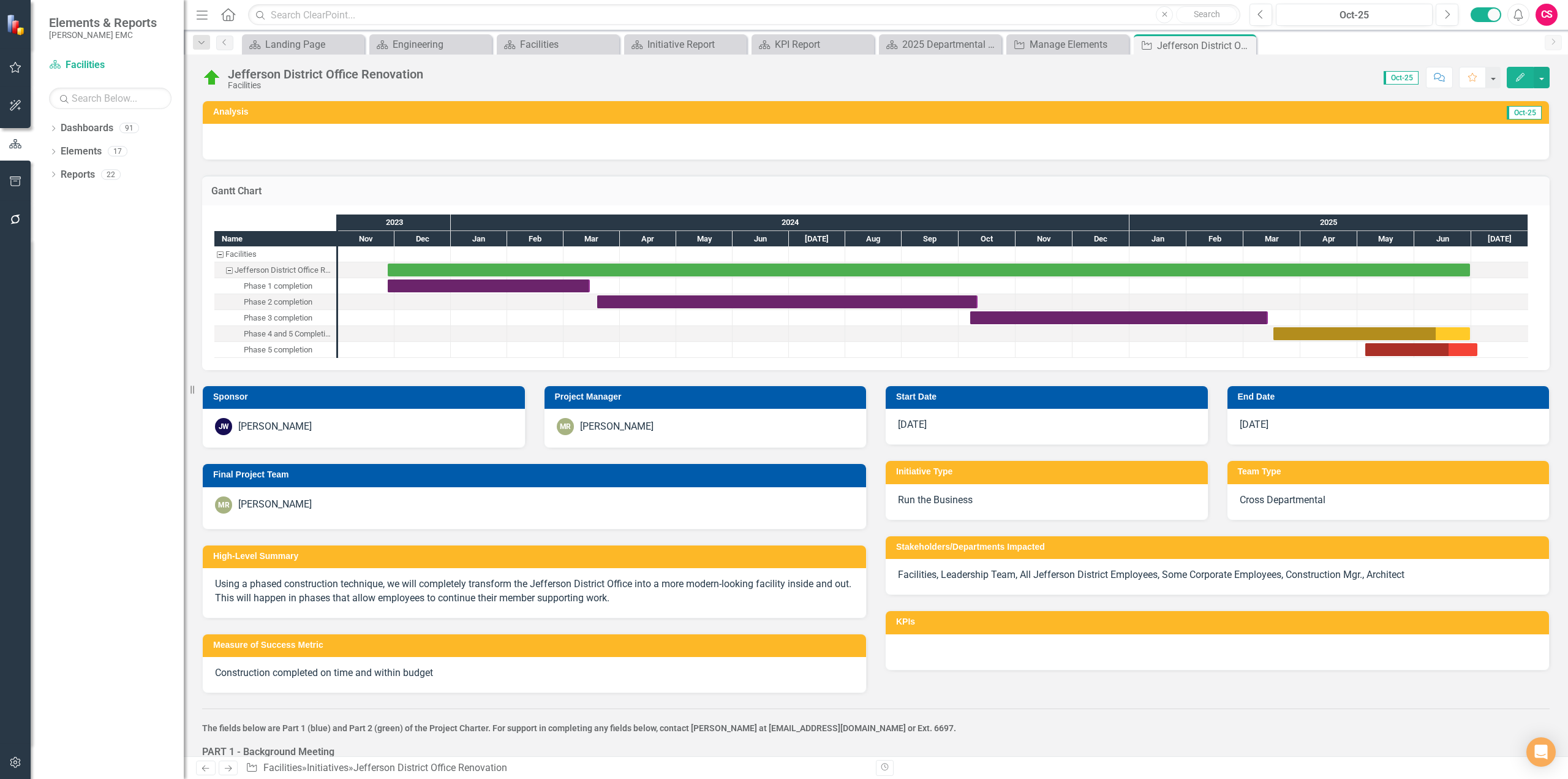
checkbox input "true"
checkbox input "false"
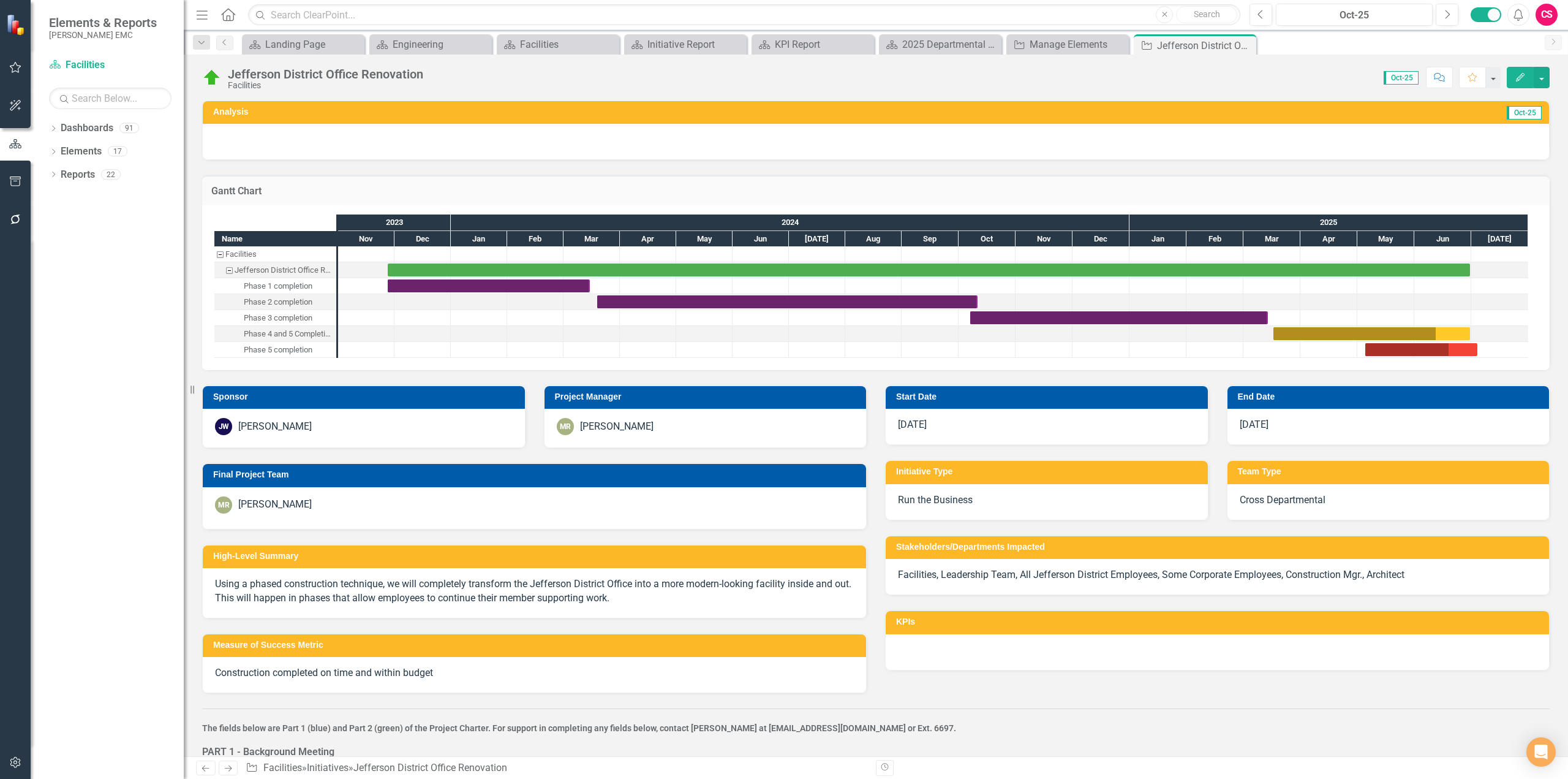
checkbox input "false"
checkbox input "true"
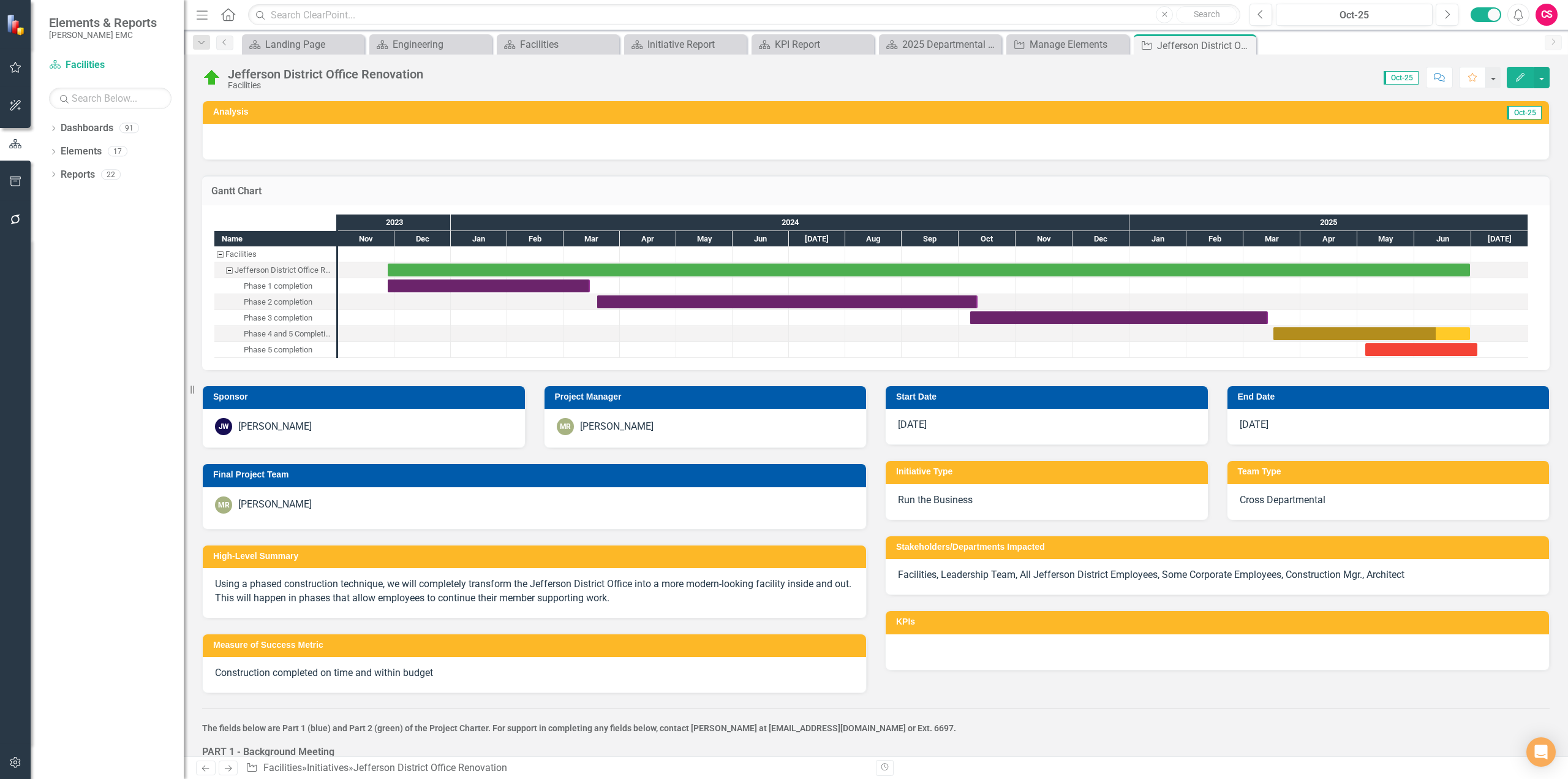
checkbox input "true"
checkbox input "false"
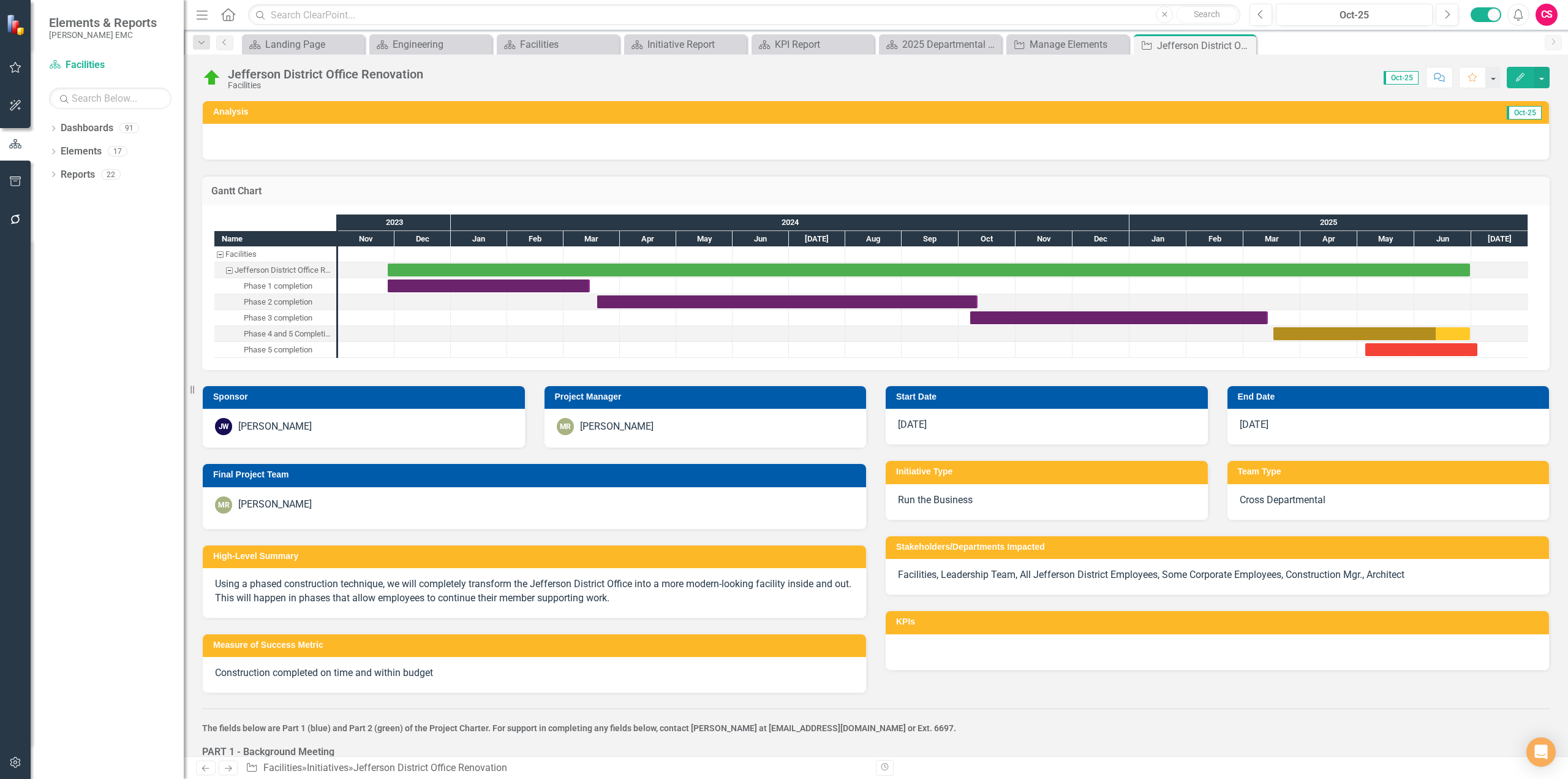
checkbox input "false"
checkbox input "true"
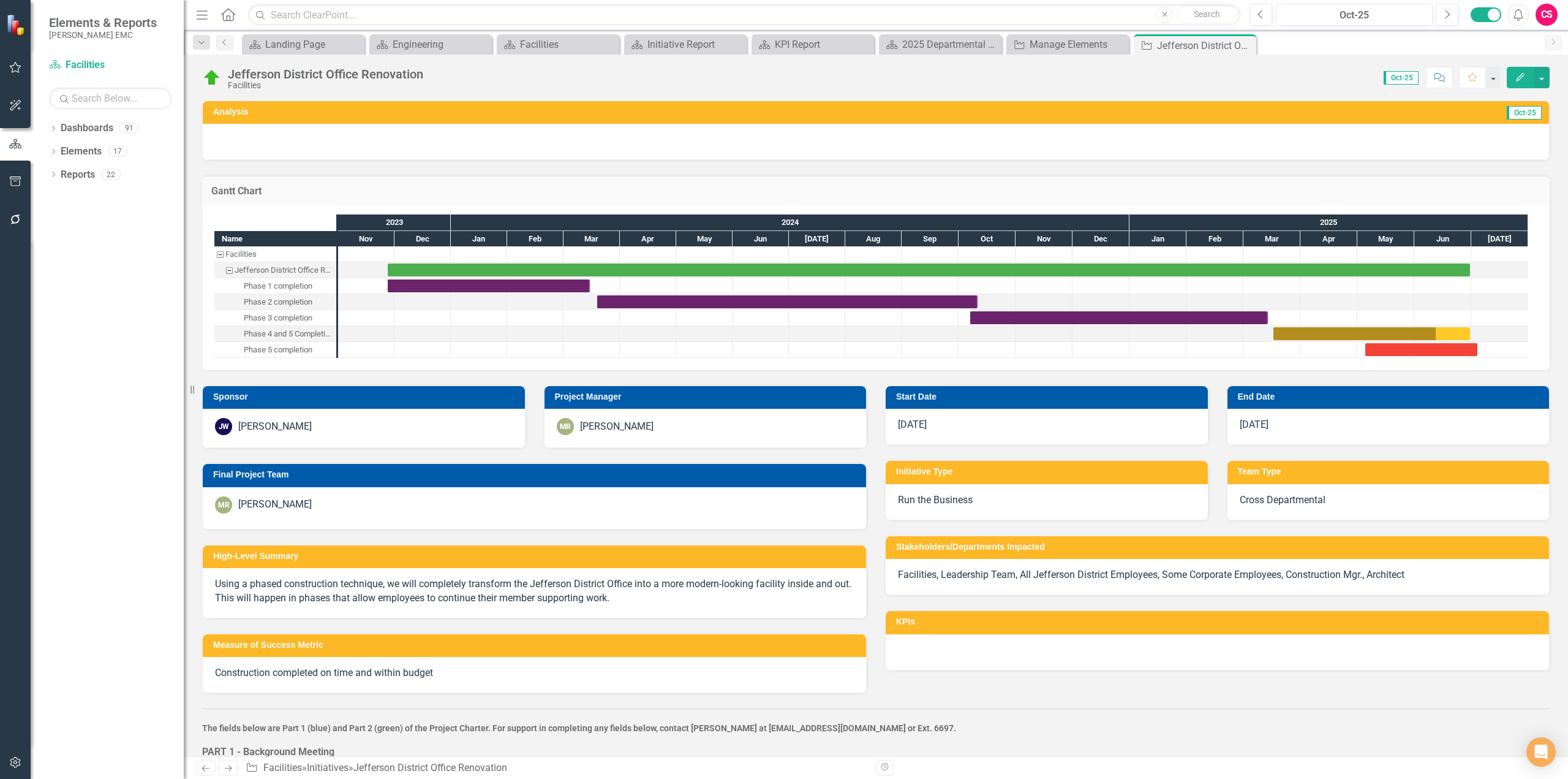
checkbox input "true"
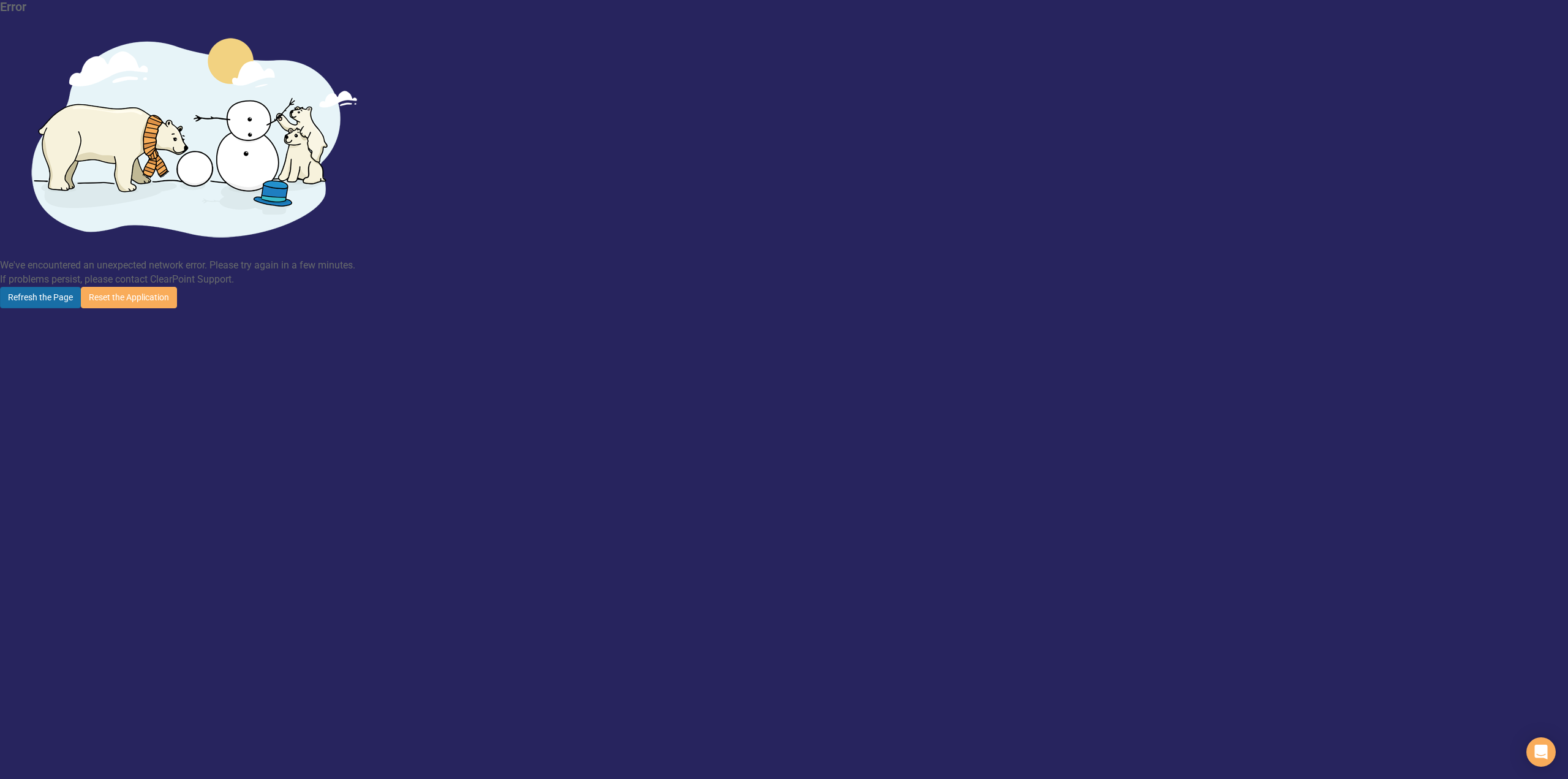
click at [81, 287] on button "Refresh the Page" at bounding box center [40, 298] width 81 height 22
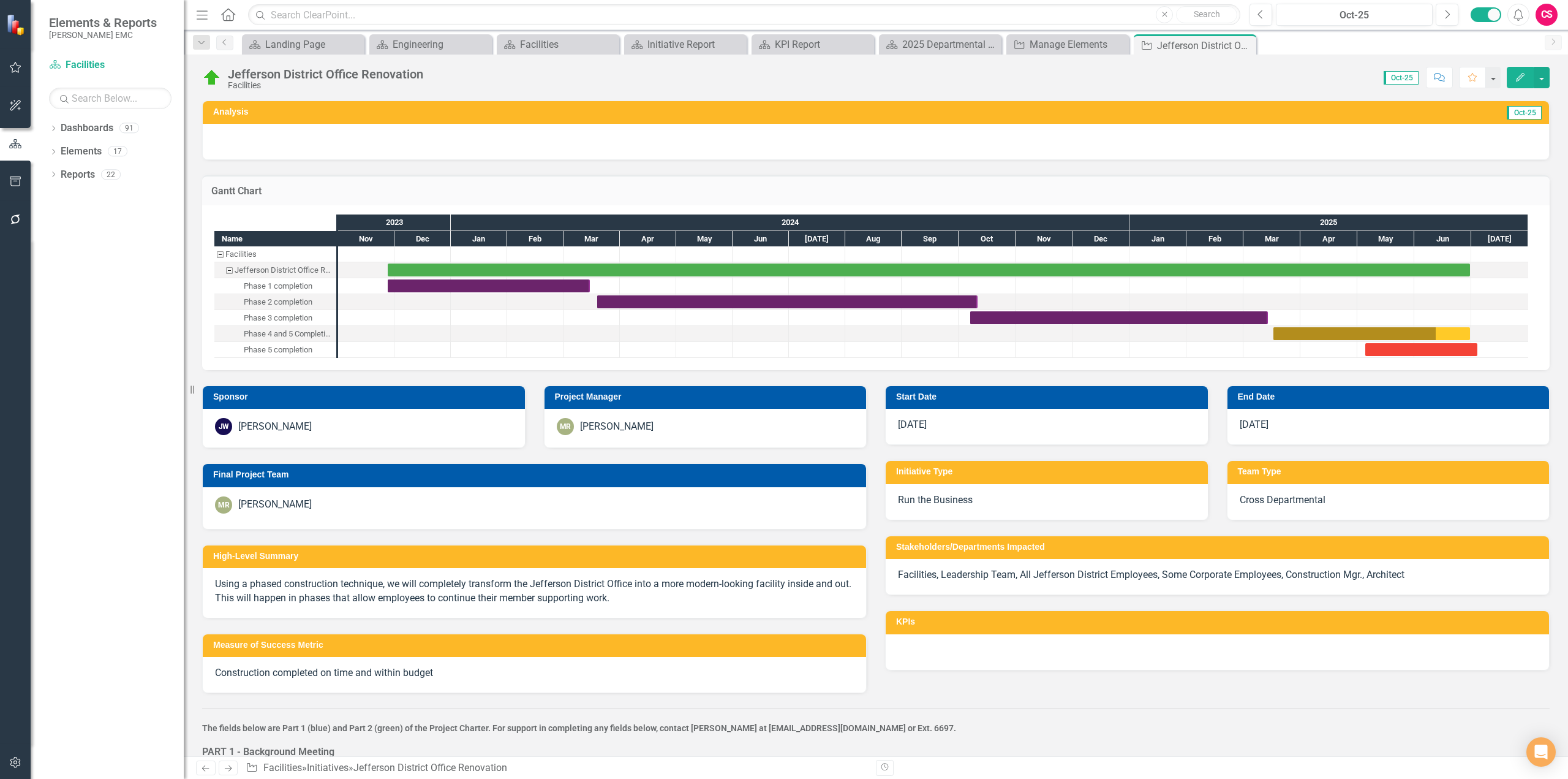
checkbox input "false"
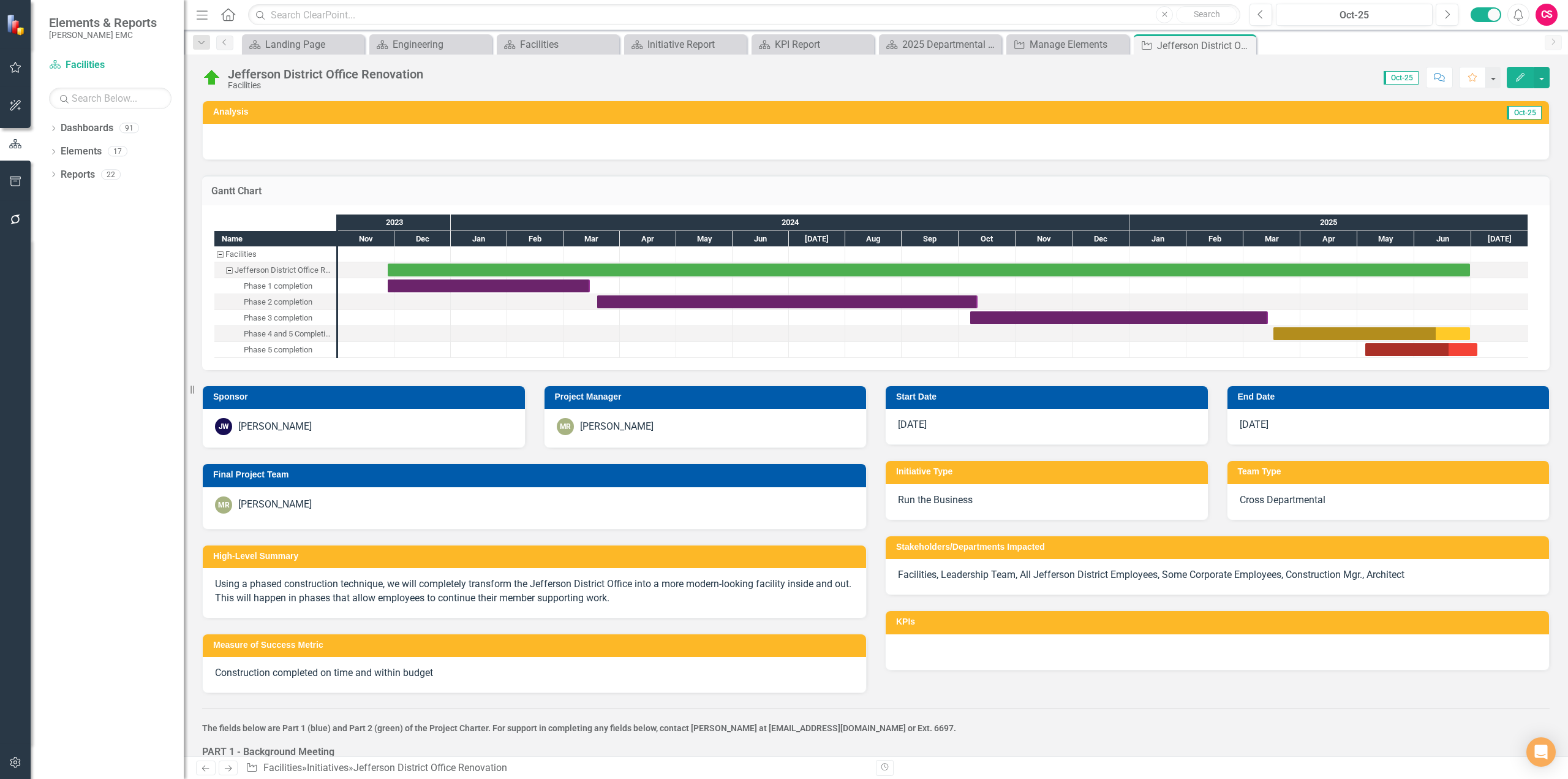
checkbox input "true"
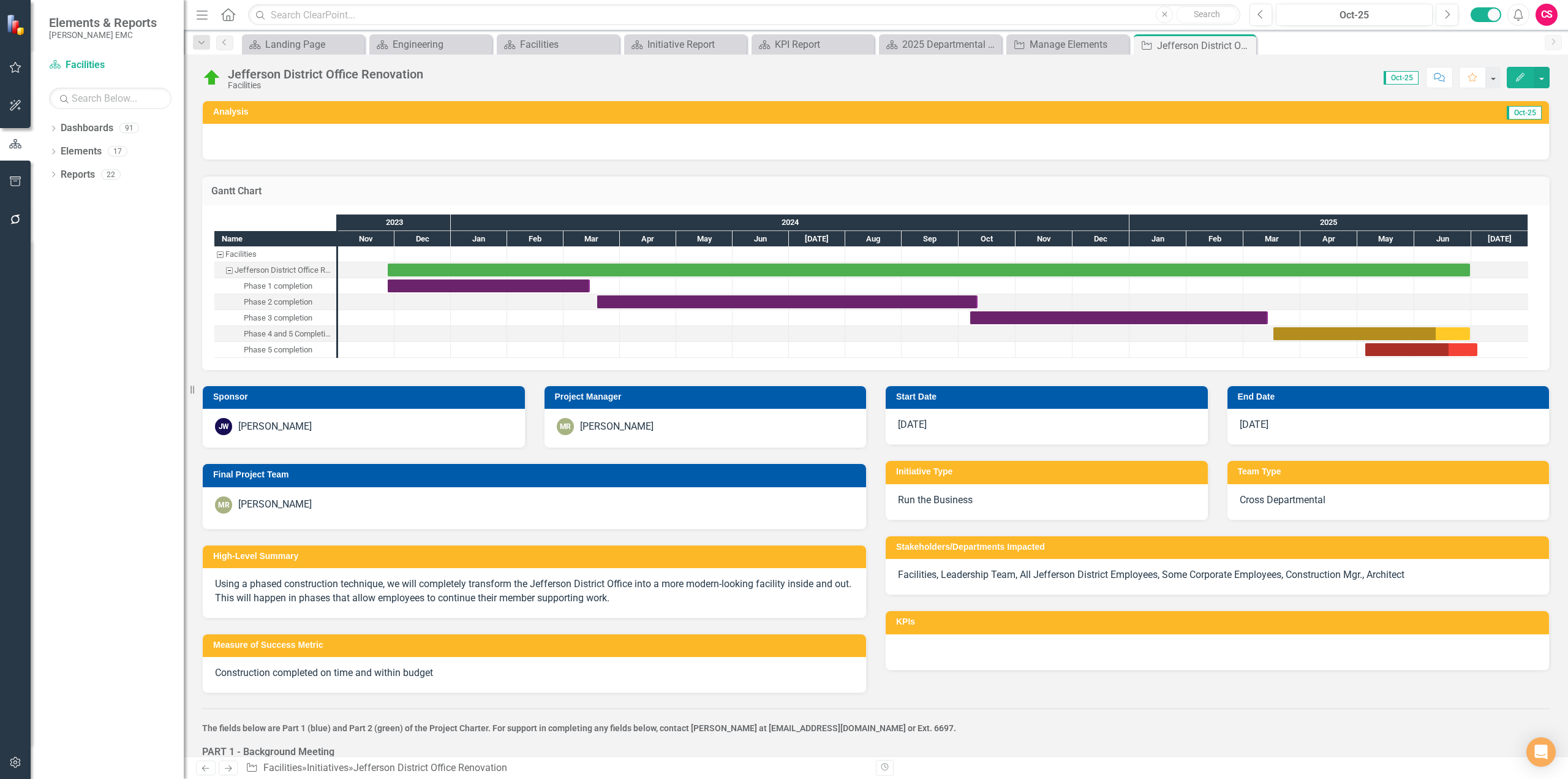
checkbox input "false"
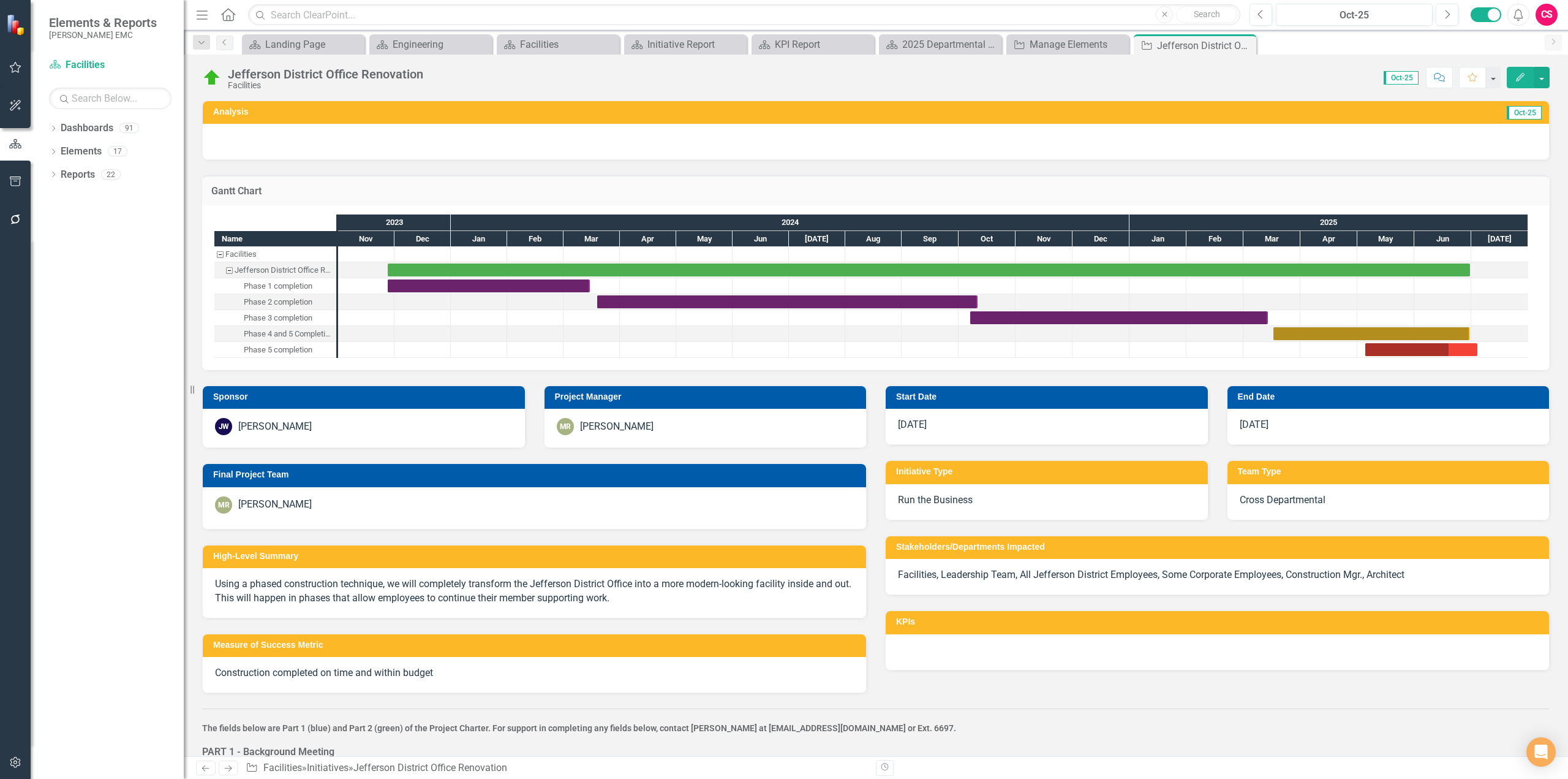
checkbox input "true"
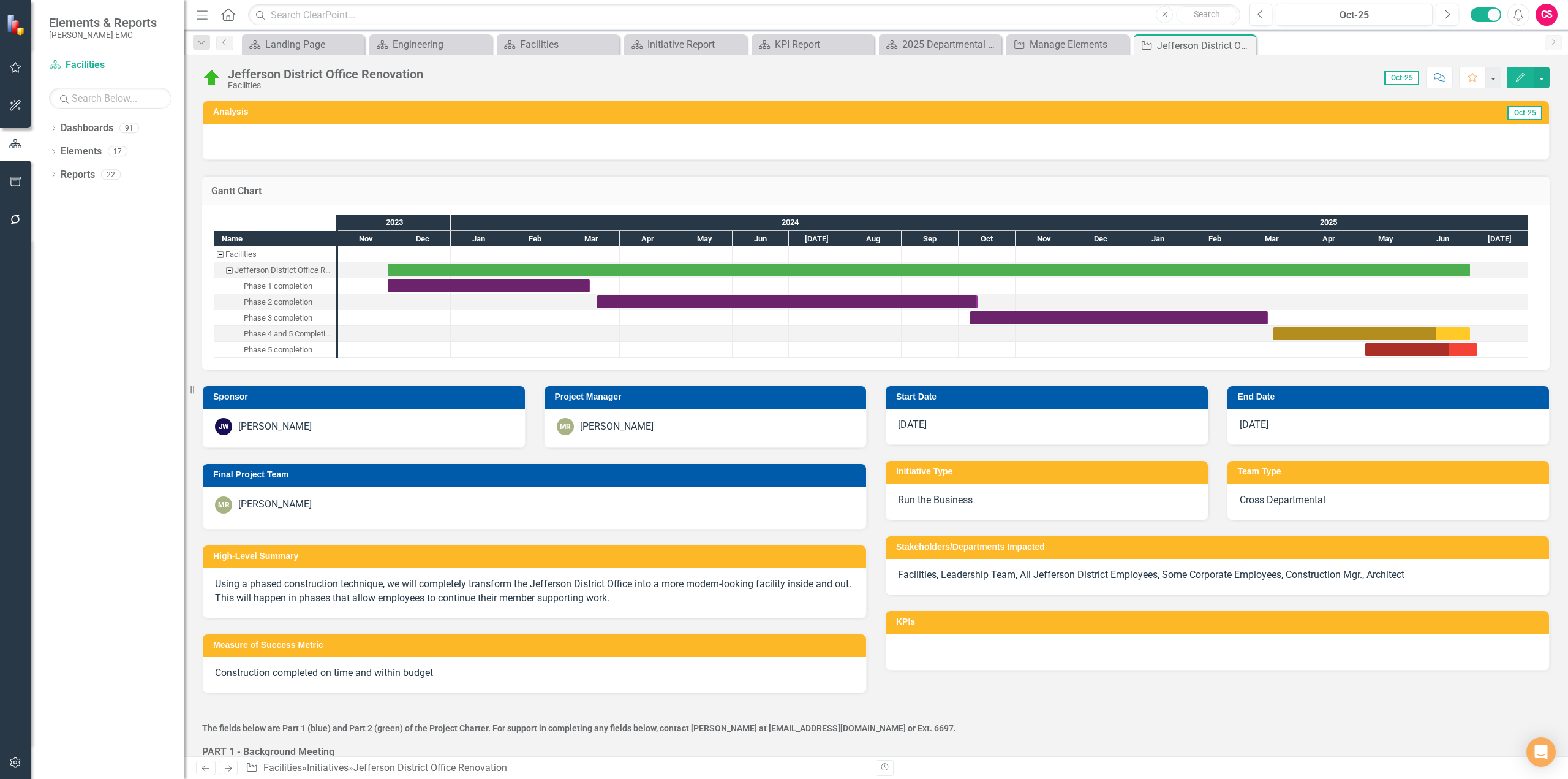
checkbox input "false"
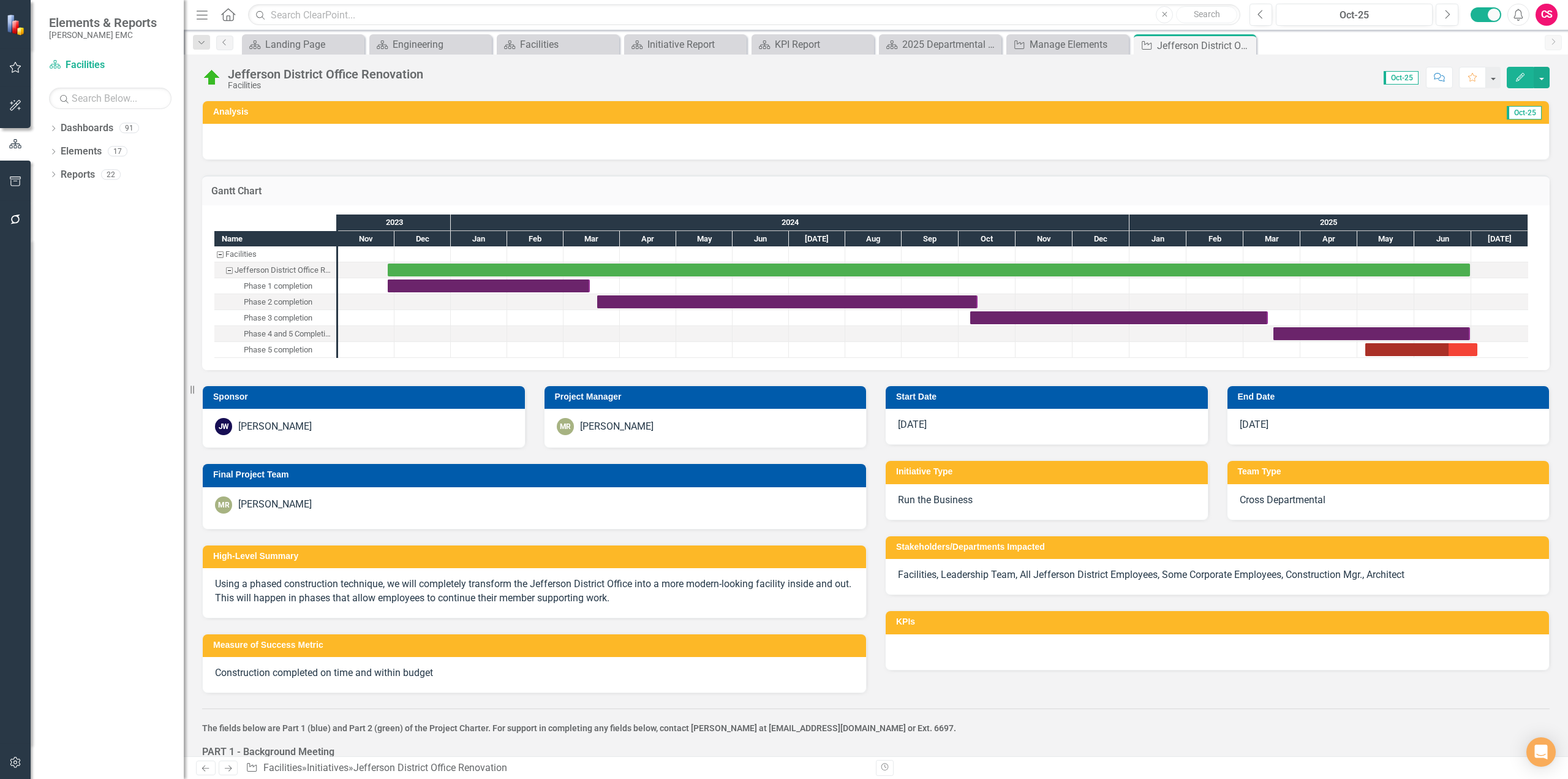
checkbox input "true"
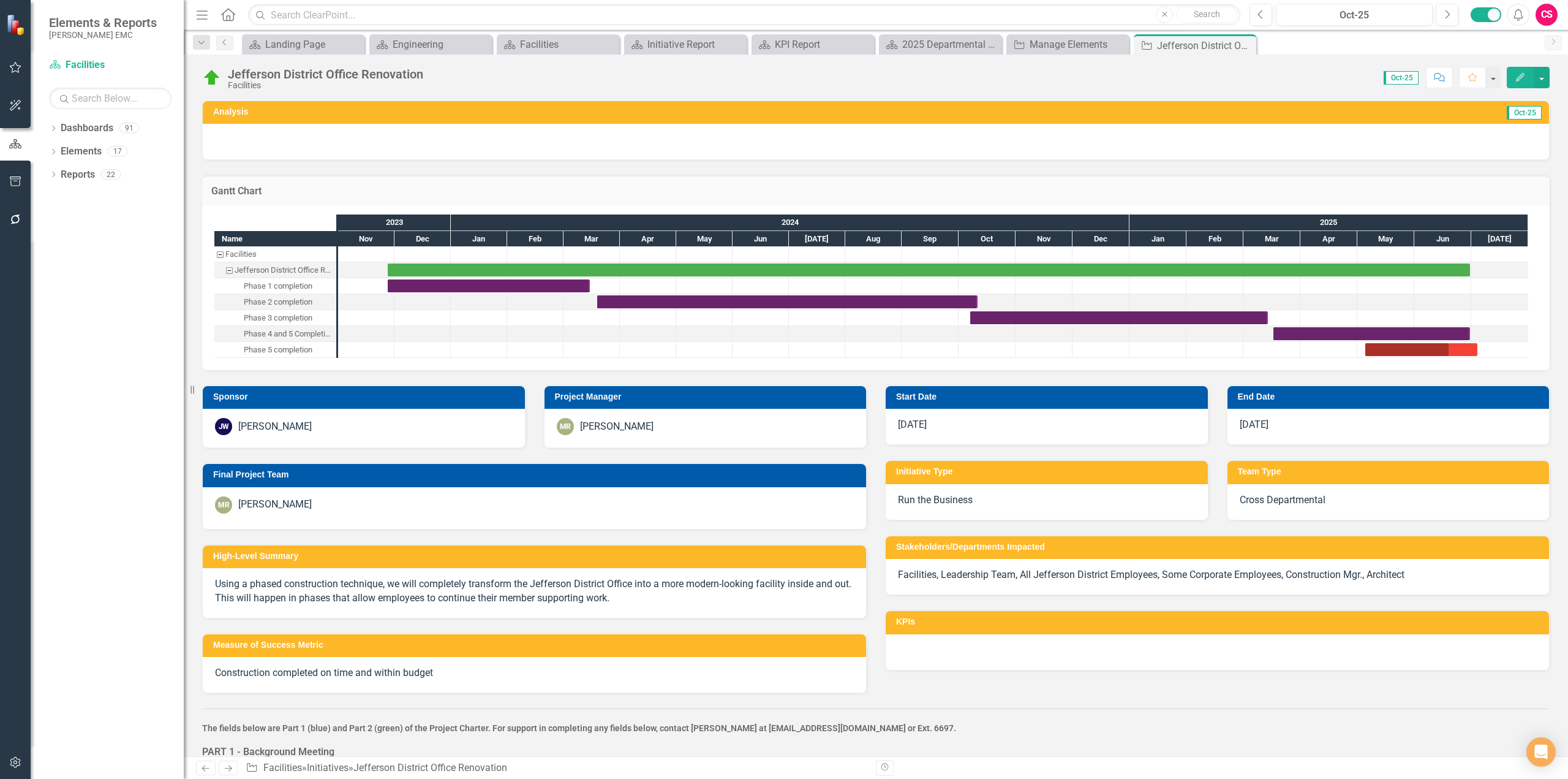
checkbox input "false"
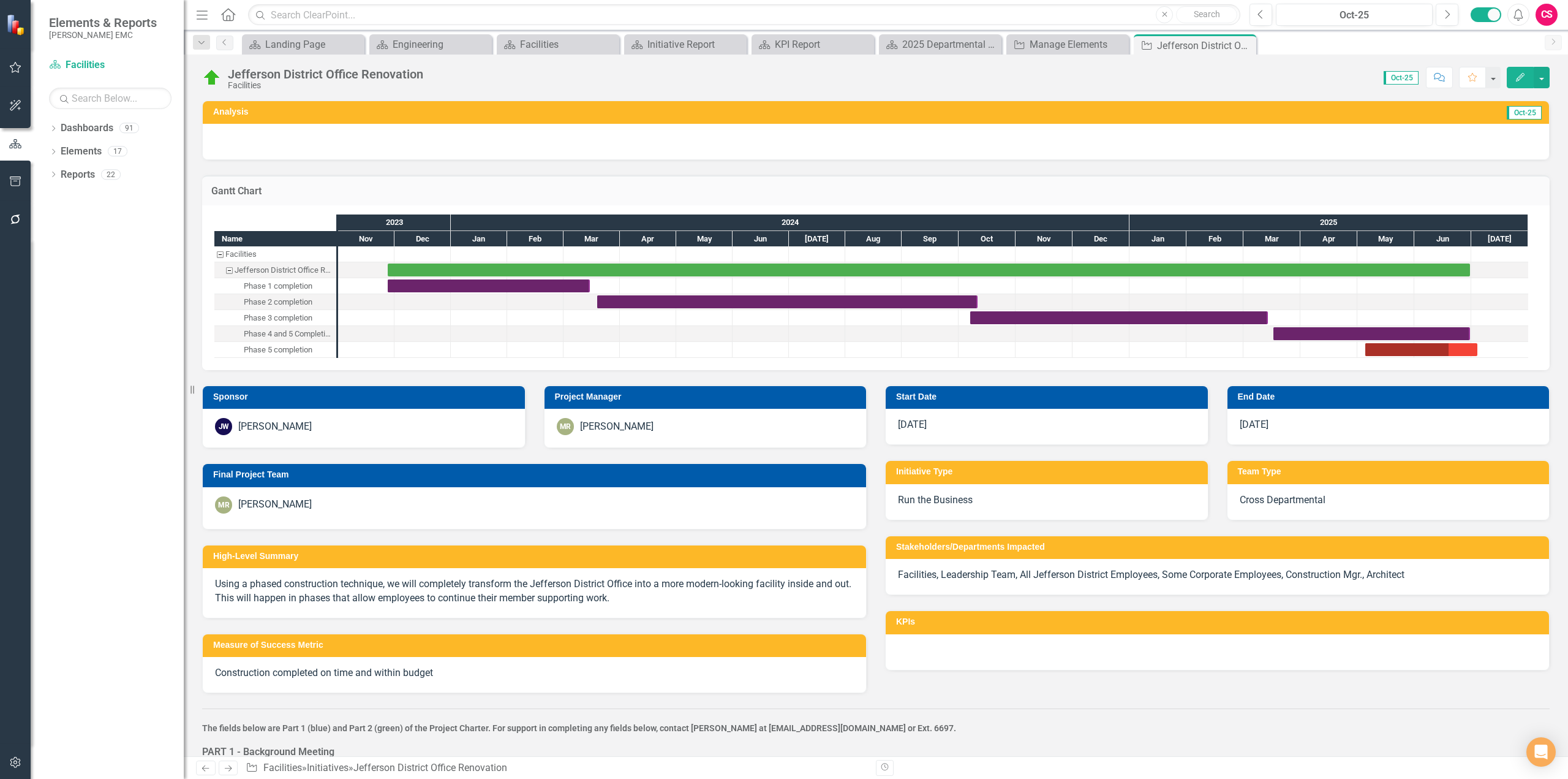
checkbox input "true"
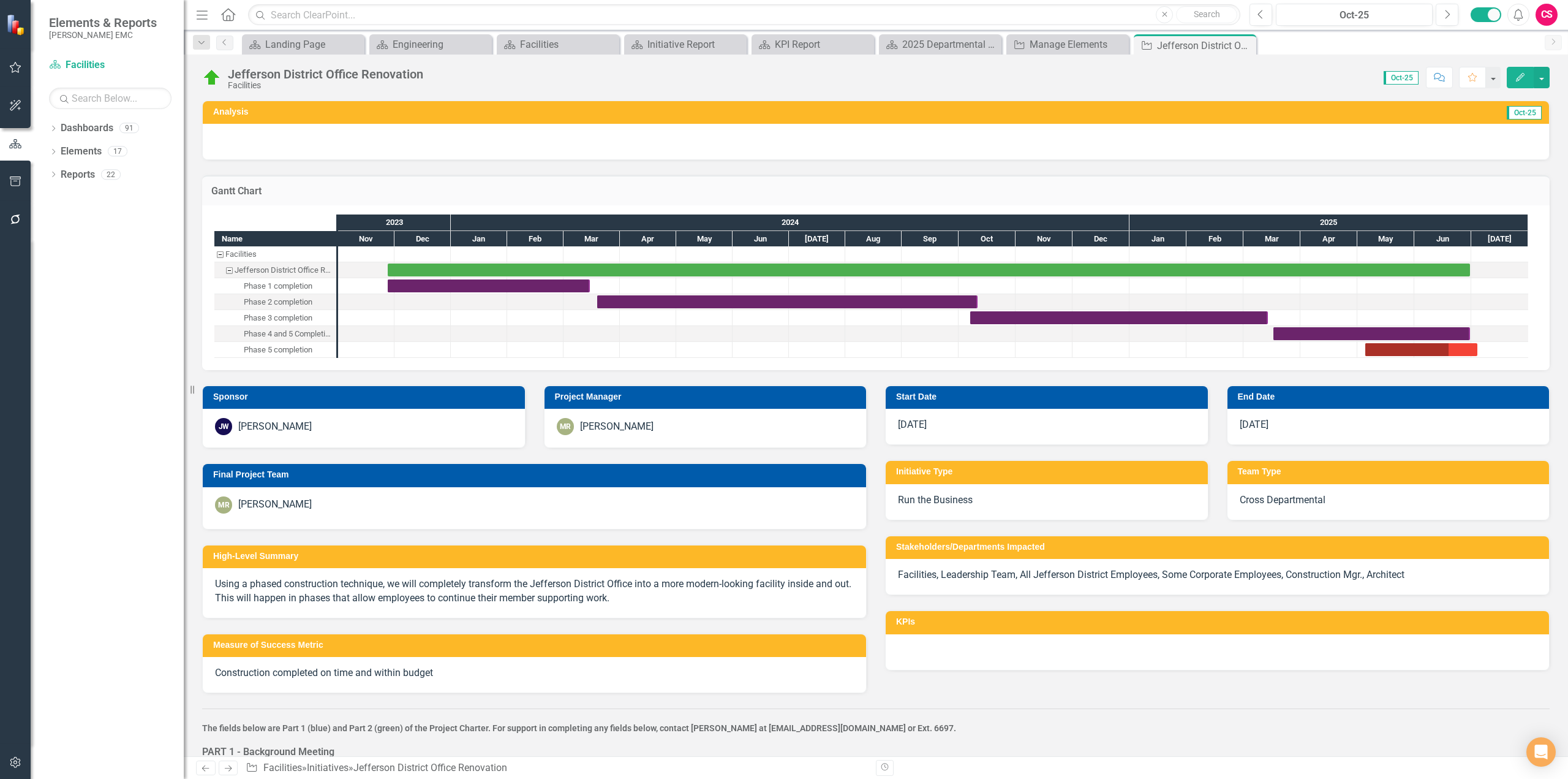
checkbox input "false"
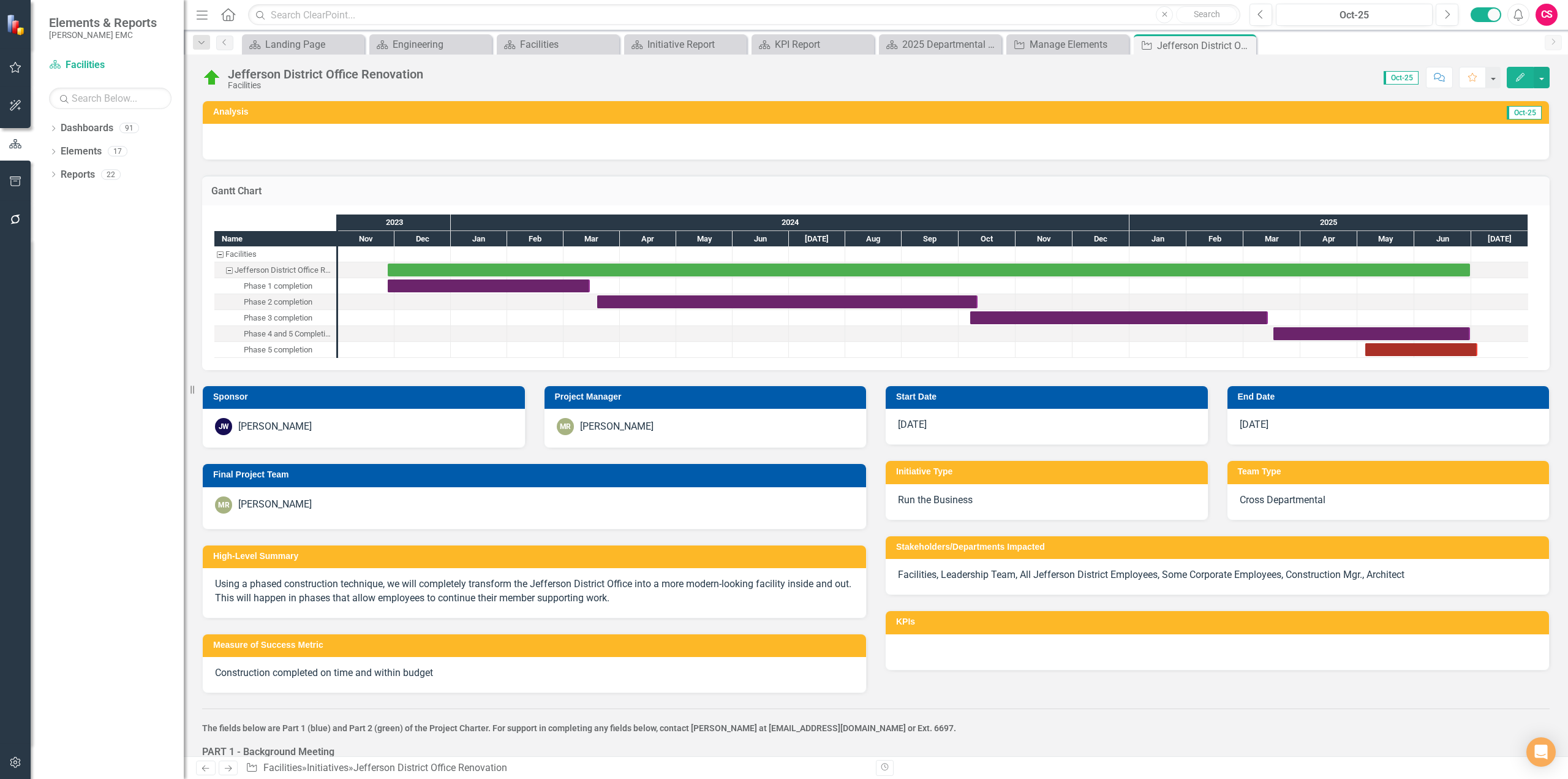
checkbox input "true"
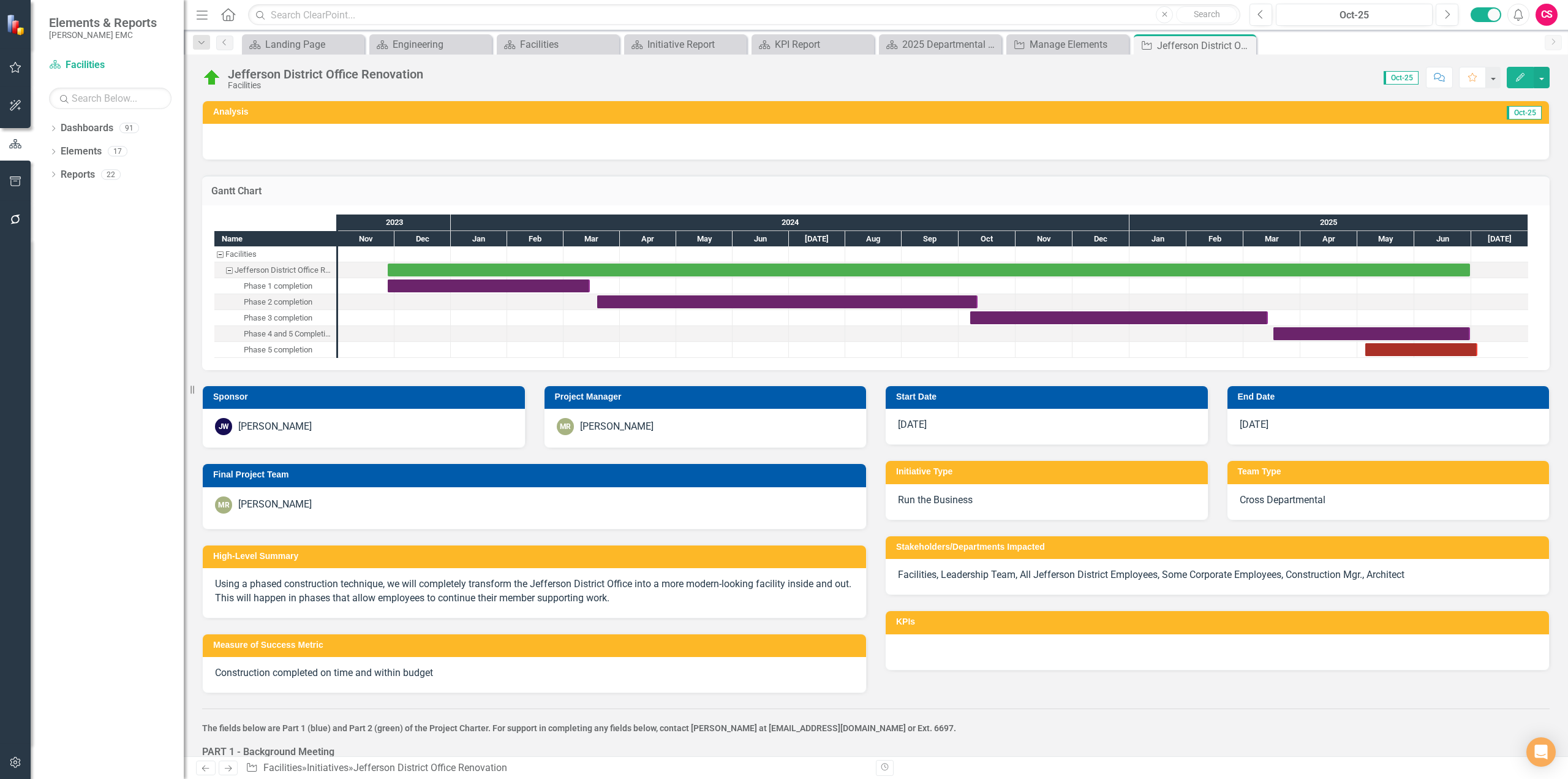
checkbox input "false"
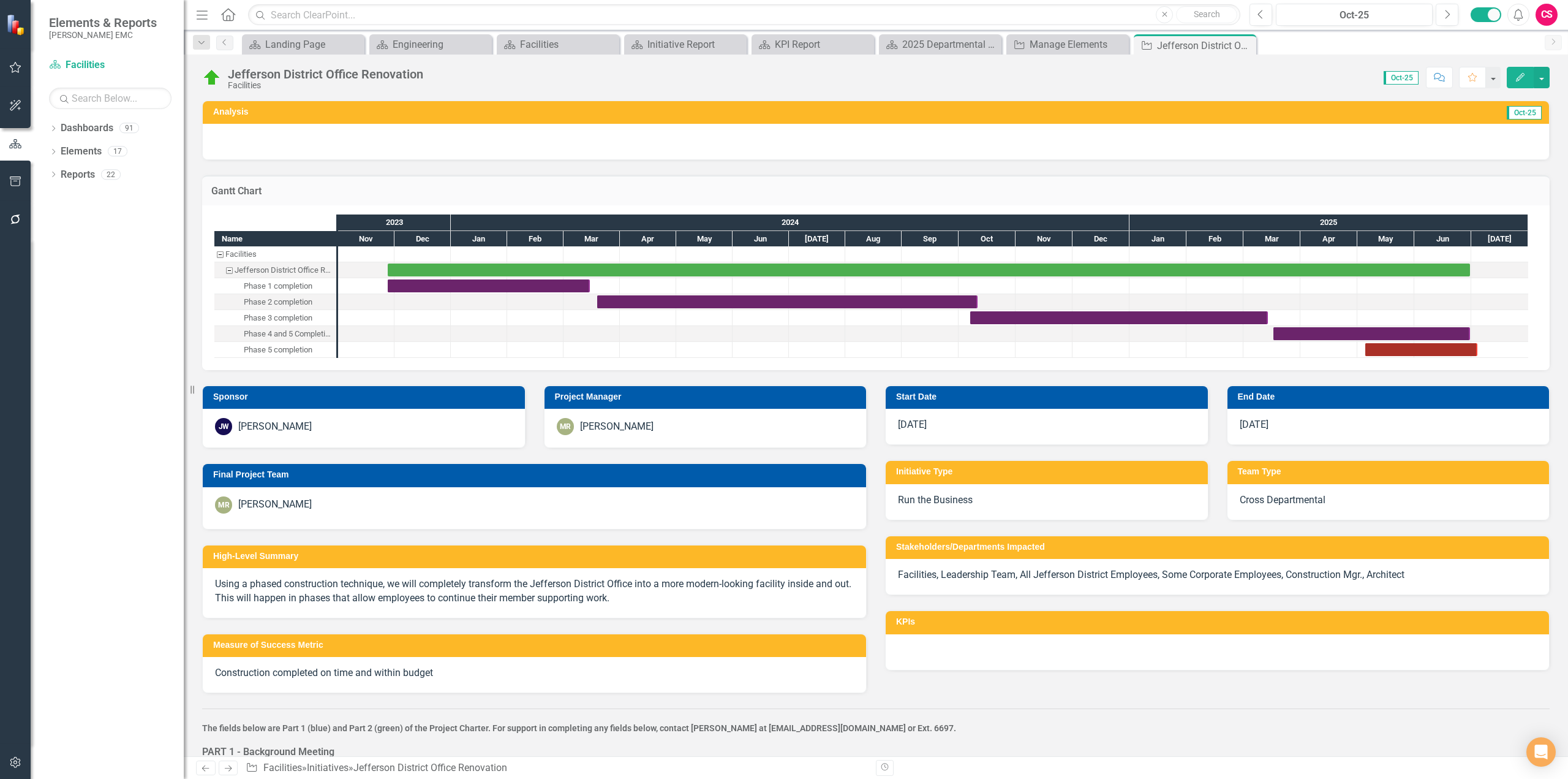
checkbox input "true"
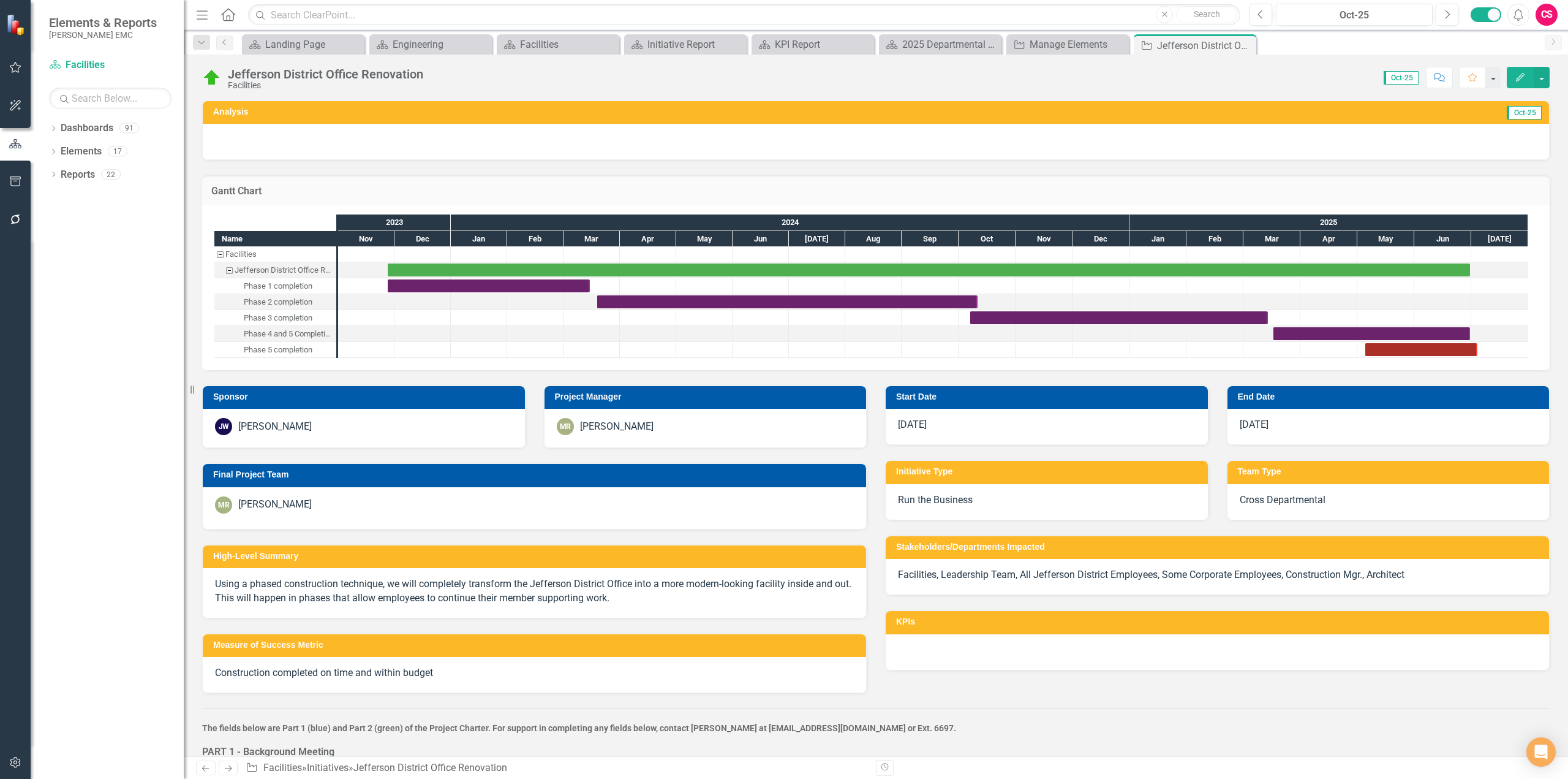
checkbox input "false"
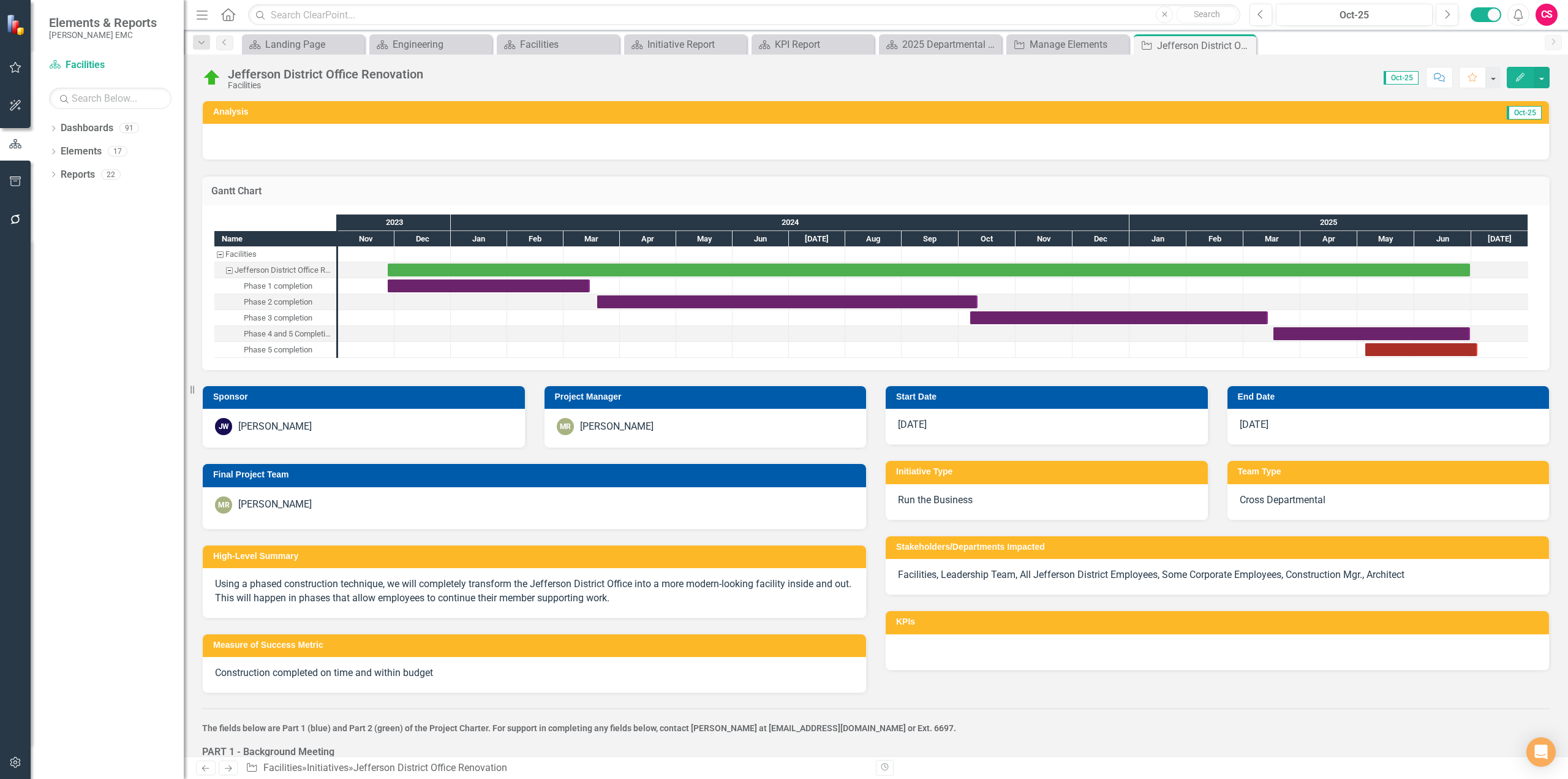
checkbox input "true"
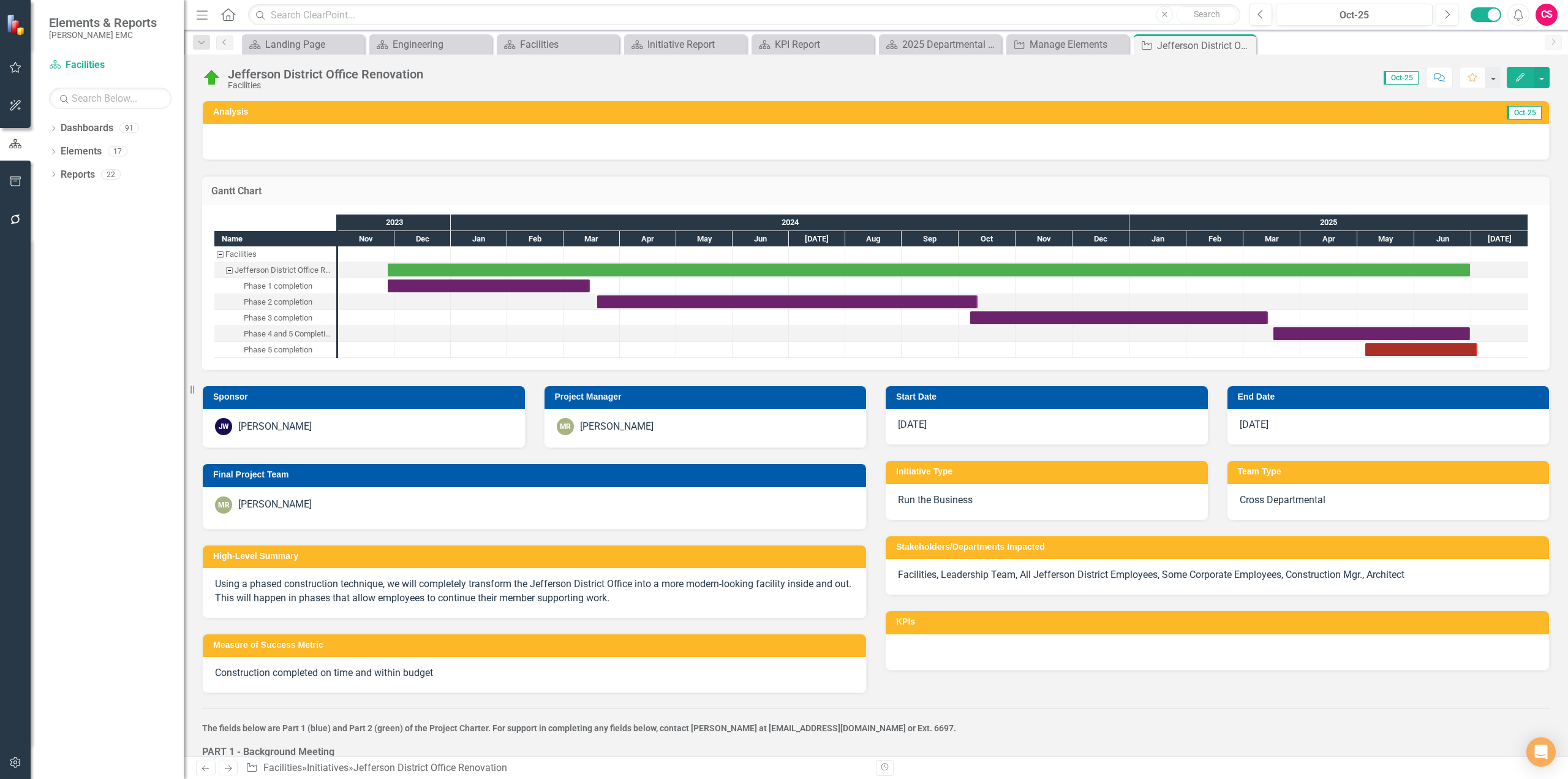
checkbox input "false"
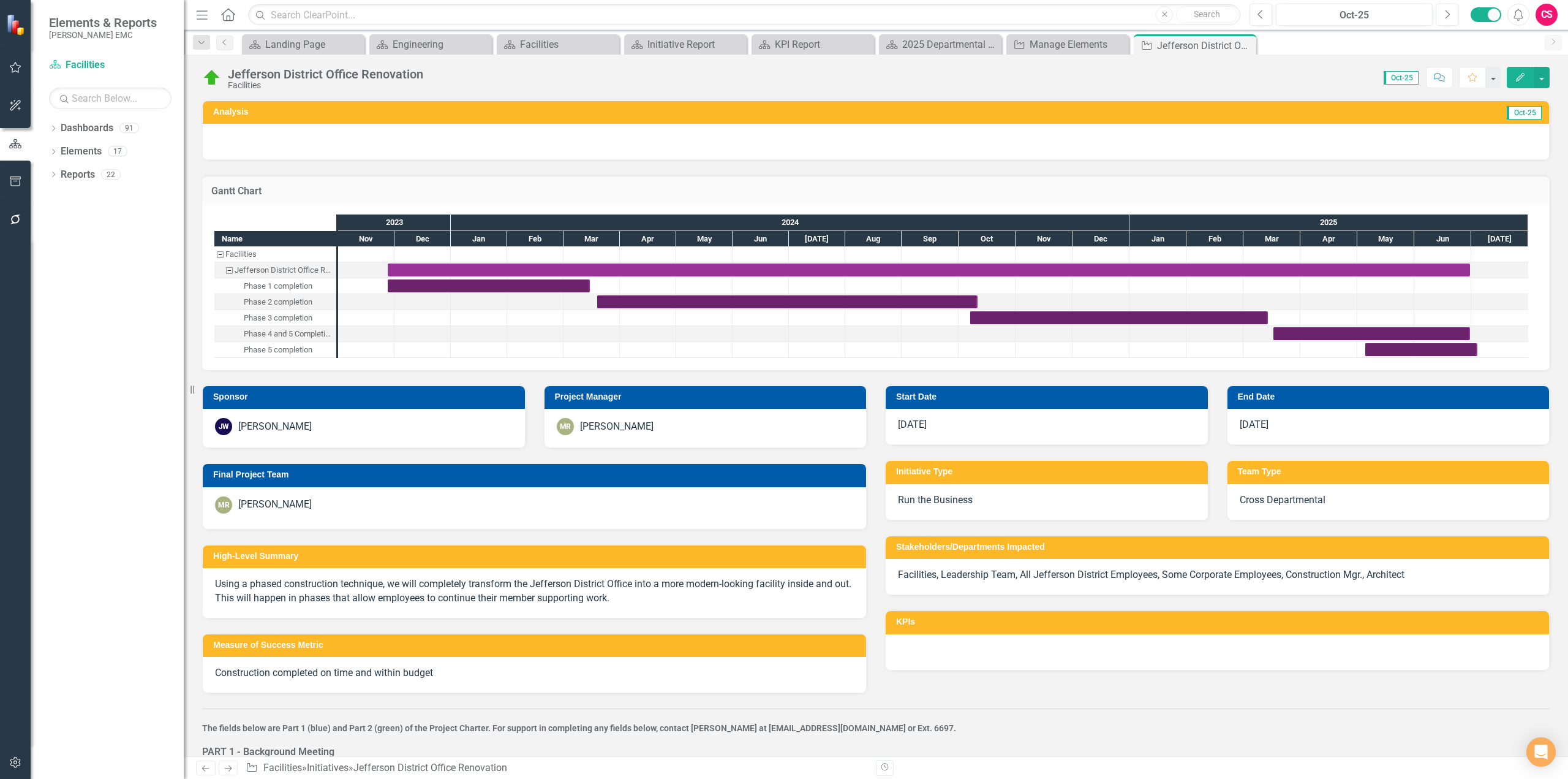
checkbox input "true"
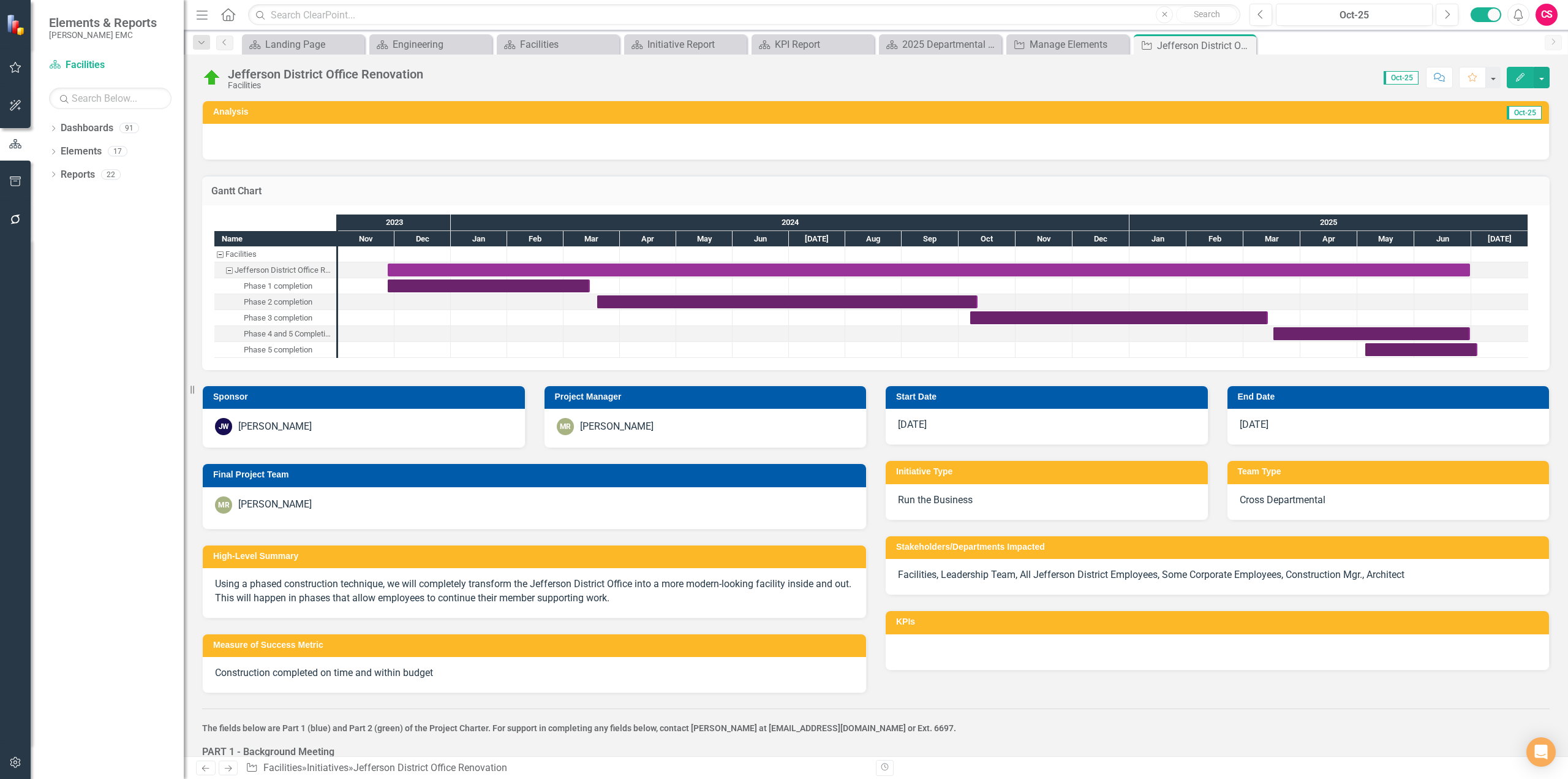
checkbox input "false"
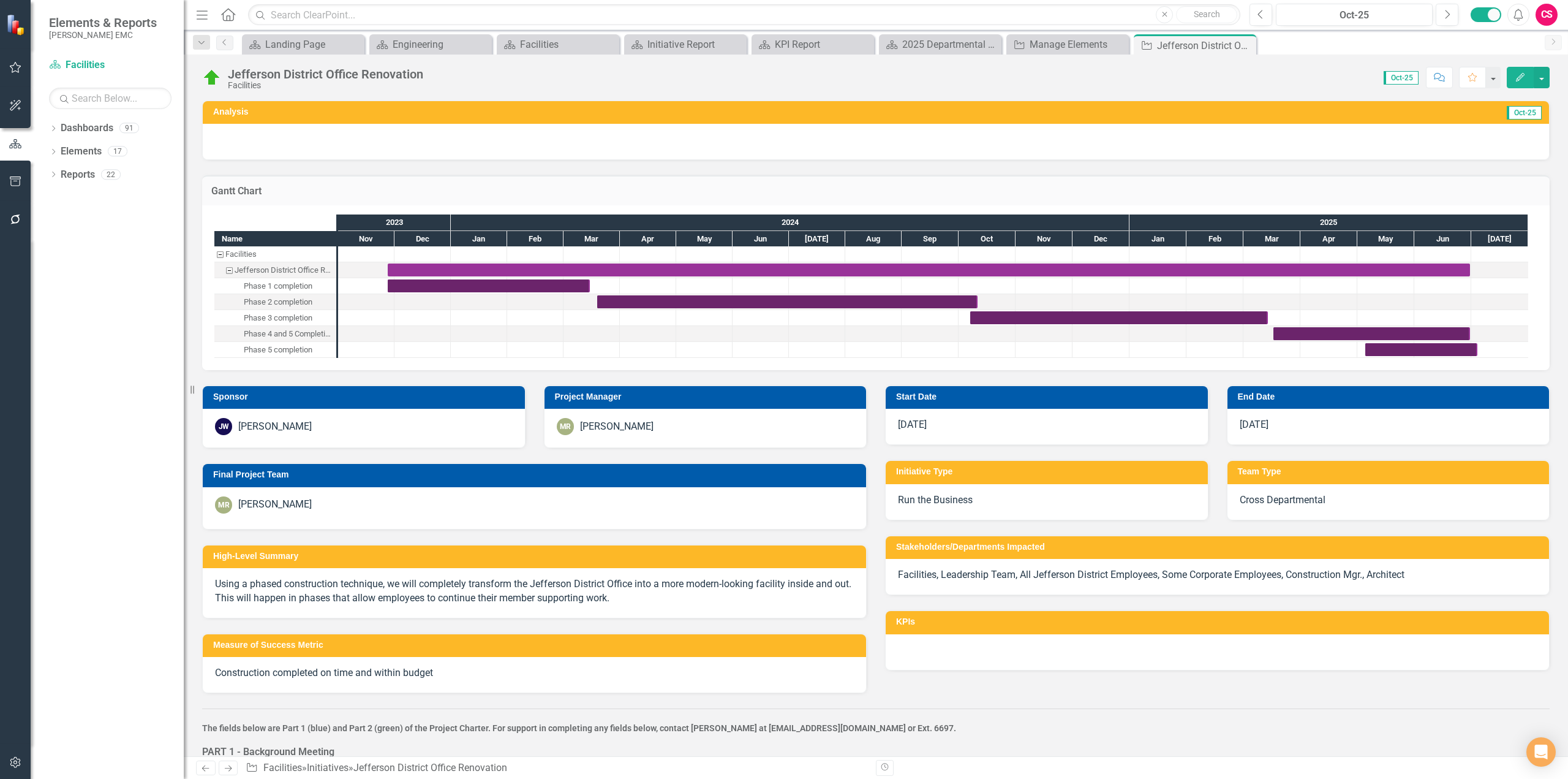
checkbox input "true"
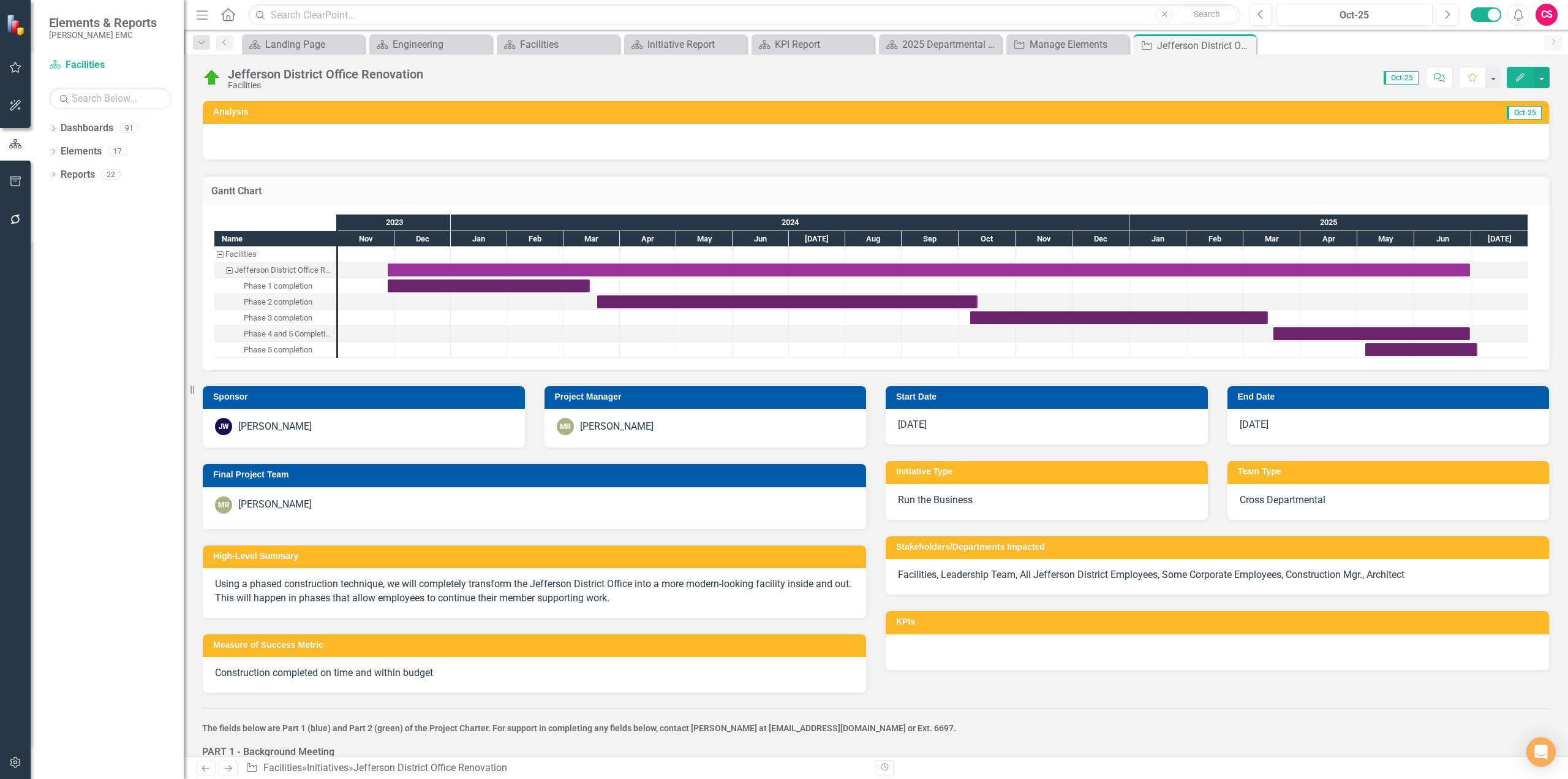
checkbox input "false"
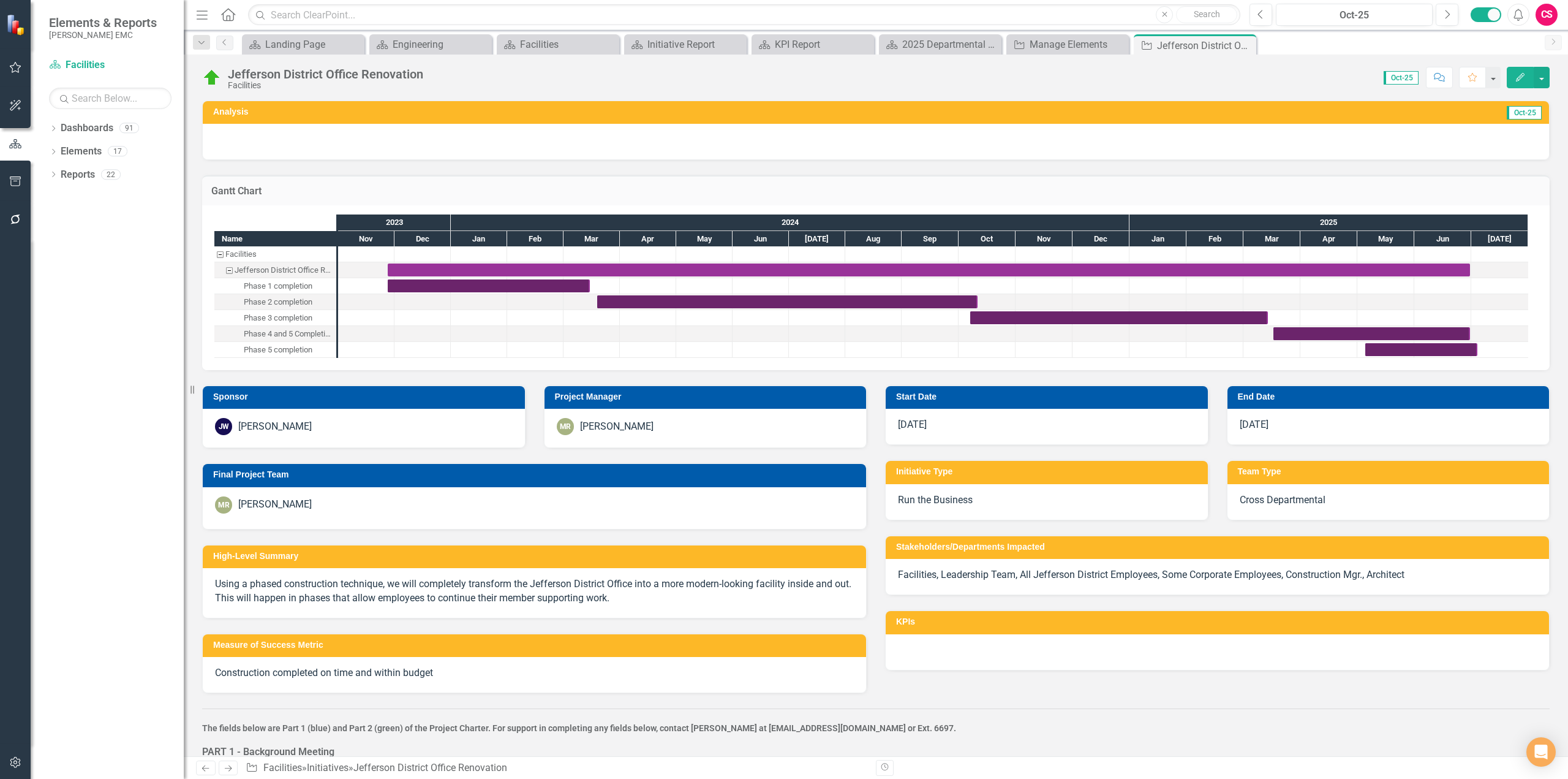
checkbox input "true"
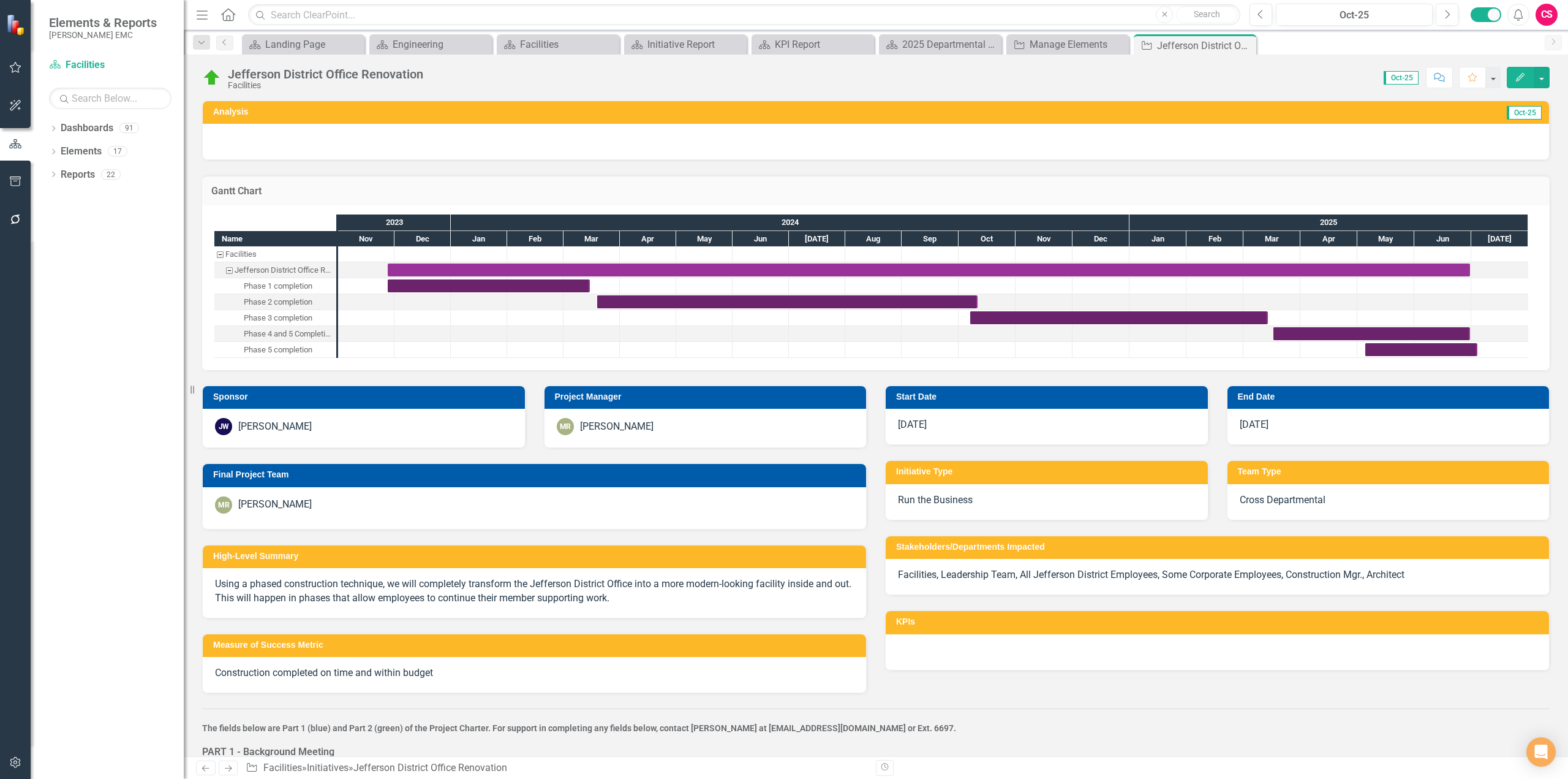
checkbox input "false"
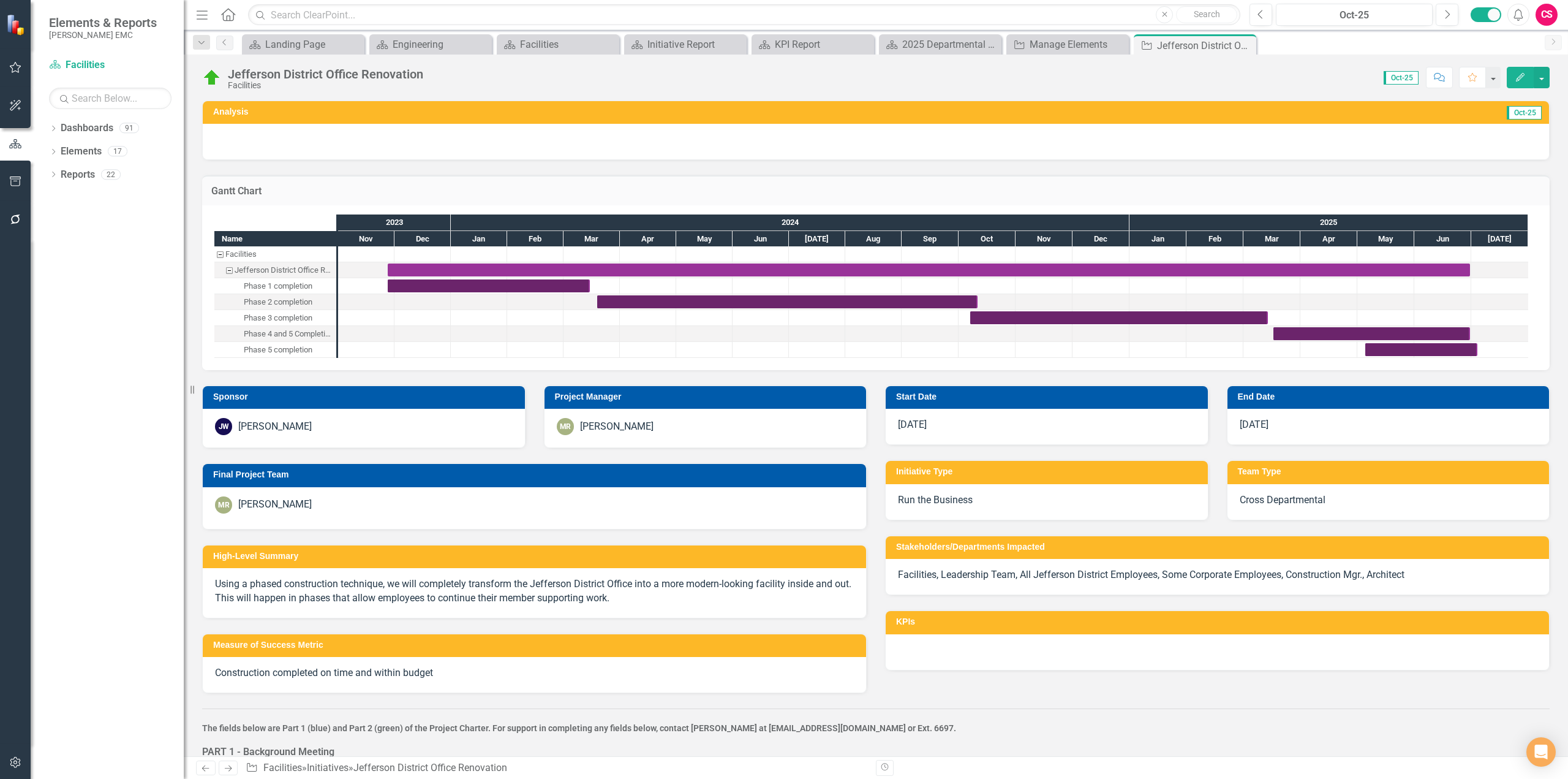
checkbox input "true"
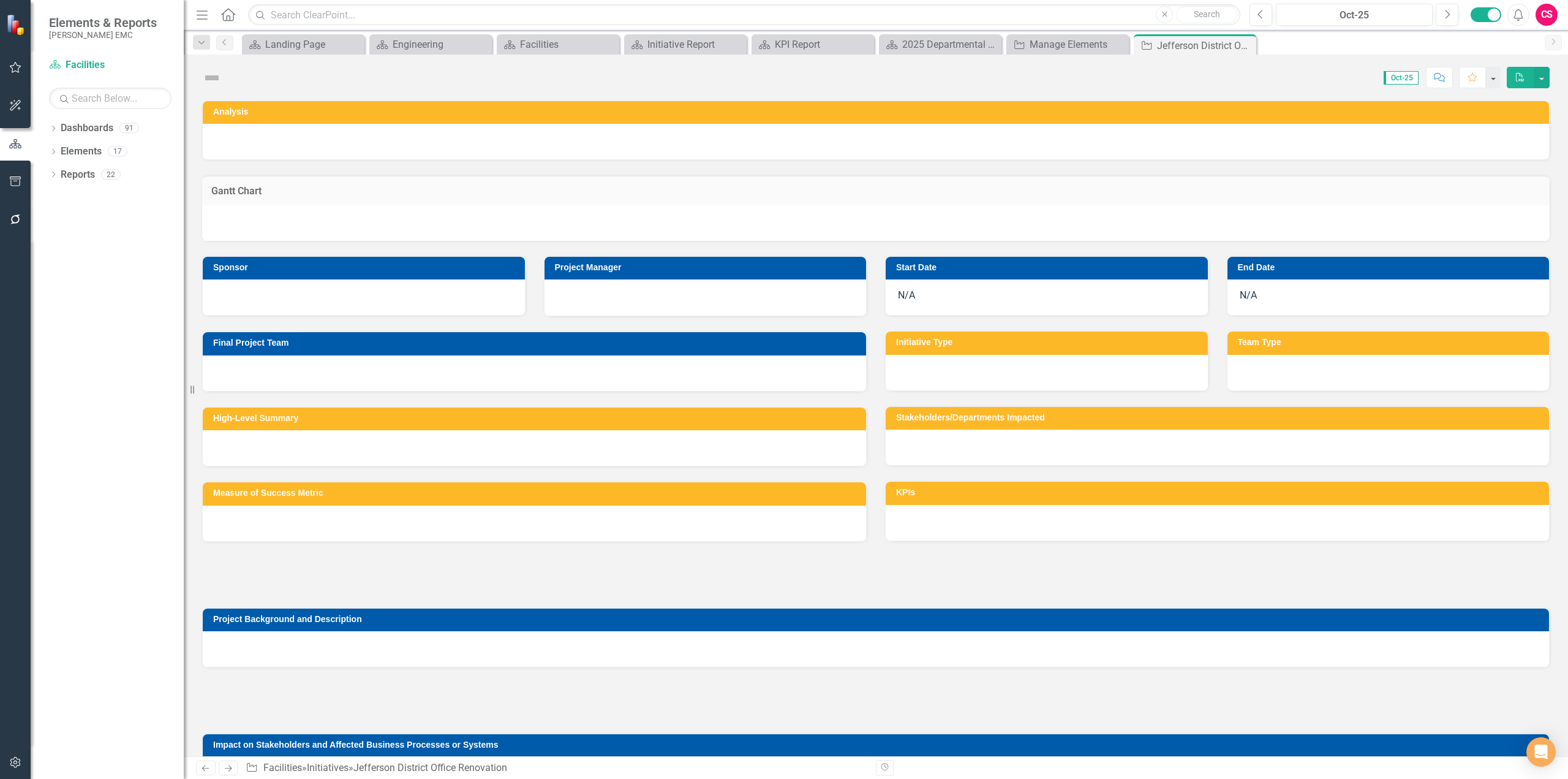
click at [1549, 19] on div "CS" at bounding box center [1546, 15] width 22 height 22
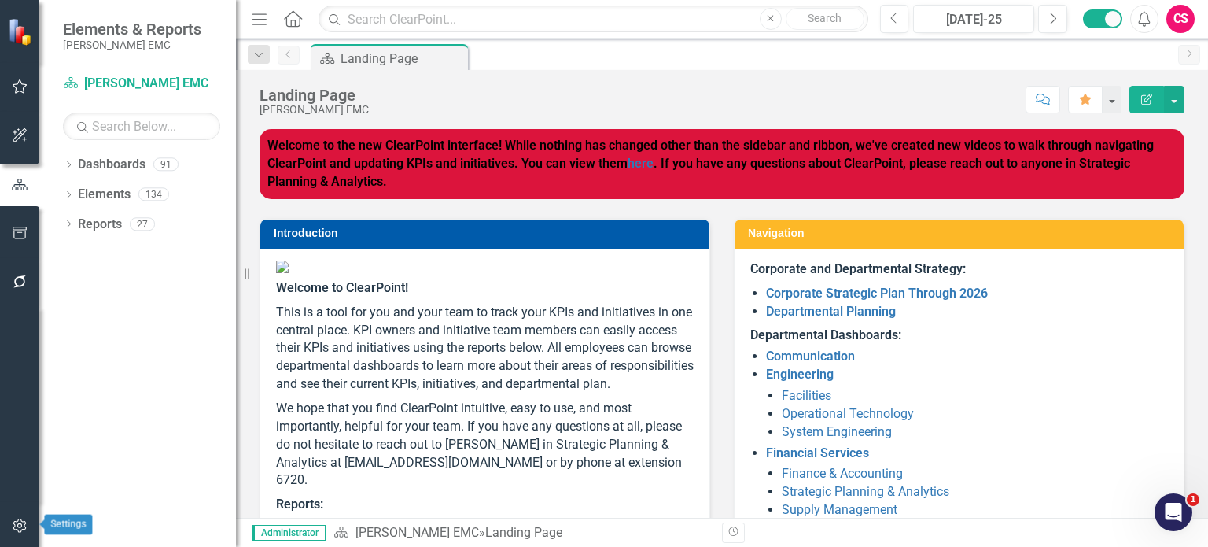
click at [19, 528] on icon "button" at bounding box center [20, 525] width 17 height 13
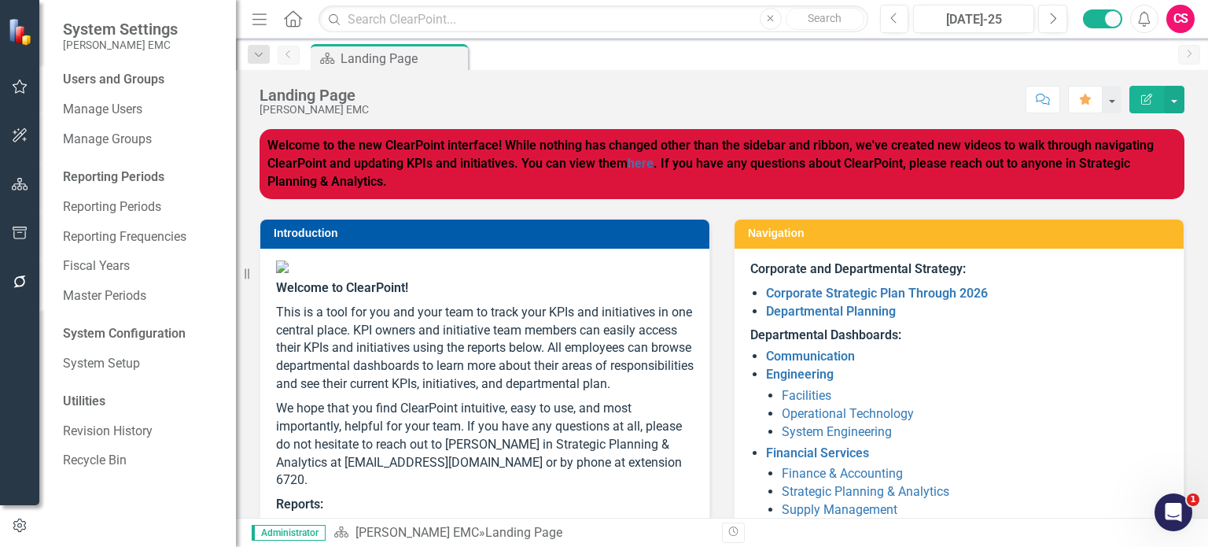
click at [19, 188] on icon "button" at bounding box center [20, 184] width 17 height 13
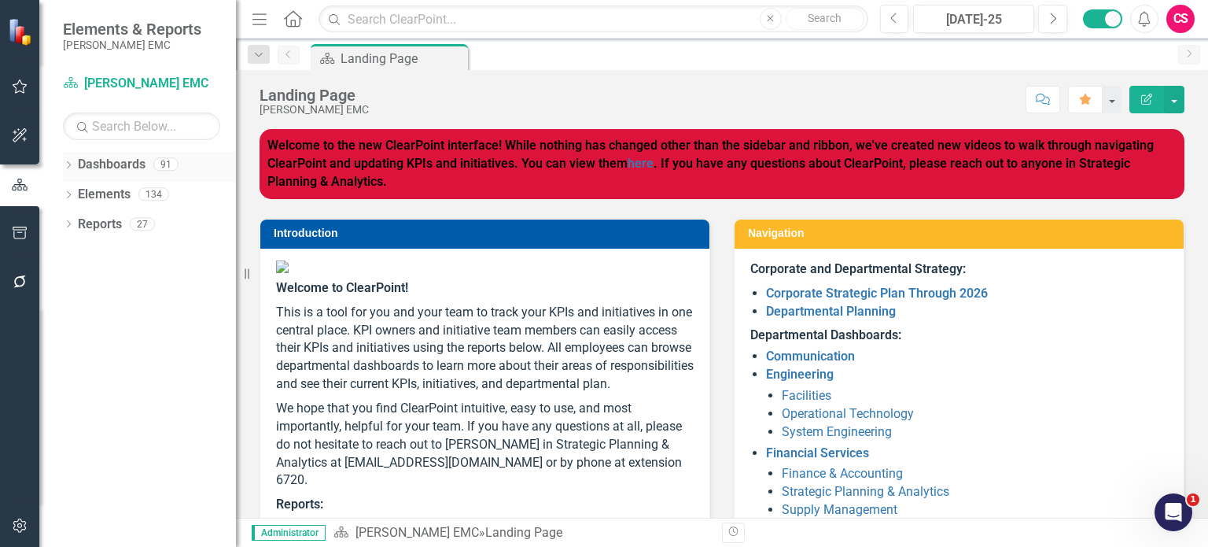
click at [68, 162] on icon "Dropdown" at bounding box center [68, 166] width 11 height 9
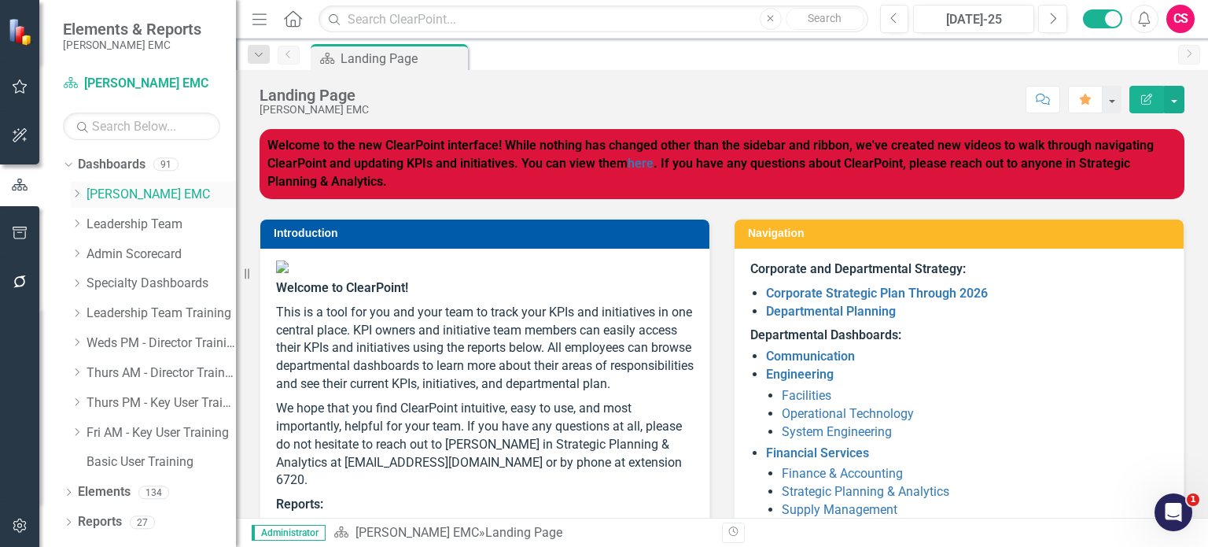
click at [79, 193] on icon "Dropdown" at bounding box center [77, 193] width 12 height 9
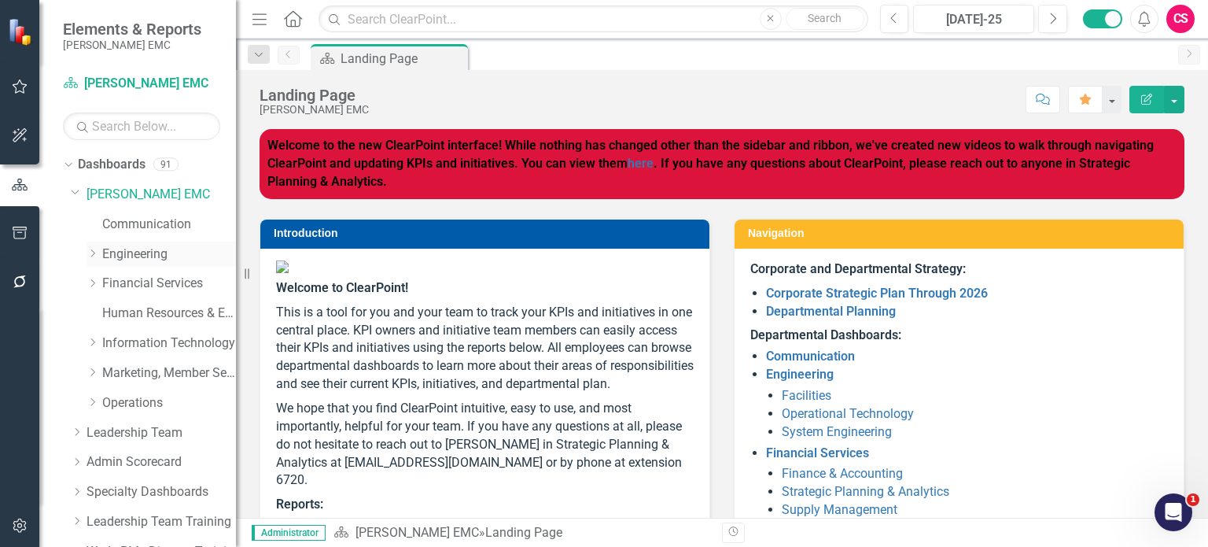
click at [90, 252] on icon "Dropdown" at bounding box center [93, 253] width 12 height 9
click at [147, 345] on link "Operational Technology" at bounding box center [177, 343] width 118 height 18
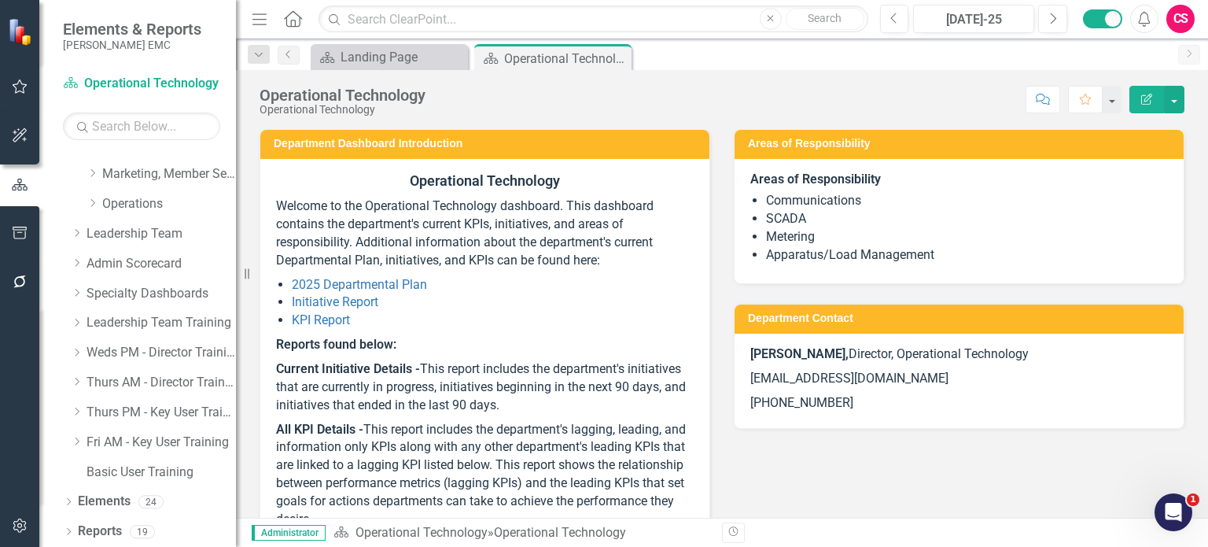
scroll to position [349, 0]
click at [68, 529] on icon "Dropdown" at bounding box center [68, 531] width 11 height 9
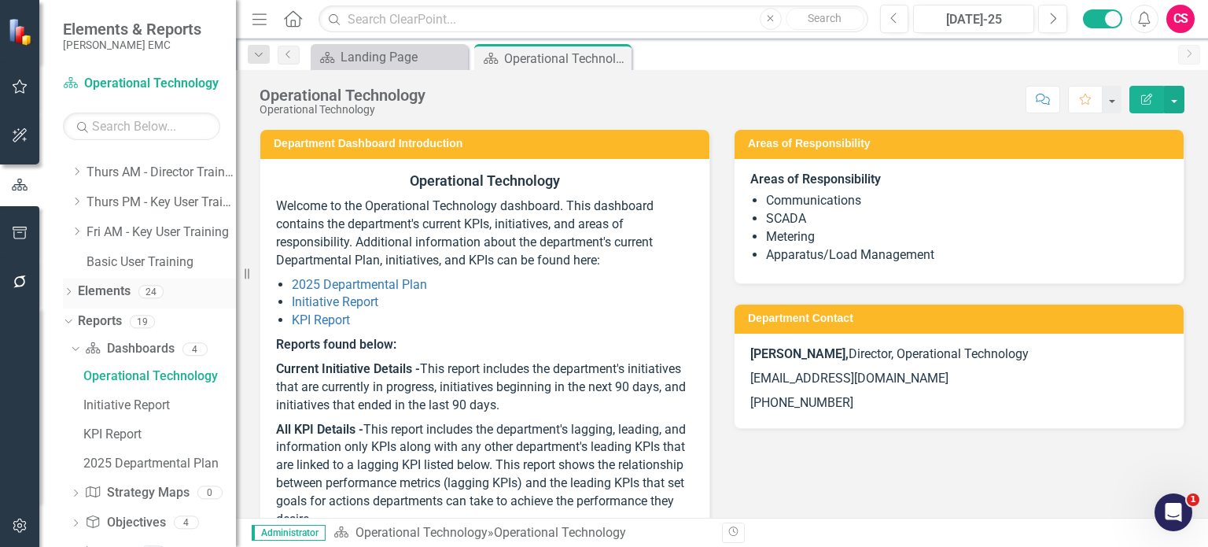
scroll to position [662, 0]
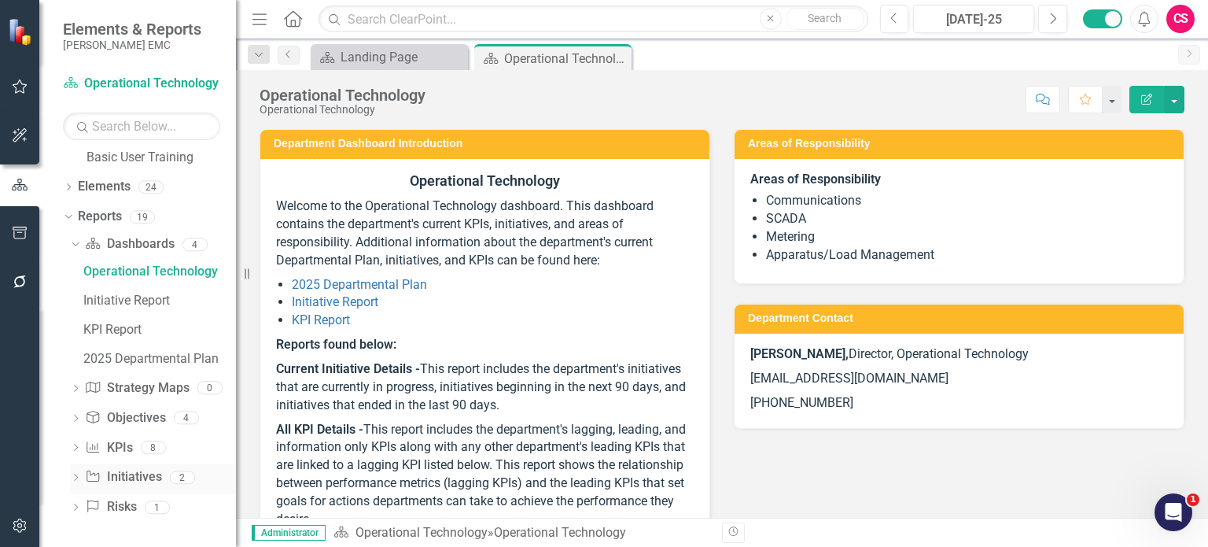
click at [78, 473] on div "Dropdown" at bounding box center [75, 479] width 11 height 13
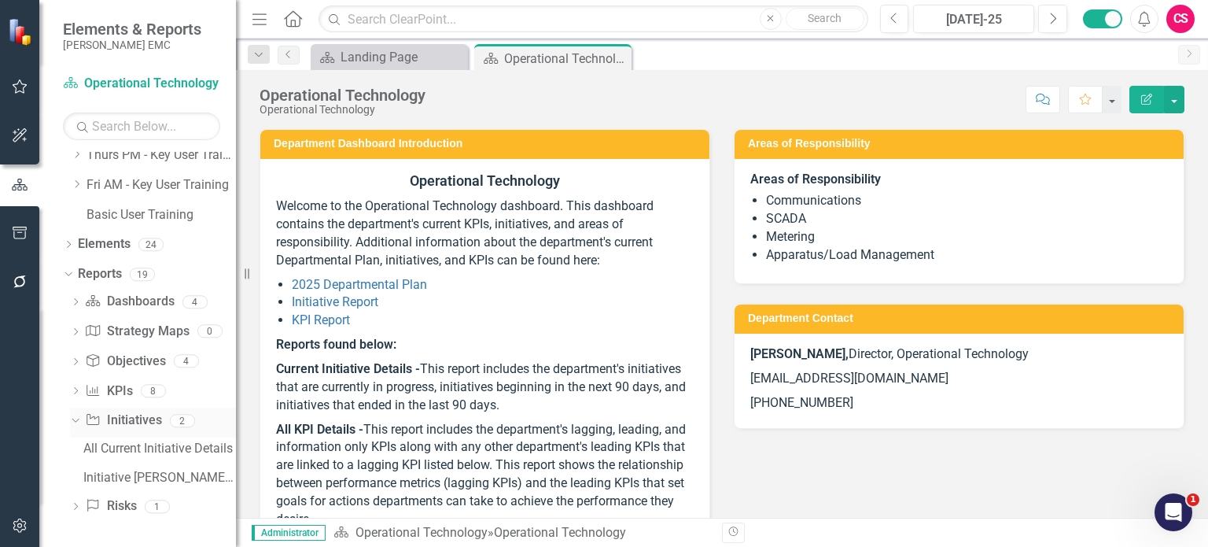
scroll to position [604, 0]
click at [138, 473] on div "Initiative [PERSON_NAME] Report - All Projects" at bounding box center [159, 478] width 153 height 14
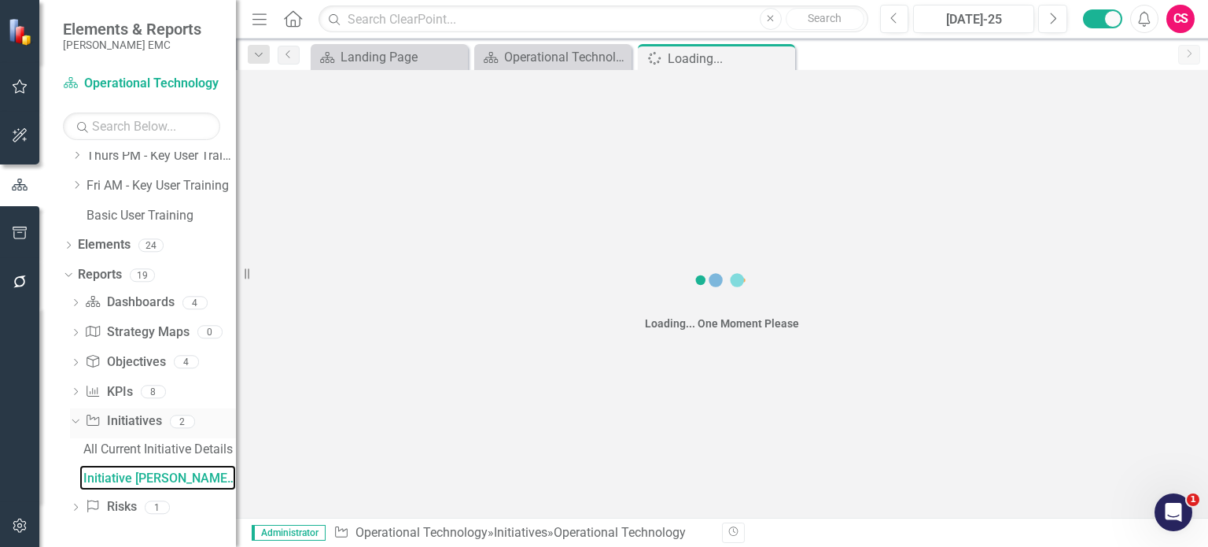
scroll to position [548, 0]
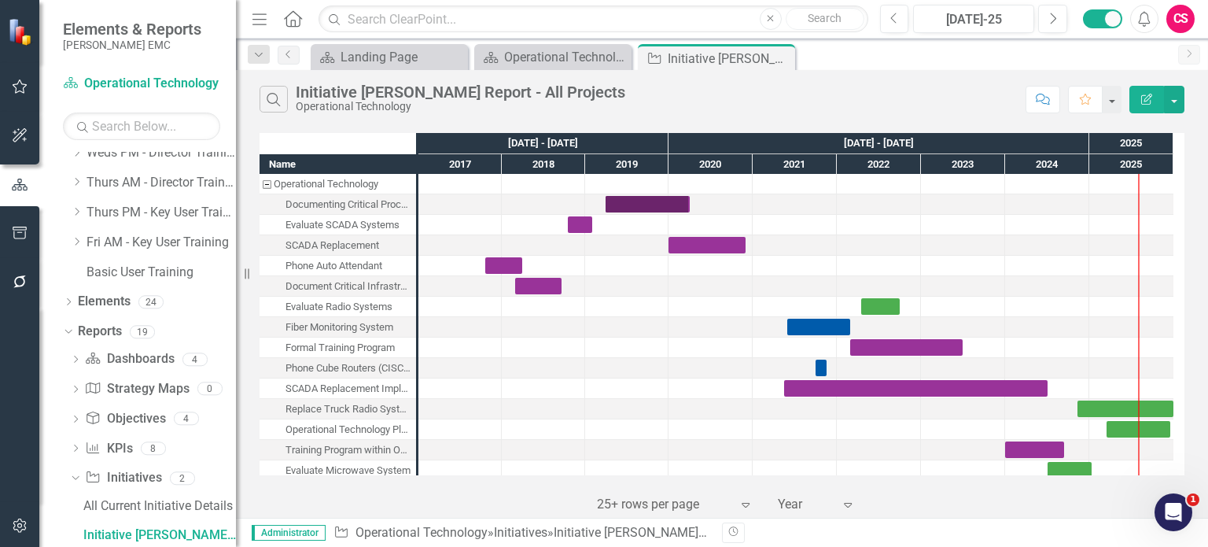
click at [1153, 90] on button "Edit Report" at bounding box center [1147, 100] width 35 height 28
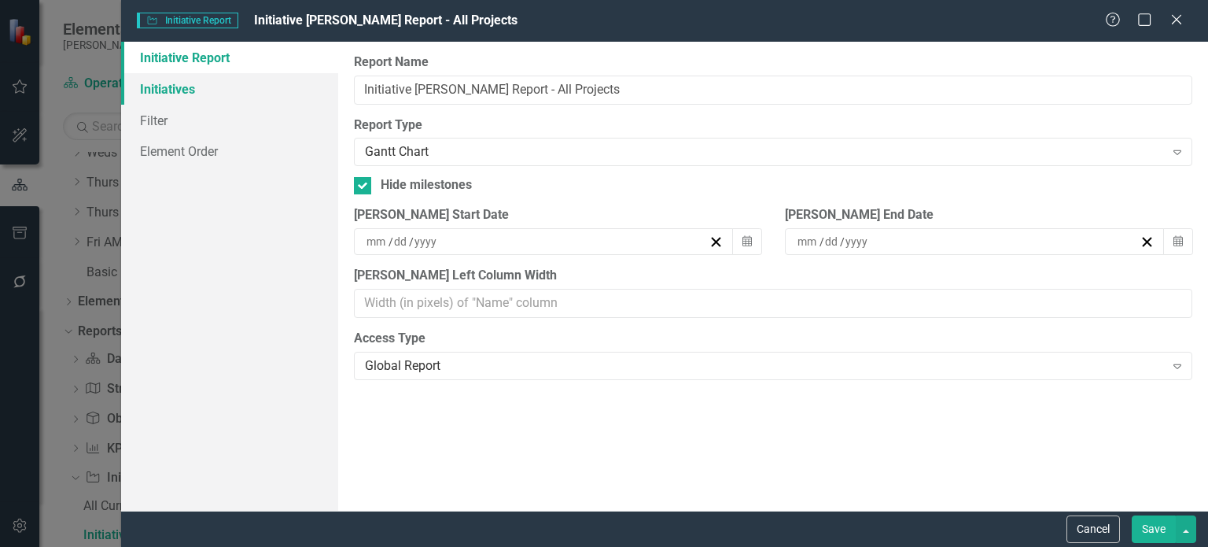
click at [209, 94] on link "Initiatives" at bounding box center [229, 88] width 217 height 31
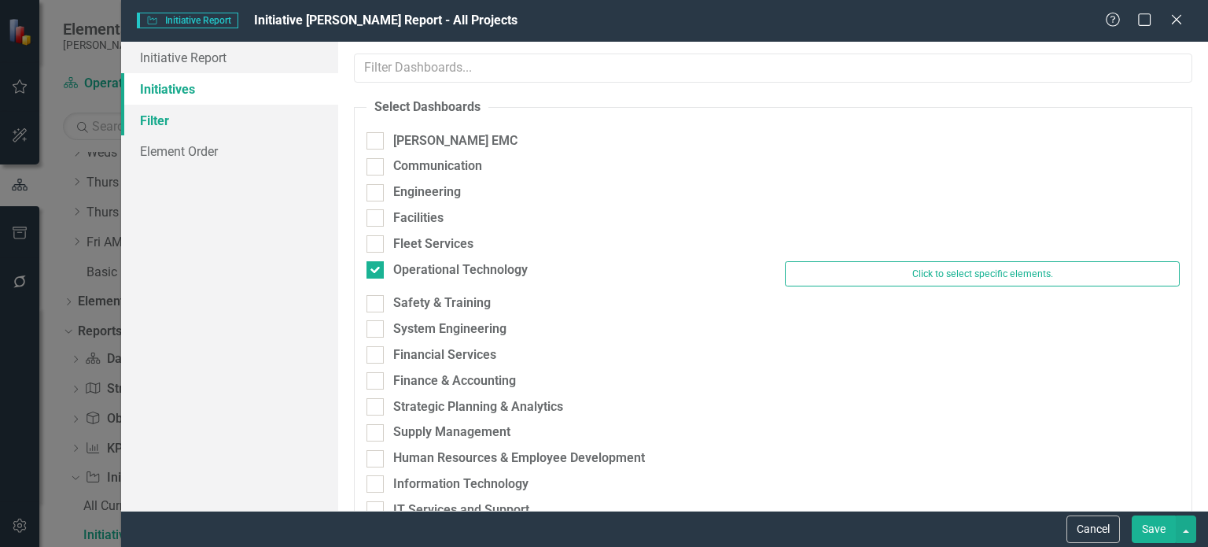
click at [173, 128] on link "Filter" at bounding box center [229, 120] width 217 height 31
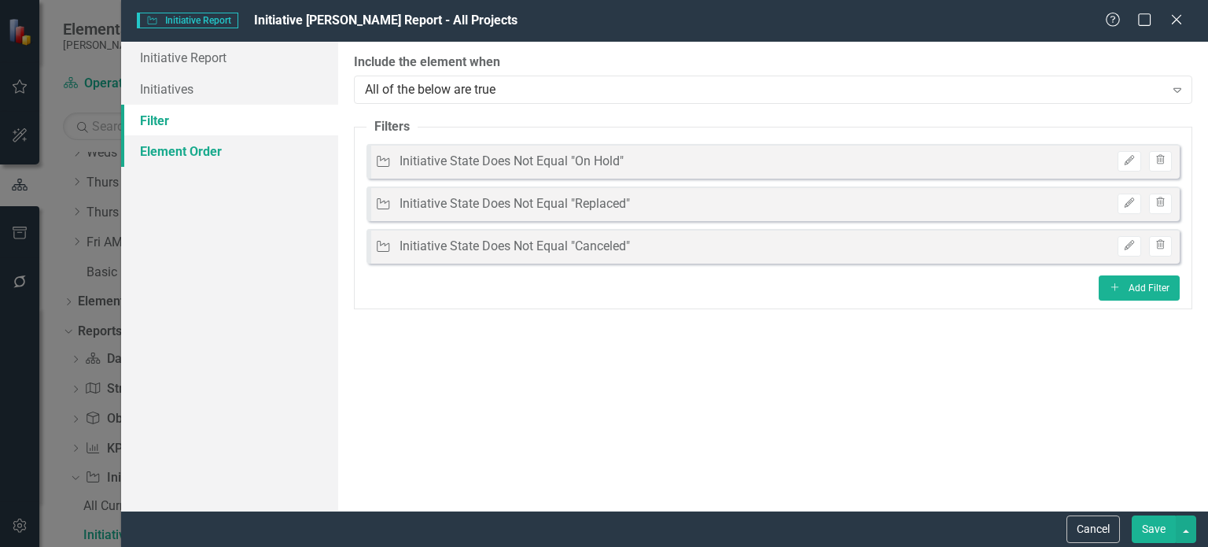
click at [179, 163] on link "Element Order" at bounding box center [229, 150] width 217 height 31
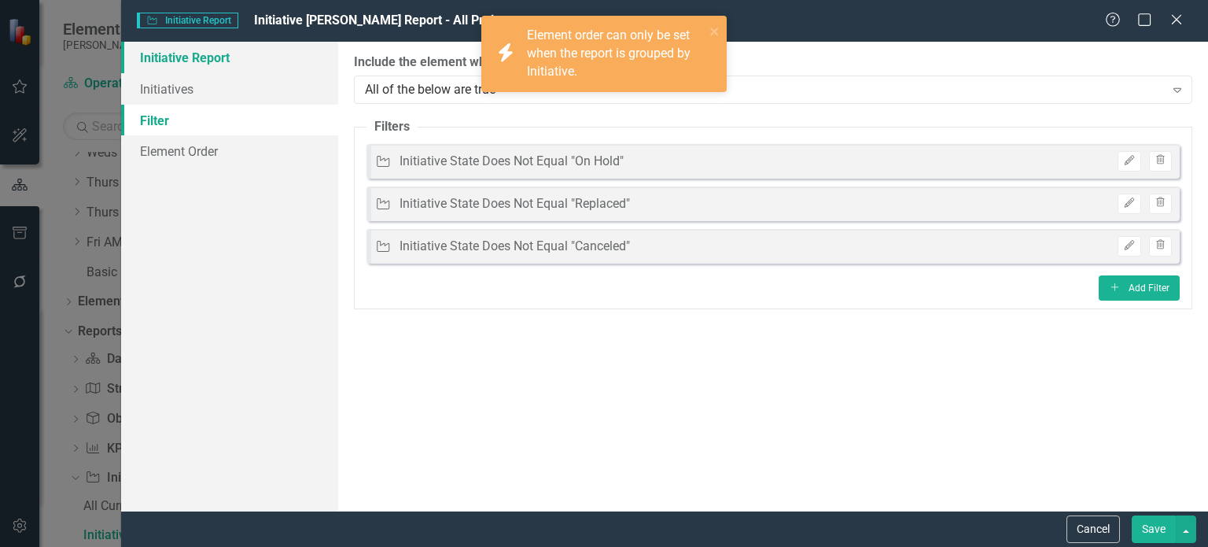
click at [207, 57] on link "Initiative Report" at bounding box center [229, 57] width 217 height 31
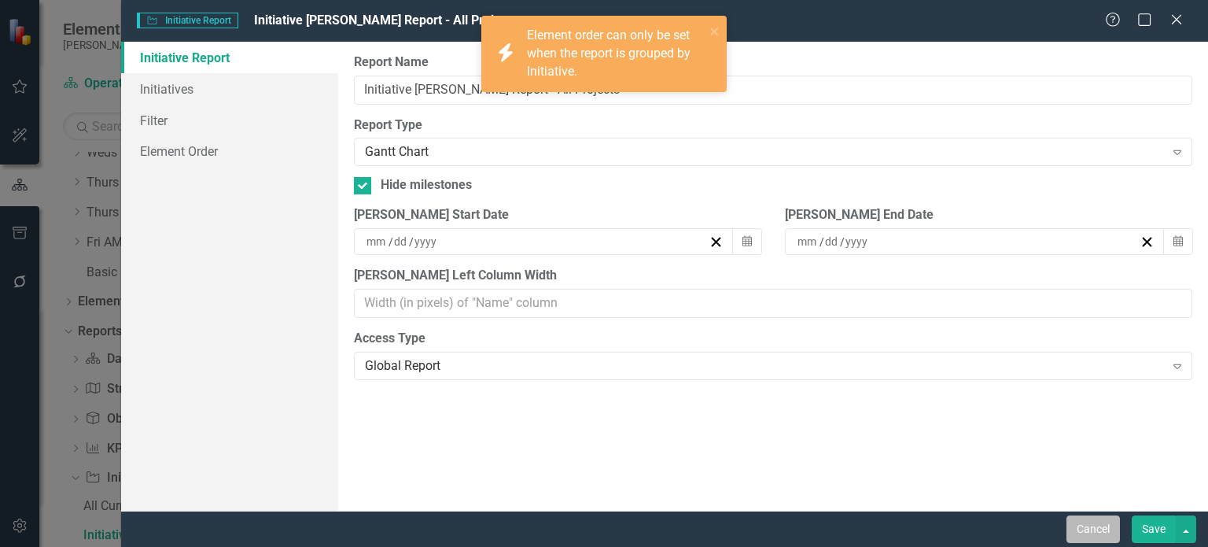
click at [1089, 534] on button "Cancel" at bounding box center [1094, 529] width 54 height 28
